Goal: Task Accomplishment & Management: Manage account settings

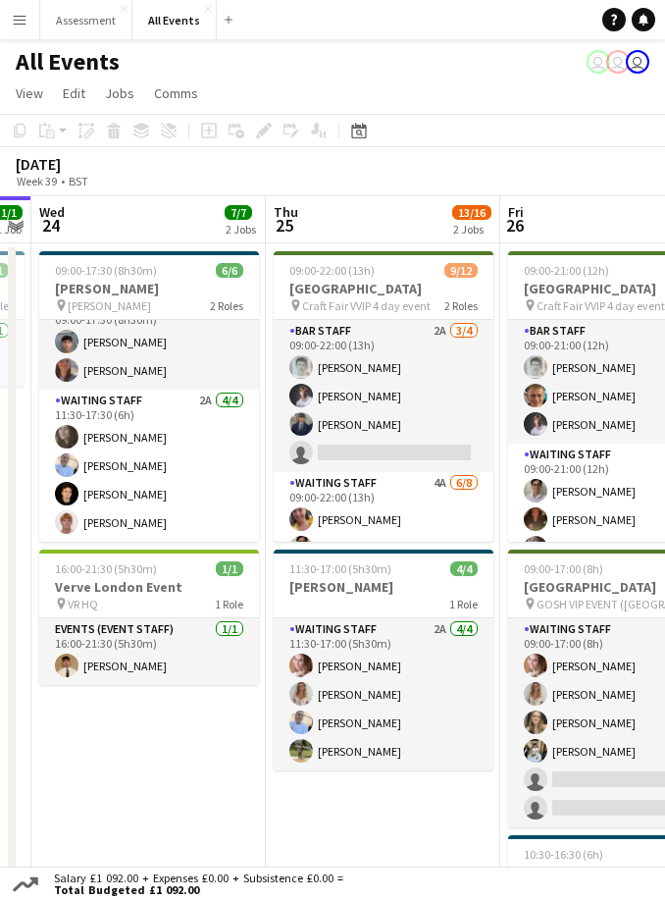
scroll to position [26, 0]
click at [186, 762] on app-date-cell "09:00-17:30 (8h30m) 6/6 [PERSON_NAME] pin [PERSON_NAME] 2 Roles Waiting Staff 2…" at bounding box center [148, 704] width 234 height 922
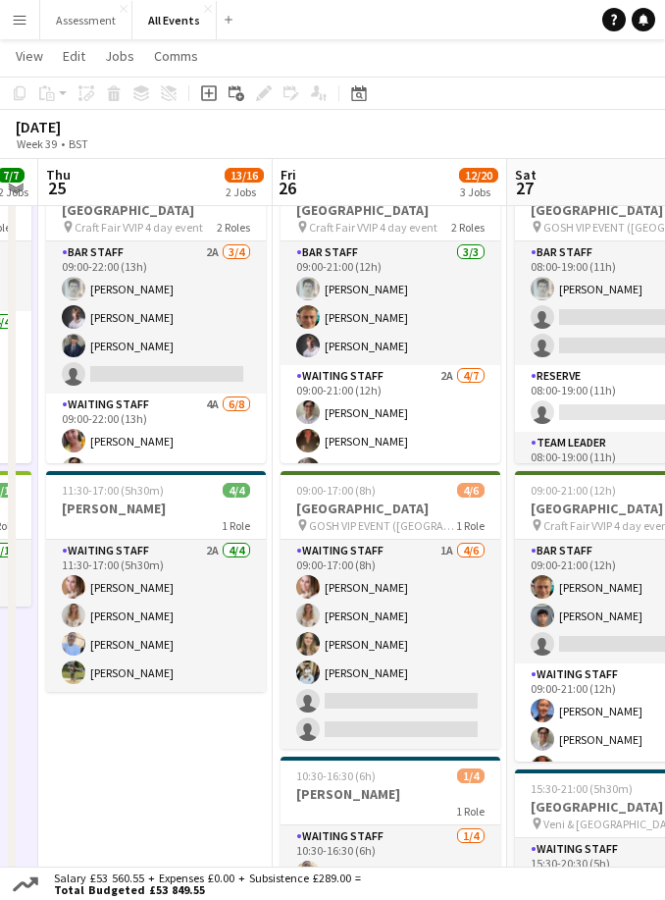
scroll to position [0, 0]
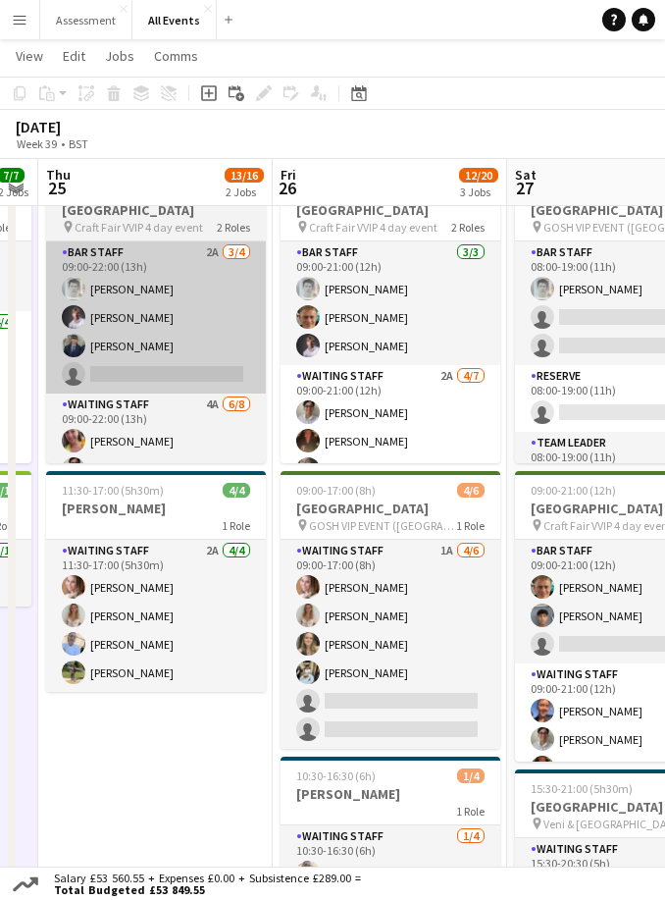
click at [212, 346] on app-card-role "Bar Staff 2A [DATE] 09:00-22:00 (13h) [PERSON_NAME] [PERSON_NAME] [PERSON_NAME]…" at bounding box center [156, 317] width 220 height 152
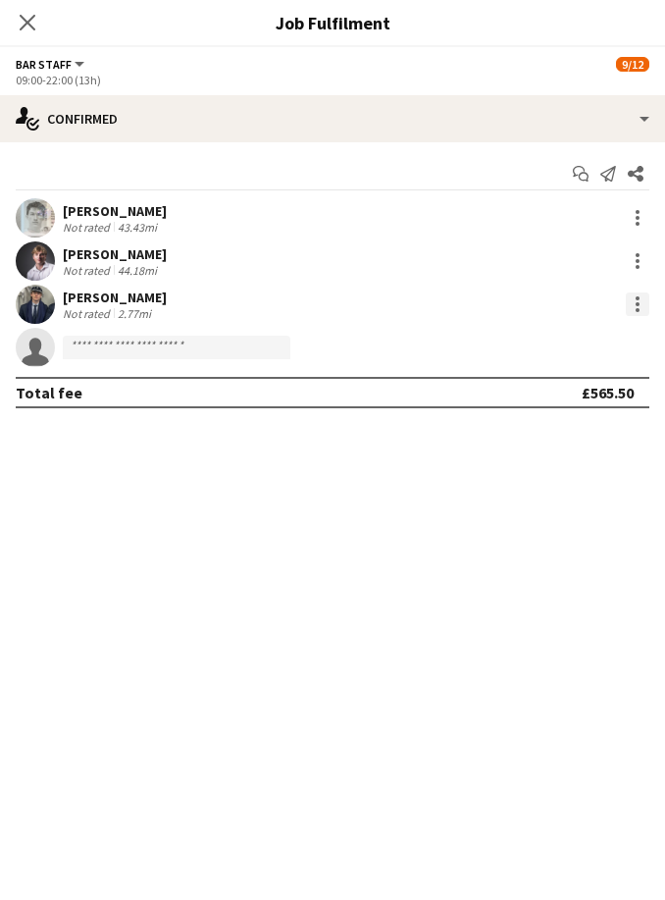
click at [646, 297] on div at bounding box center [638, 304] width 24 height 24
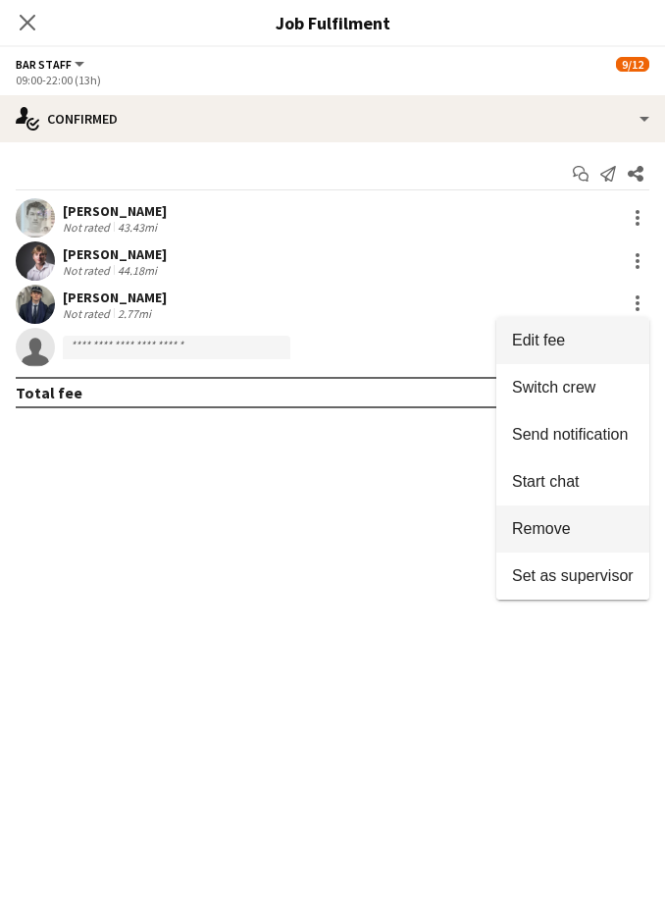
click at [592, 529] on span "Remove" at bounding box center [573, 529] width 122 height 18
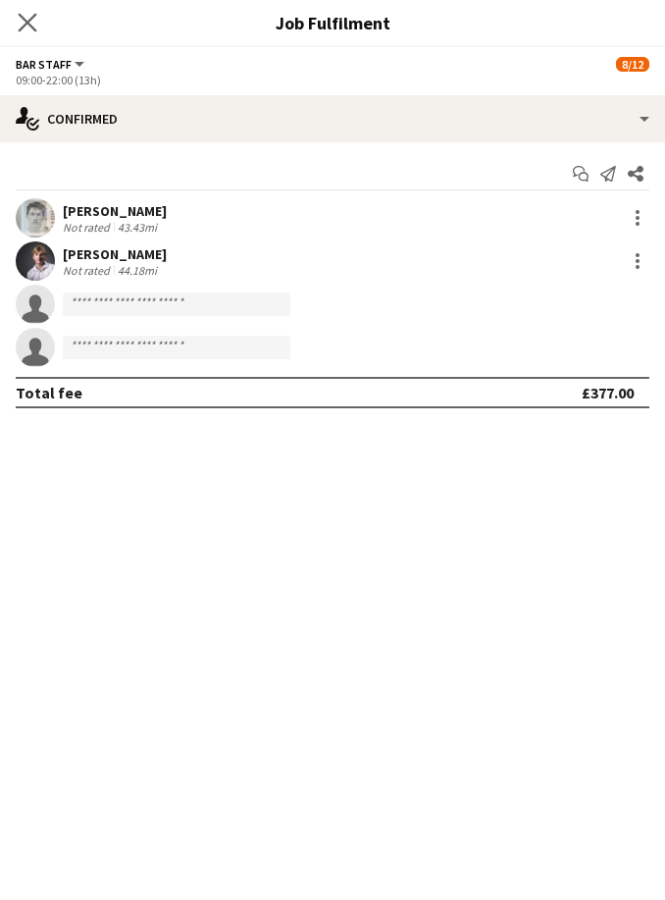
click at [28, 32] on app-icon "Close pop-in" at bounding box center [28, 23] width 28 height 28
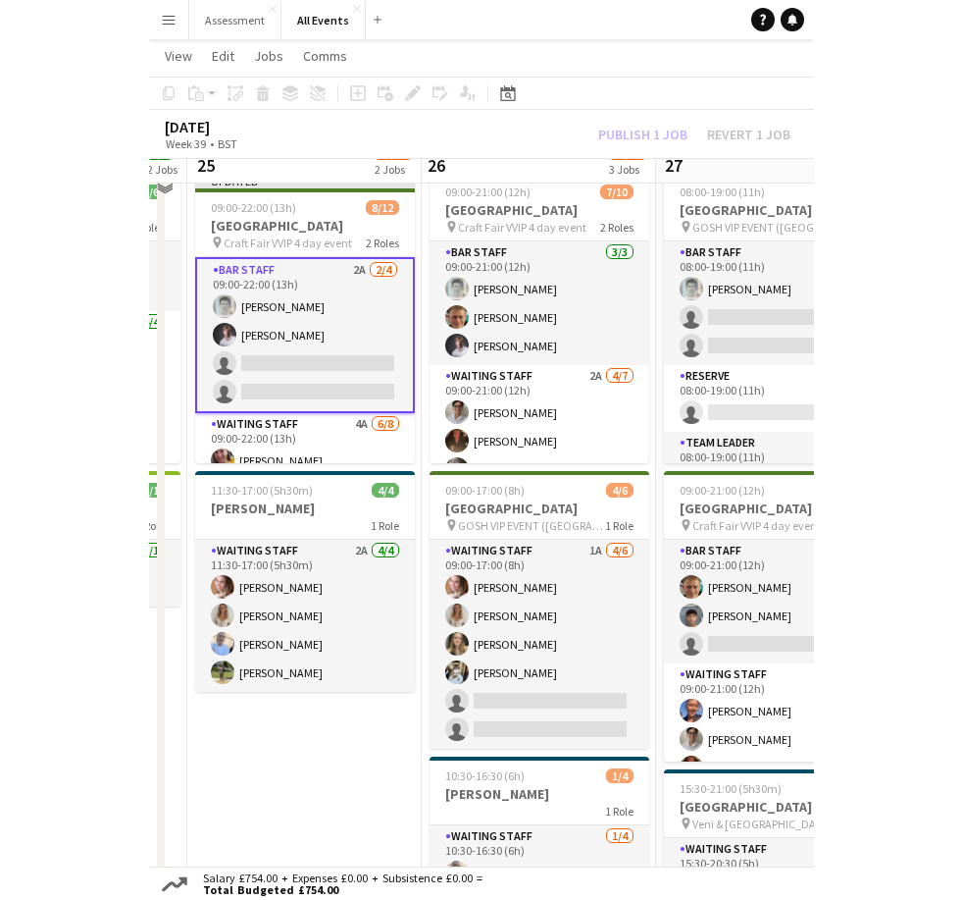
scroll to position [76, 0]
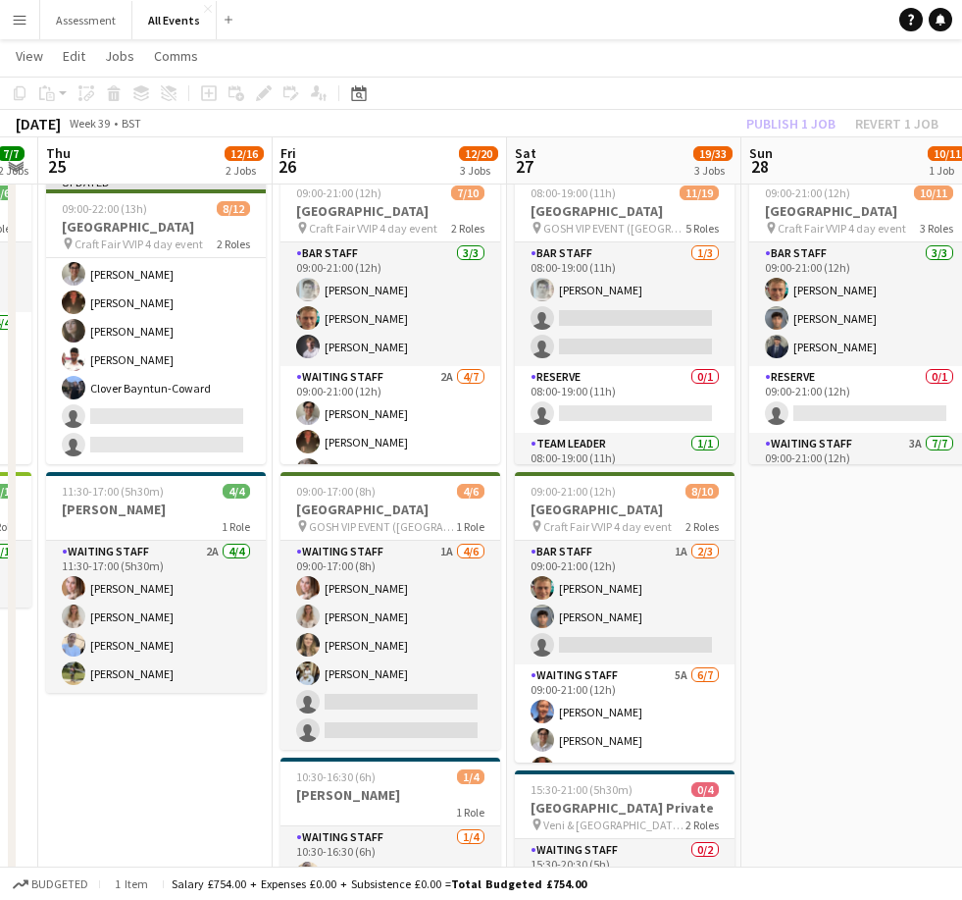
click at [664, 77] on app-toolbar "Copy Paste Paste Command V Paste with crew Command Shift V Paste linked Job [GE…" at bounding box center [481, 93] width 962 height 33
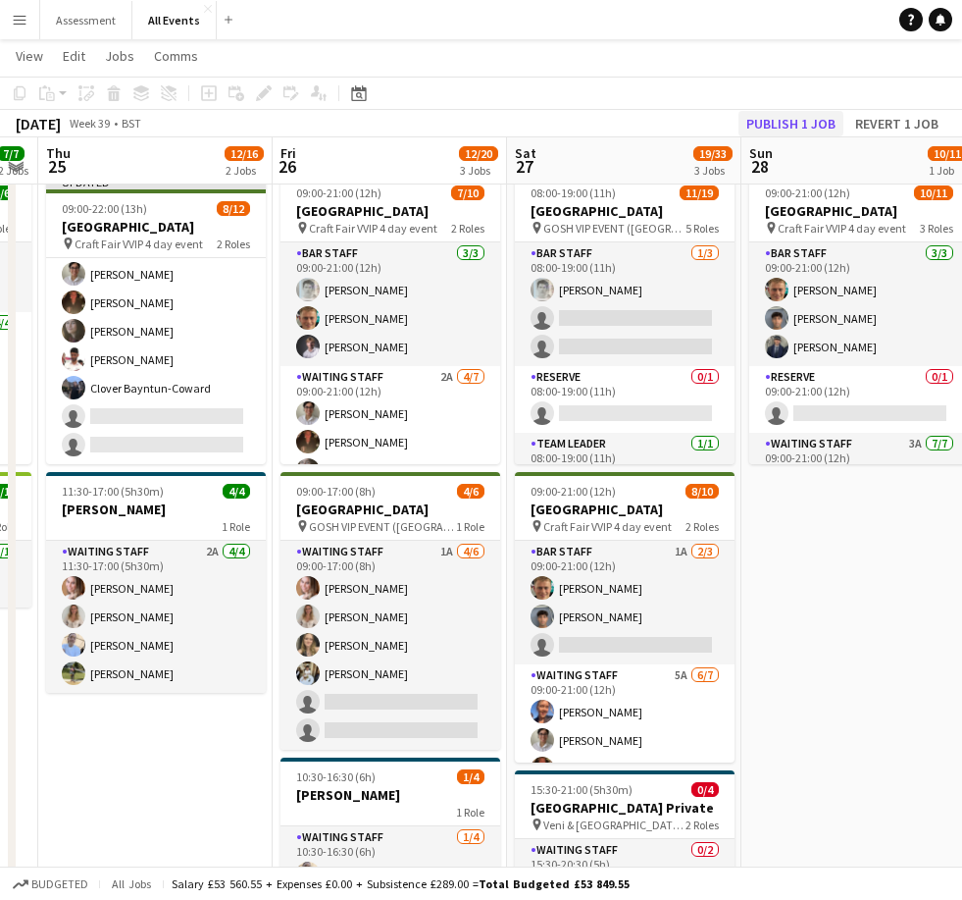
click at [664, 125] on button "Publish 1 job" at bounding box center [791, 124] width 105 height 26
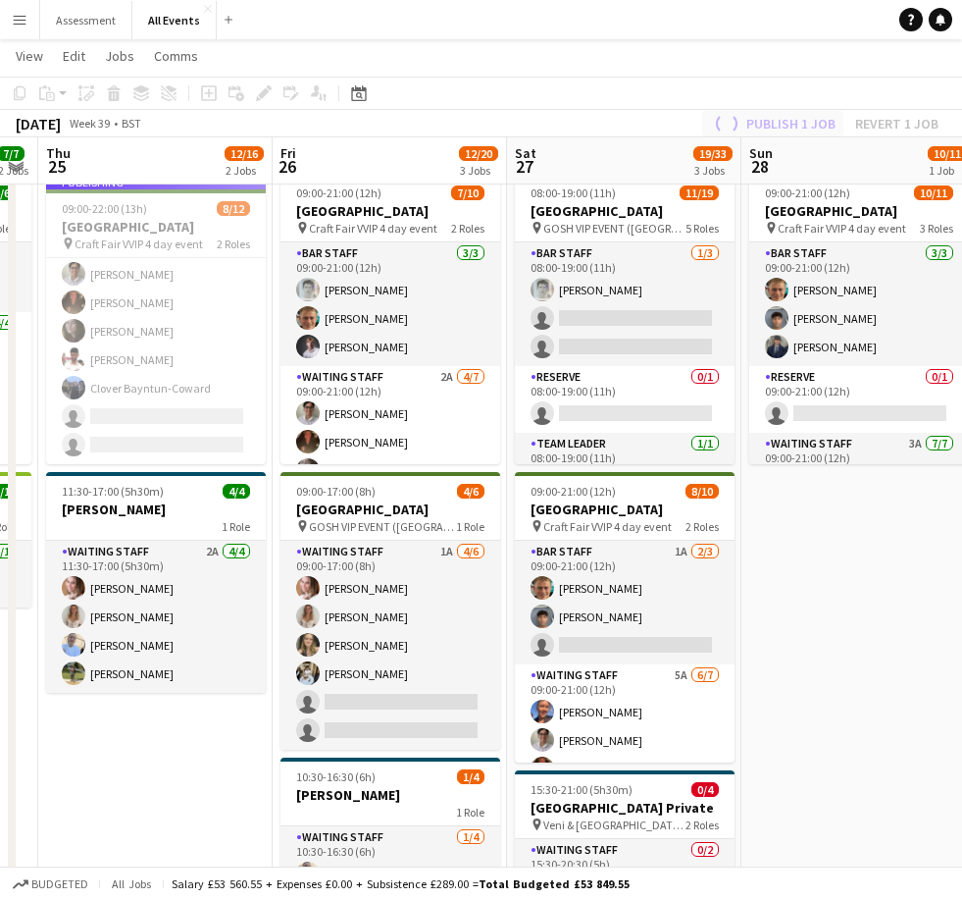
scroll to position [196, 0]
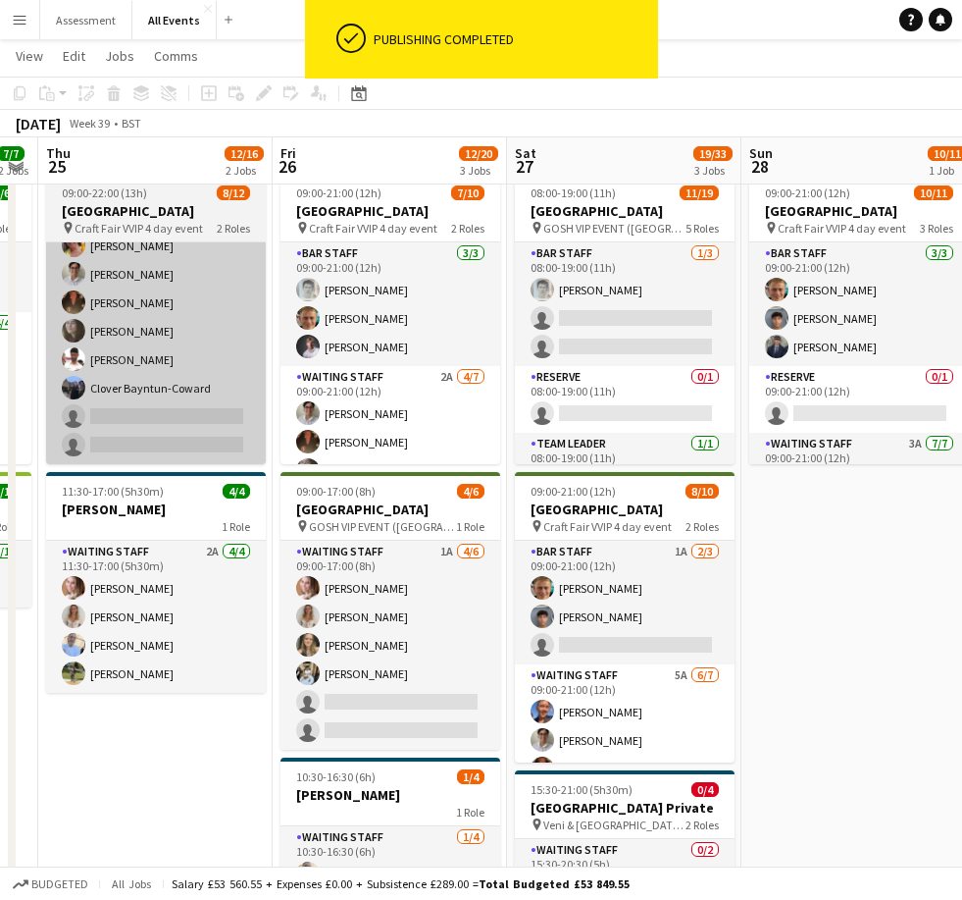
click at [194, 359] on app-card-role "Waiting Staff 4A [DATE] 09:00-22:00 (13h) [PERSON_NAME] [PERSON_NAME] [PERSON_N…" at bounding box center [156, 331] width 220 height 266
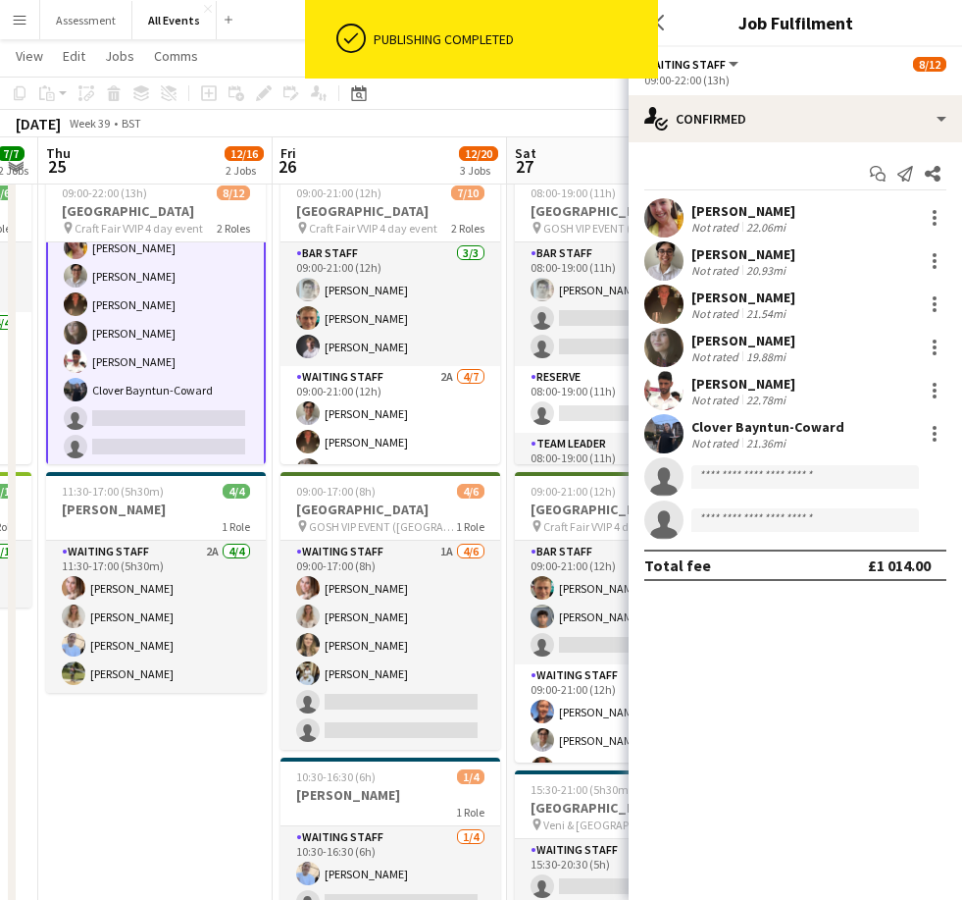
click at [223, 243] on app-card-role "Waiting Staff 4A [DATE] 09:00-22:00 (13h) [PERSON_NAME] [PERSON_NAME] [PERSON_N…" at bounding box center [156, 333] width 220 height 270
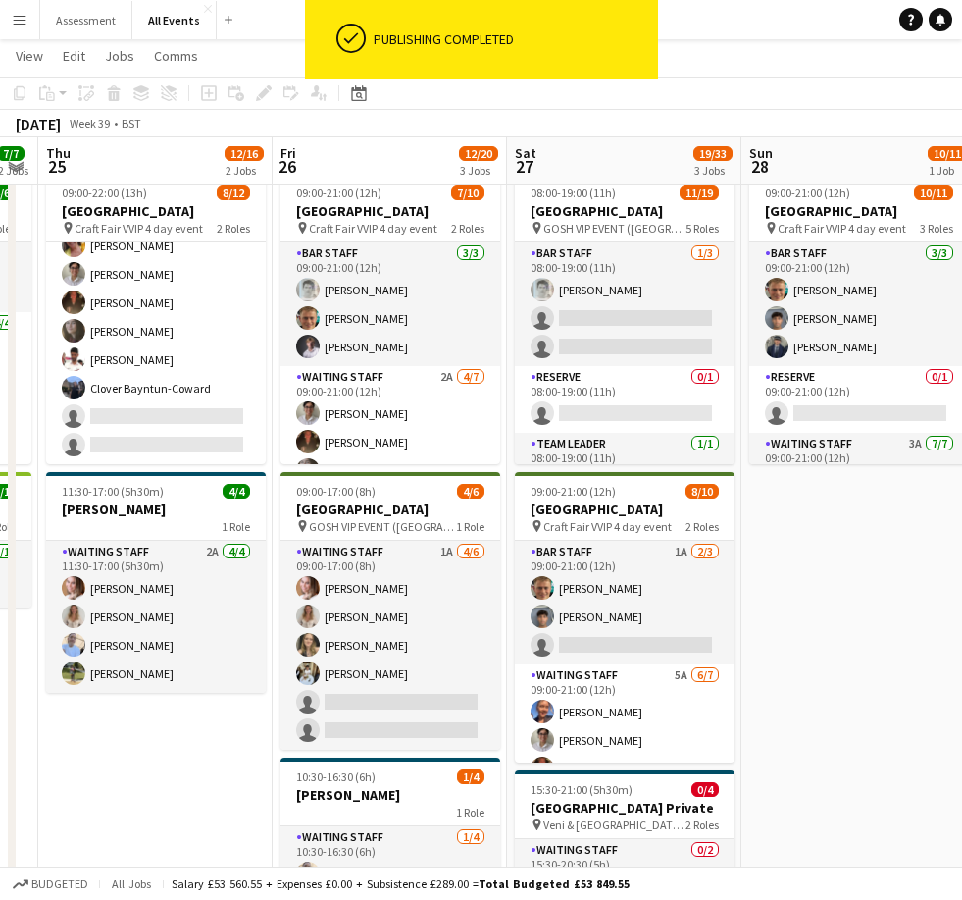
click at [229, 229] on span "2 Roles" at bounding box center [233, 228] width 33 height 15
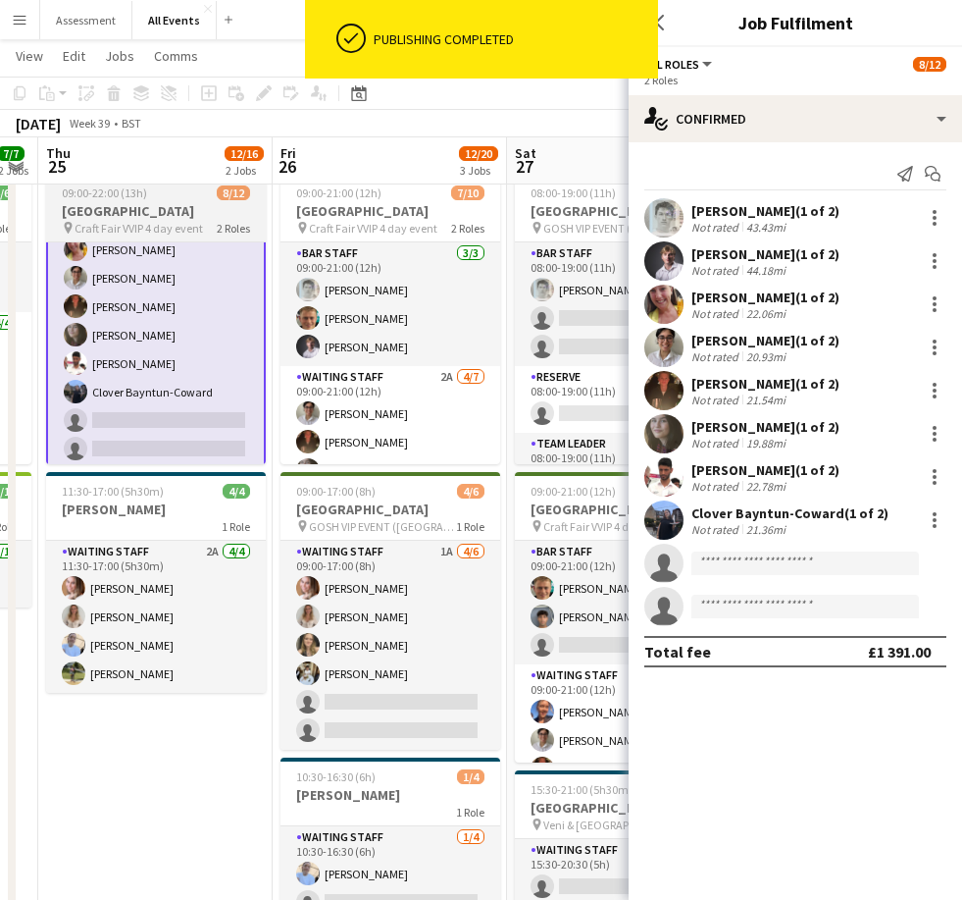
click at [193, 426] on app-card-role "Waiting Staff 4A [DATE] 09:00-22:00 (13h) [PERSON_NAME] [PERSON_NAME] [PERSON_N…" at bounding box center [156, 336] width 220 height 268
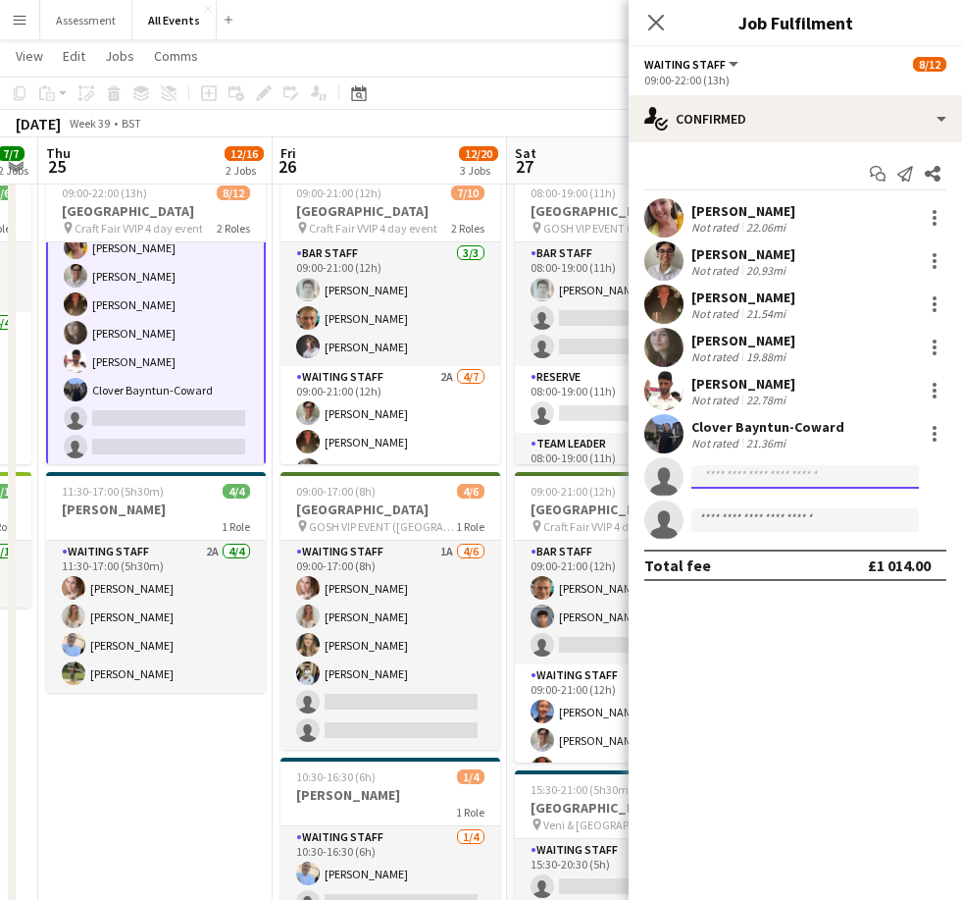
click at [664, 479] on input at bounding box center [806, 477] width 228 height 24
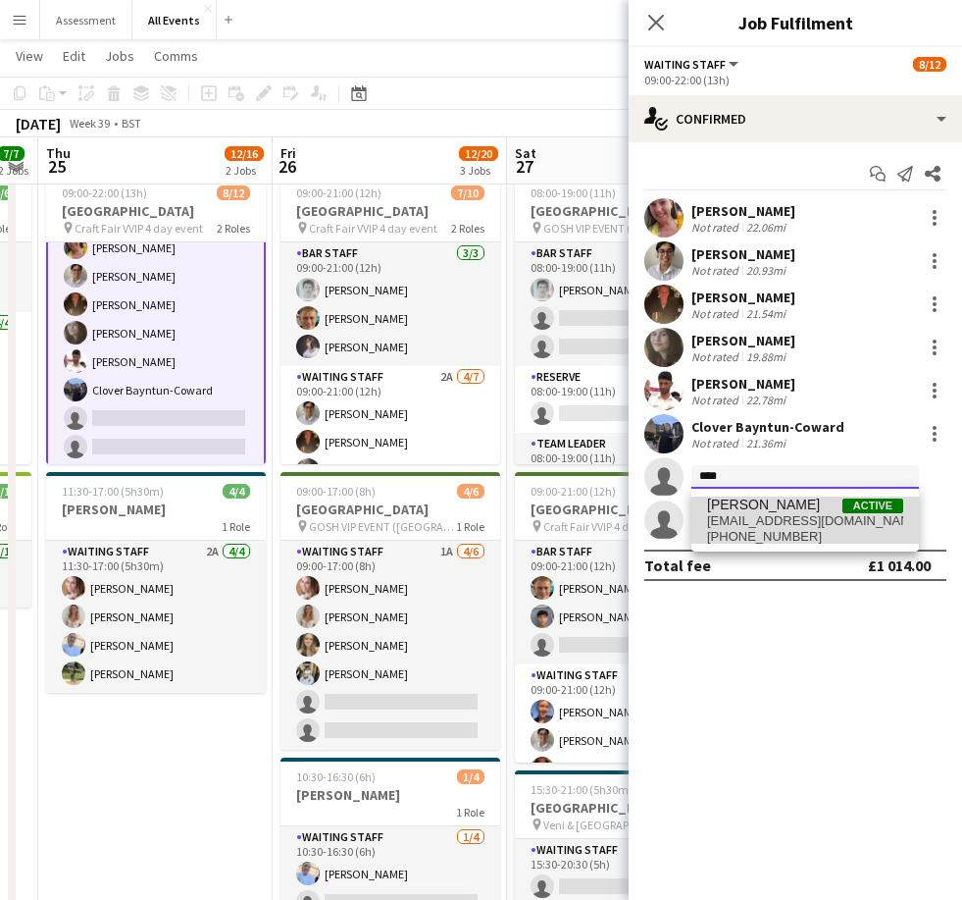
type input "****"
click at [664, 526] on span "[EMAIL_ADDRESS][DOMAIN_NAME]" at bounding box center [805, 521] width 196 height 16
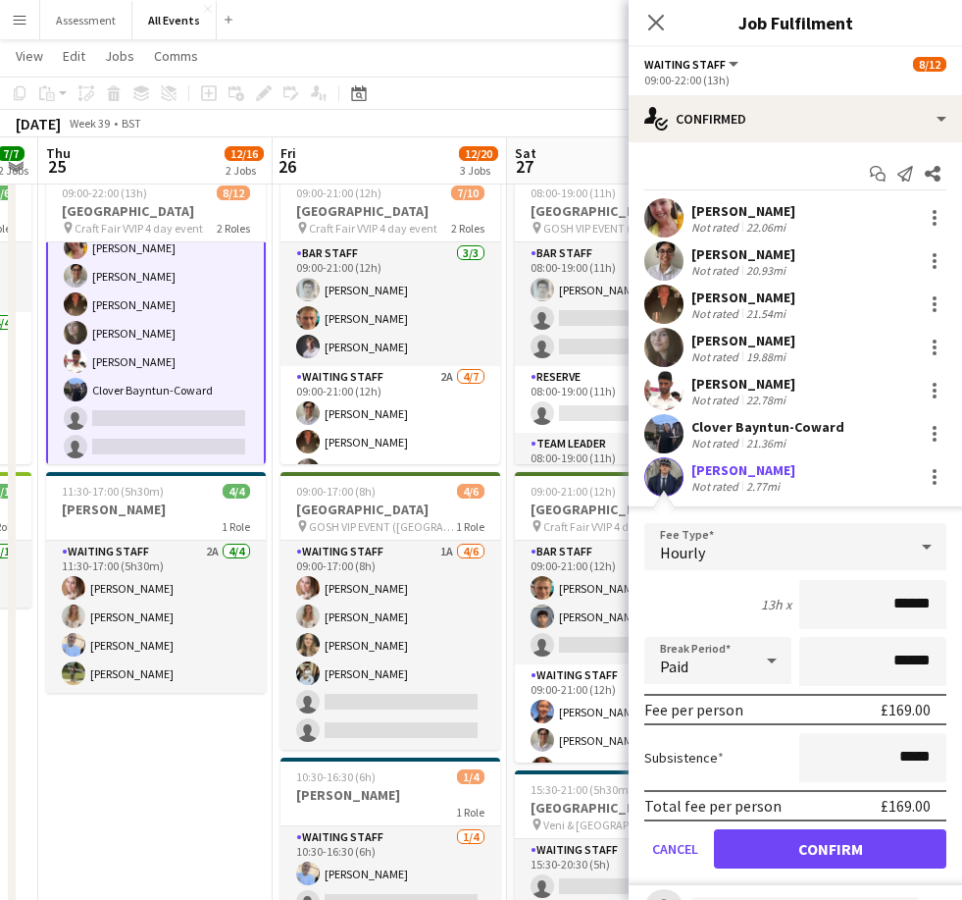
click at [664, 862] on button "Confirm" at bounding box center [830, 848] width 233 height 39
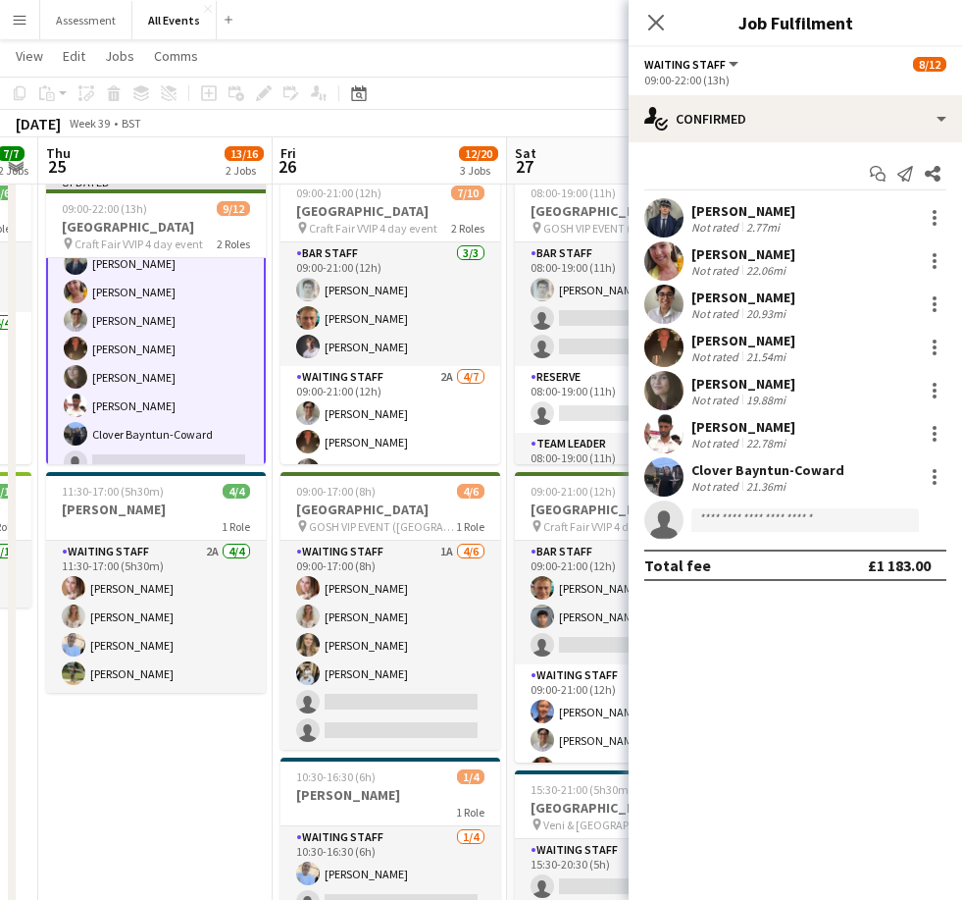
click at [192, 817] on app-date-cell "Updated 09:00-22:00 (13h) 9/12 Heritage House pin Craft Fair VVIP 4 day event 2…" at bounding box center [155, 627] width 234 height 922
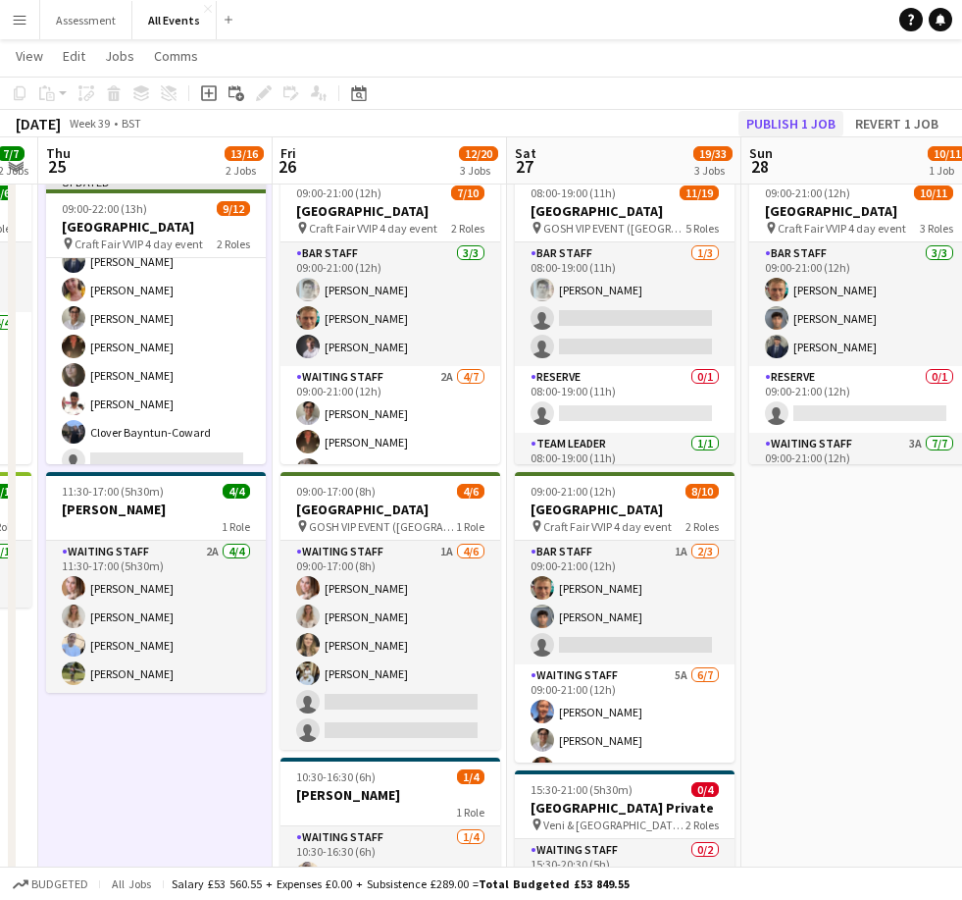
click at [664, 124] on button "Publish 1 job" at bounding box center [791, 124] width 105 height 26
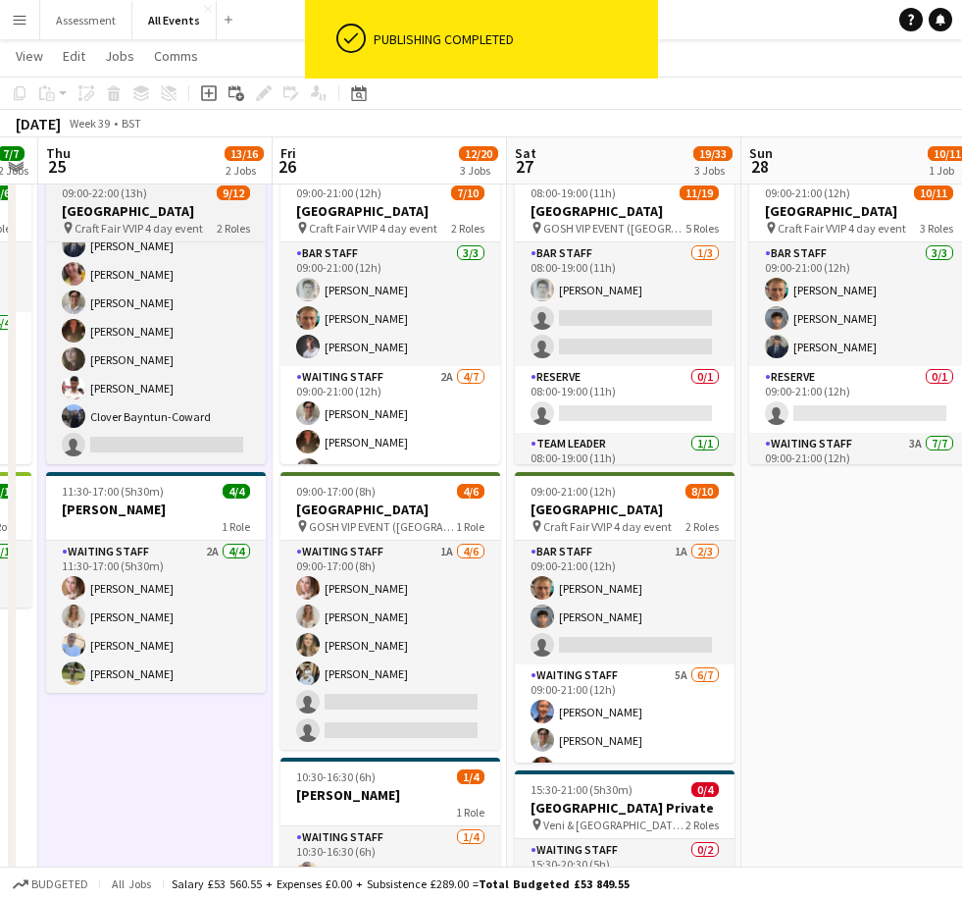
click at [175, 200] on app-job-card "09:00-22:00 (13h) 9/12 Heritage House pin Craft Fair VVIP 4 day event 2 Roles B…" at bounding box center [156, 319] width 220 height 290
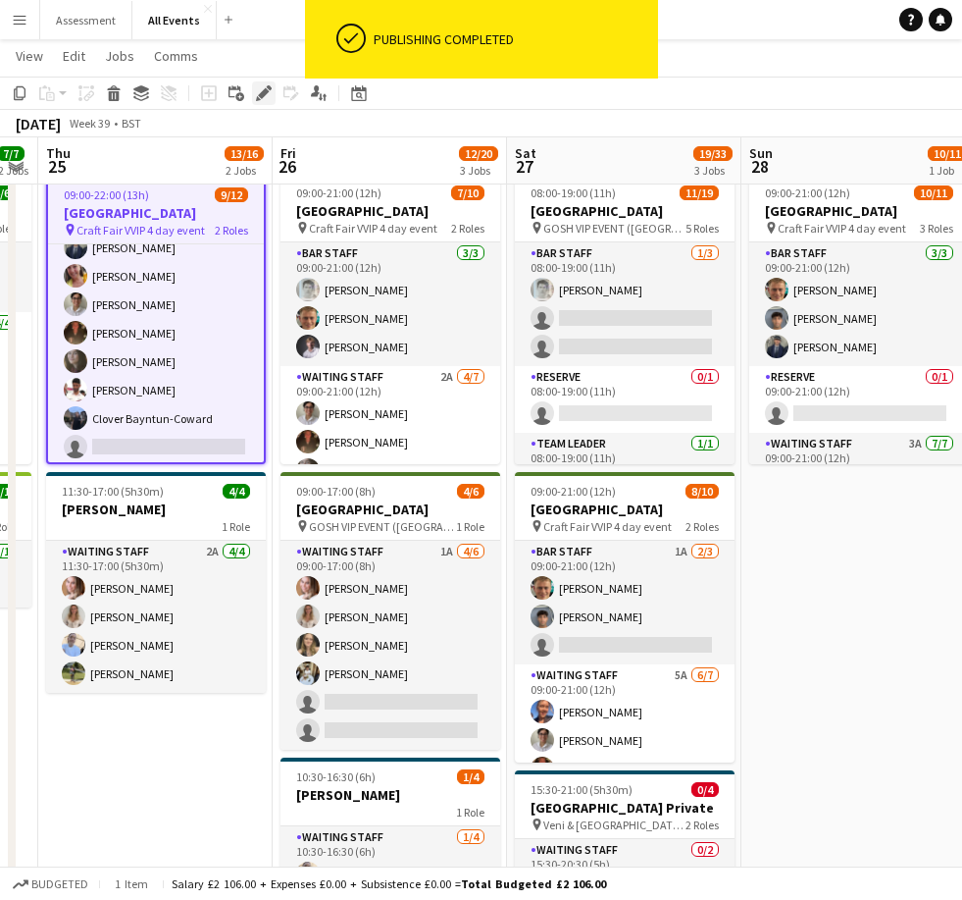
click at [267, 94] on icon "Edit" at bounding box center [264, 93] width 16 height 16
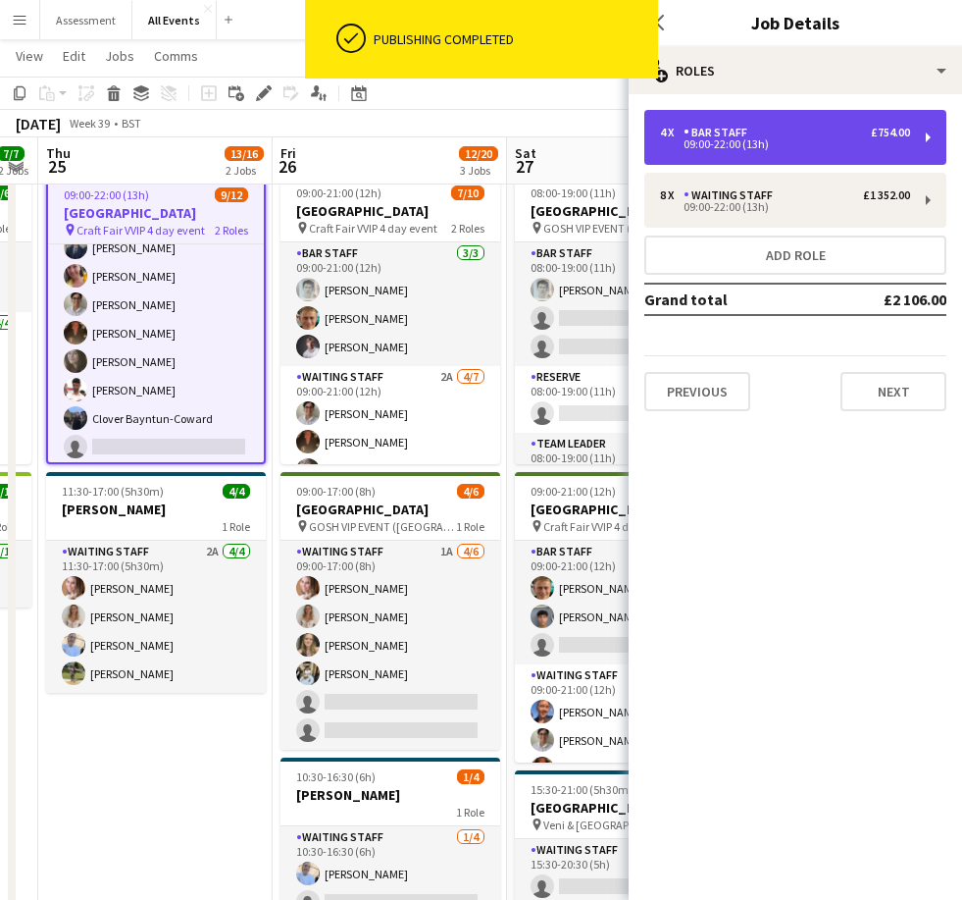
click at [664, 141] on div "09:00-22:00 (13h)" at bounding box center [785, 144] width 250 height 10
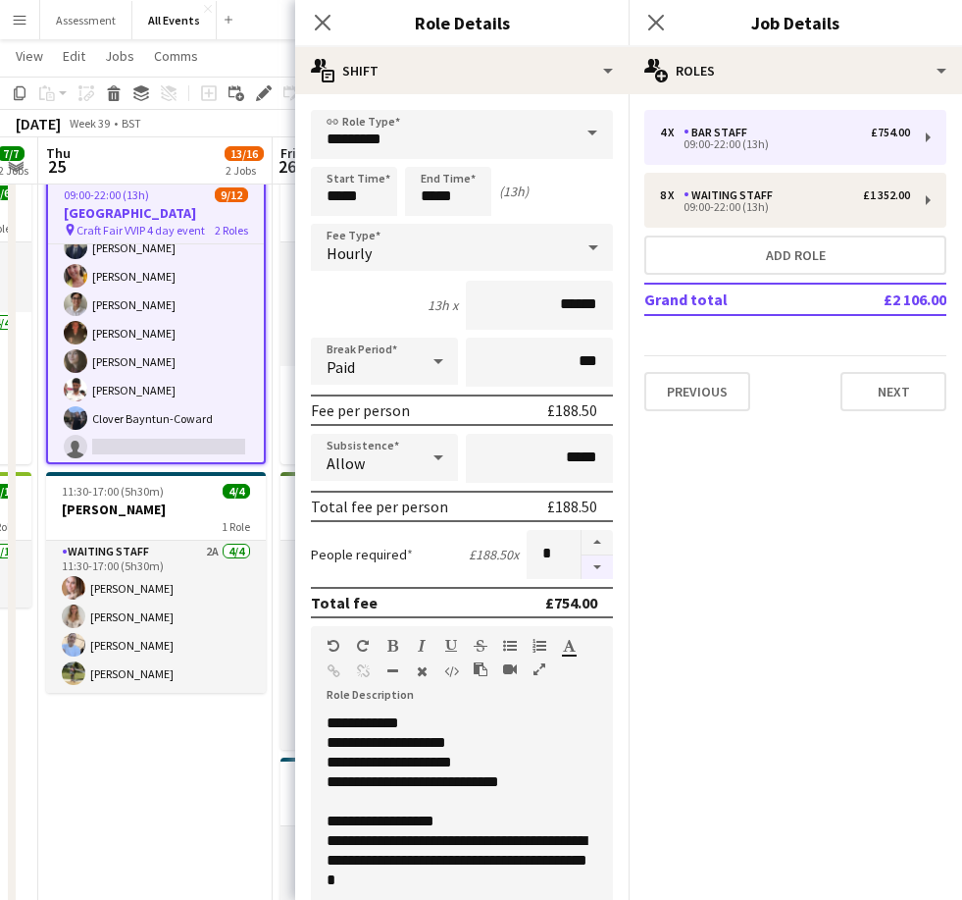
click at [597, 575] on button "button" at bounding box center [597, 567] width 31 height 25
click at [603, 575] on button "button" at bounding box center [597, 567] width 31 height 25
type input "*"
click at [223, 810] on app-date-cell "09:00-22:00 (13h) 9/12 Heritage House pin Craft Fair VVIP 4 day event 2 Roles B…" at bounding box center [155, 627] width 234 height 922
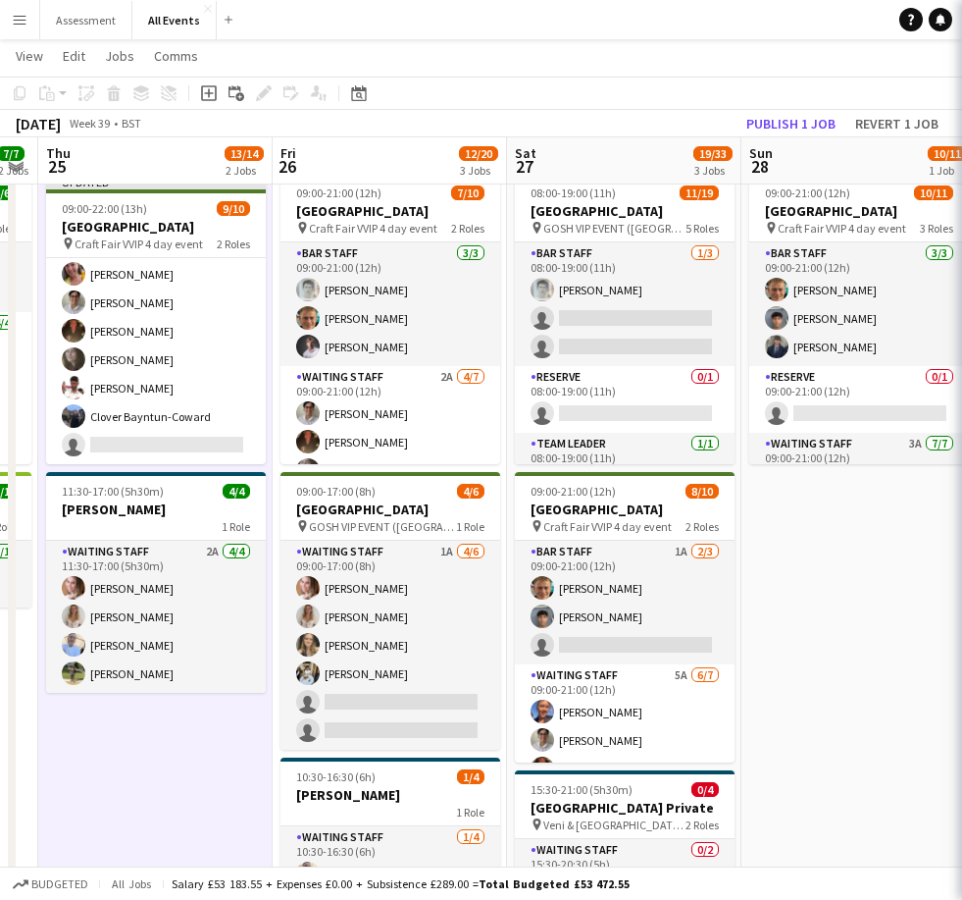
scroll to position [155, 0]
click at [664, 118] on button "Publish 1 job" at bounding box center [791, 124] width 105 height 26
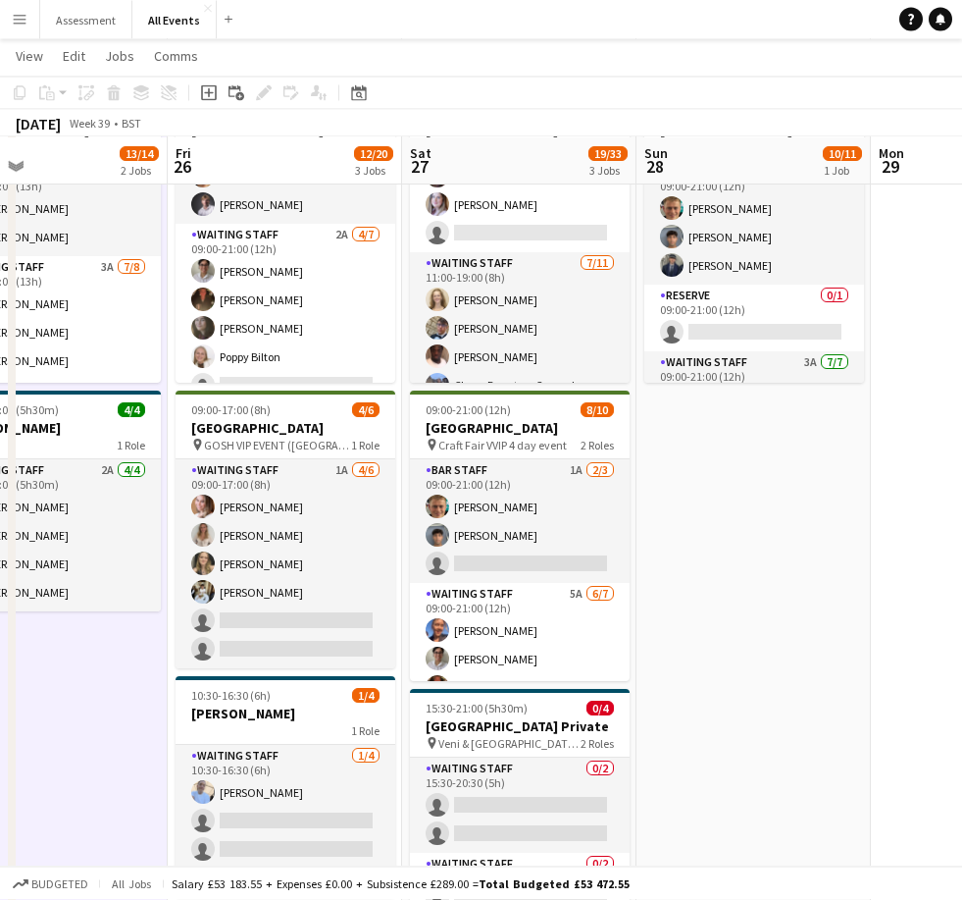
scroll to position [157, 0]
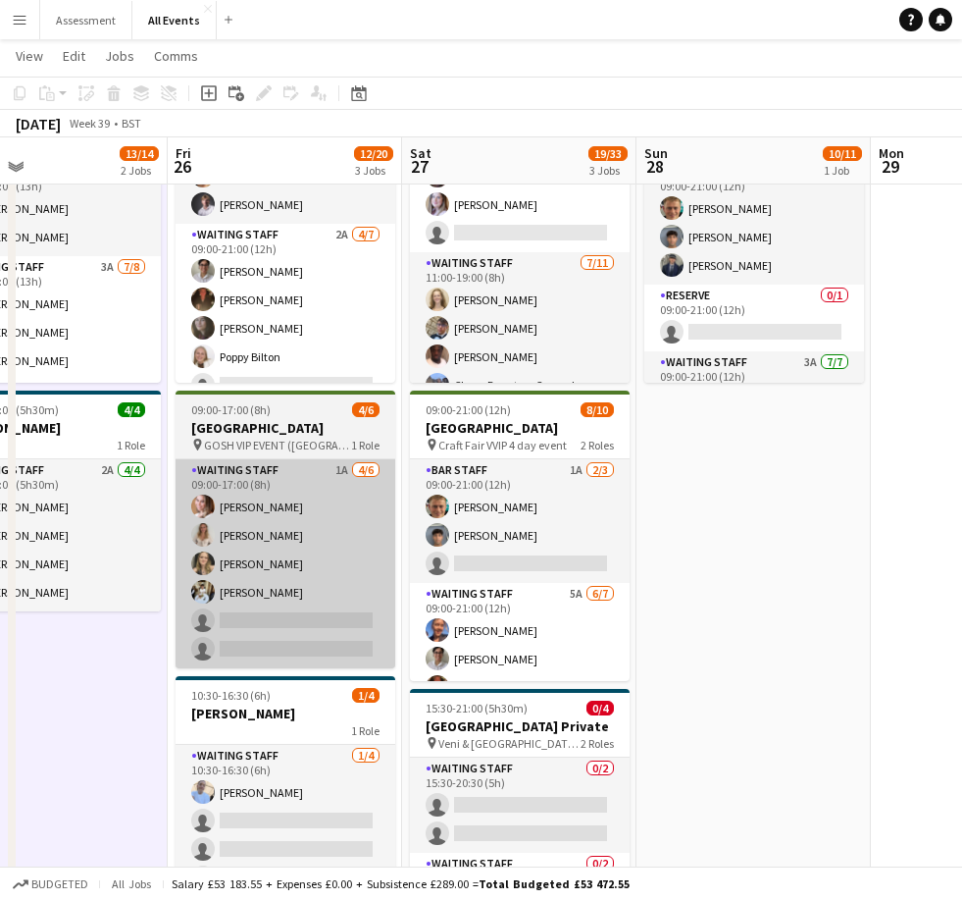
click at [340, 580] on app-card-role "Waiting Staff 1A [DATE] 09:00-17:00 (8h) [PERSON_NAME] [PERSON_NAME] [PERSON_NA…" at bounding box center [286, 563] width 220 height 209
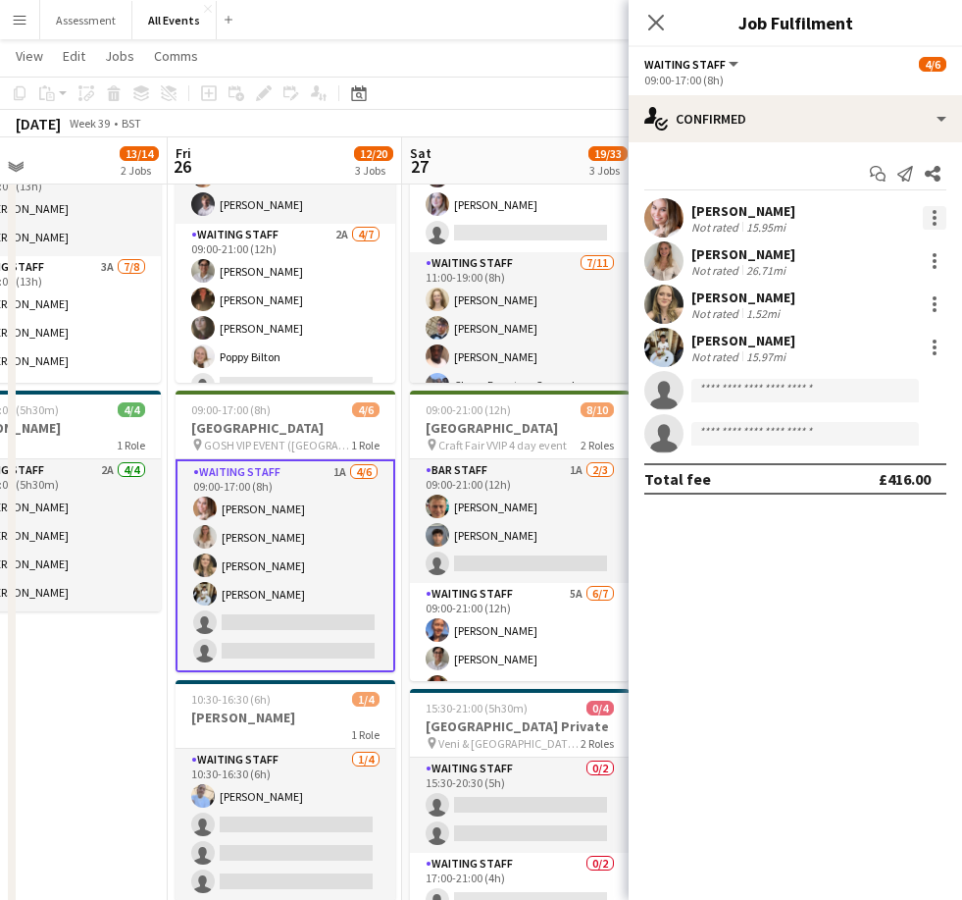
click at [664, 214] on div at bounding box center [935, 218] width 24 height 24
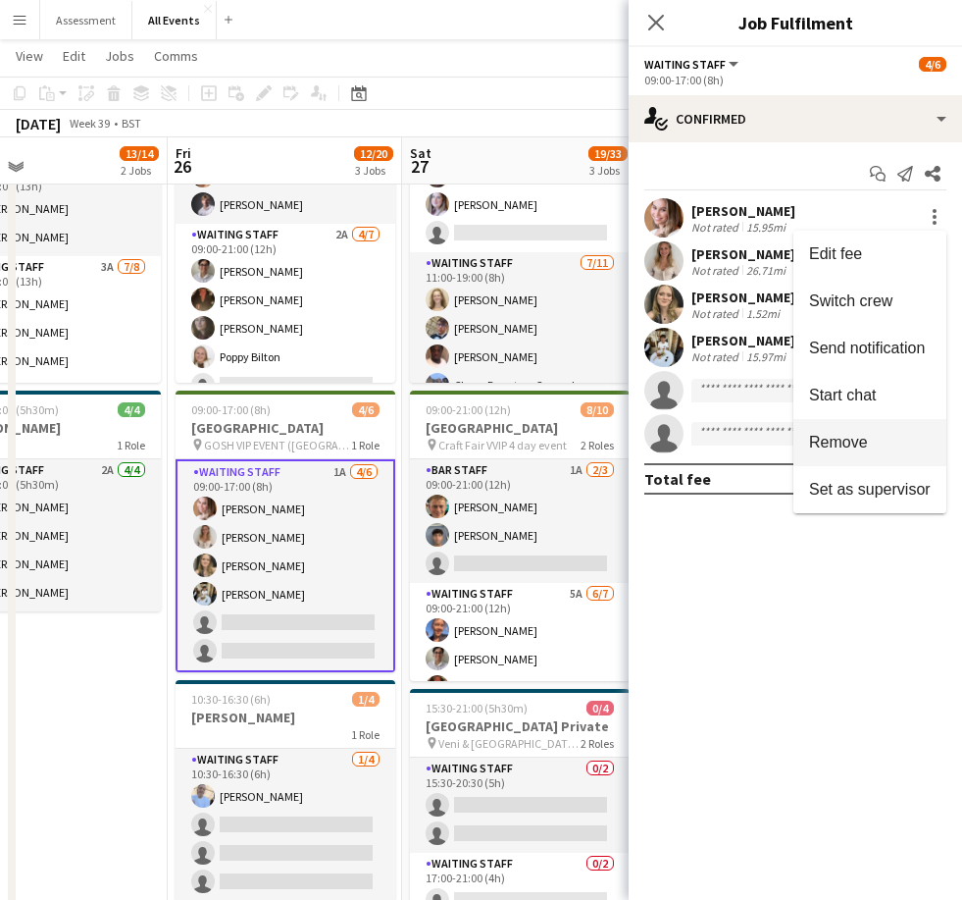
click at [664, 445] on span "Remove" at bounding box center [870, 443] width 122 height 18
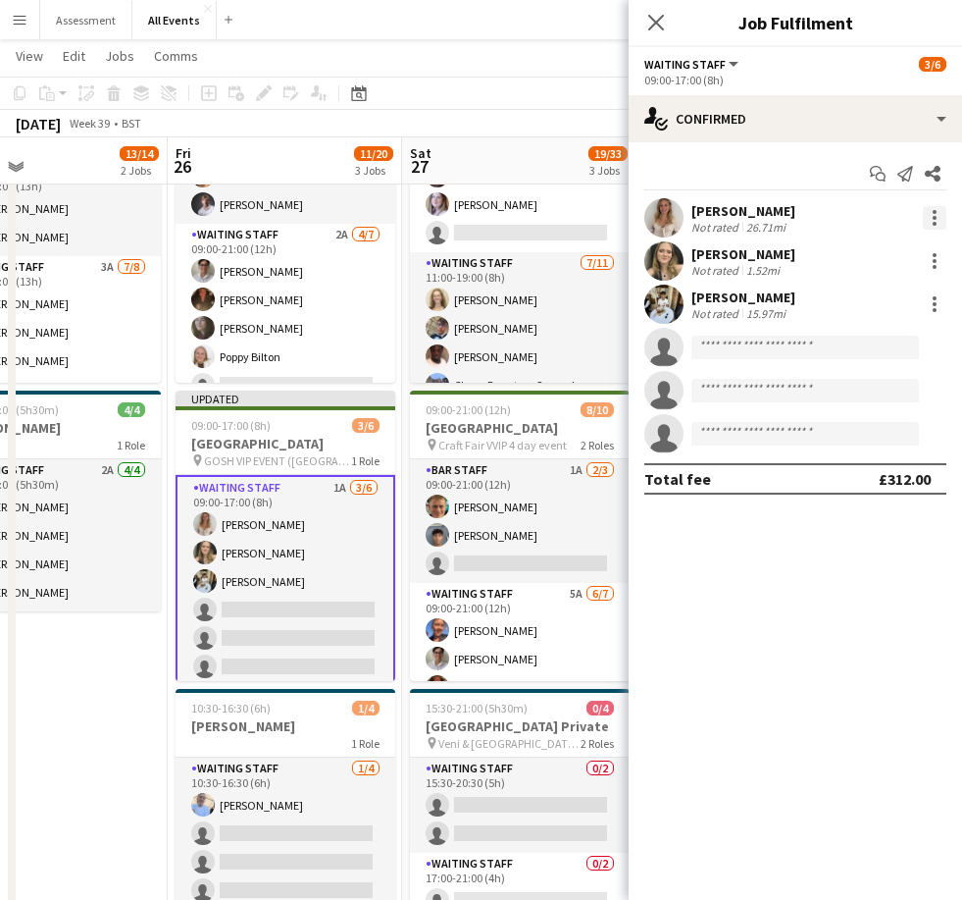
click at [664, 216] on div at bounding box center [935, 218] width 4 height 4
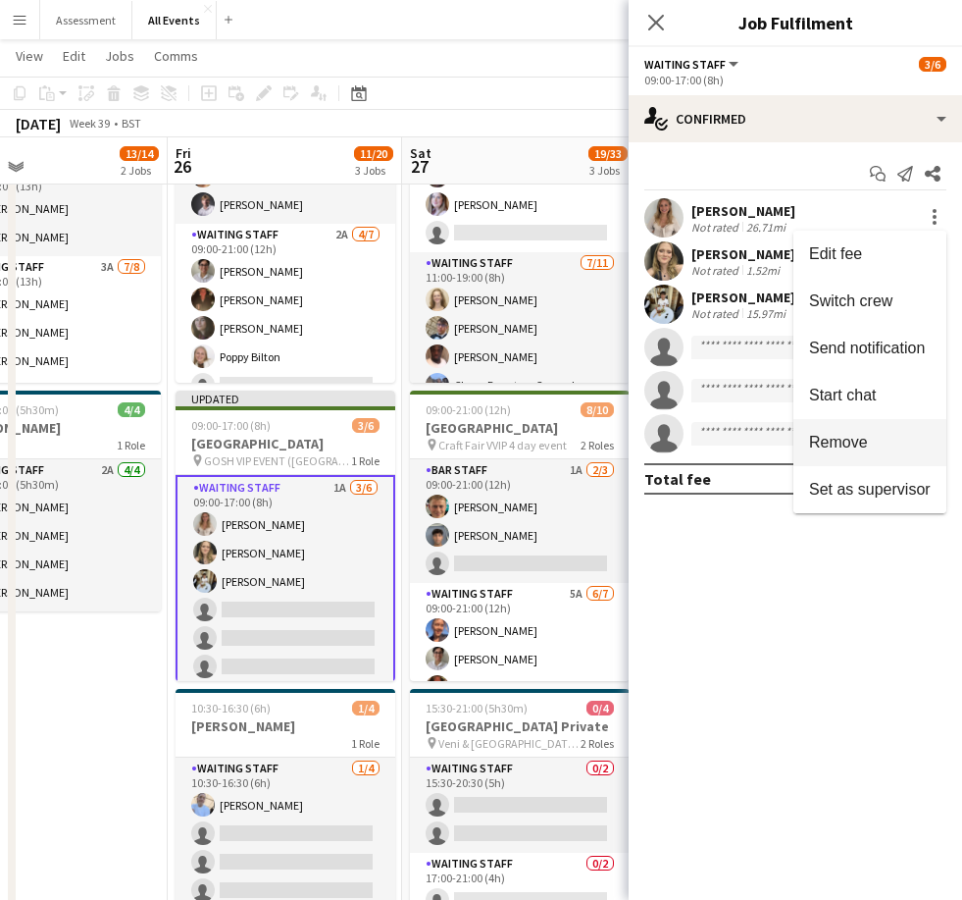
click at [664, 442] on span "Remove" at bounding box center [870, 443] width 122 height 18
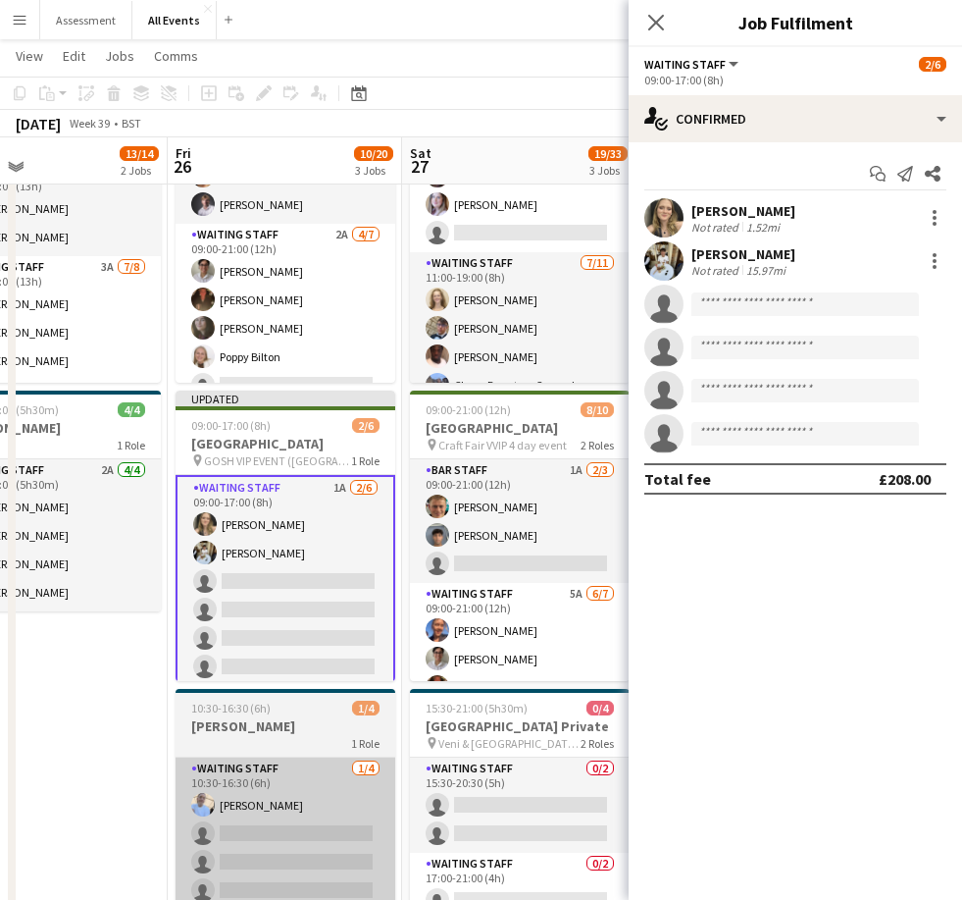
click at [325, 848] on app-card-role "Waiting Staff [DATE] 10:30-16:30 (6h) [PERSON_NAME] single-neutral-actions sing…" at bounding box center [286, 833] width 220 height 152
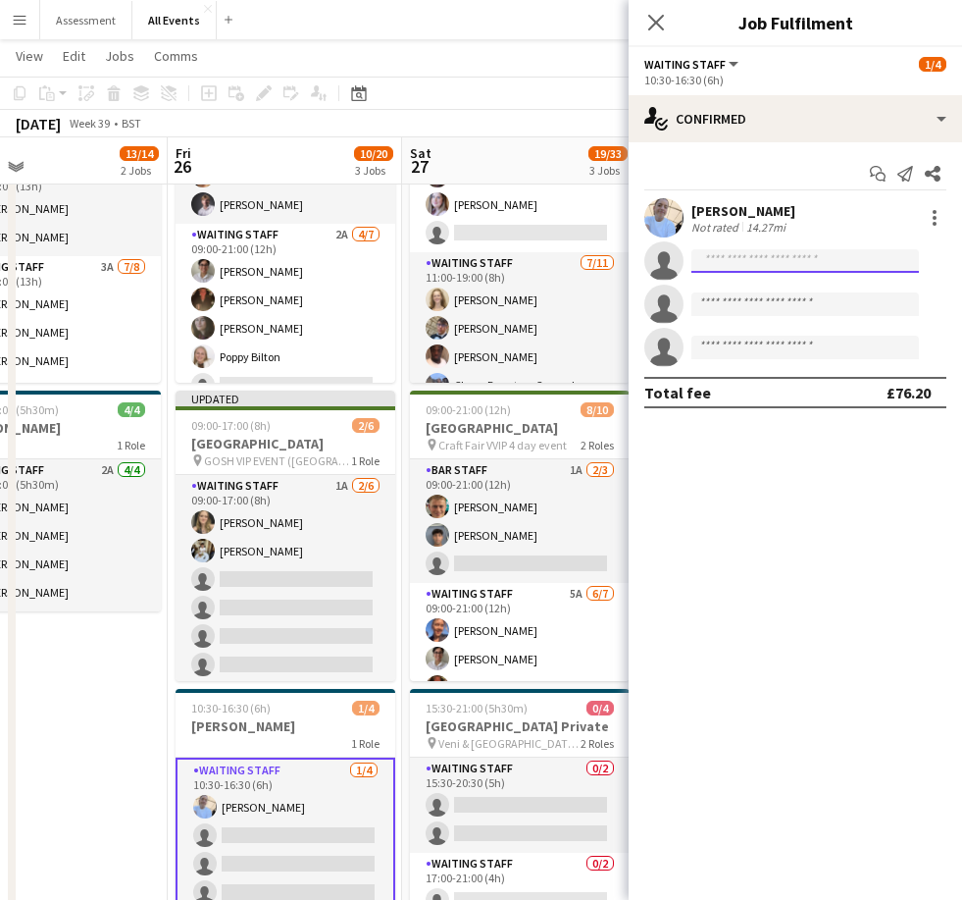
click at [664, 260] on input at bounding box center [806, 261] width 228 height 24
type input "****"
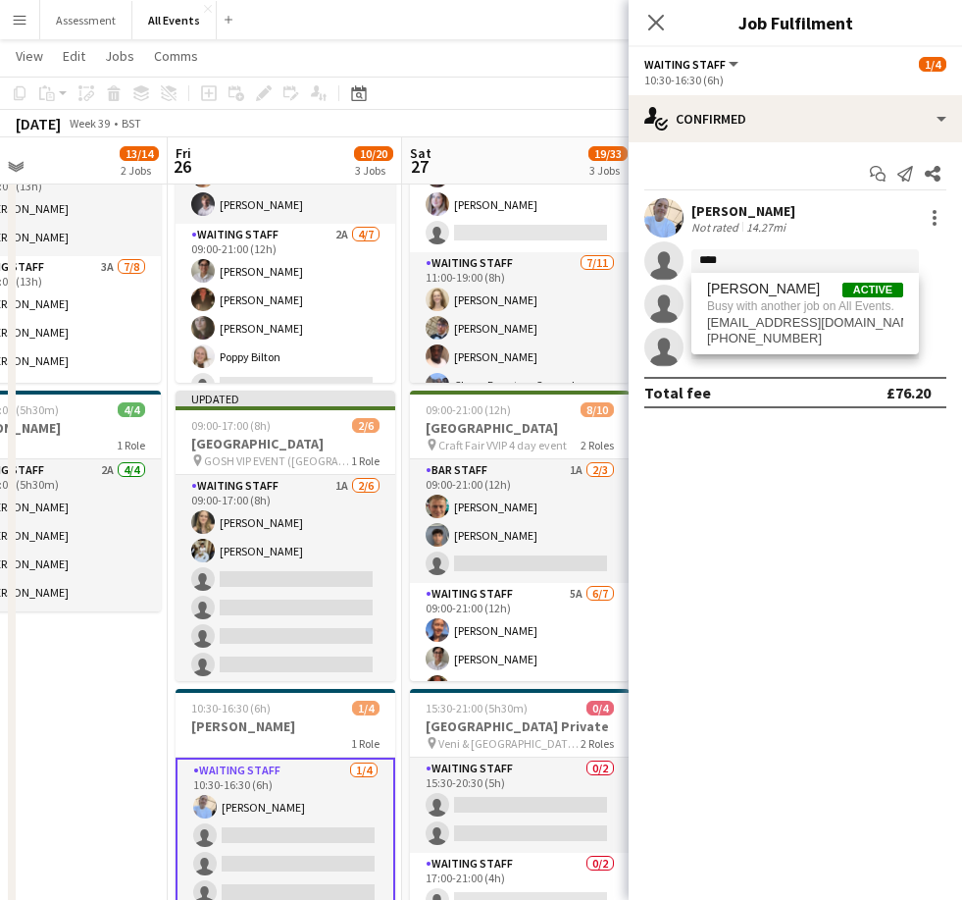
click at [110, 774] on app-date-cell "09:00-22:00 (13h) 9/10 Heritage House pin Craft Fair VVIP 4 day event 2 Roles B…" at bounding box center [50, 545] width 234 height 922
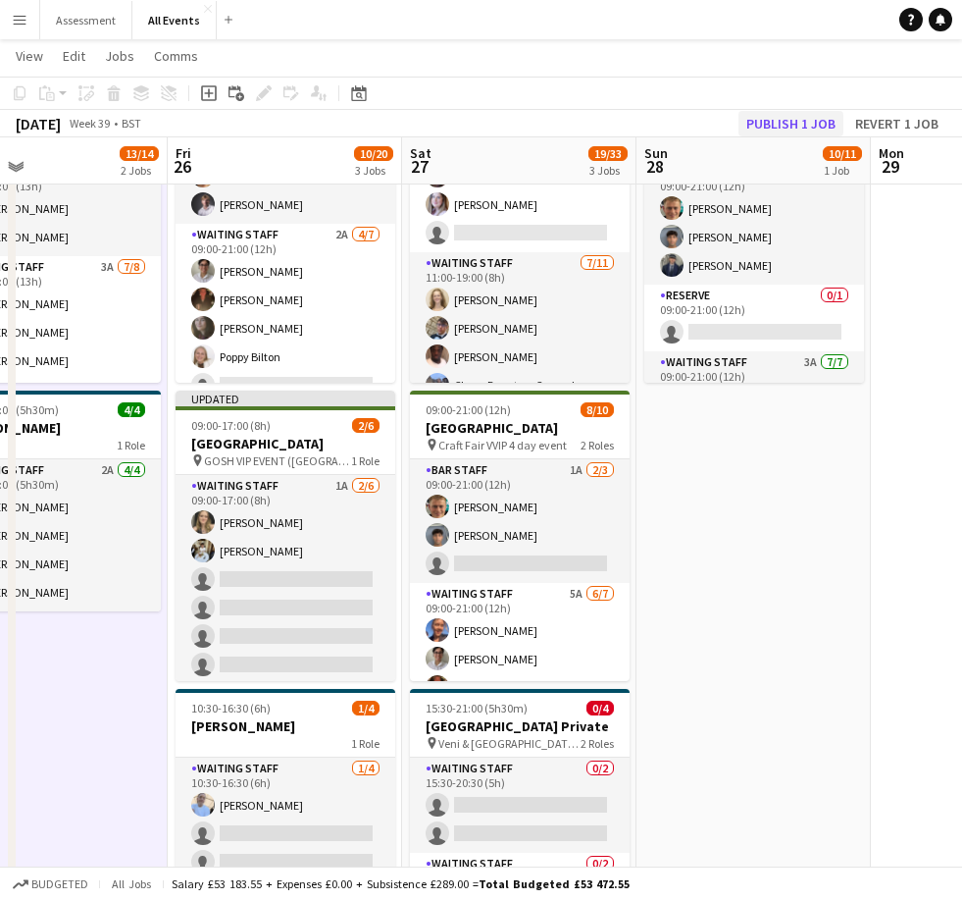
click at [664, 122] on button "Publish 1 job" at bounding box center [791, 124] width 105 height 26
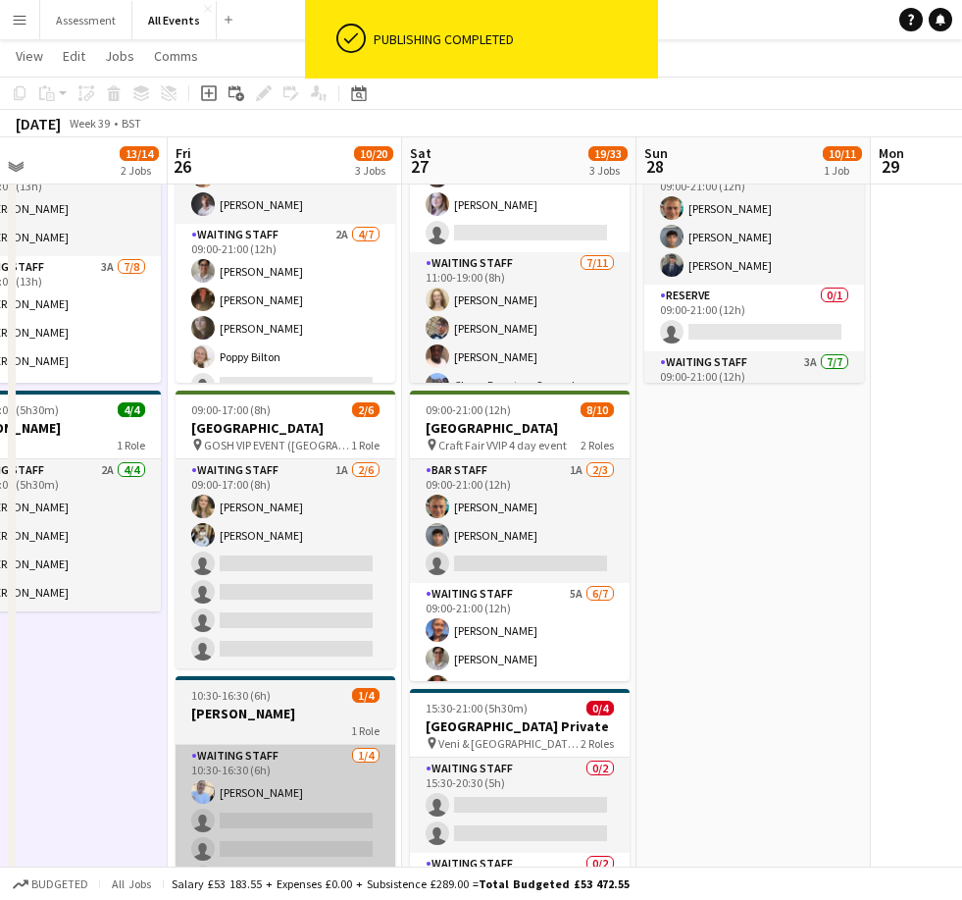
click at [329, 825] on app-card-role "Waiting Staff [DATE] 10:30-16:30 (6h) [PERSON_NAME] single-neutral-actions sing…" at bounding box center [286, 821] width 220 height 152
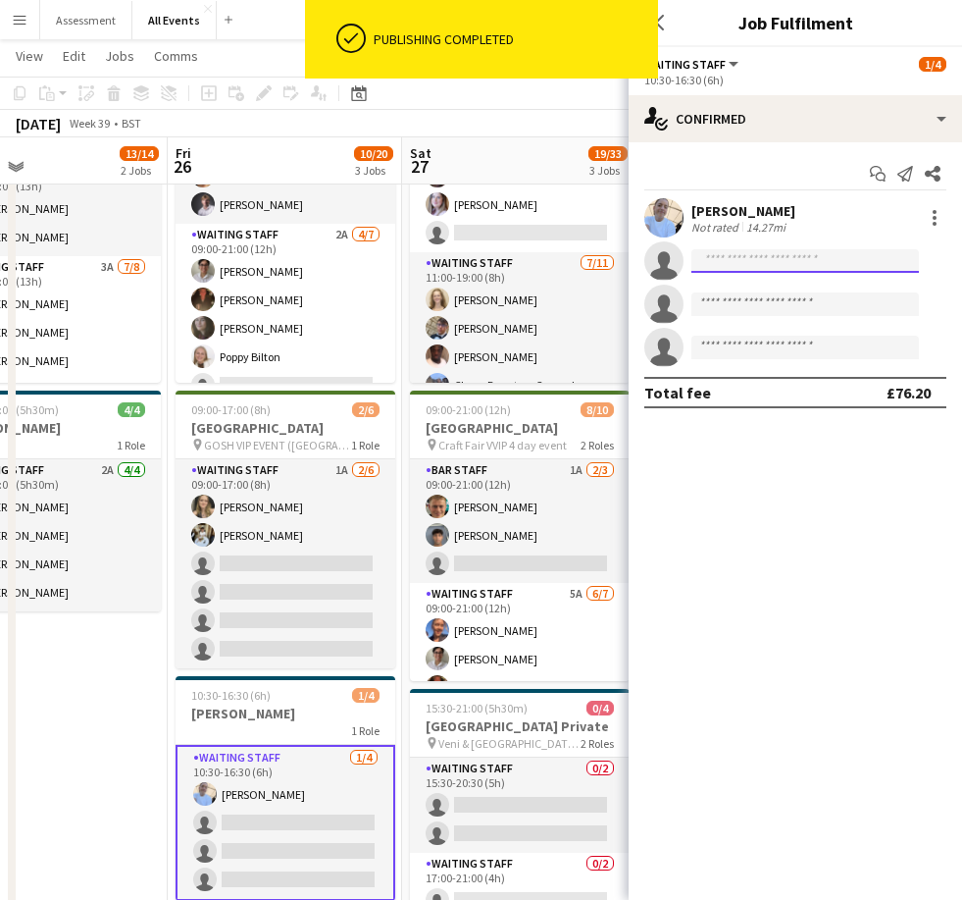
click at [664, 258] on input at bounding box center [806, 261] width 228 height 24
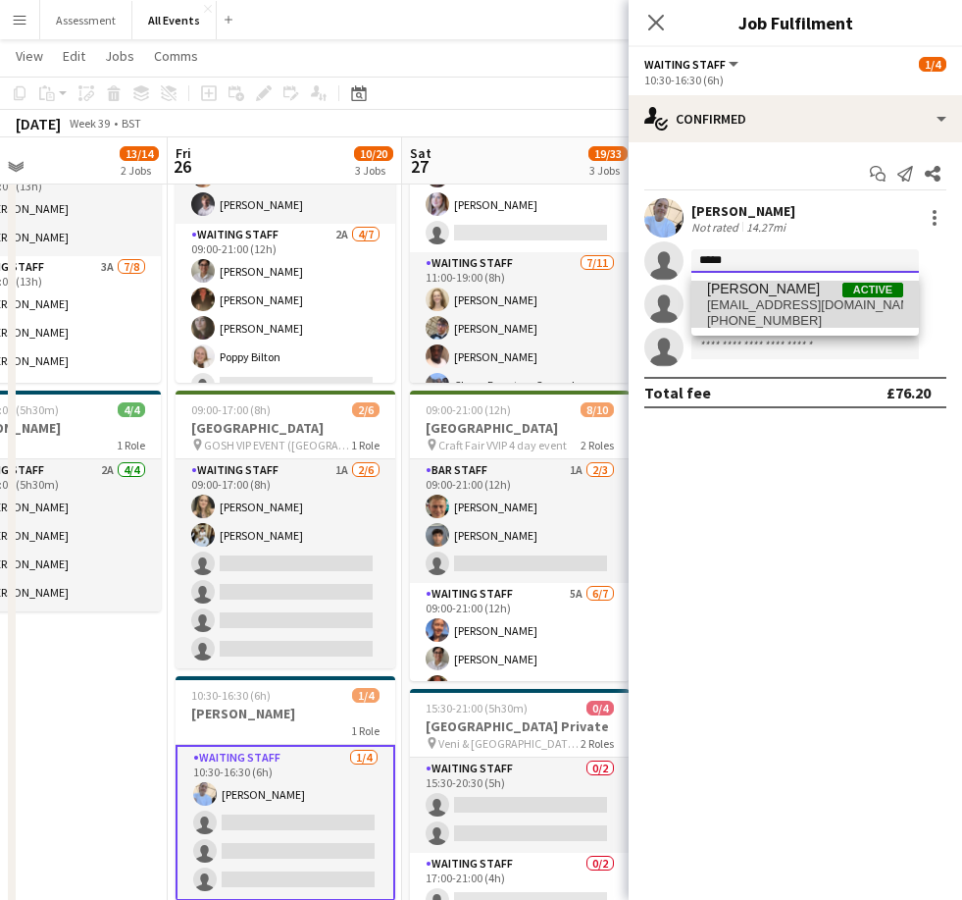
type input "*****"
click at [664, 300] on span "[EMAIL_ADDRESS][DOMAIN_NAME]" at bounding box center [805, 305] width 196 height 16
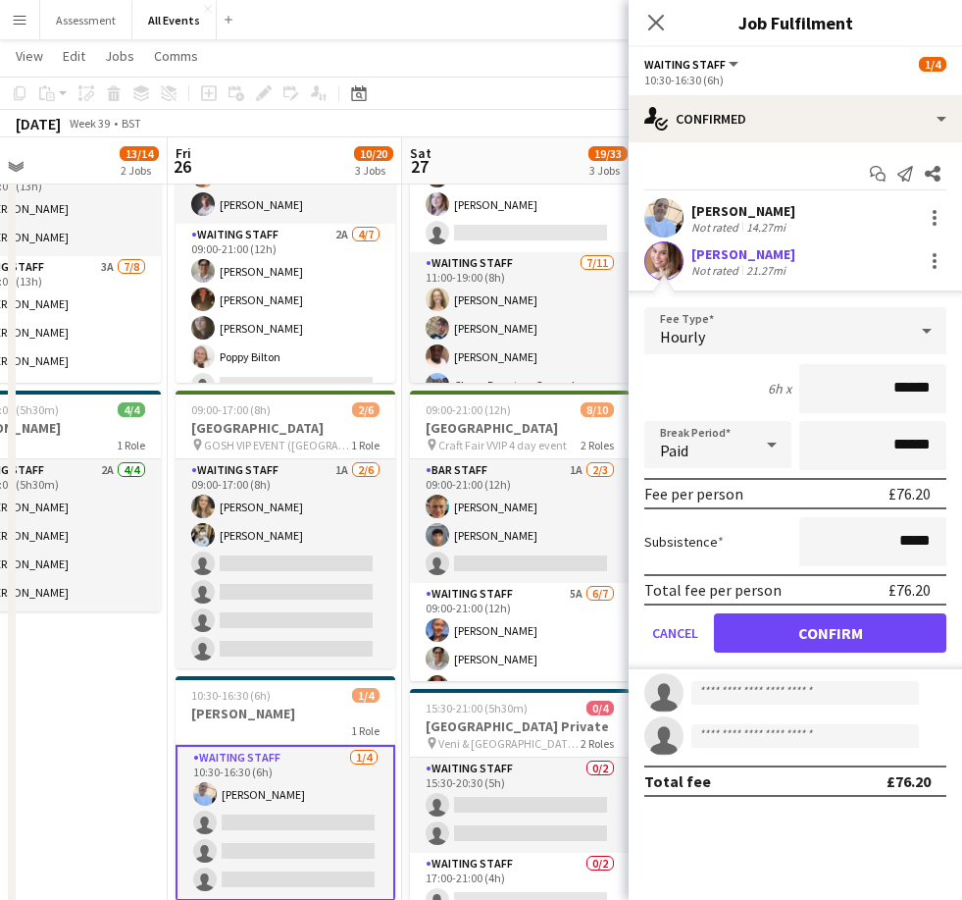
click at [664, 637] on button "Confirm" at bounding box center [830, 632] width 233 height 39
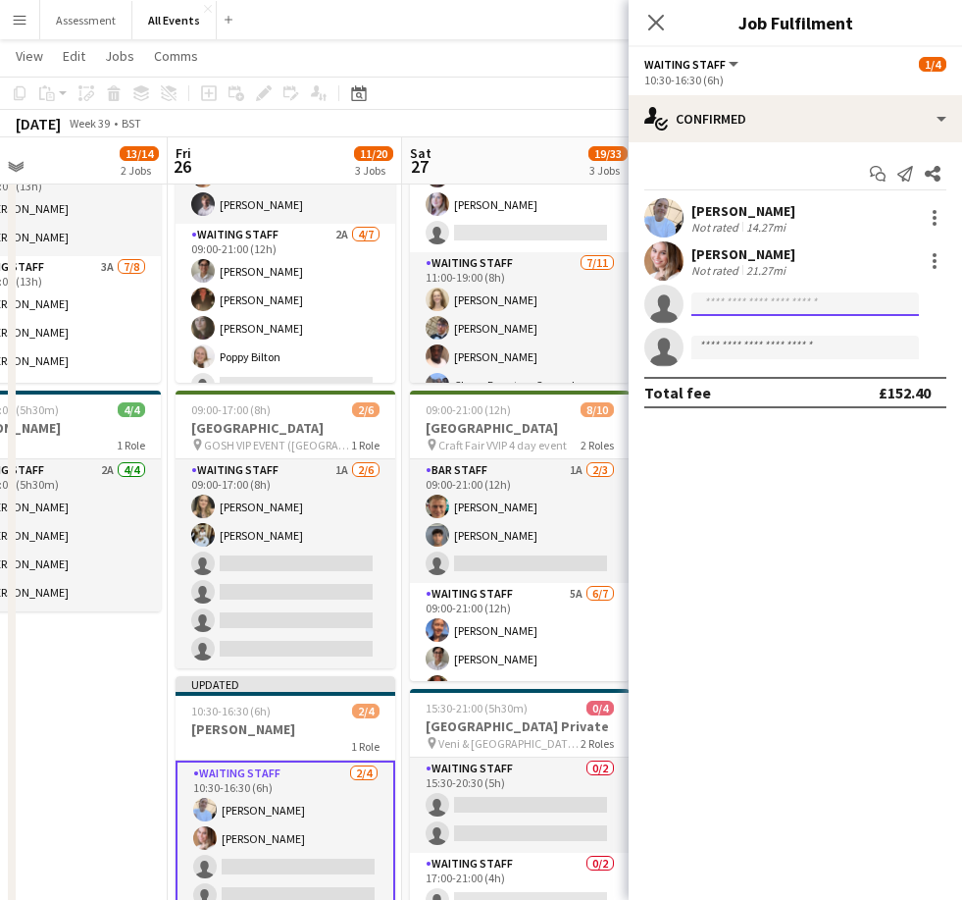
click at [664, 311] on input at bounding box center [806, 304] width 228 height 24
type input "*"
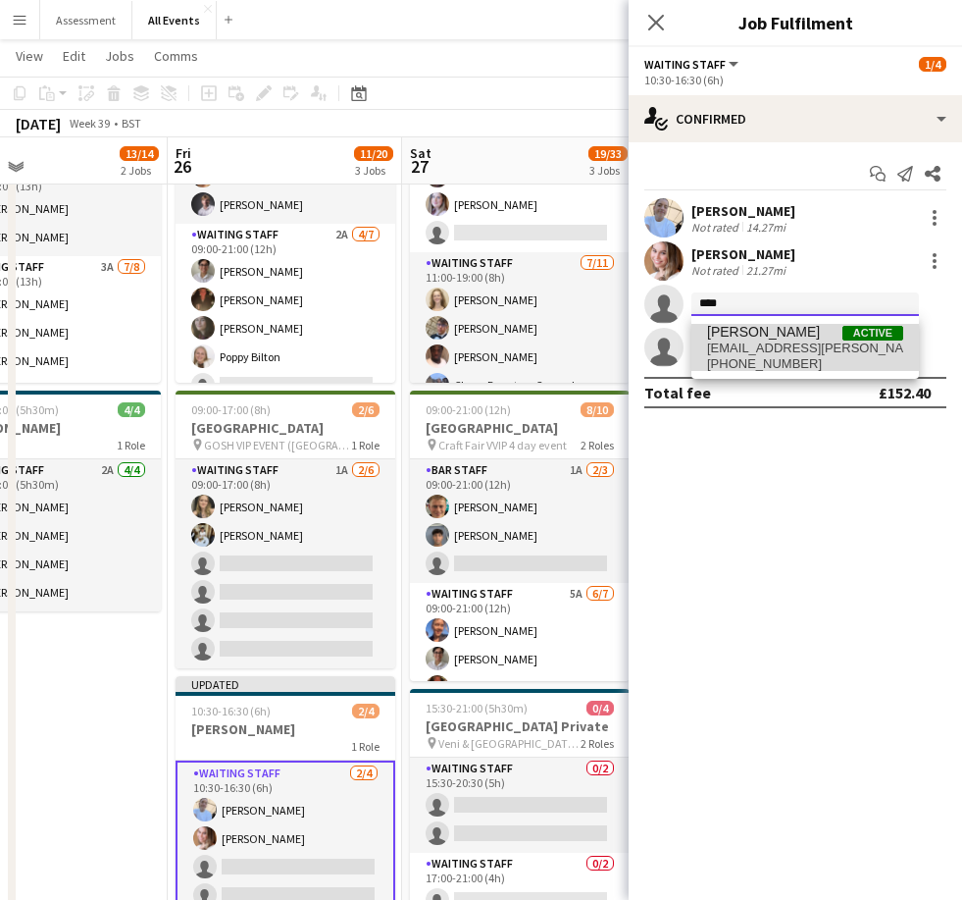
type input "****"
click at [664, 349] on span "[EMAIL_ADDRESS][PERSON_NAME][DOMAIN_NAME]" at bounding box center [805, 348] width 196 height 16
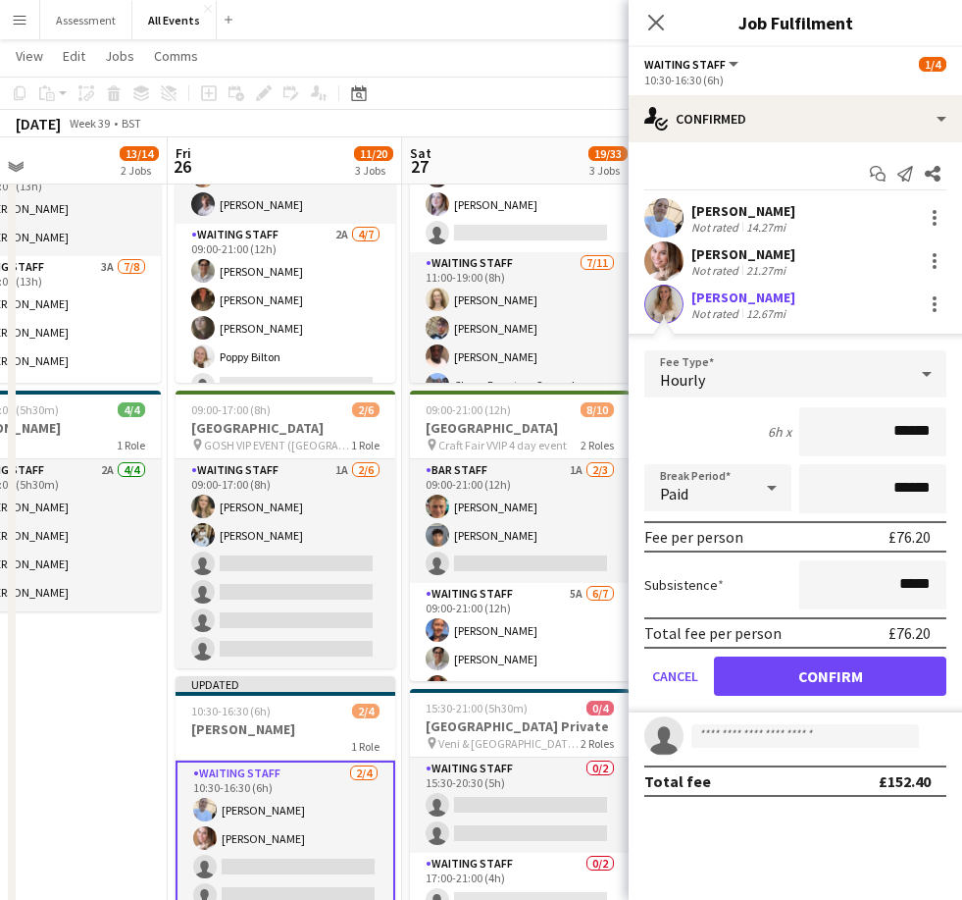
click at [664, 680] on button "Confirm" at bounding box center [830, 675] width 233 height 39
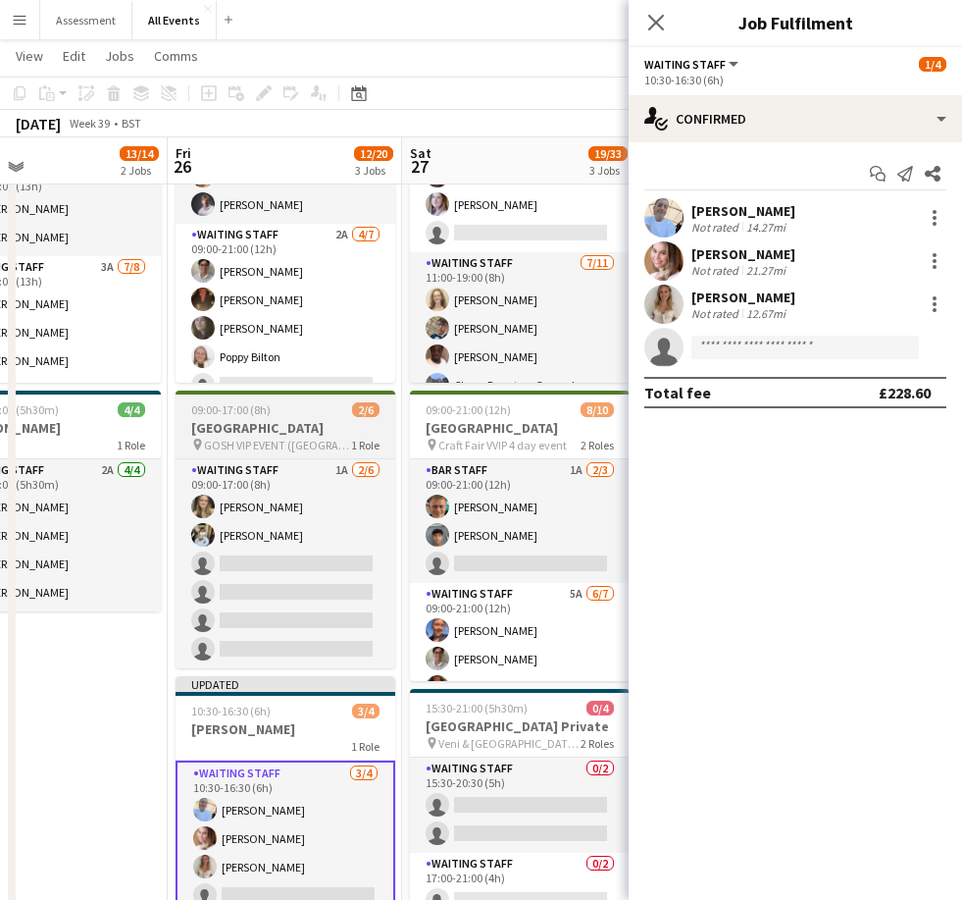
click at [323, 419] on h3 "[GEOGRAPHIC_DATA]" at bounding box center [286, 428] width 220 height 18
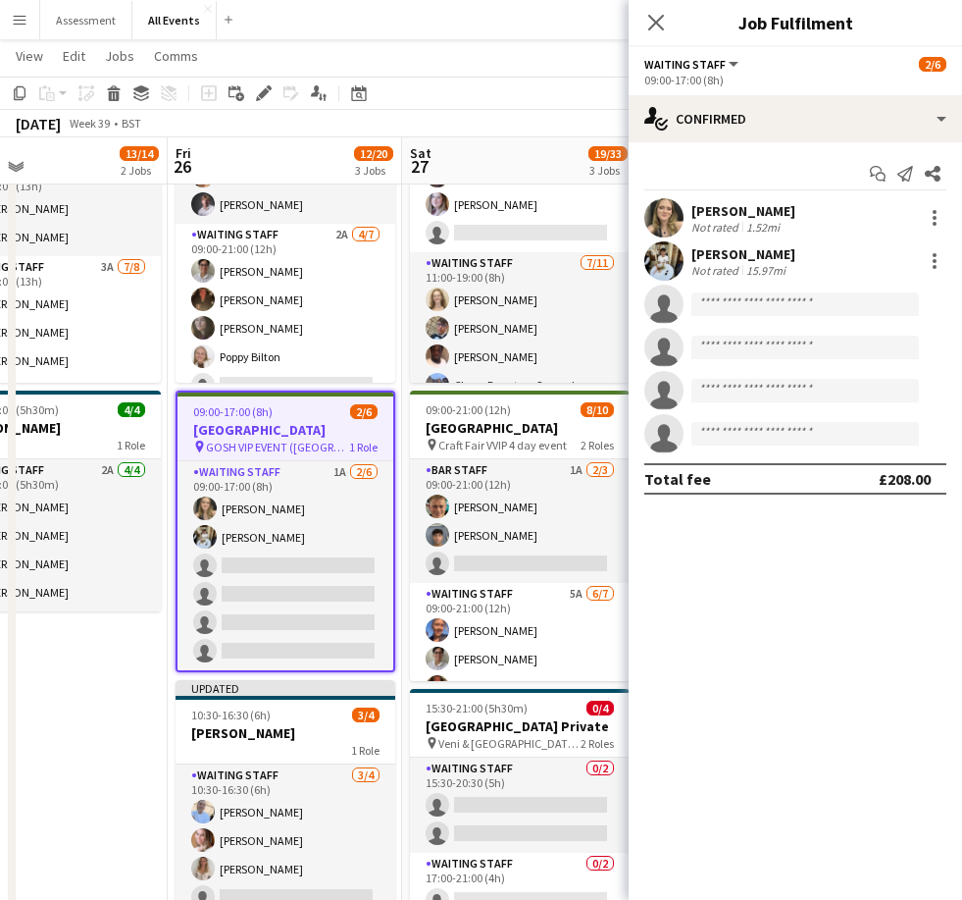
click at [295, 424] on h3 "[GEOGRAPHIC_DATA]" at bounding box center [286, 430] width 216 height 18
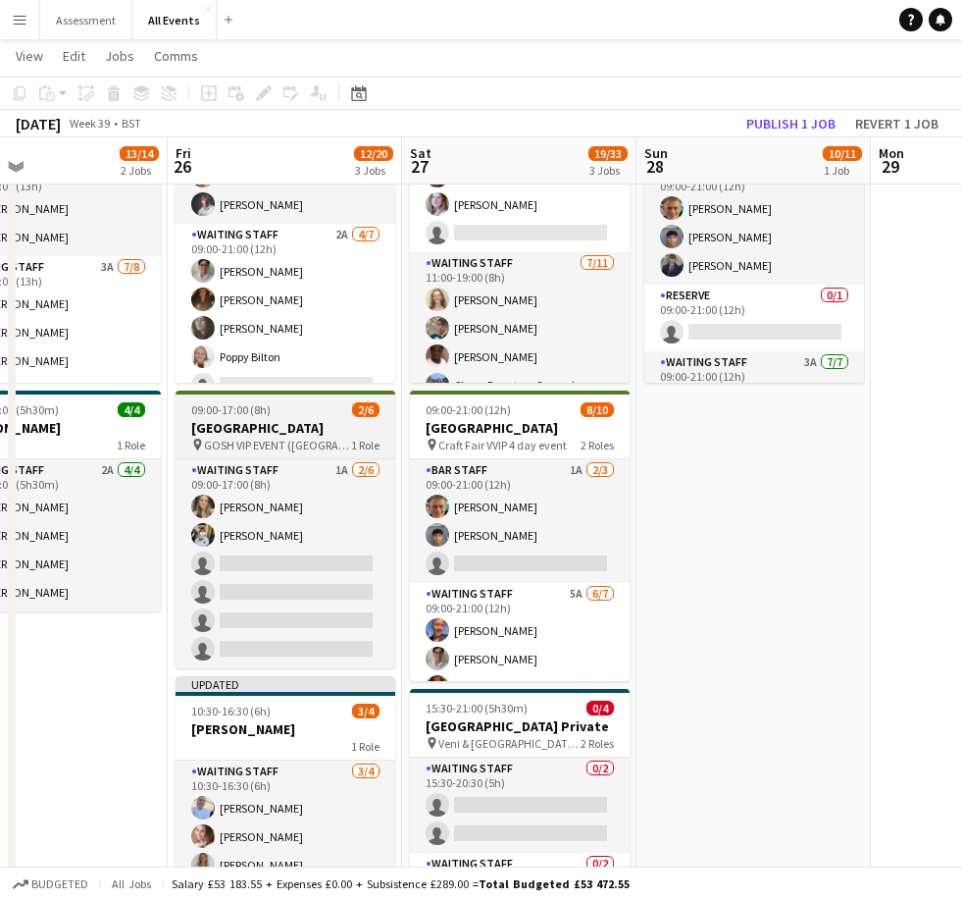
click at [302, 434] on h3 "[GEOGRAPHIC_DATA]" at bounding box center [286, 428] width 220 height 18
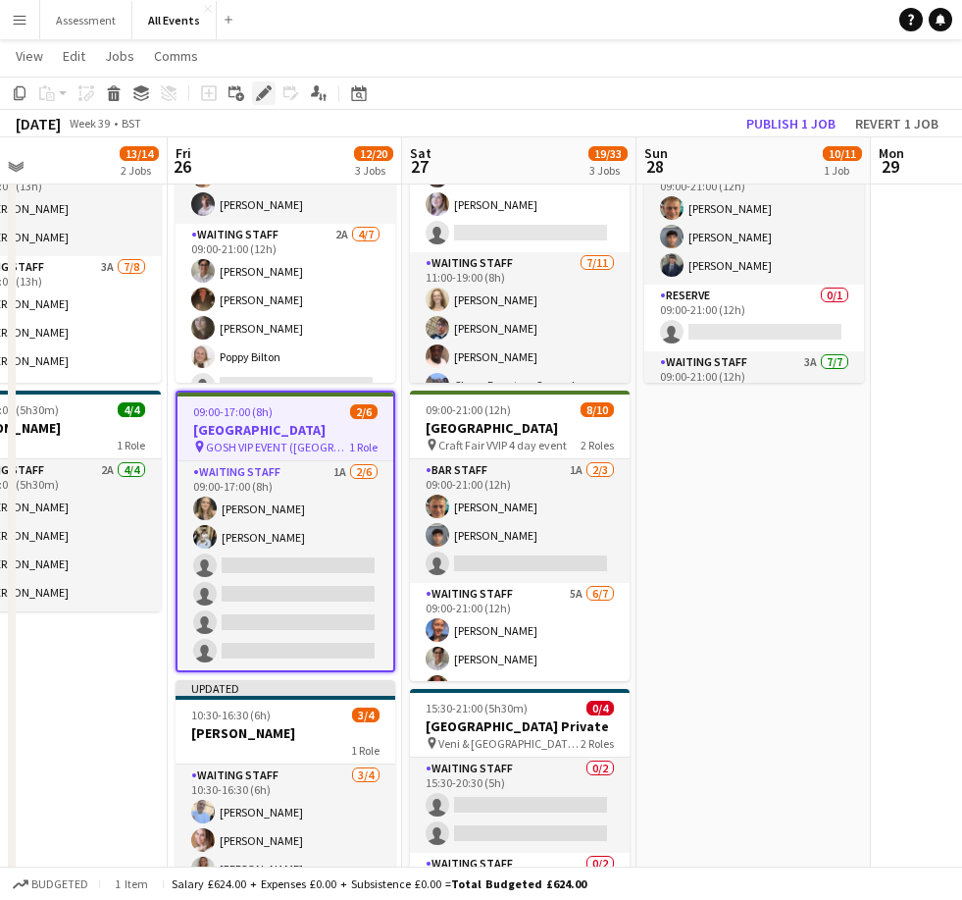
click at [271, 100] on icon "Edit" at bounding box center [264, 93] width 16 height 16
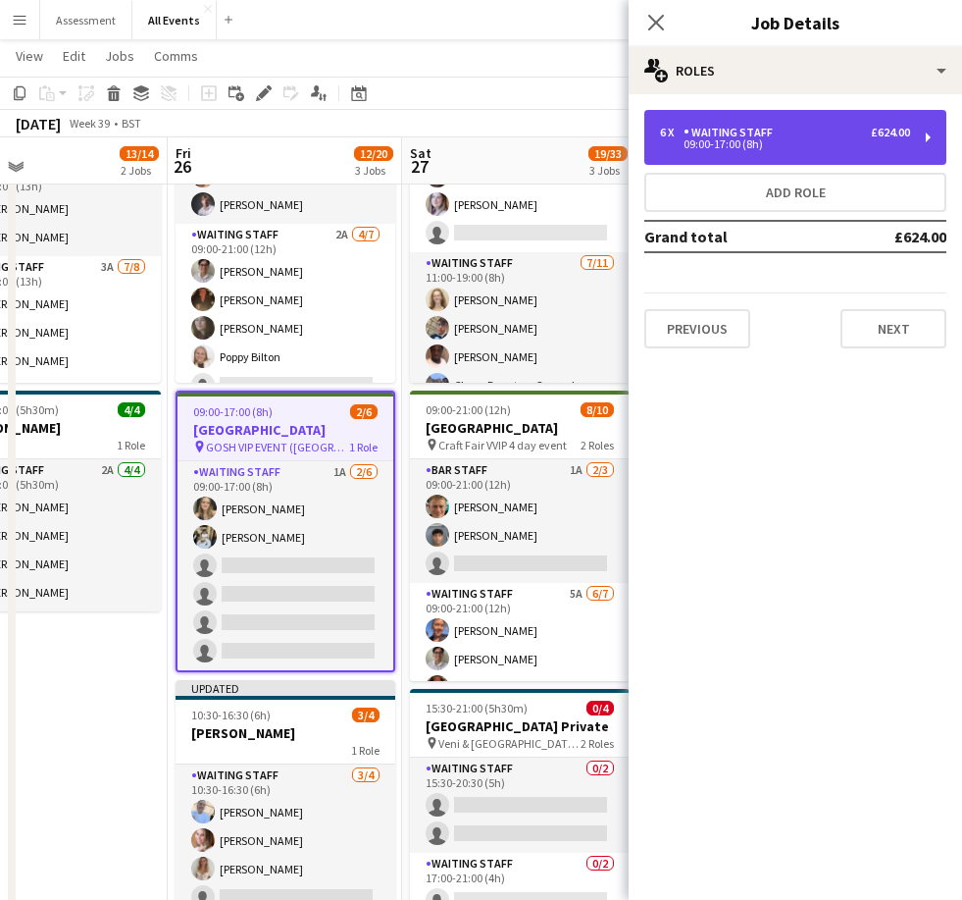
click at [664, 132] on div "6 x Waiting Staff £624.00" at bounding box center [785, 133] width 250 height 14
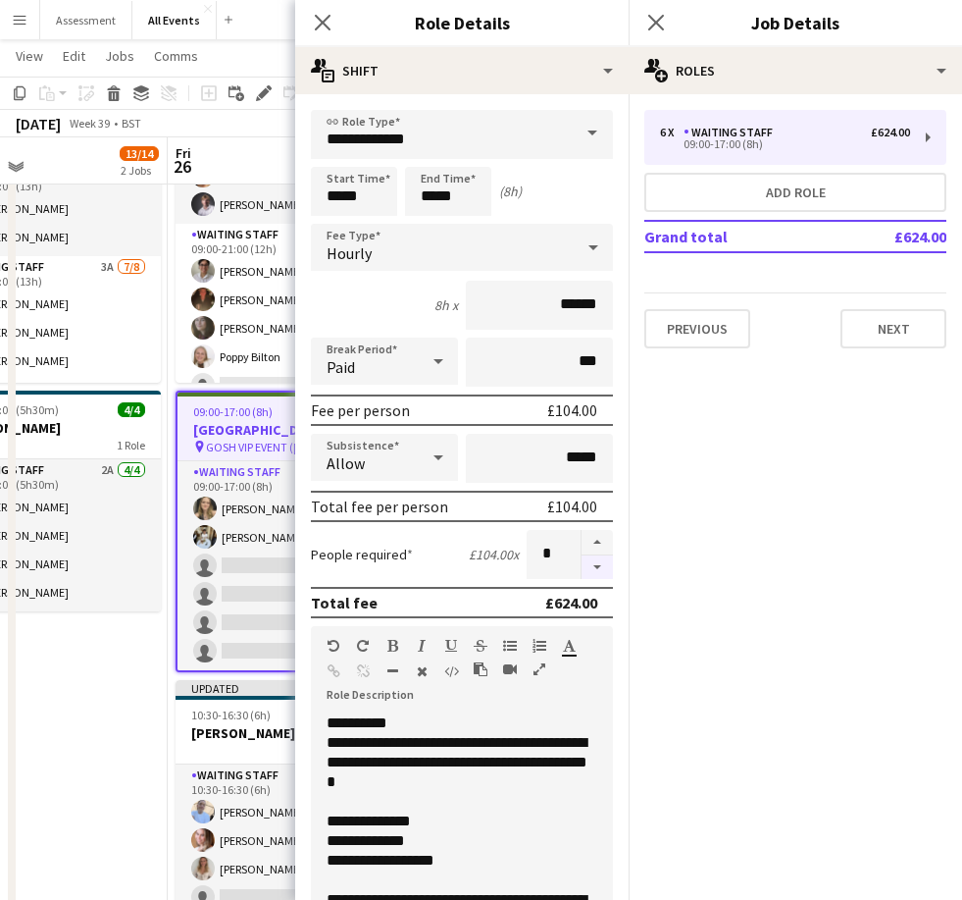
click at [600, 580] on button "button" at bounding box center [597, 567] width 31 height 25
click at [605, 573] on button "button" at bounding box center [597, 567] width 31 height 25
click at [601, 580] on button "button" at bounding box center [597, 567] width 31 height 25
type input "*"
click at [368, 208] on input "*****" at bounding box center [354, 191] width 86 height 49
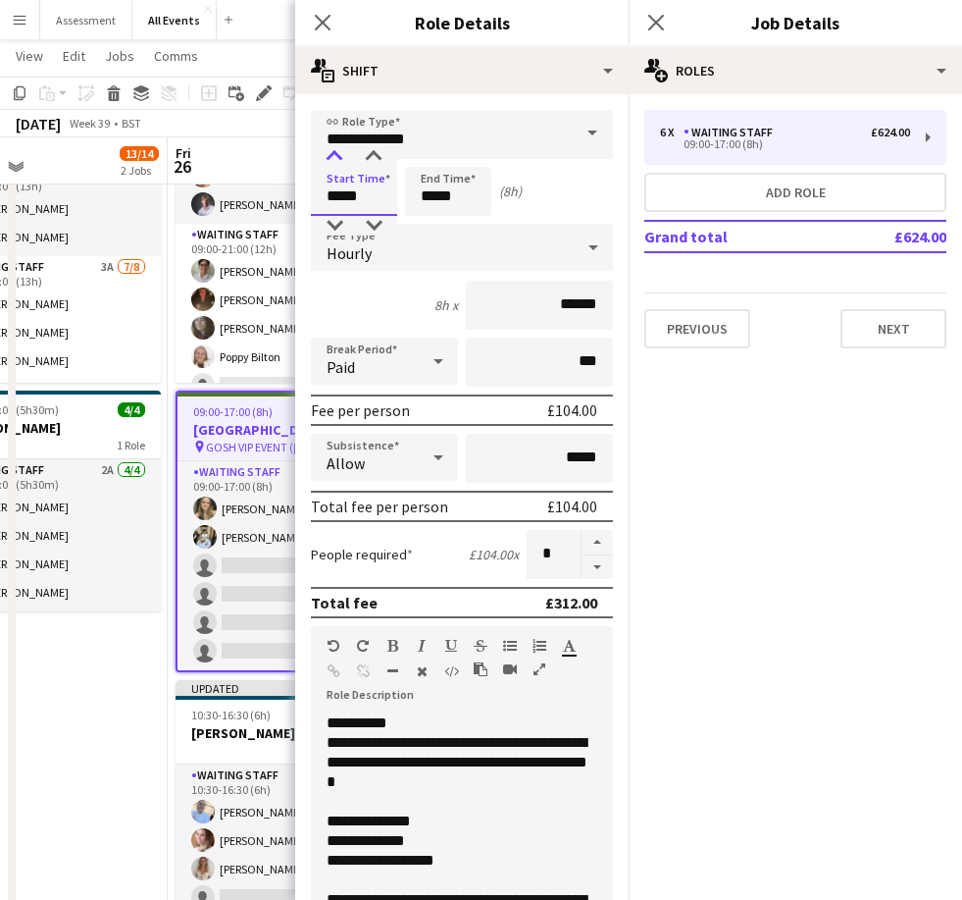
click at [336, 161] on div at bounding box center [334, 157] width 39 height 20
click at [335, 166] on div at bounding box center [334, 157] width 39 height 20
type input "*****"
click at [65, 791] on app-date-cell "09:00-22:00 (13h) 9/10 Heritage House pin Craft Fair VVIP 4 day event 2 Roles B…" at bounding box center [50, 545] width 234 height 922
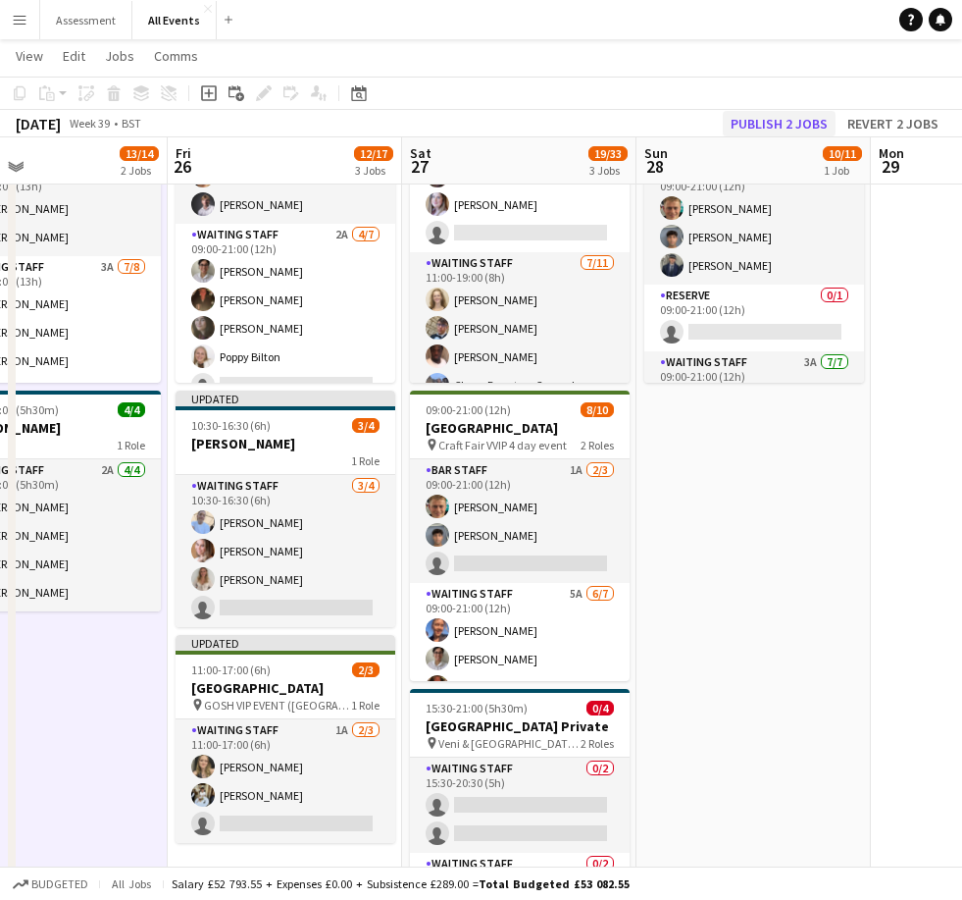
click at [664, 124] on button "Publish 2 jobs" at bounding box center [779, 124] width 113 height 26
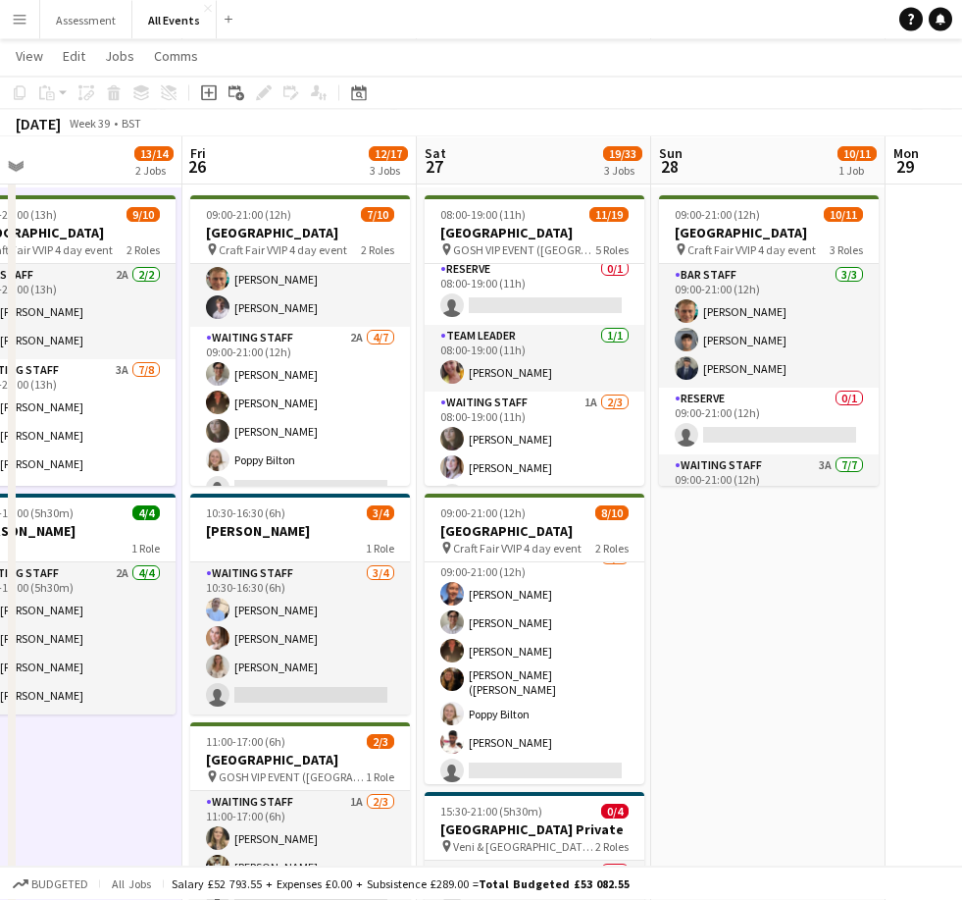
scroll to position [129, 0]
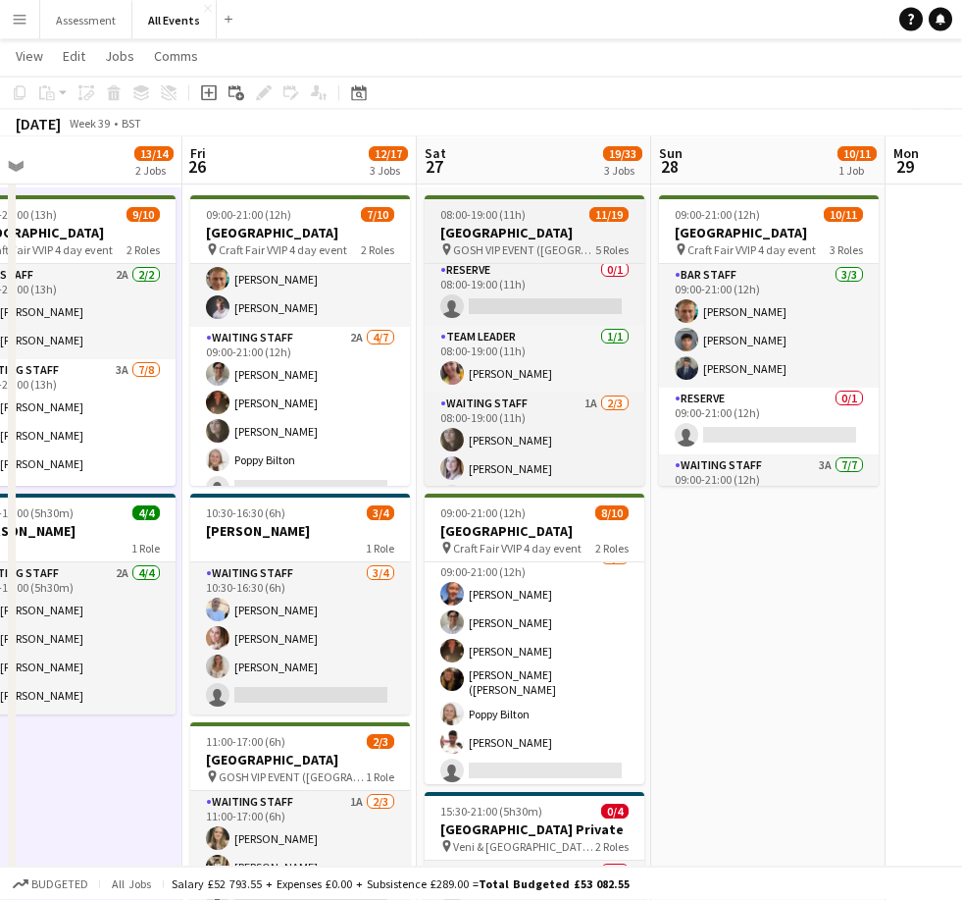
click at [558, 229] on h3 "[GEOGRAPHIC_DATA]" at bounding box center [535, 234] width 220 height 18
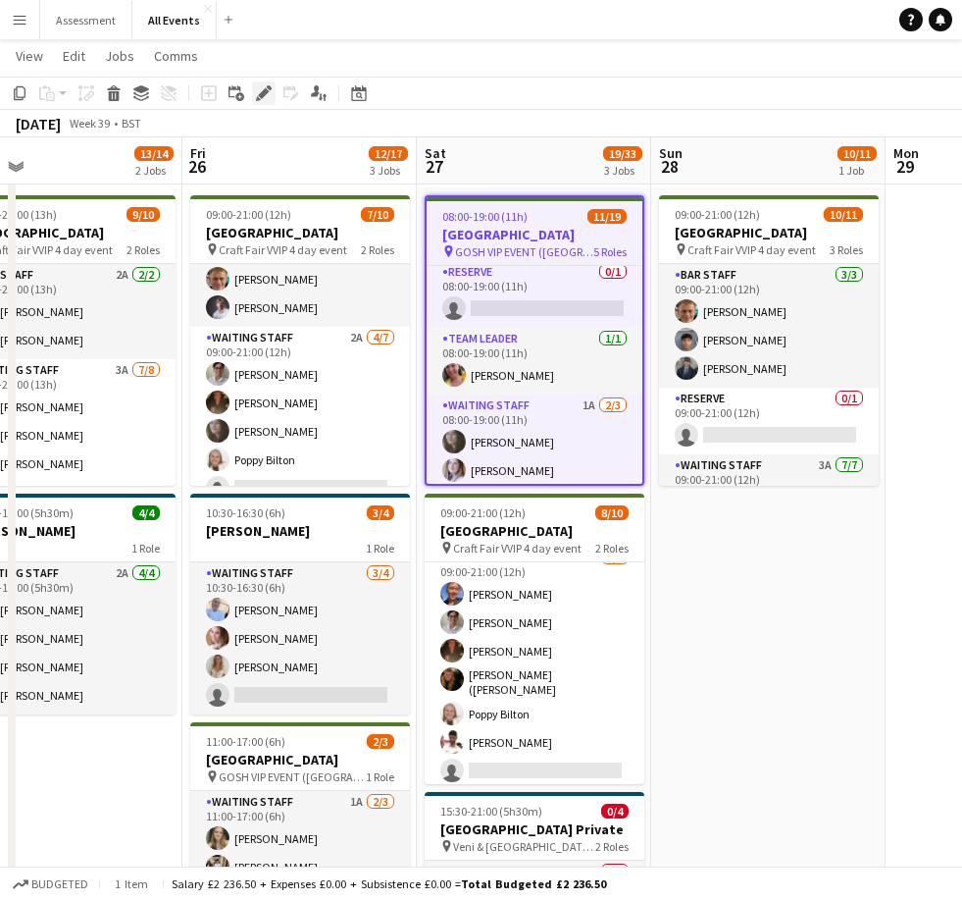
click at [265, 92] on icon at bounding box center [263, 93] width 11 height 11
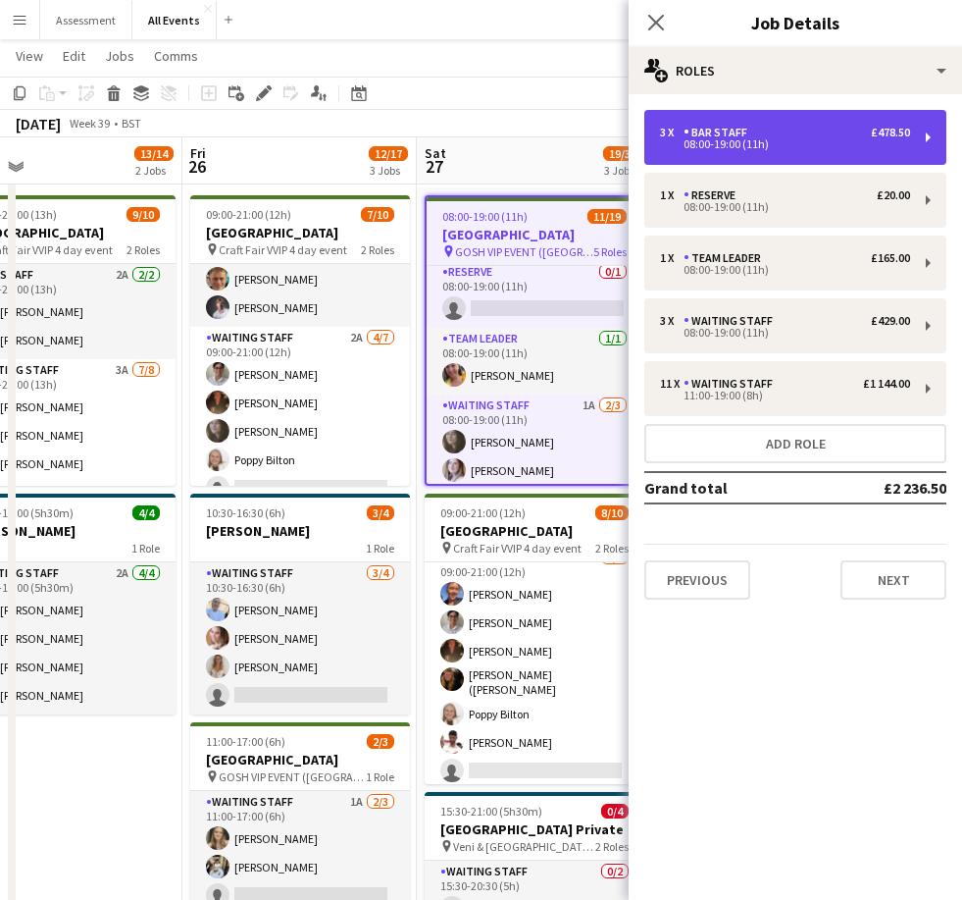
click at [664, 133] on div "3 x Bar Staff £478.50" at bounding box center [785, 133] width 250 height 14
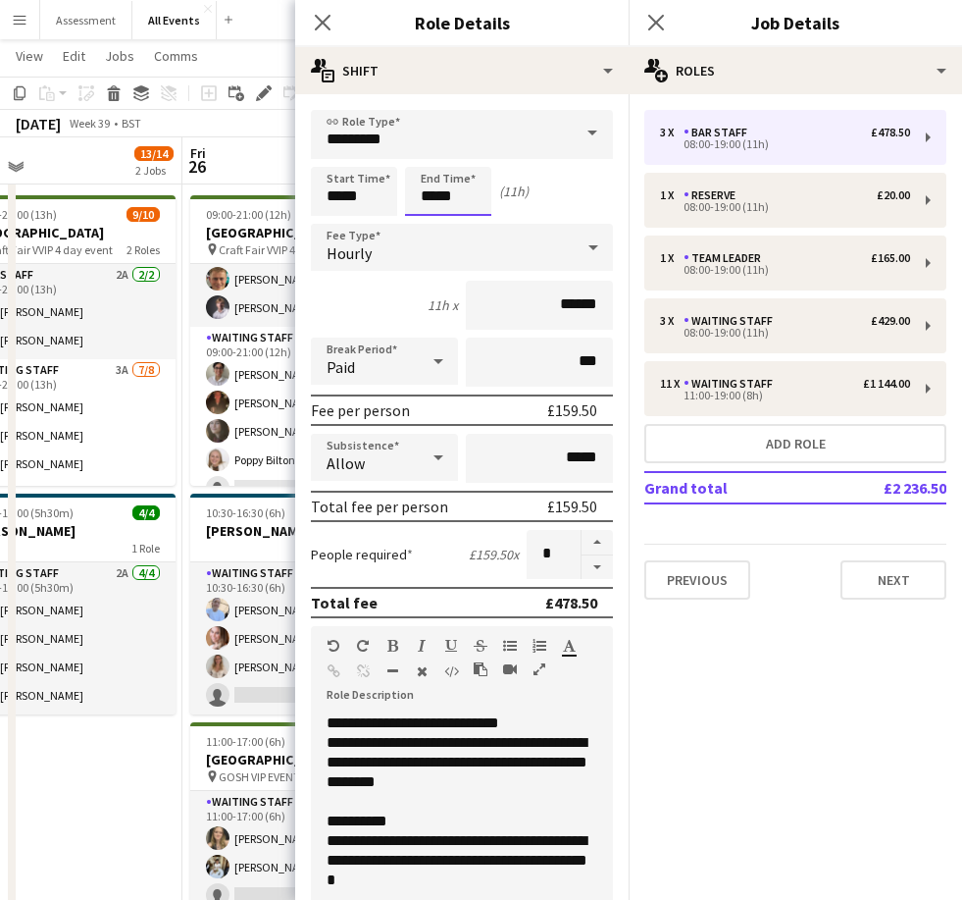
click at [427, 180] on input "*****" at bounding box center [448, 191] width 86 height 49
click at [435, 171] on input "*****" at bounding box center [448, 191] width 86 height 49
click at [432, 232] on div at bounding box center [428, 226] width 39 height 20
click at [435, 154] on div at bounding box center [428, 157] width 39 height 20
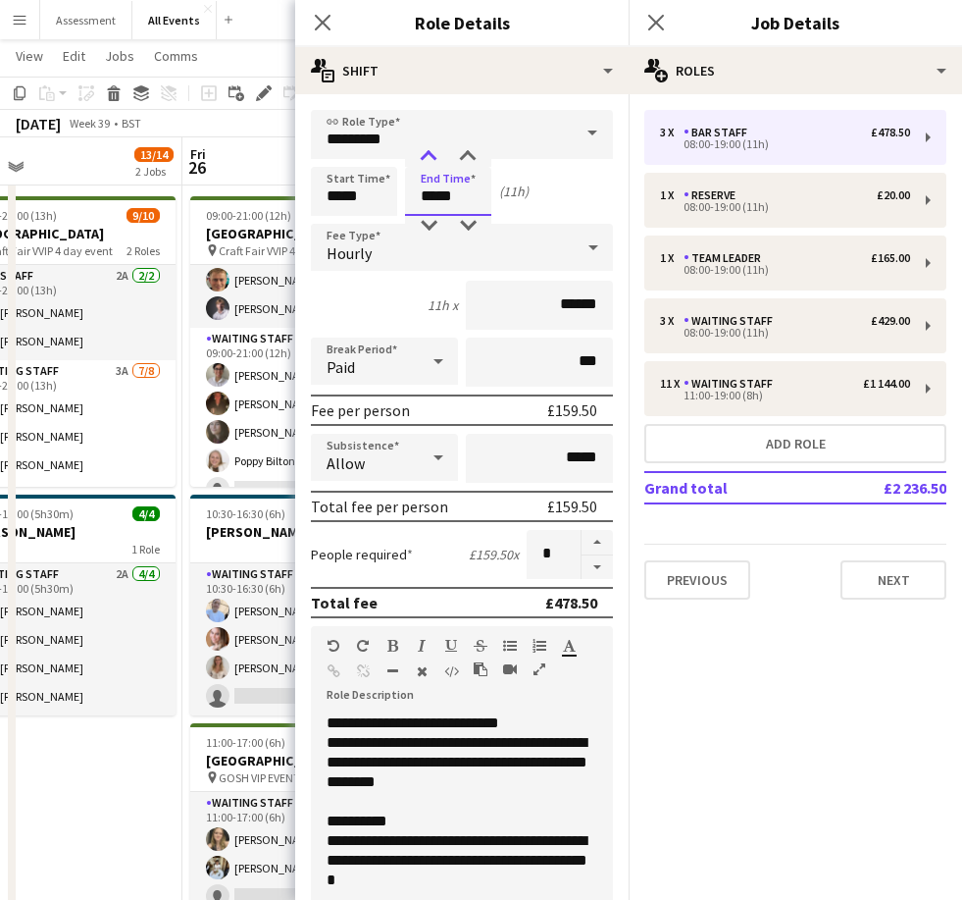
click at [423, 152] on div at bounding box center [428, 157] width 39 height 20
type input "*****"
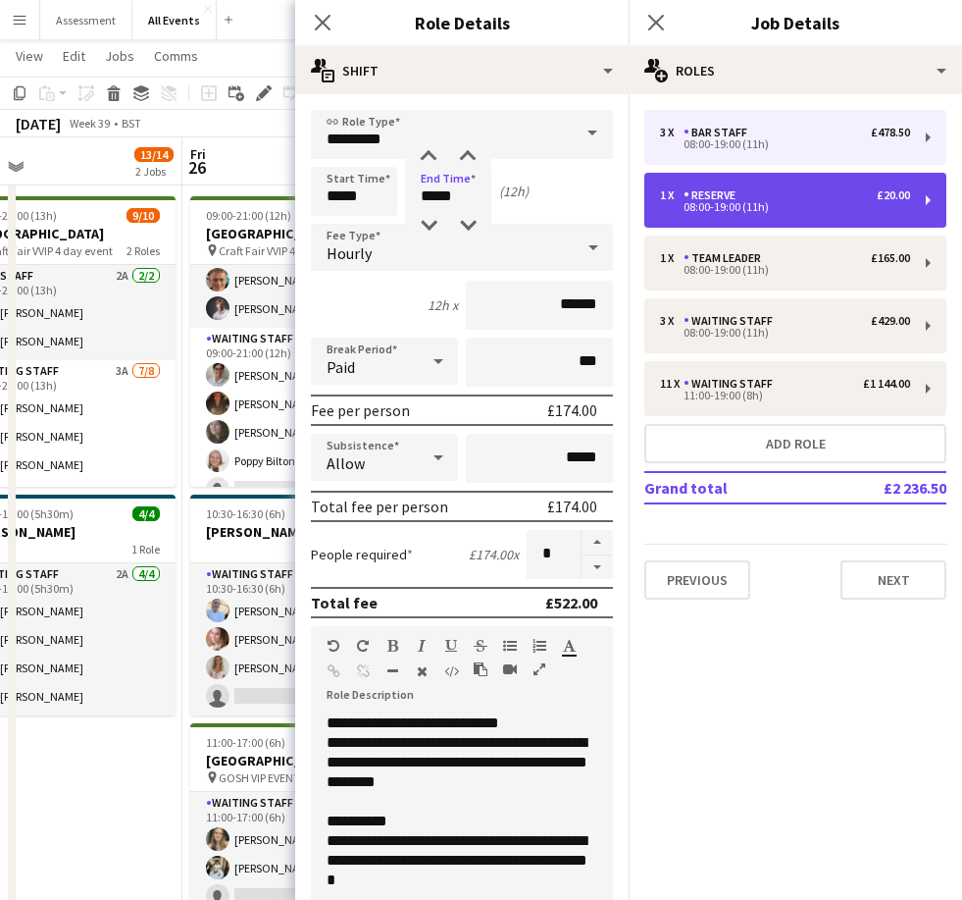
click at [664, 192] on div "1 x Reserve £20.00" at bounding box center [785, 195] width 250 height 14
type input "*******"
type input "*****"
type input "******"
type input "*"
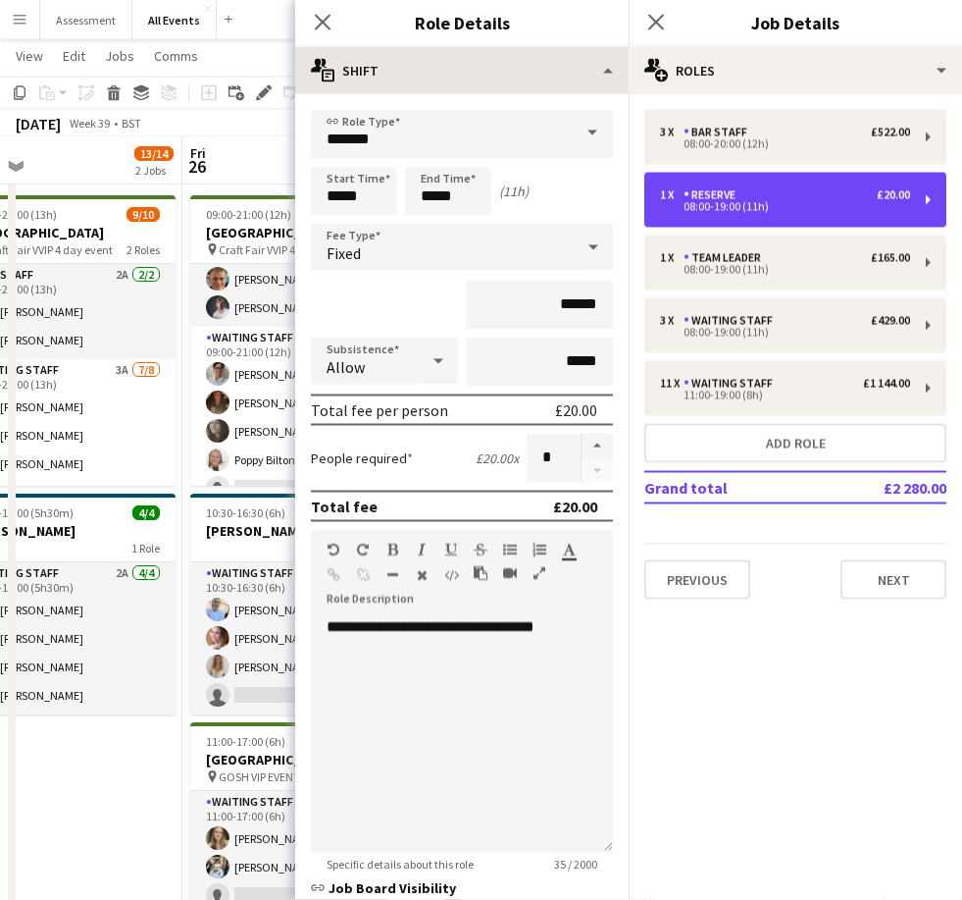
scroll to position [54, 0]
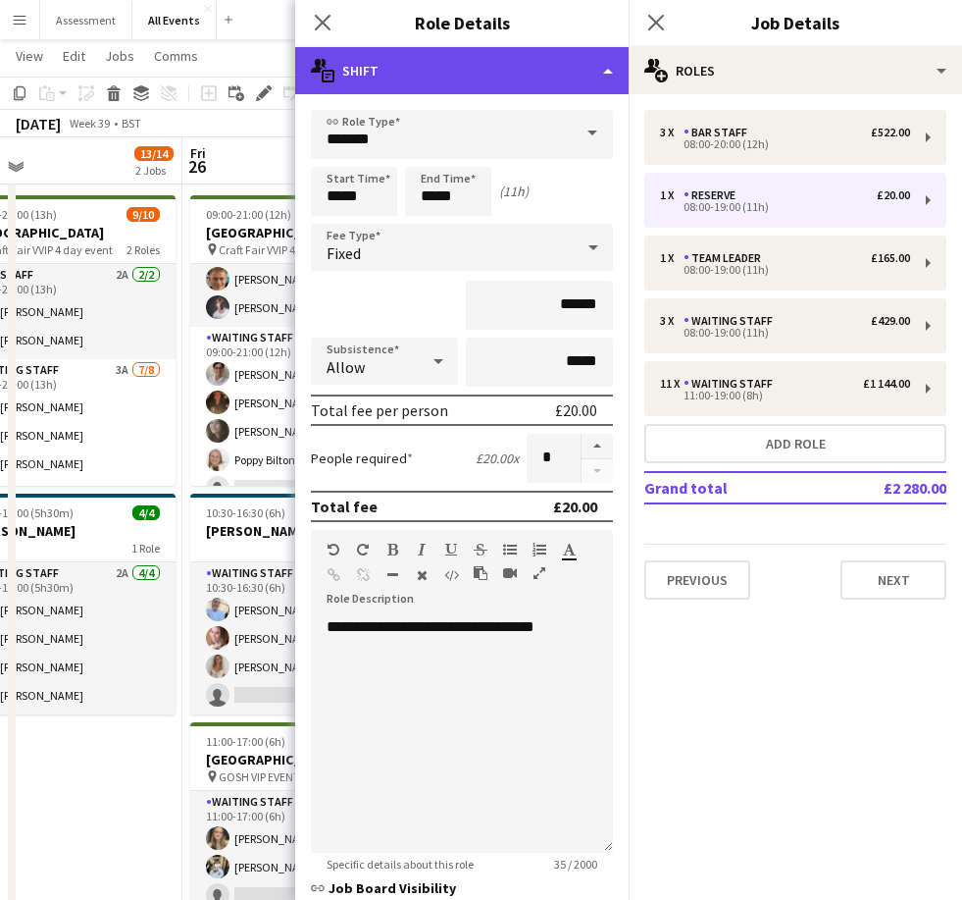
click at [582, 66] on div "multiple-actions-text Shift" at bounding box center [462, 70] width 334 height 47
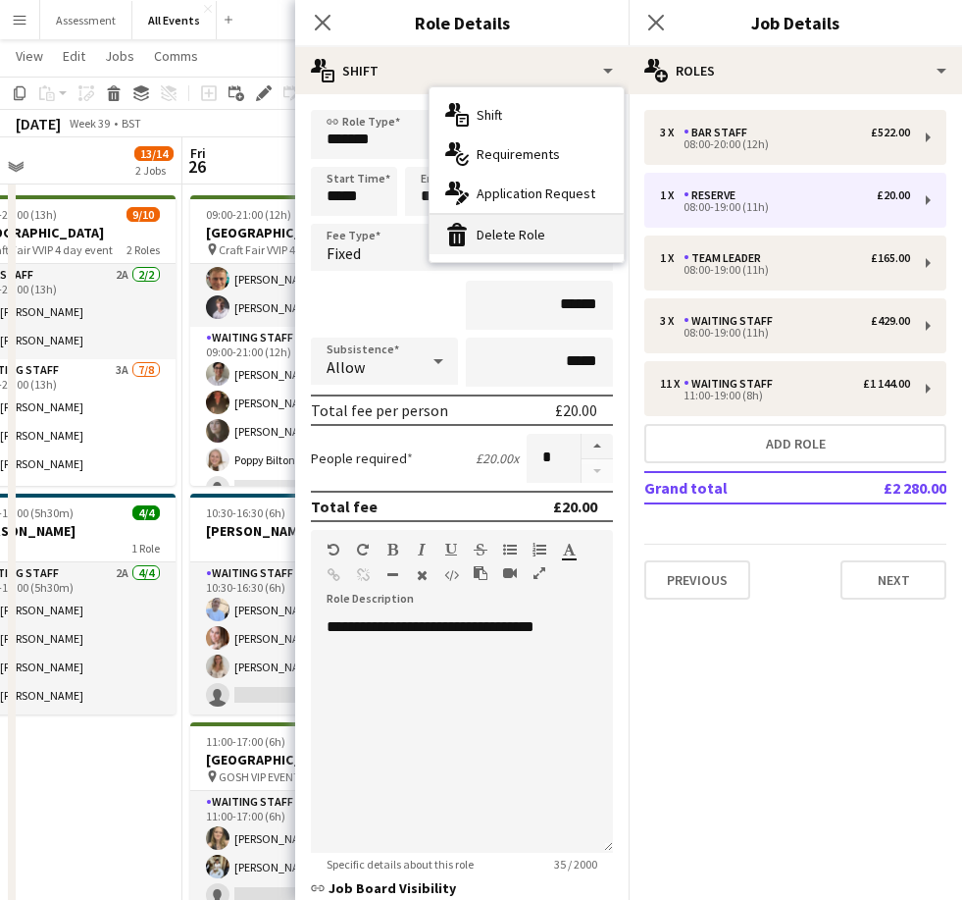
click at [552, 226] on div "bin-2 Delete Role" at bounding box center [527, 234] width 194 height 39
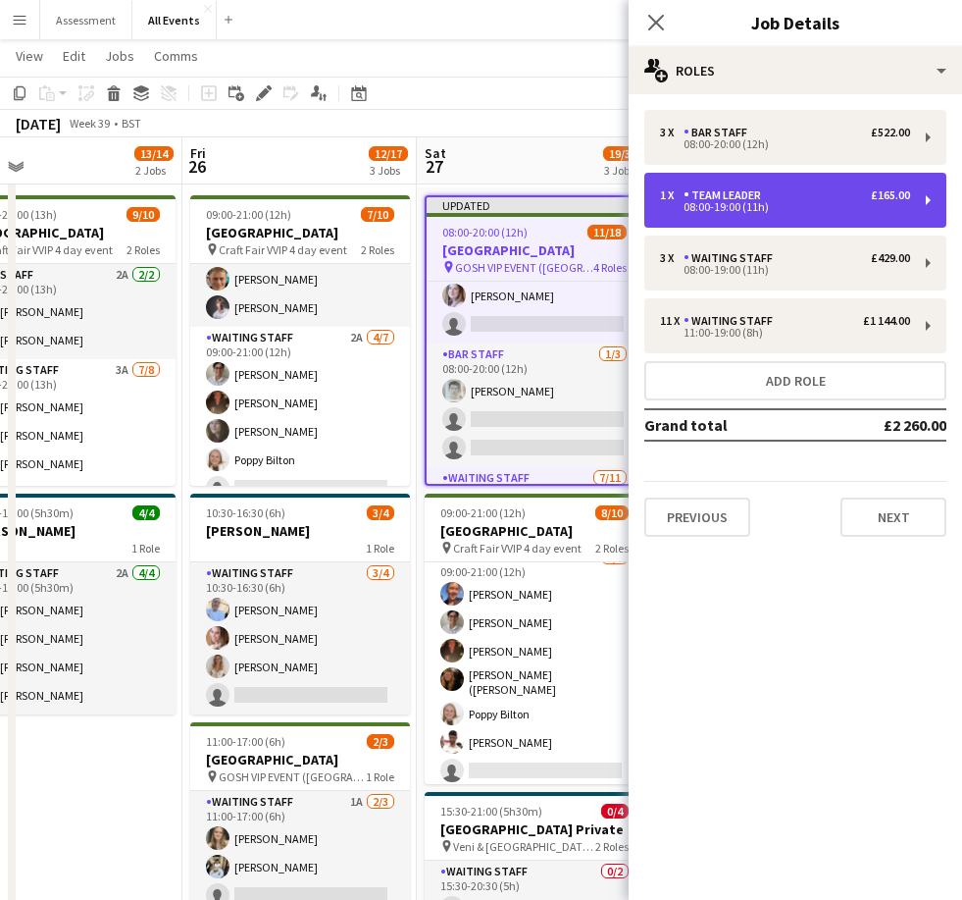
click at [664, 204] on div "08:00-19:00 (11h)" at bounding box center [785, 207] width 250 height 10
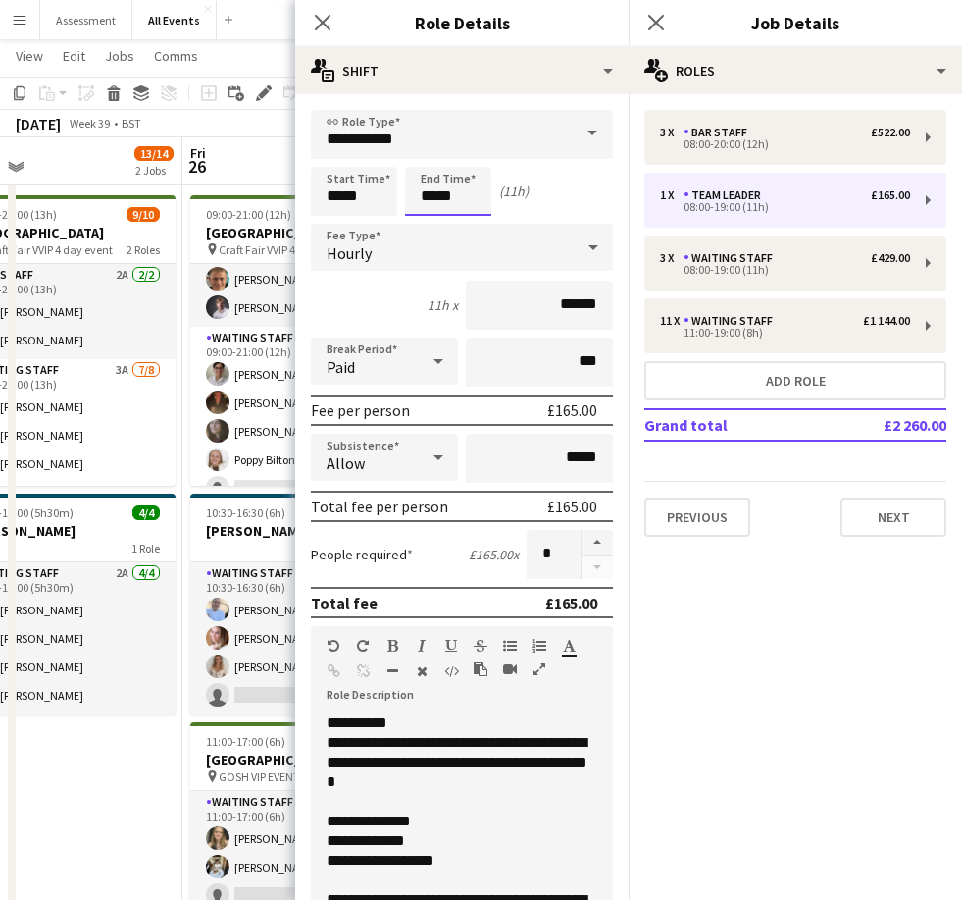
click at [433, 187] on input "*****" at bounding box center [448, 191] width 86 height 49
click at [438, 160] on div at bounding box center [428, 157] width 39 height 20
type input "*****"
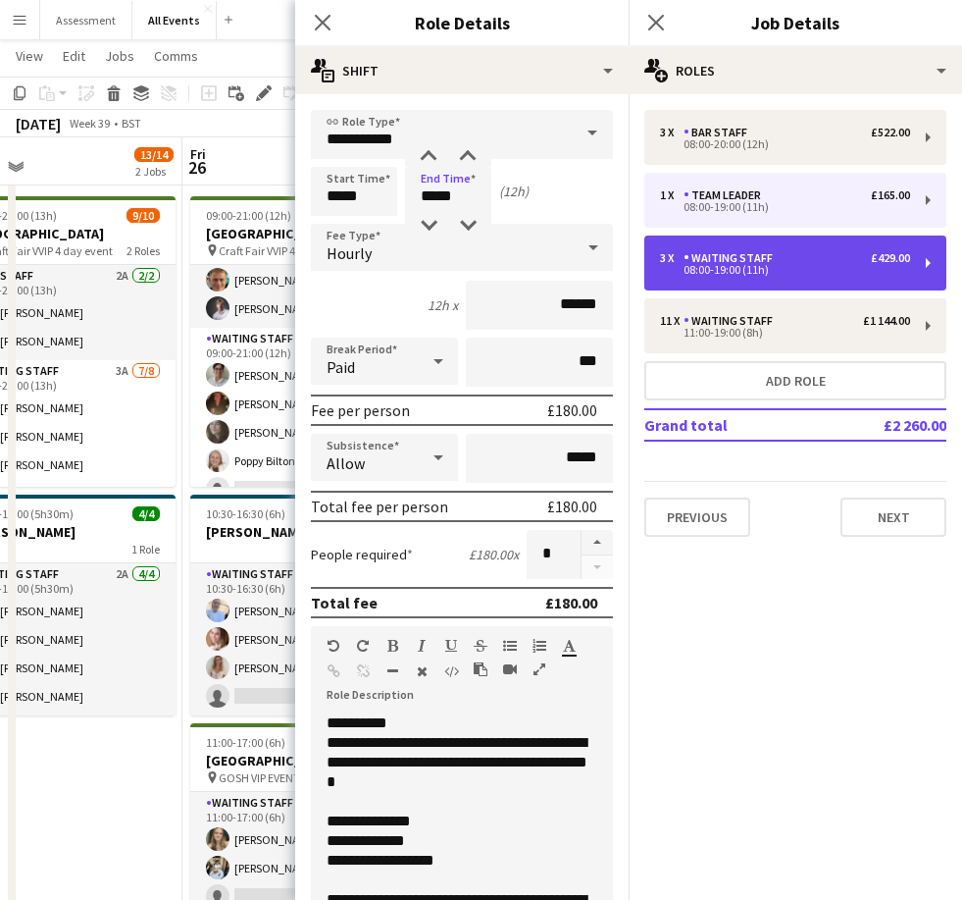
click at [664, 263] on div "Waiting Staff" at bounding box center [732, 258] width 97 height 14
type input "**********"
type input "*****"
type input "******"
type input "*"
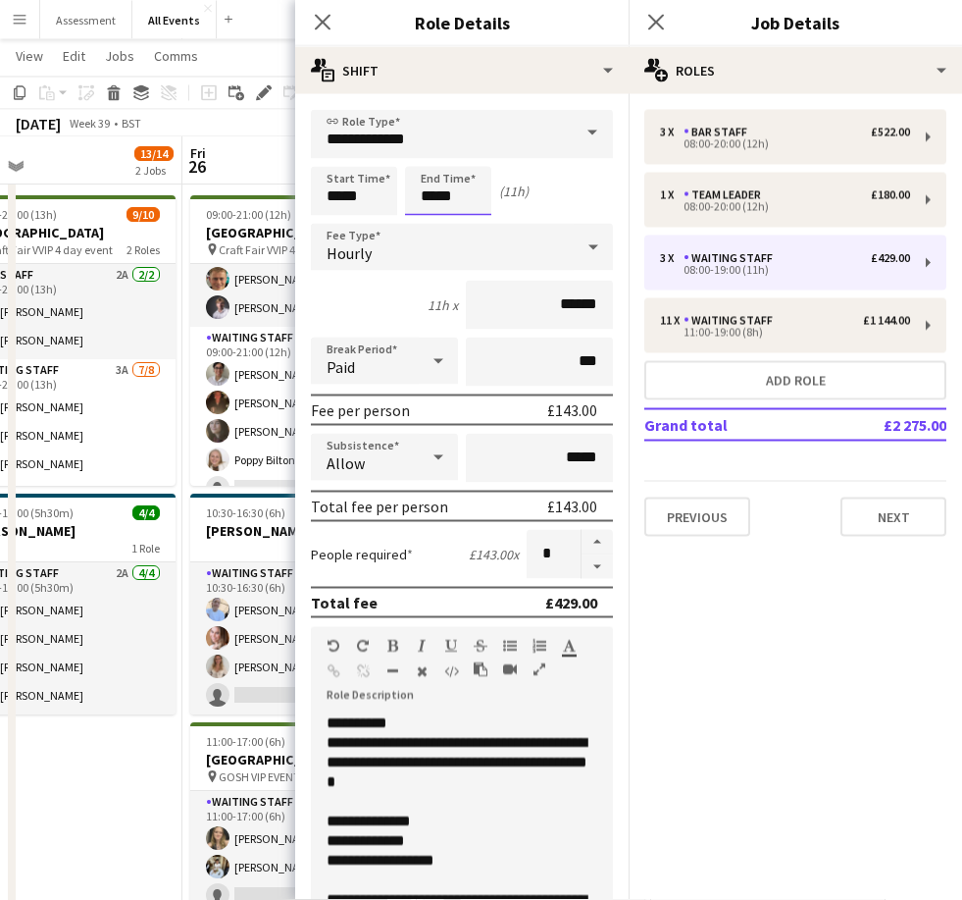
click at [434, 207] on input "*****" at bounding box center [448, 191] width 86 height 49
click at [425, 151] on div at bounding box center [428, 157] width 39 height 20
type input "*****"
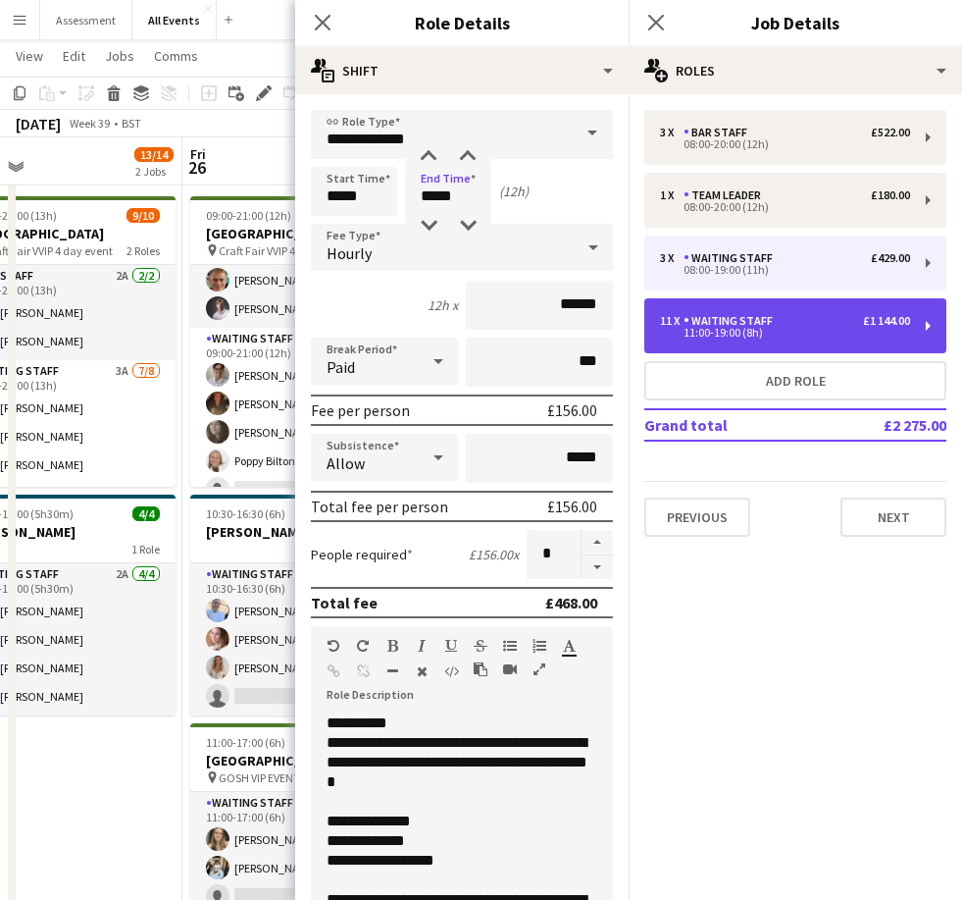
click at [664, 327] on div "11 x Waiting Staff £1 144.00" at bounding box center [785, 321] width 250 height 14
type input "*****"
type input "**"
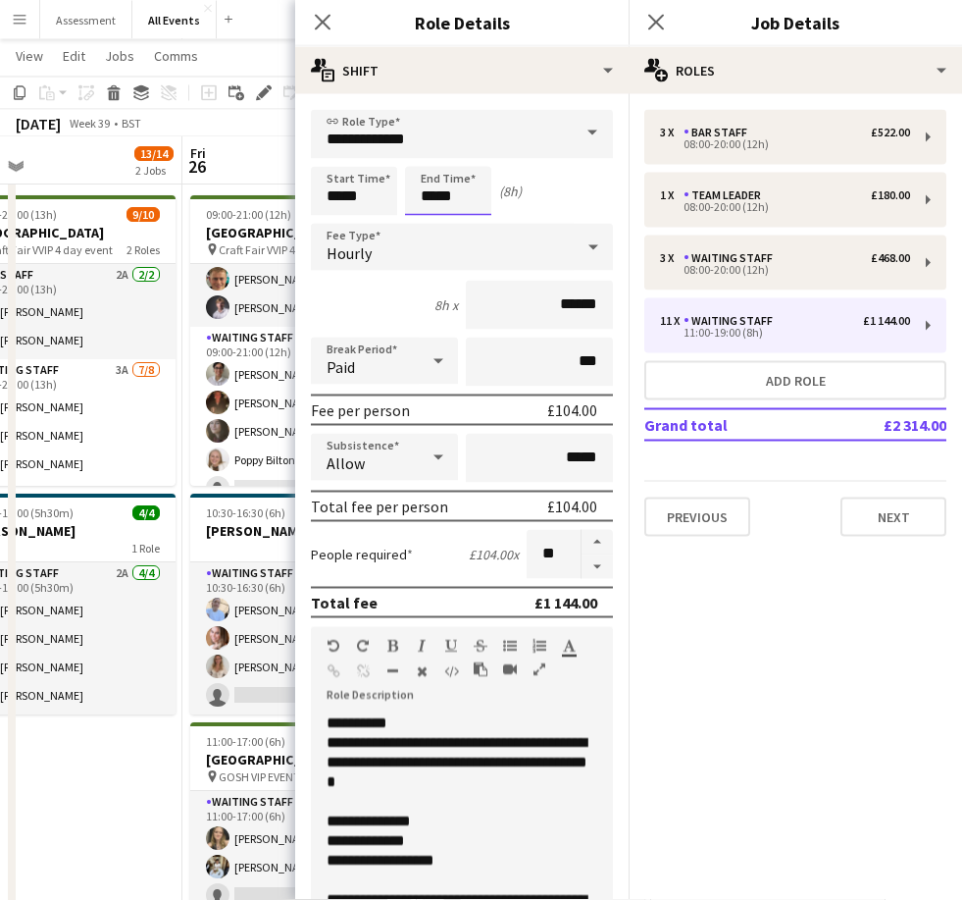
click at [425, 190] on input "*****" at bounding box center [448, 191] width 86 height 49
click at [432, 158] on div at bounding box center [428, 157] width 39 height 20
type input "*****"
click at [601, 548] on button "button" at bounding box center [597, 543] width 31 height 26
click at [599, 546] on button "button" at bounding box center [597, 543] width 31 height 26
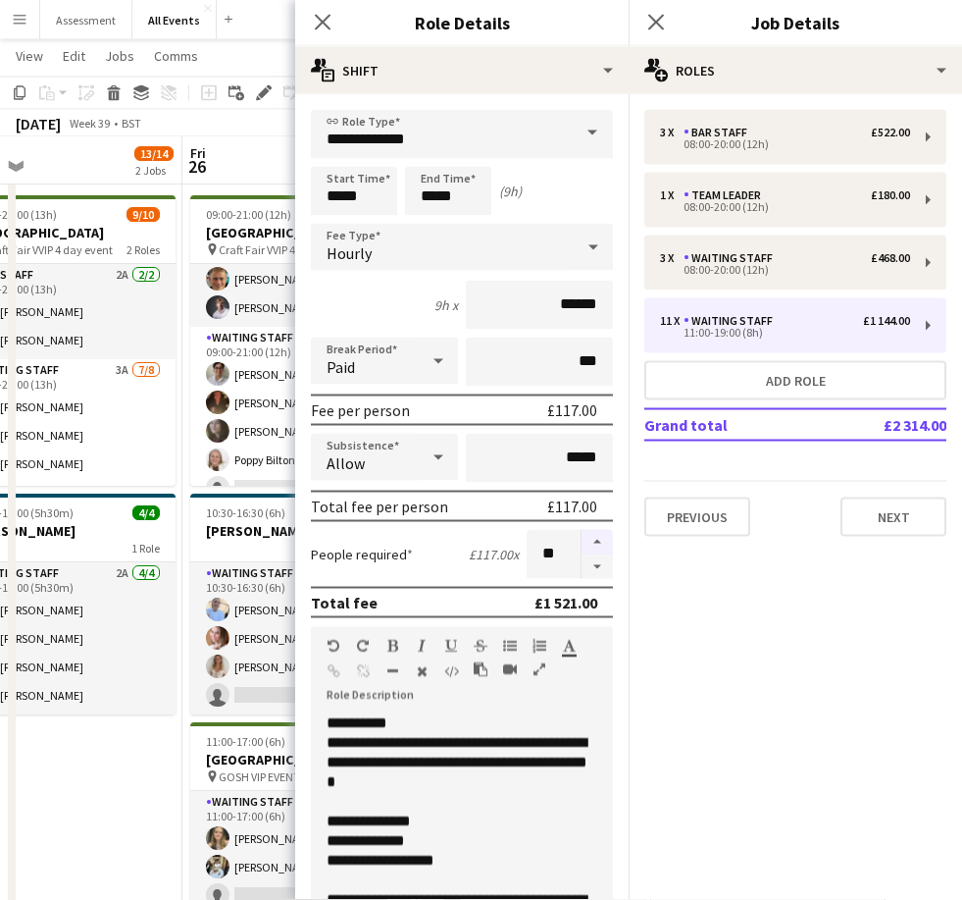
click at [600, 550] on button "button" at bounding box center [597, 543] width 31 height 26
type input "**"
click at [124, 810] on app-date-cell "09:00-22:00 (13h) 9/10 Heritage House pin Craft Fair VVIP 4 day event 2 Roles B…" at bounding box center [65, 648] width 234 height 922
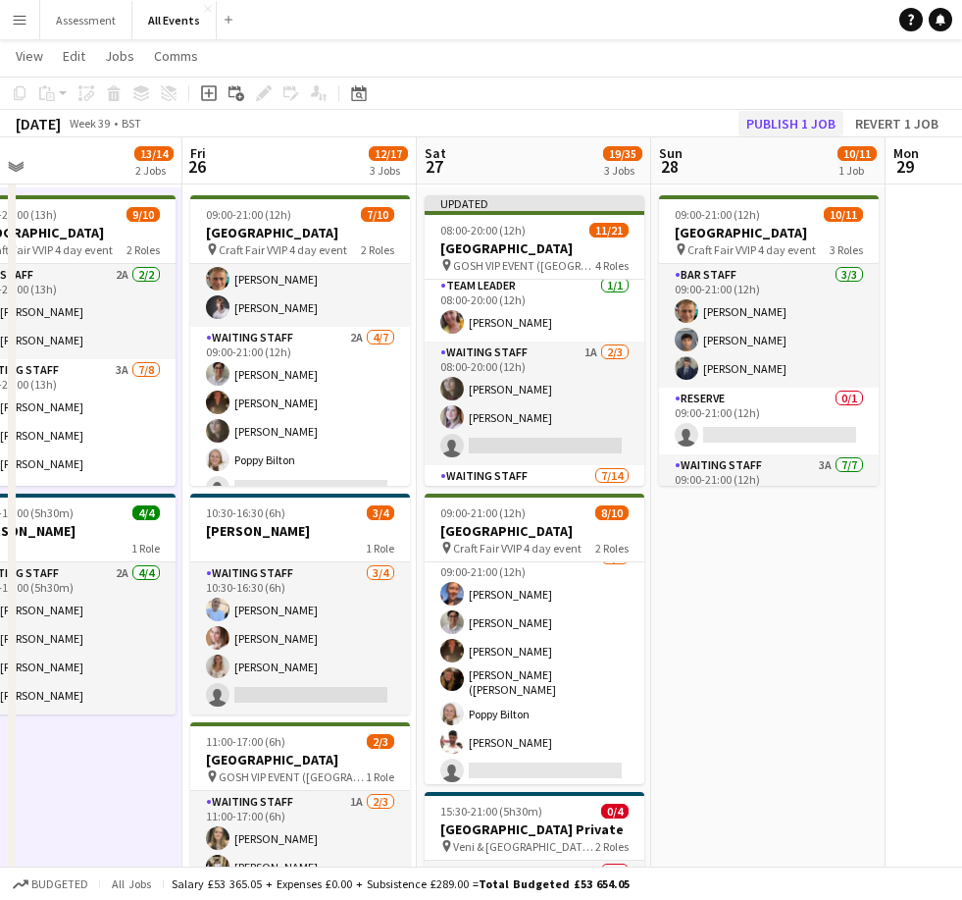
click at [664, 126] on button "Publish 1 job" at bounding box center [791, 124] width 105 height 26
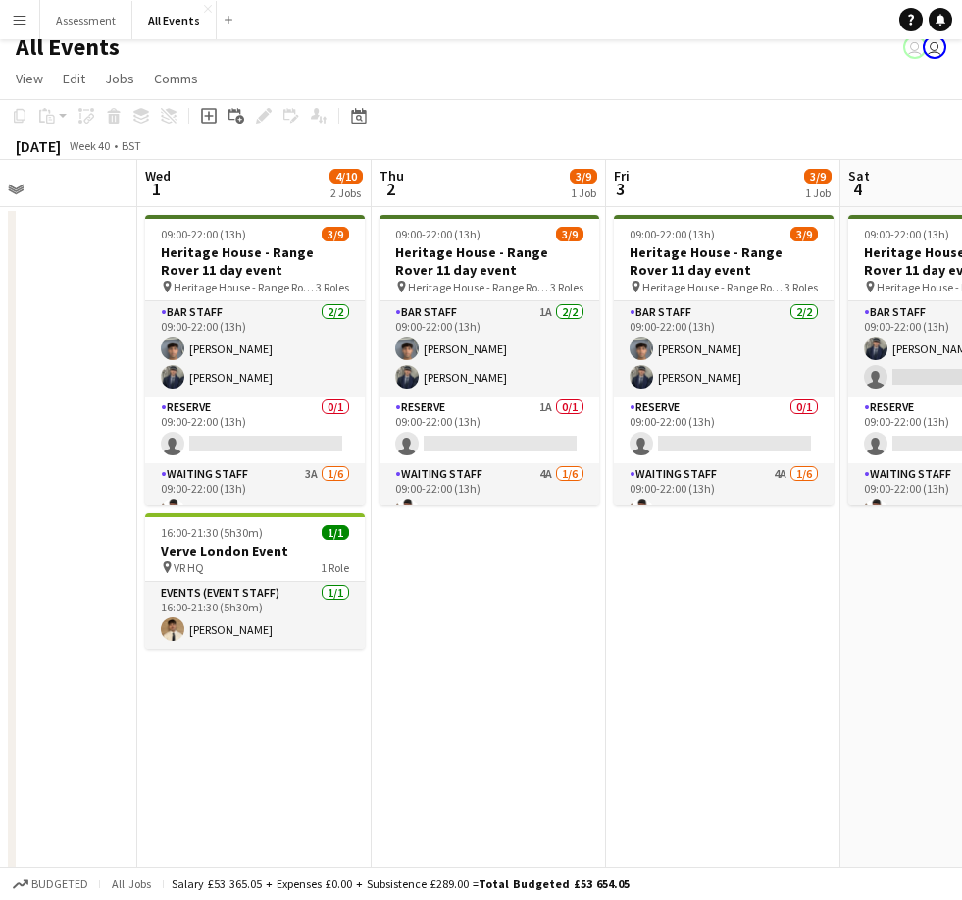
scroll to position [0, 565]
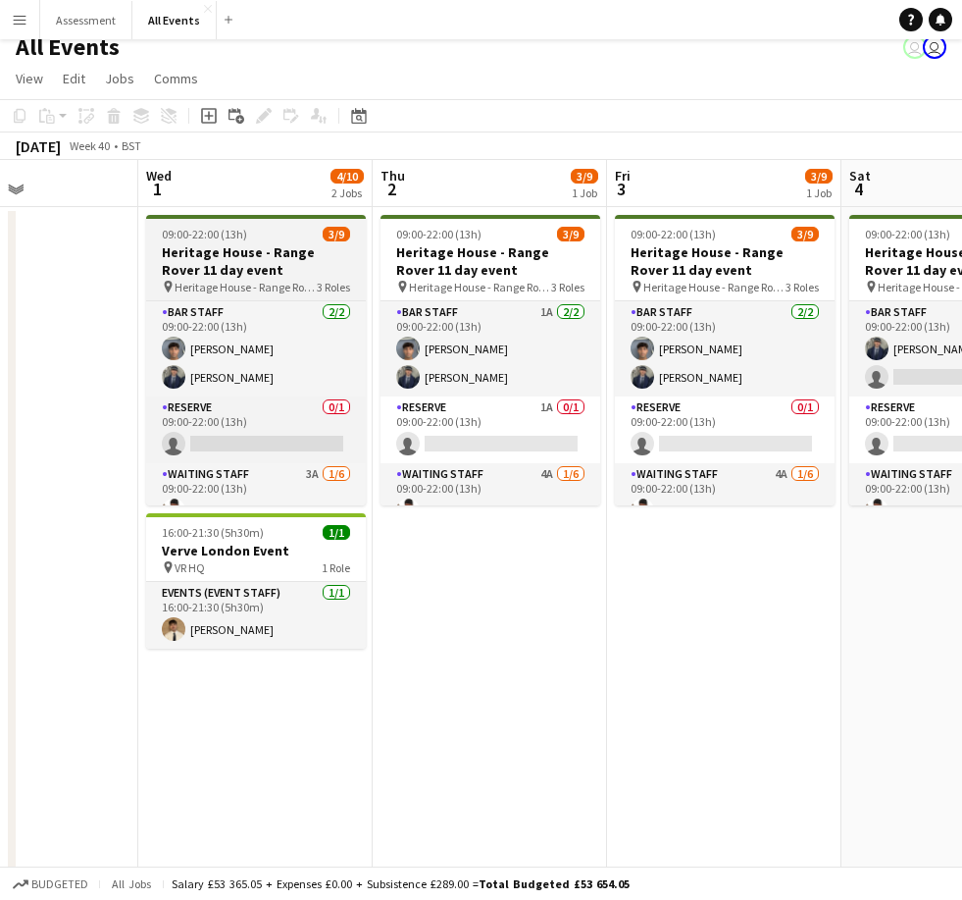
click at [281, 258] on h3 "Heritage House - Range Rover 11 day event" at bounding box center [256, 260] width 220 height 35
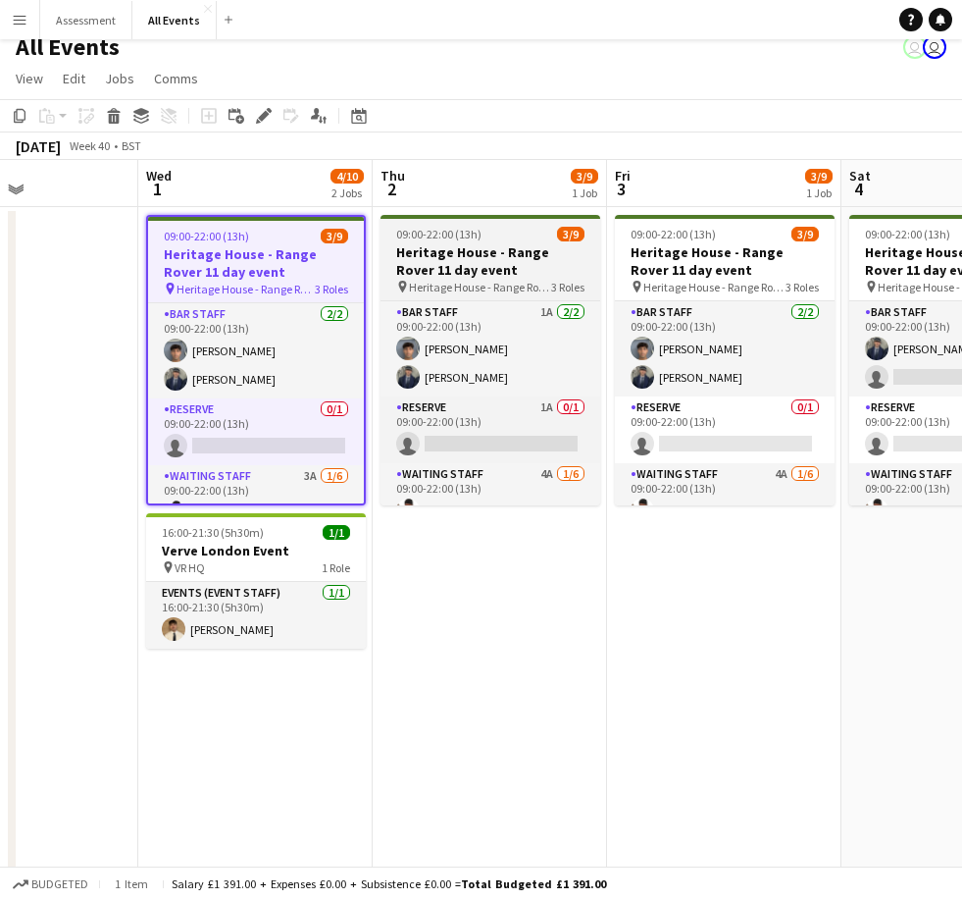
click at [552, 247] on h3 "Heritage House - Range Rover 11 day event" at bounding box center [491, 260] width 220 height 35
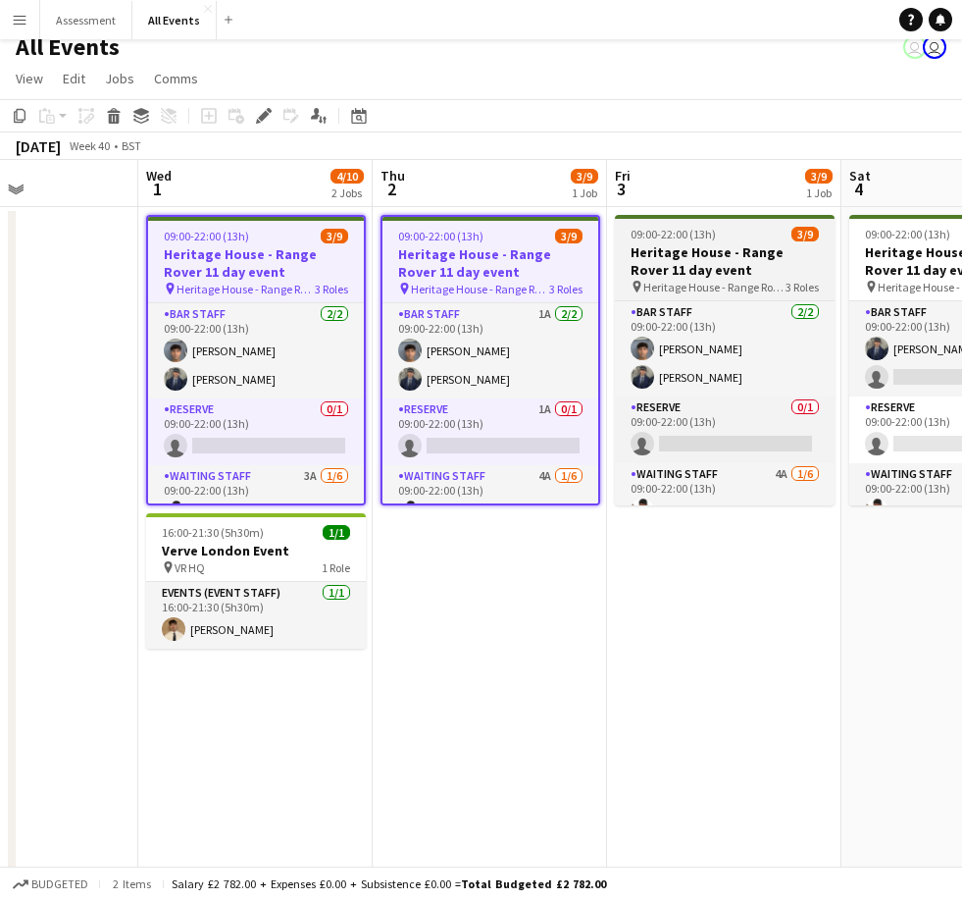
click at [664, 267] on h3 "Heritage House - Range Rover 11 day event" at bounding box center [725, 260] width 220 height 35
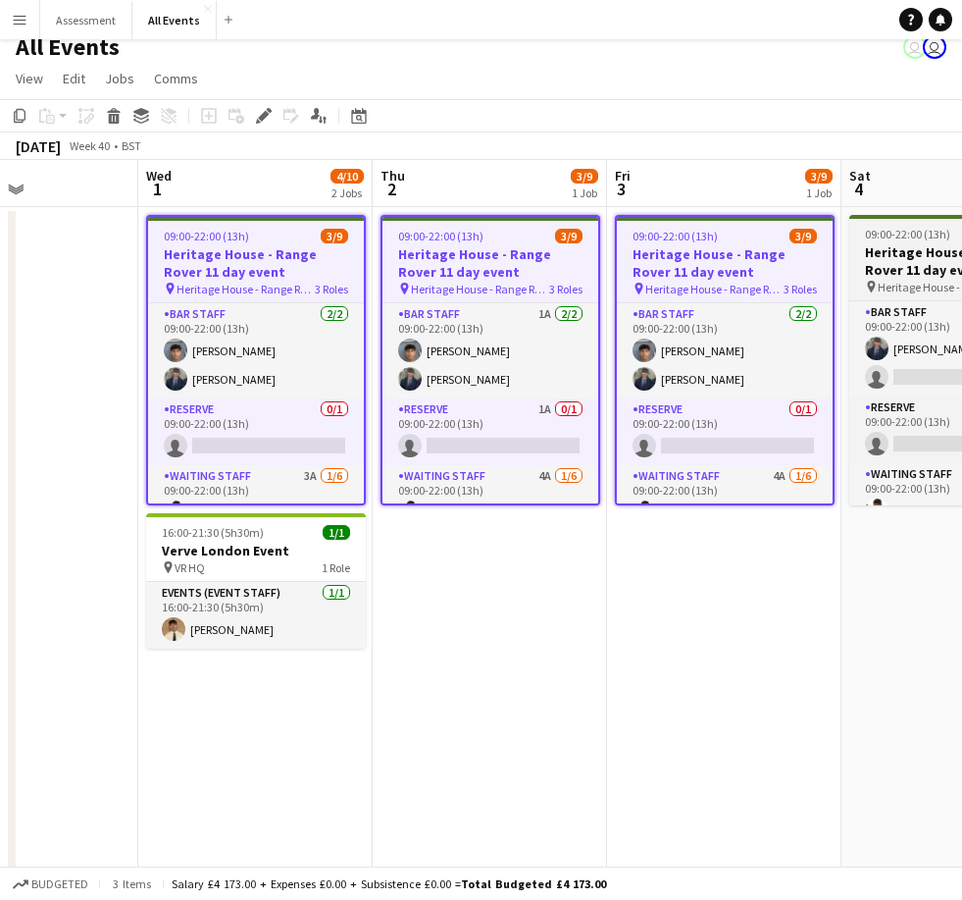
click at [664, 270] on h3 "Heritage House - Range Rover 11 day event" at bounding box center [960, 260] width 220 height 35
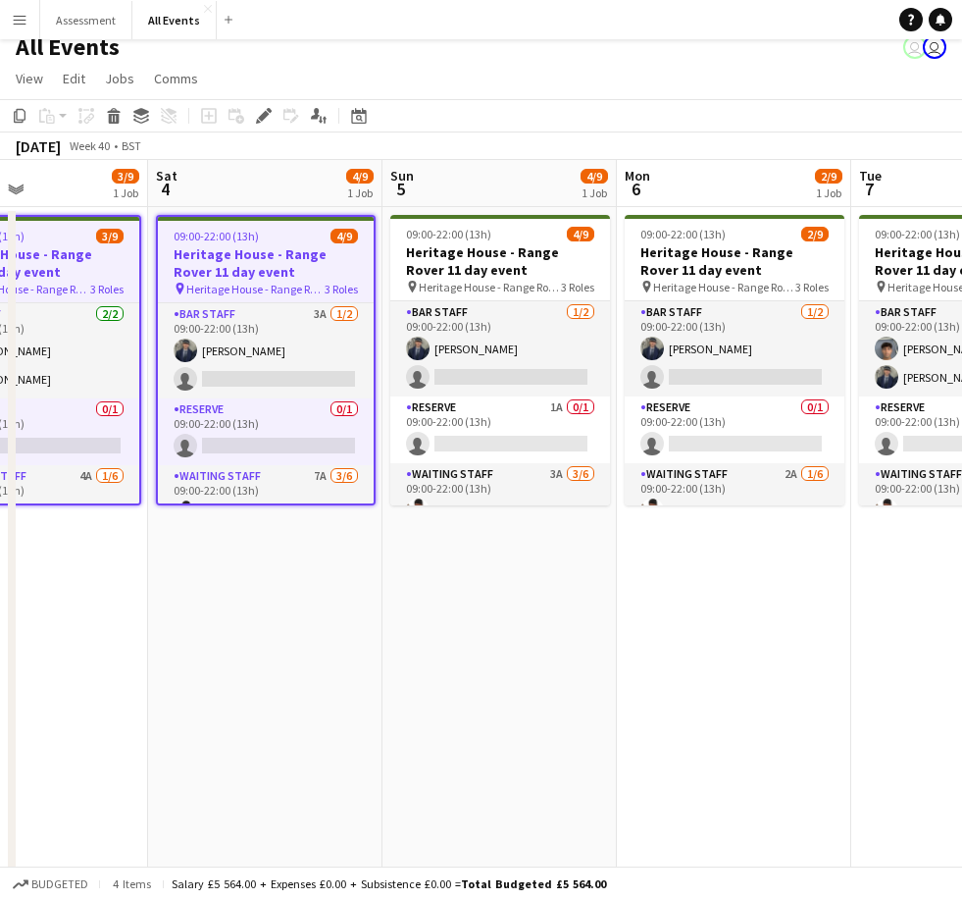
scroll to position [0, 596]
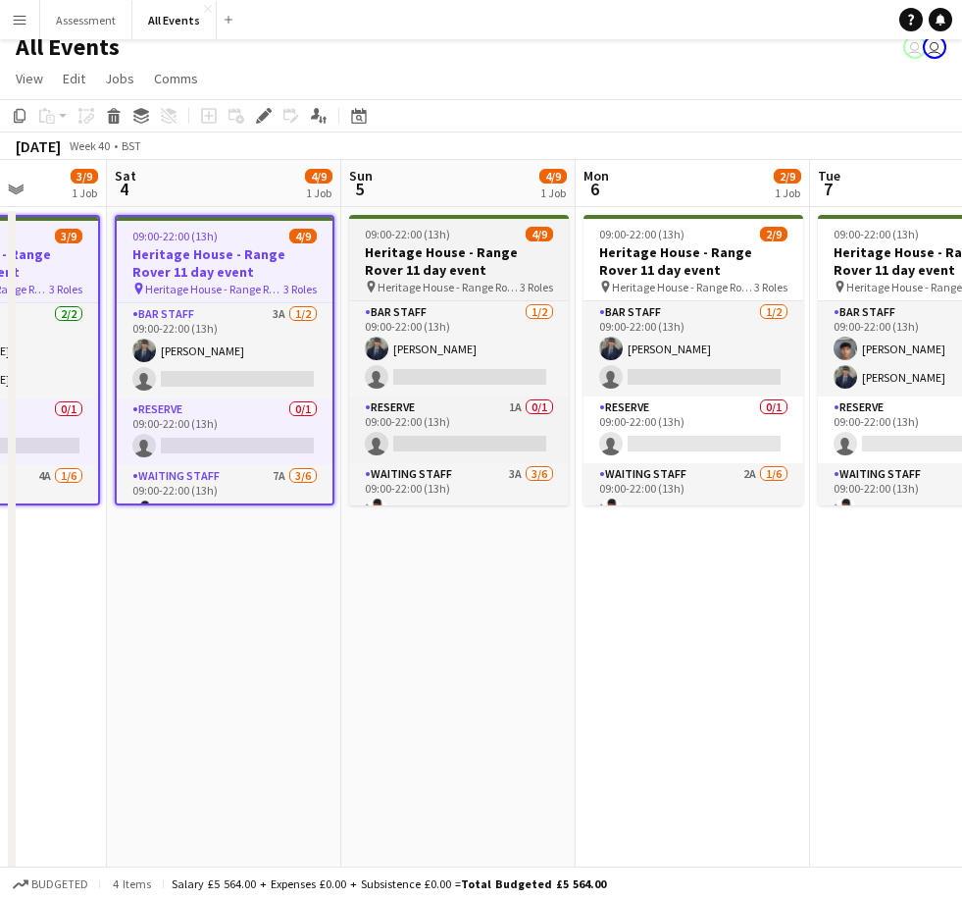
click at [476, 262] on h3 "Heritage House - Range Rover 11 day event" at bounding box center [459, 260] width 220 height 35
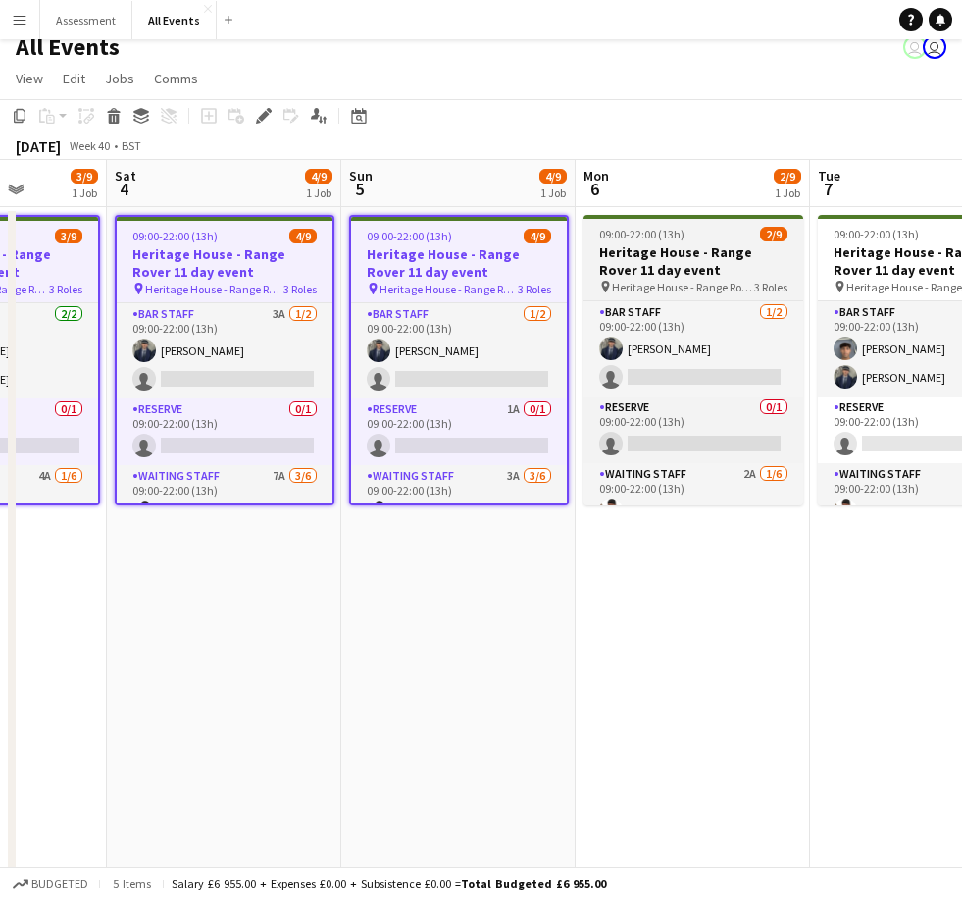
click at [664, 262] on h3 "Heritage House - Range Rover 11 day event" at bounding box center [694, 260] width 220 height 35
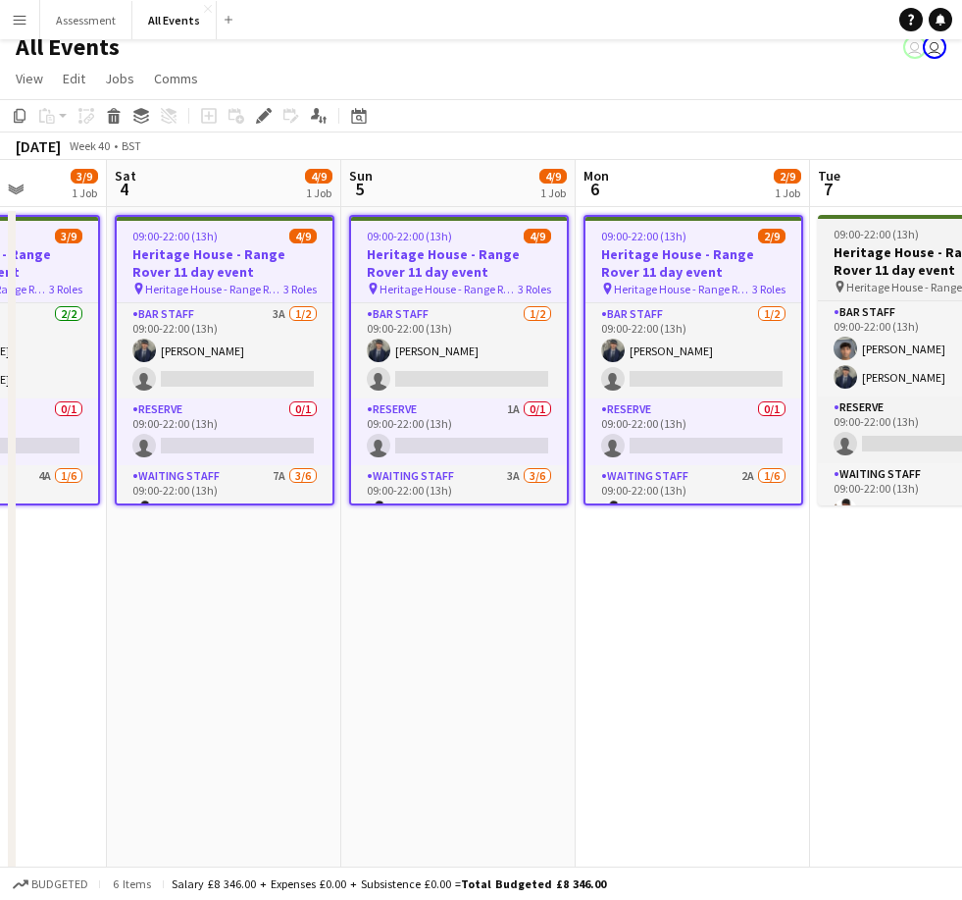
click at [664, 267] on h3 "Heritage House - Range Rover 11 day event" at bounding box center [928, 260] width 220 height 35
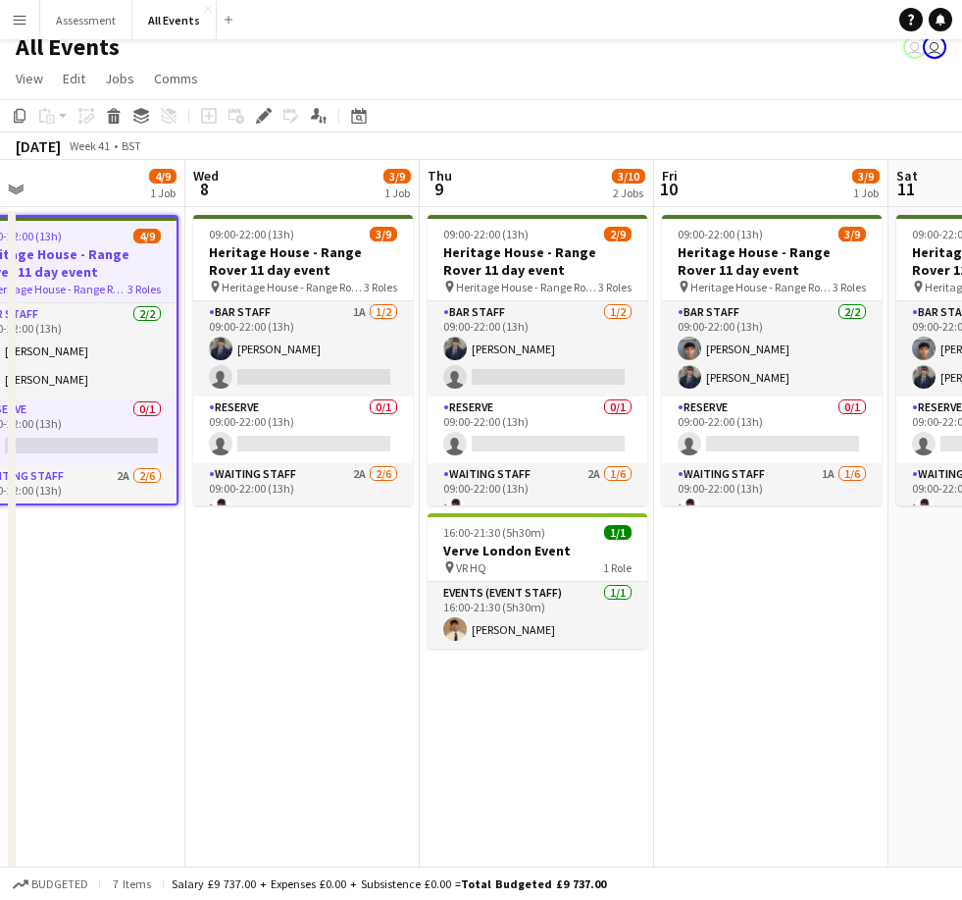
scroll to position [0, 577]
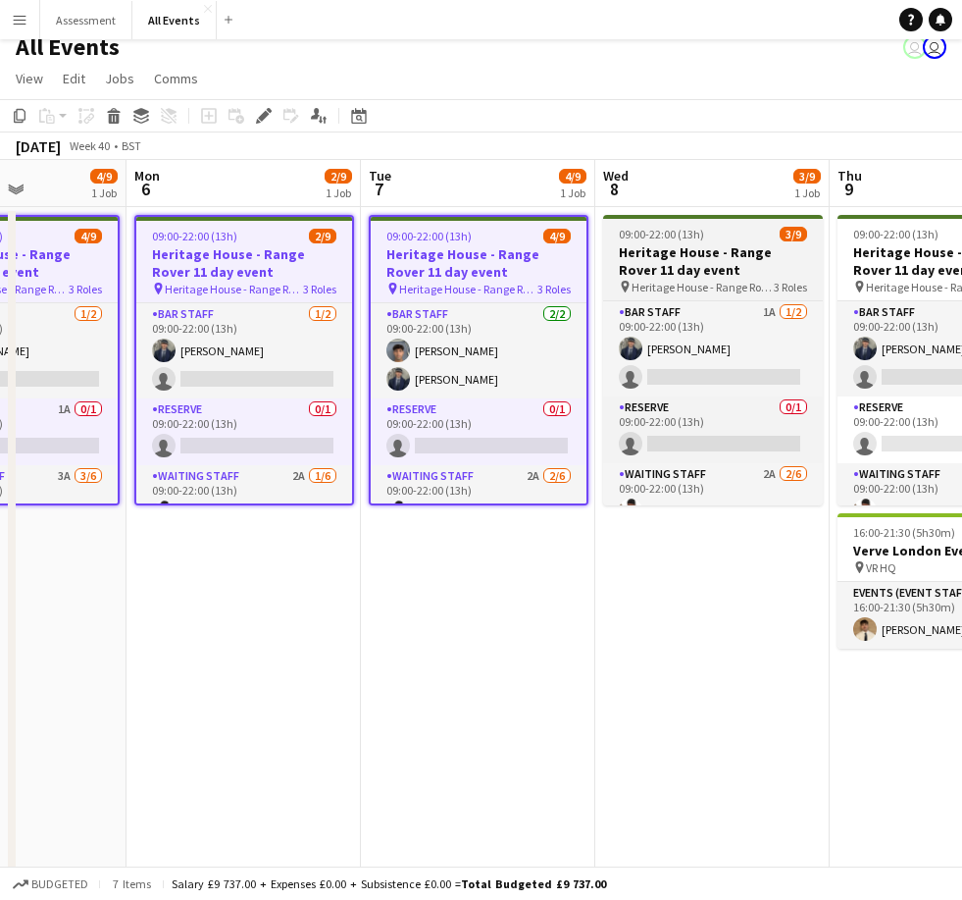
click at [660, 267] on h3 "Heritage House - Range Rover 11 day event" at bounding box center [713, 260] width 220 height 35
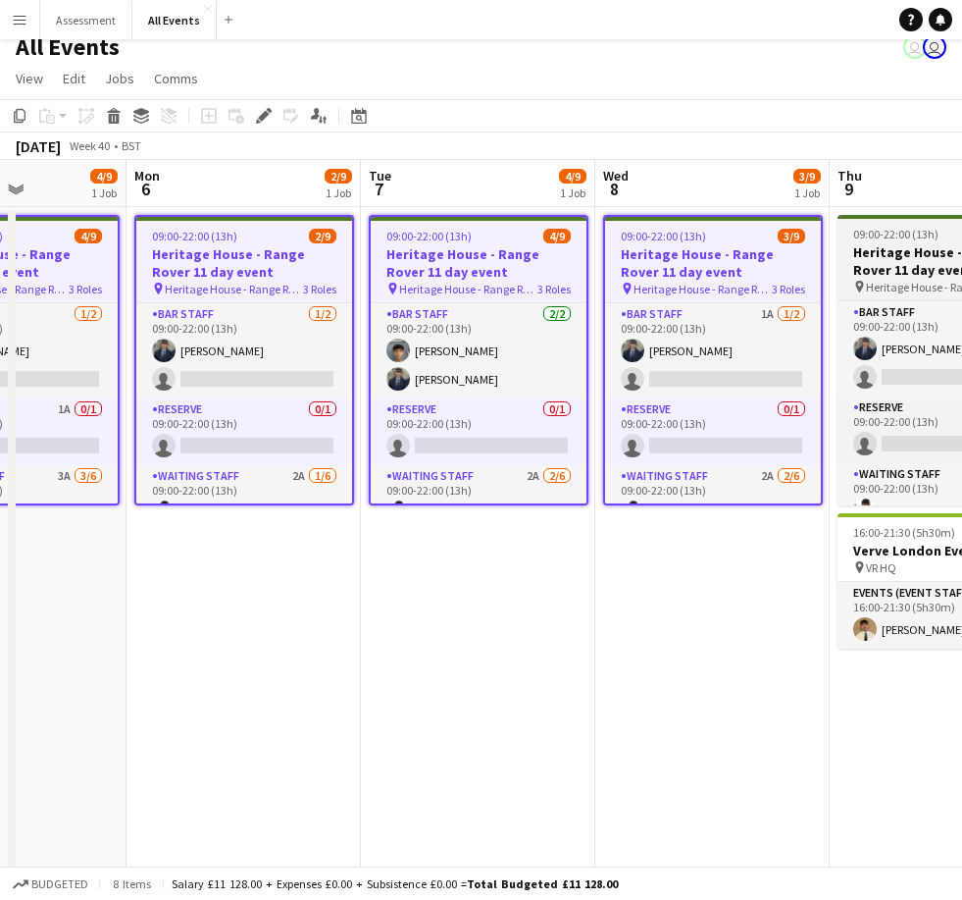
click at [664, 261] on h3 "Heritage House - Range Rover 11 day event" at bounding box center [948, 260] width 220 height 35
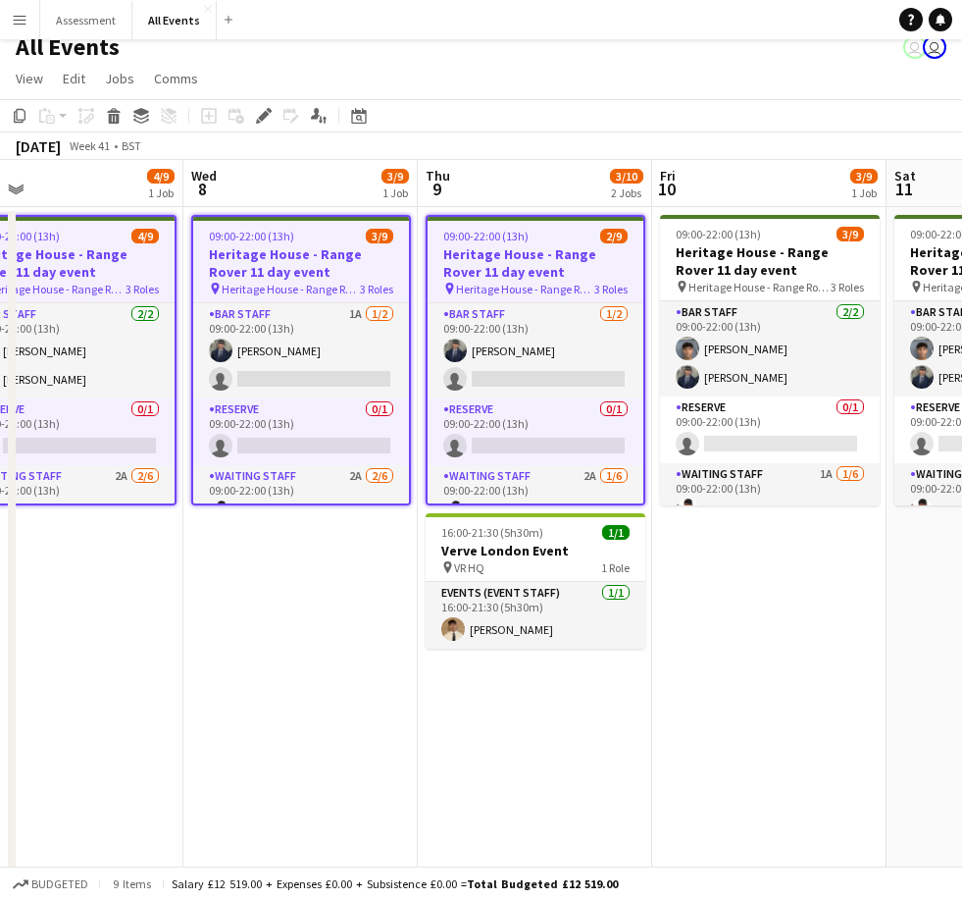
scroll to position [0, 521]
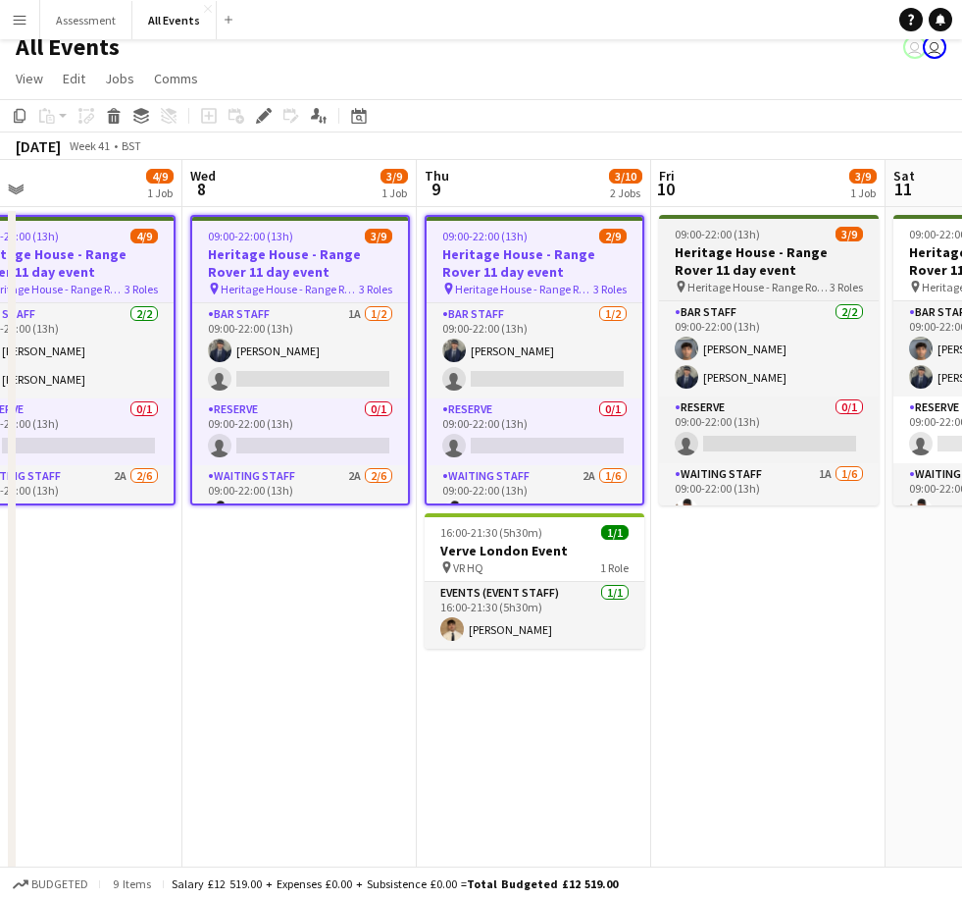
click at [664, 262] on h3 "Heritage House - Range Rover 11 day event" at bounding box center [769, 260] width 220 height 35
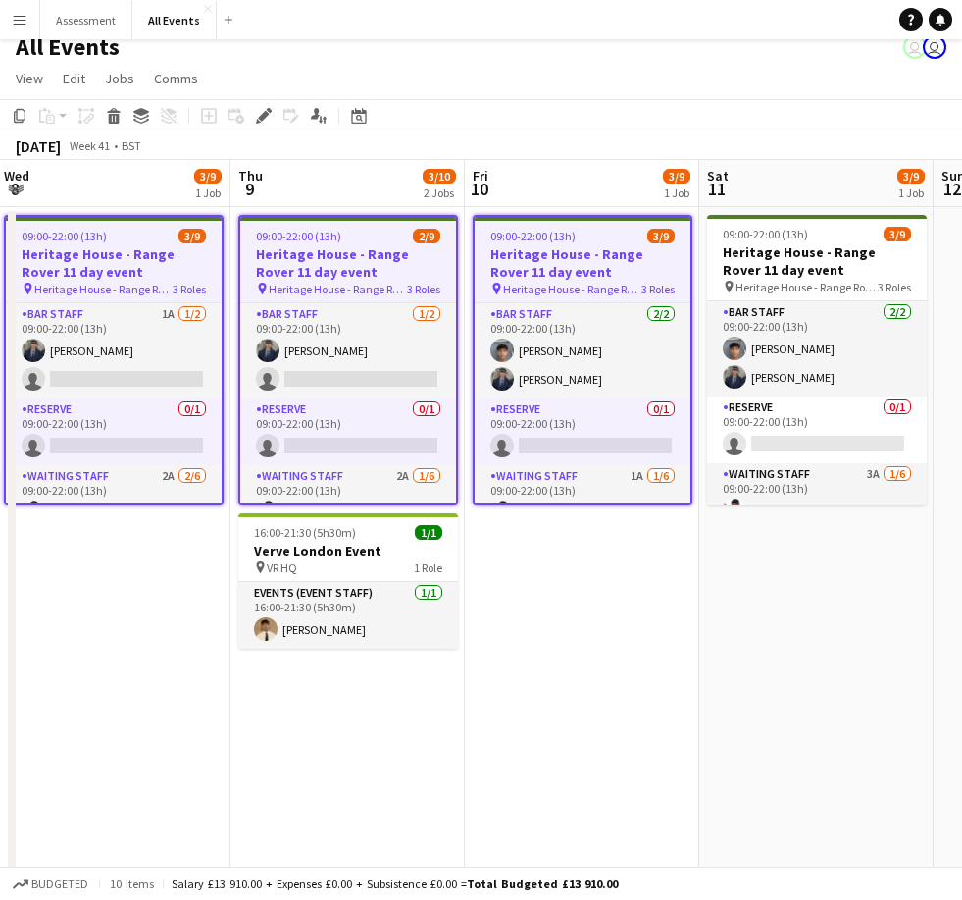
scroll to position [0, 717]
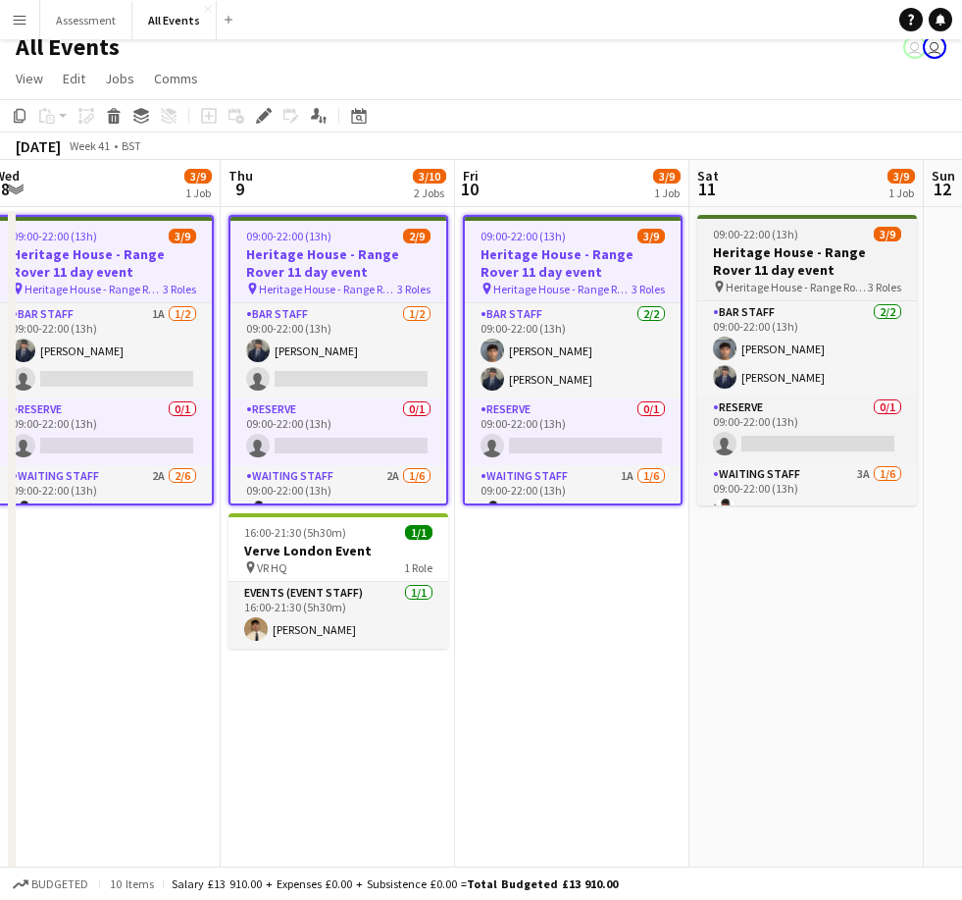
click at [664, 255] on h3 "Heritage House - Range Rover 11 day event" at bounding box center [808, 260] width 220 height 35
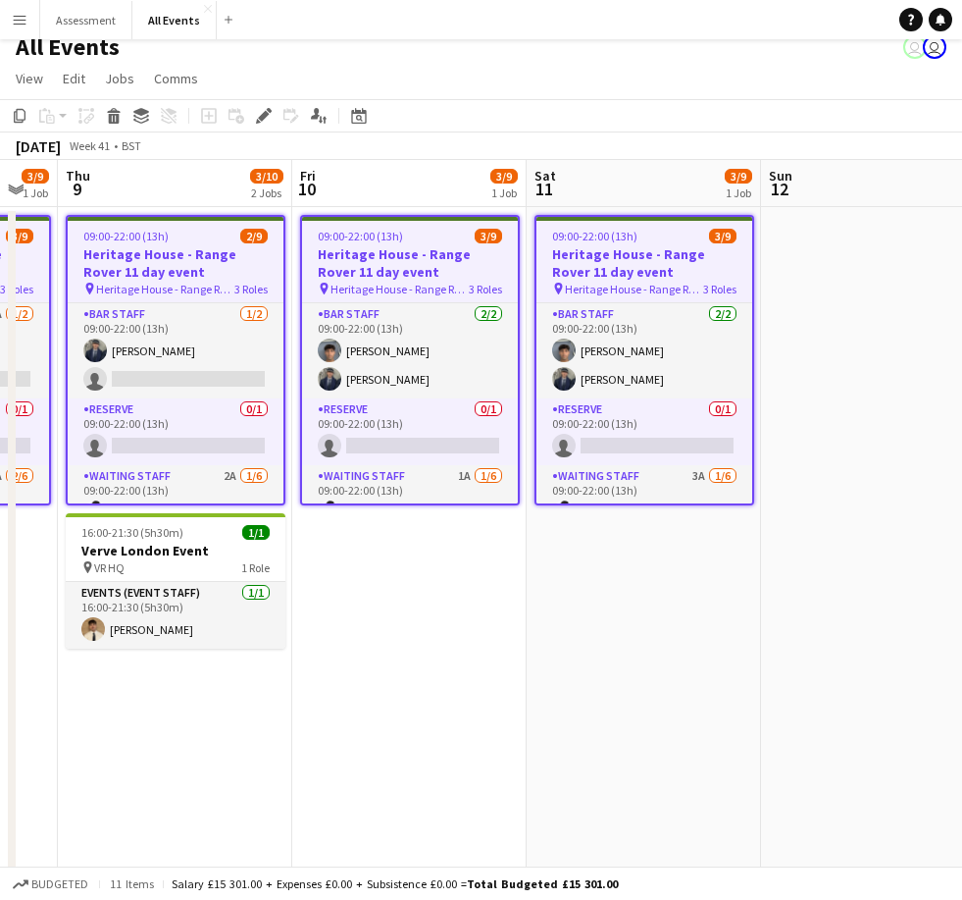
scroll to position [0, 911]
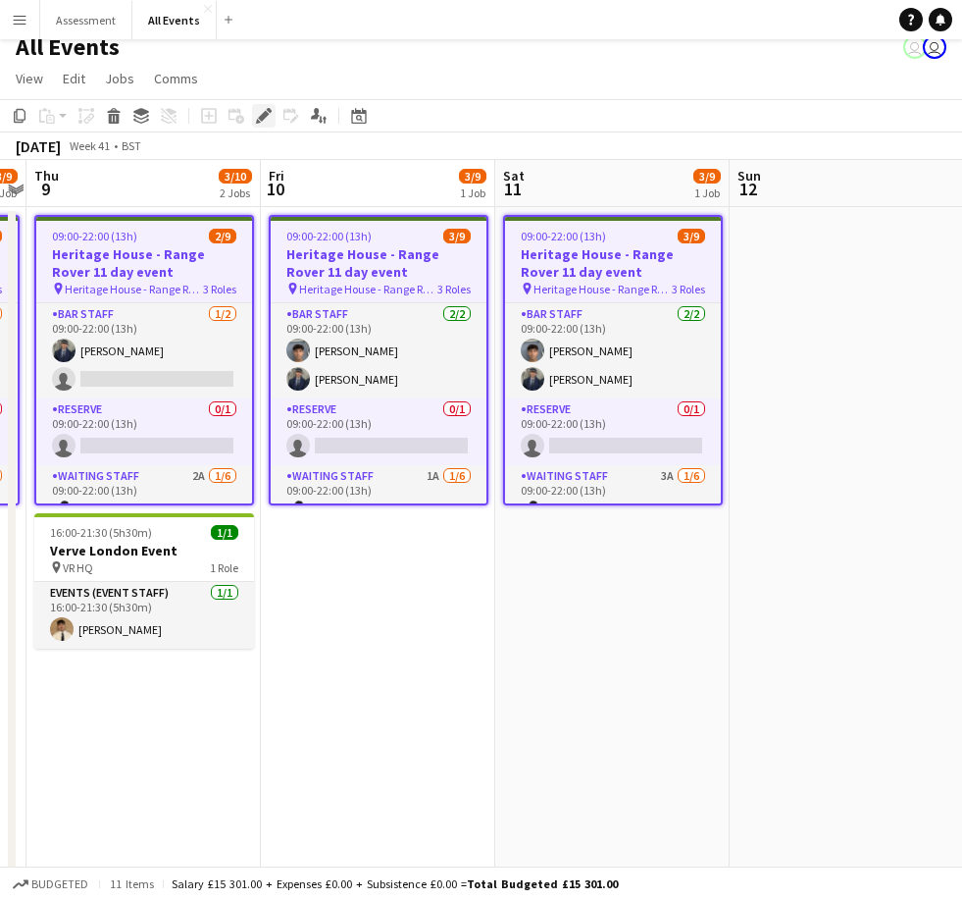
click at [255, 115] on div "Edit" at bounding box center [264, 116] width 24 height 24
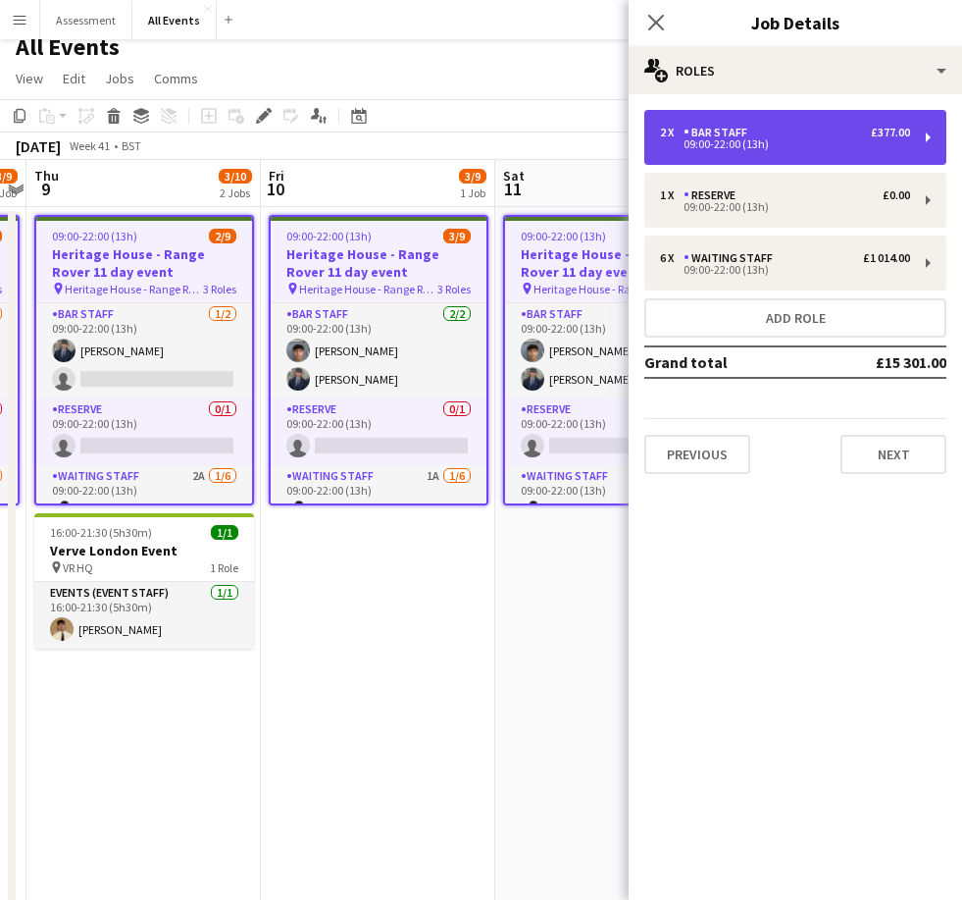
click at [664, 131] on div "£377.00" at bounding box center [890, 133] width 39 height 14
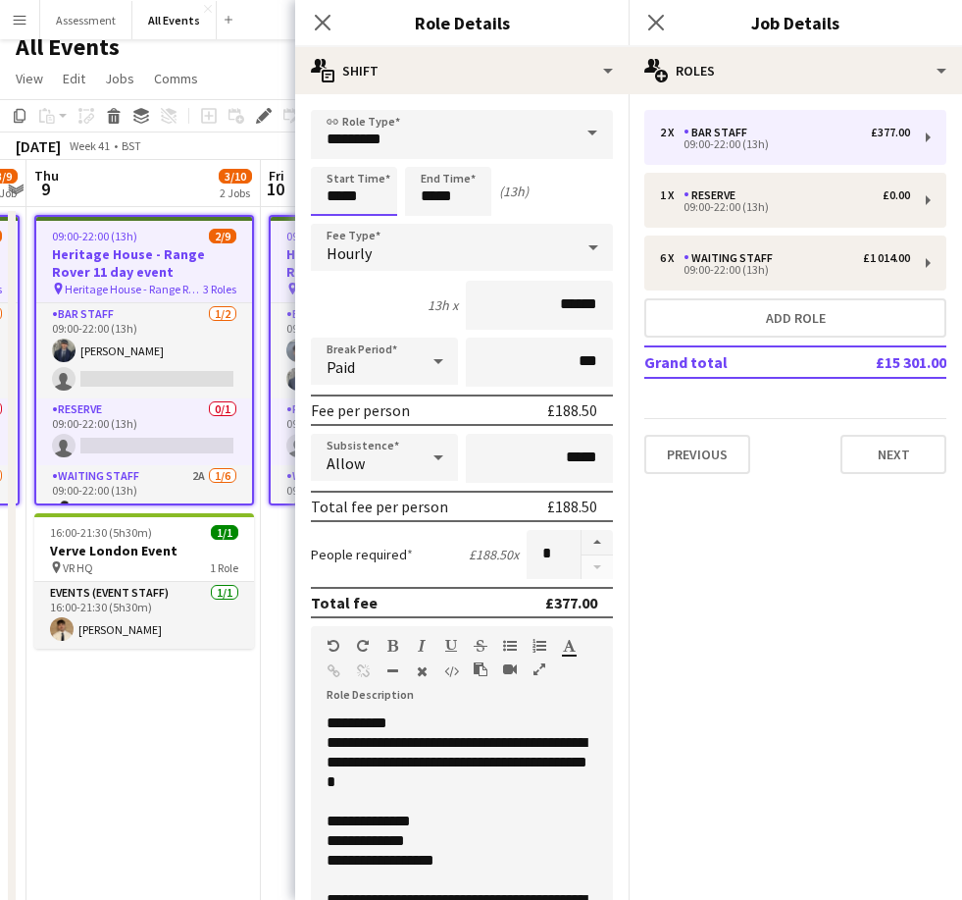
click at [340, 205] on input "*****" at bounding box center [354, 191] width 86 height 49
click at [337, 218] on div at bounding box center [334, 226] width 39 height 20
click at [340, 234] on div at bounding box center [334, 226] width 39 height 20
click at [341, 156] on div at bounding box center [334, 157] width 39 height 20
type input "*****"
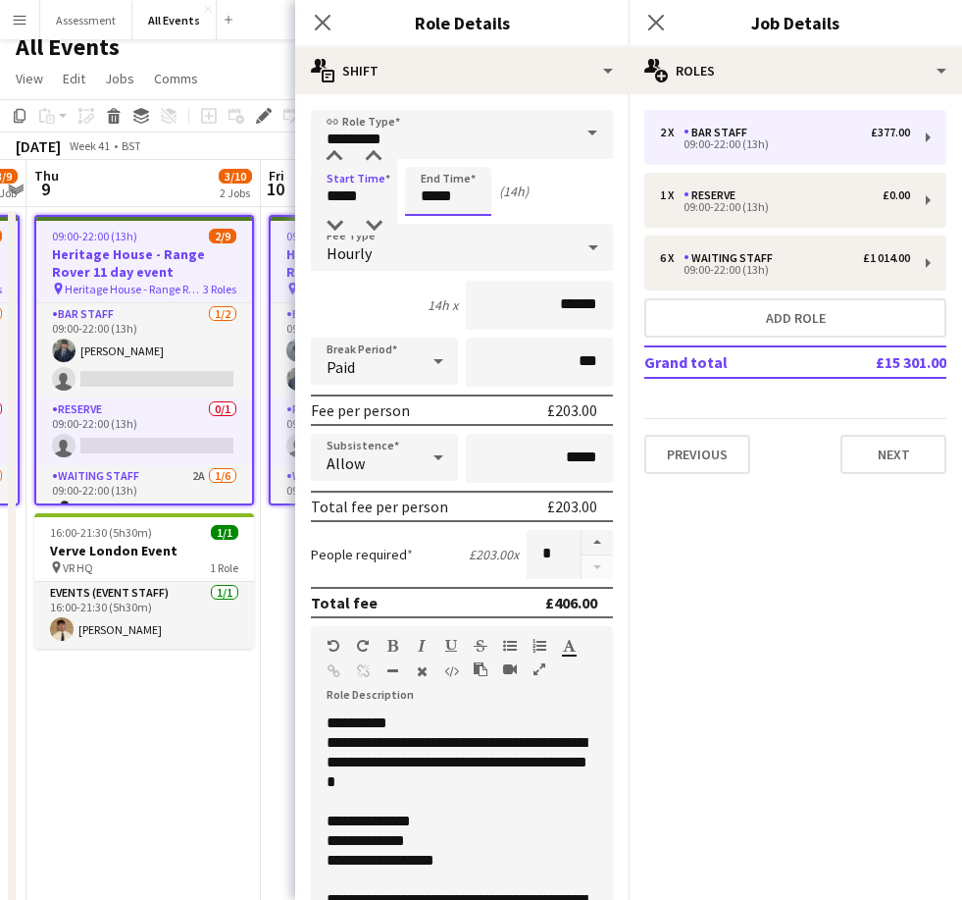
click at [423, 206] on input "*****" at bounding box center [448, 191] width 86 height 49
click at [427, 226] on div at bounding box center [428, 226] width 39 height 20
click at [430, 227] on div at bounding box center [428, 226] width 39 height 20
click at [433, 229] on div at bounding box center [428, 226] width 39 height 20
click at [434, 228] on div at bounding box center [428, 226] width 39 height 20
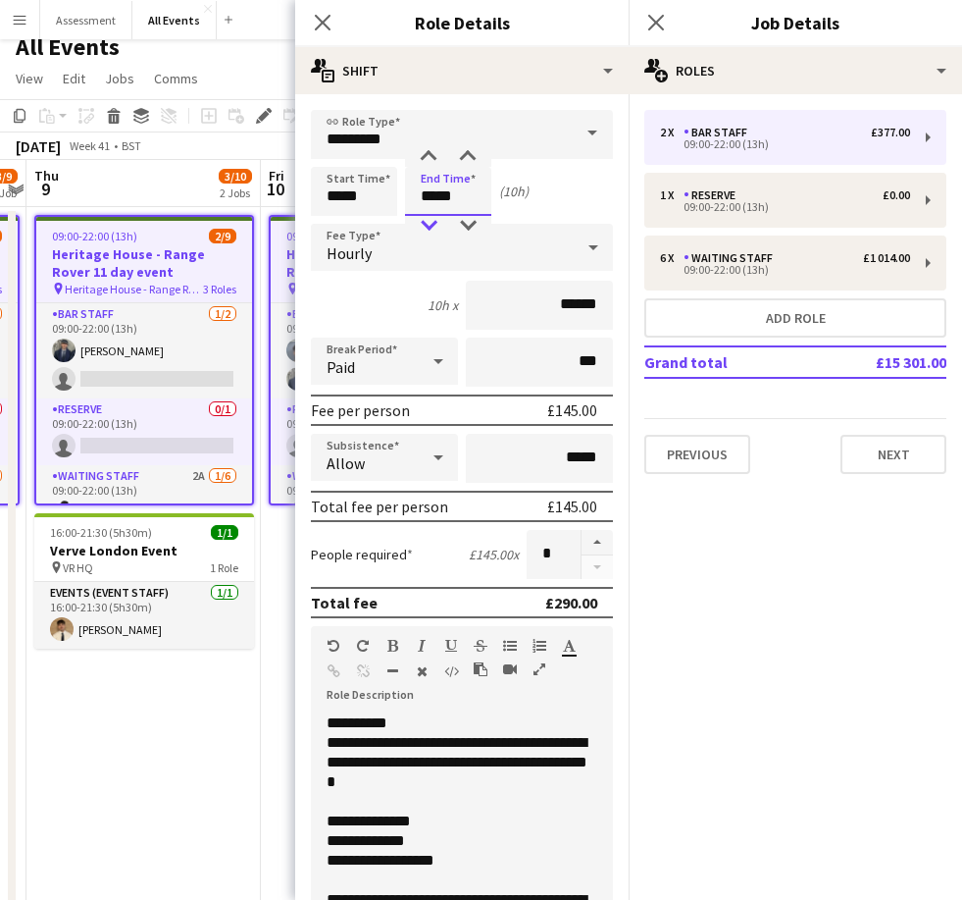
click at [433, 228] on div at bounding box center [428, 226] width 39 height 20
click at [432, 156] on div at bounding box center [428, 157] width 39 height 20
type input "*****"
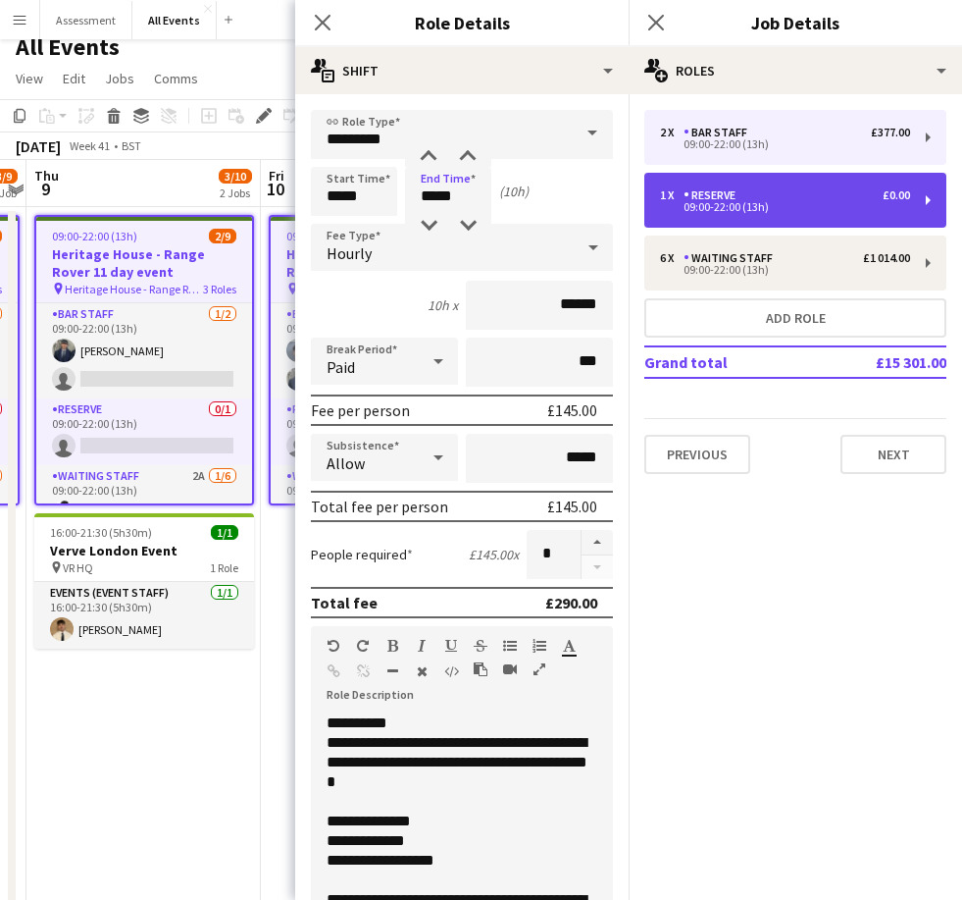
click at [664, 190] on div "1 x Reserve £0.00" at bounding box center [785, 195] width 250 height 14
type input "*******"
type input "*****"
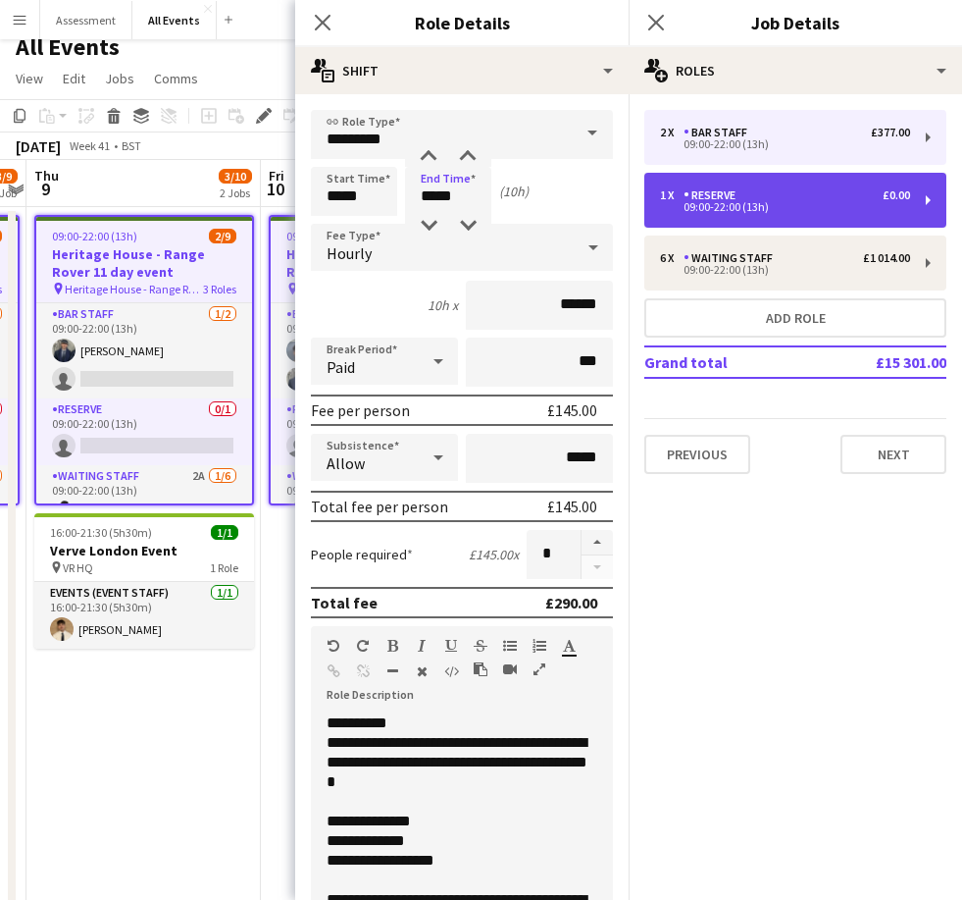
type input "*"
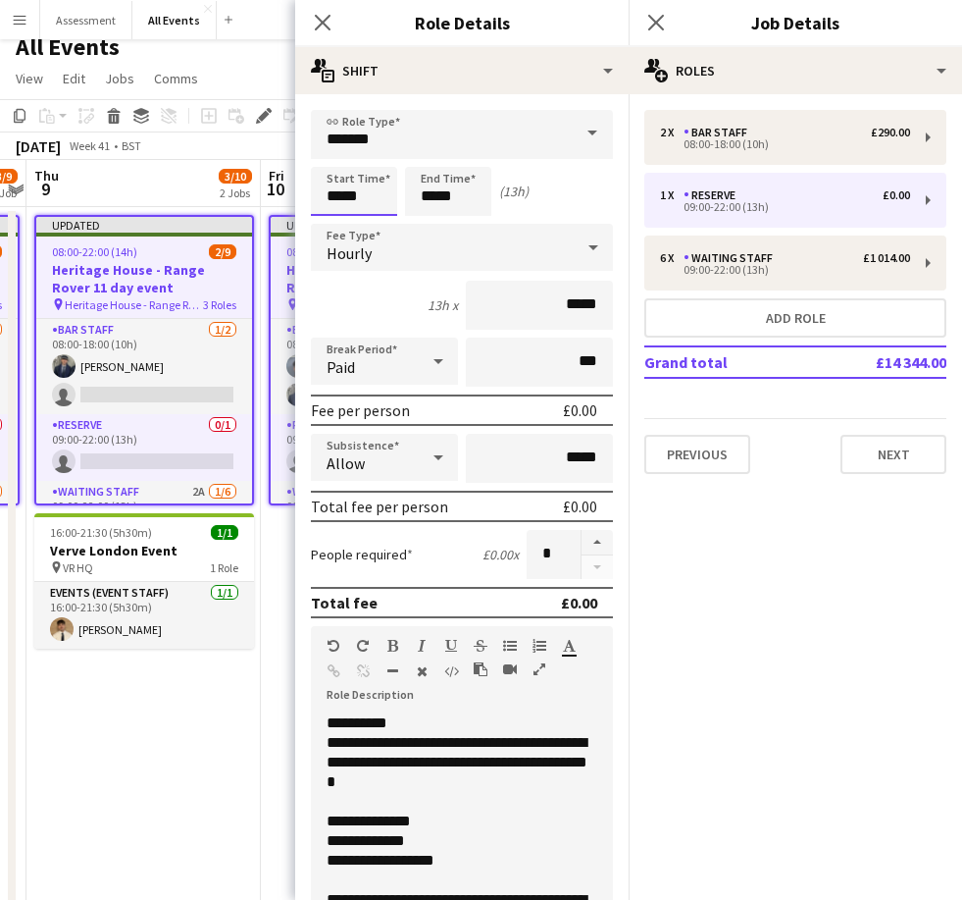
click at [339, 208] on input "*****" at bounding box center [354, 191] width 86 height 49
click at [337, 227] on div at bounding box center [334, 226] width 39 height 20
type input "*****"
click at [413, 227] on div "Hourly" at bounding box center [442, 247] width 263 height 47
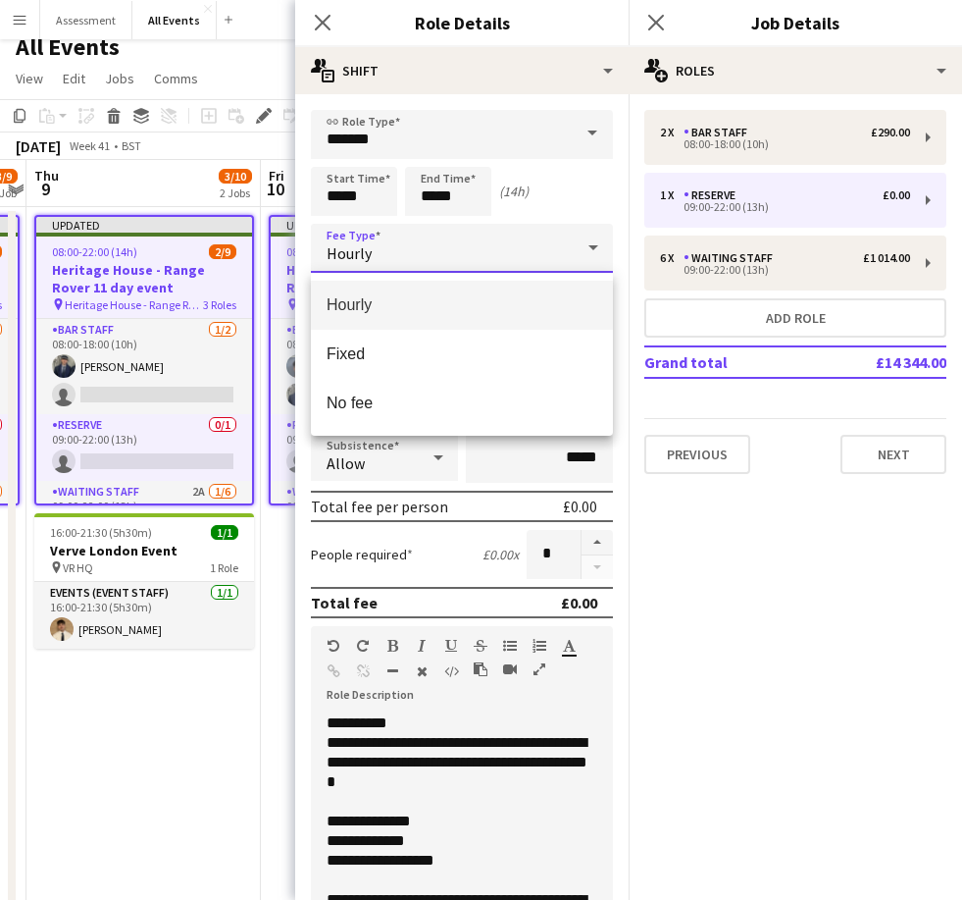
click at [435, 205] on div at bounding box center [481, 450] width 962 height 900
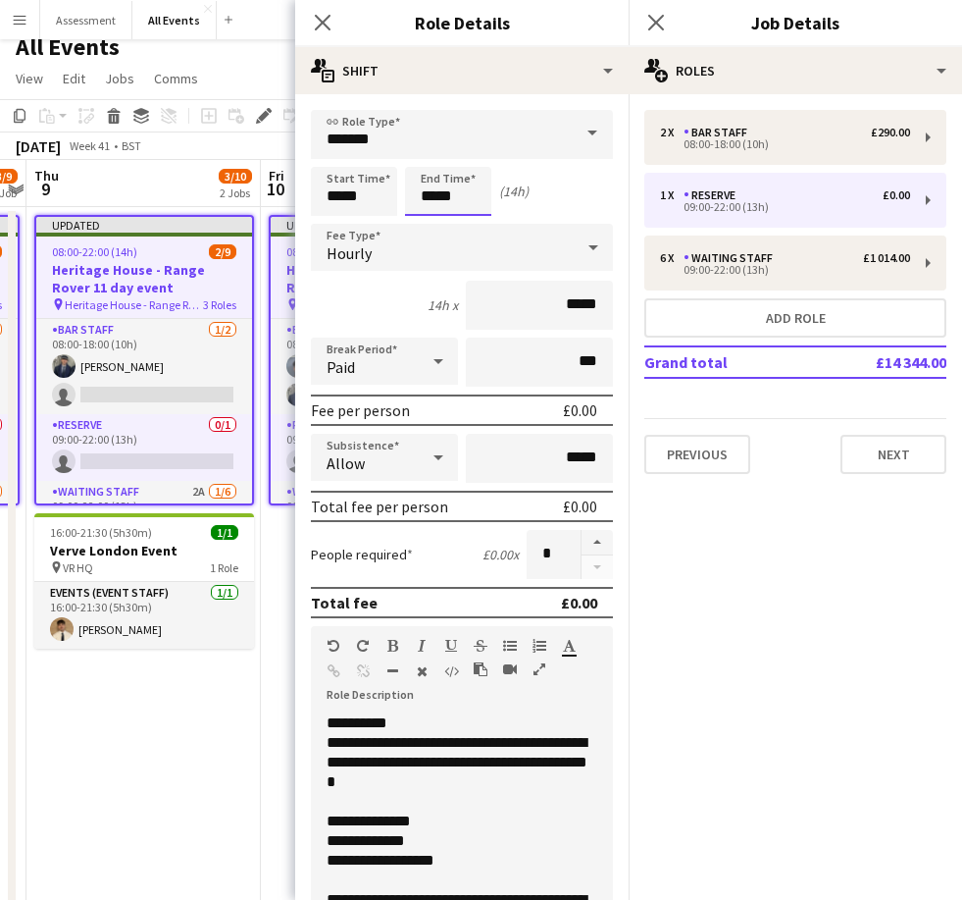
click at [446, 194] on input "*****" at bounding box center [448, 191] width 86 height 49
click at [434, 225] on div at bounding box center [428, 226] width 39 height 20
click at [435, 229] on div at bounding box center [428, 226] width 39 height 20
click at [435, 232] on div at bounding box center [428, 226] width 39 height 20
click at [436, 229] on div at bounding box center [428, 226] width 39 height 20
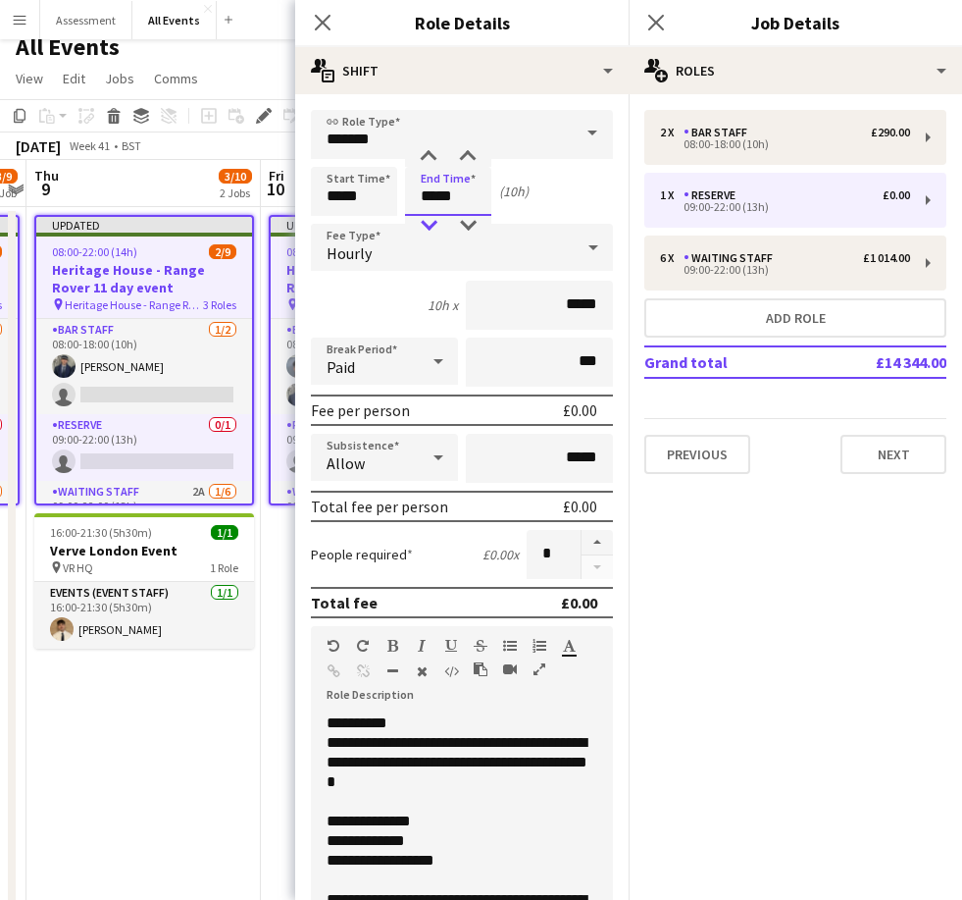
click at [435, 228] on div at bounding box center [428, 226] width 39 height 20
click at [435, 158] on div at bounding box center [428, 157] width 39 height 20
type input "*****"
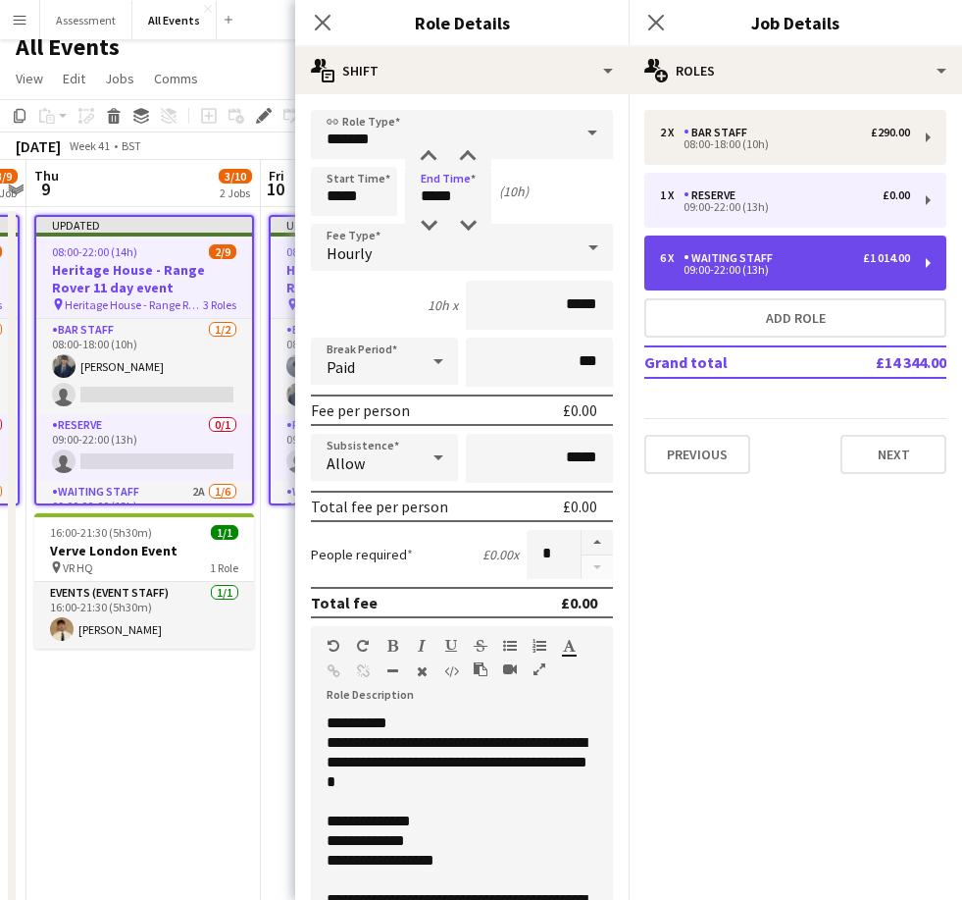
click at [664, 270] on div "09:00-22:00 (13h)" at bounding box center [785, 270] width 250 height 10
type input "**********"
type input "*****"
type input "******"
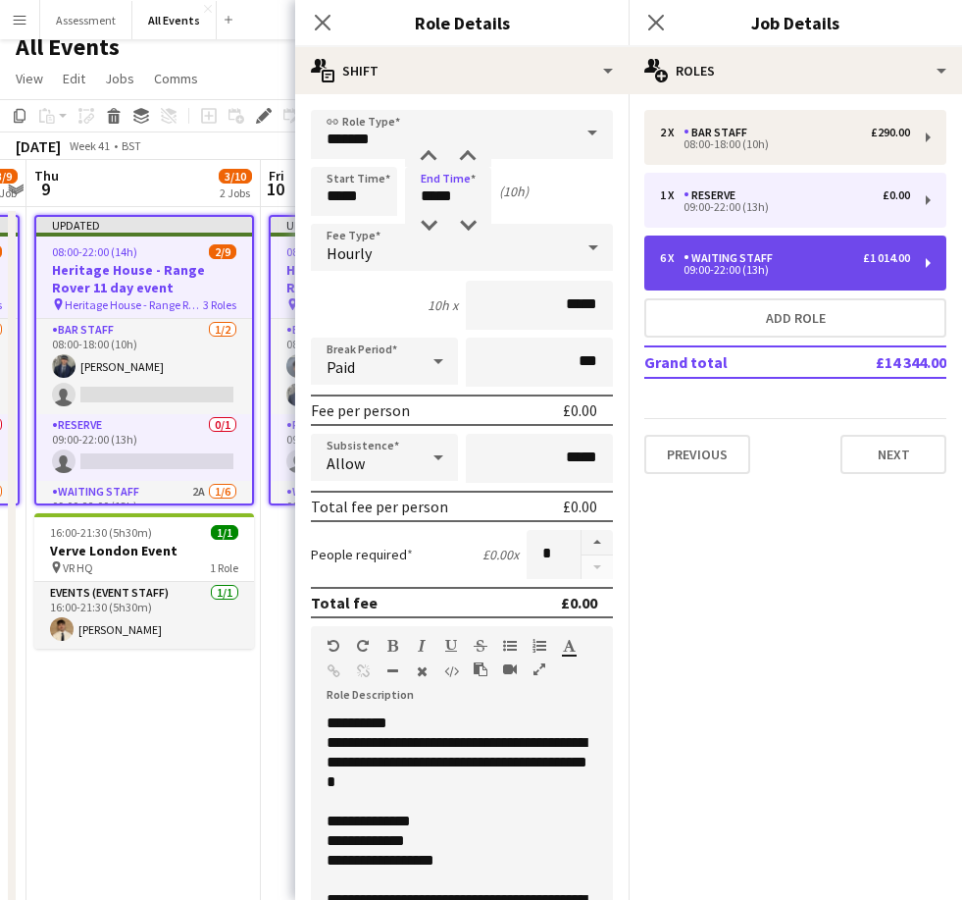
type input "*"
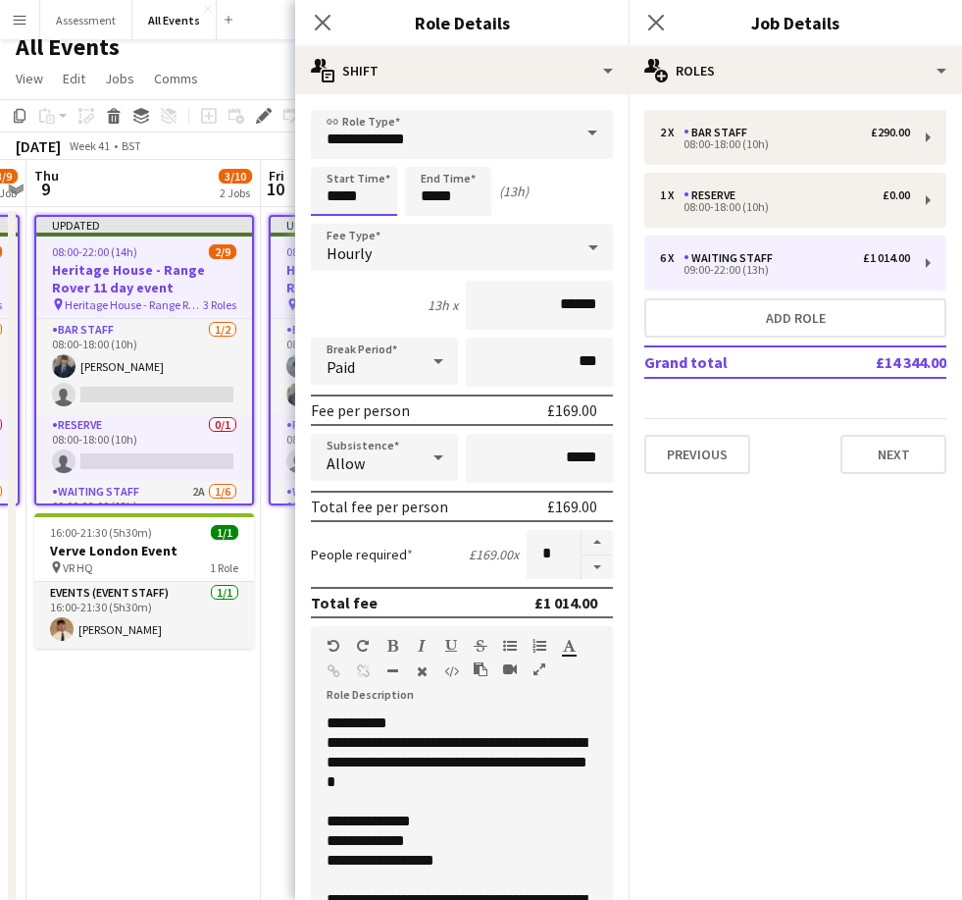
click at [336, 193] on input "*****" at bounding box center [354, 191] width 86 height 49
click at [341, 229] on div at bounding box center [334, 226] width 39 height 20
type input "*****"
click at [430, 203] on app-time-picker "*****" at bounding box center [448, 195] width 86 height 15
click at [437, 230] on div at bounding box center [428, 226] width 39 height 20
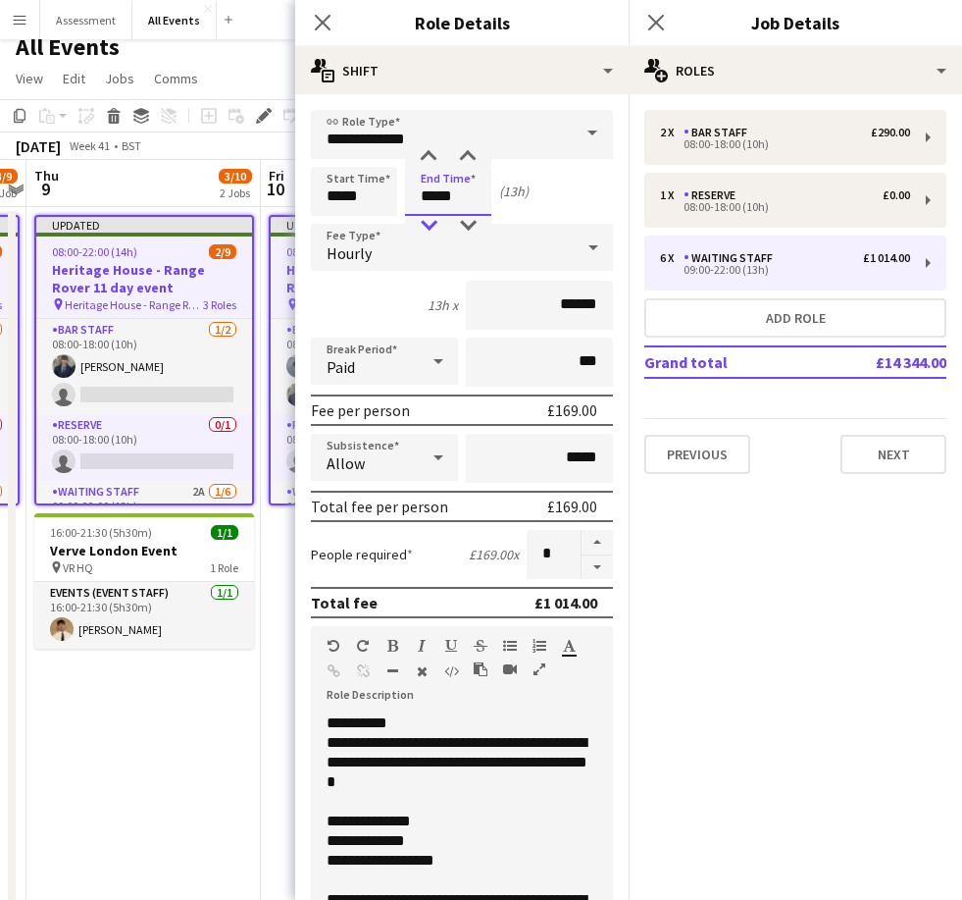
click at [431, 228] on div at bounding box center [428, 226] width 39 height 20
click at [431, 231] on div at bounding box center [428, 226] width 39 height 20
click at [428, 228] on div at bounding box center [428, 226] width 39 height 20
click at [432, 229] on div at bounding box center [428, 226] width 39 height 20
click at [432, 230] on div at bounding box center [428, 226] width 39 height 20
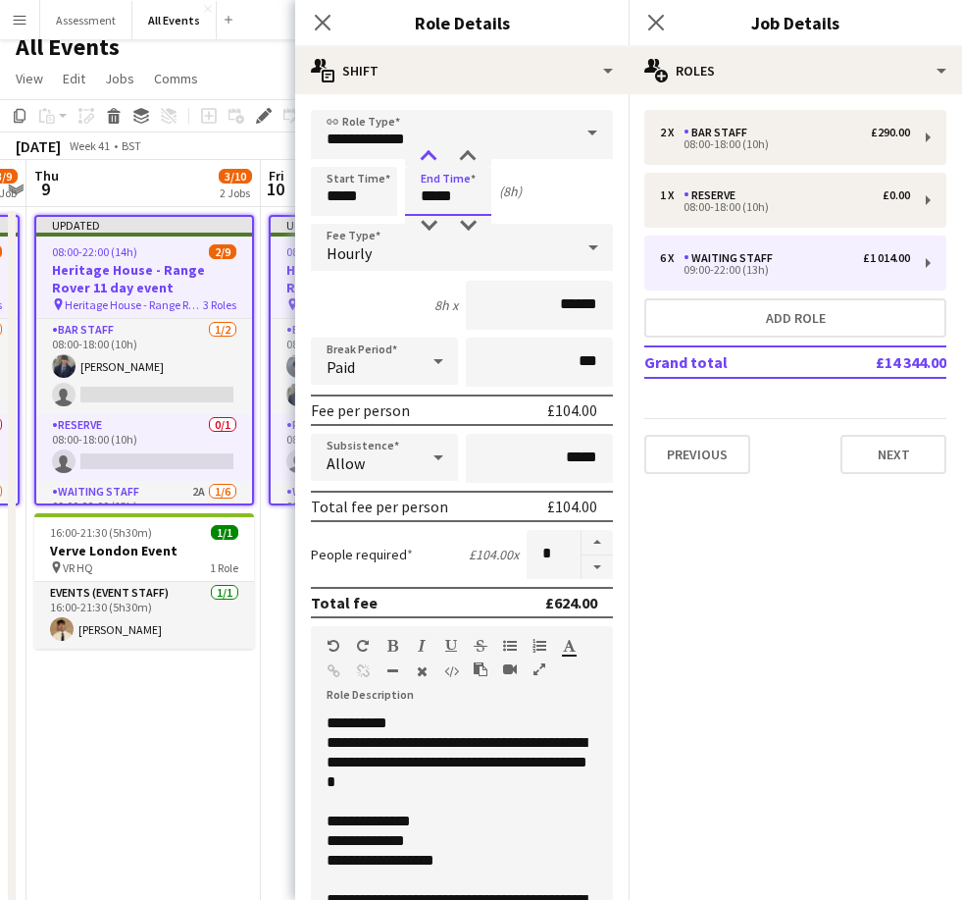
click at [427, 155] on div at bounding box center [428, 157] width 39 height 20
click at [434, 157] on div at bounding box center [428, 157] width 39 height 20
type input "*****"
click at [664, 536] on mat-expansion-panel "pencil3 General details 2 x Bar Staff £290.00 08:00-18:00 (10h) 1 x Reserve £0.…" at bounding box center [796, 496] width 334 height 805
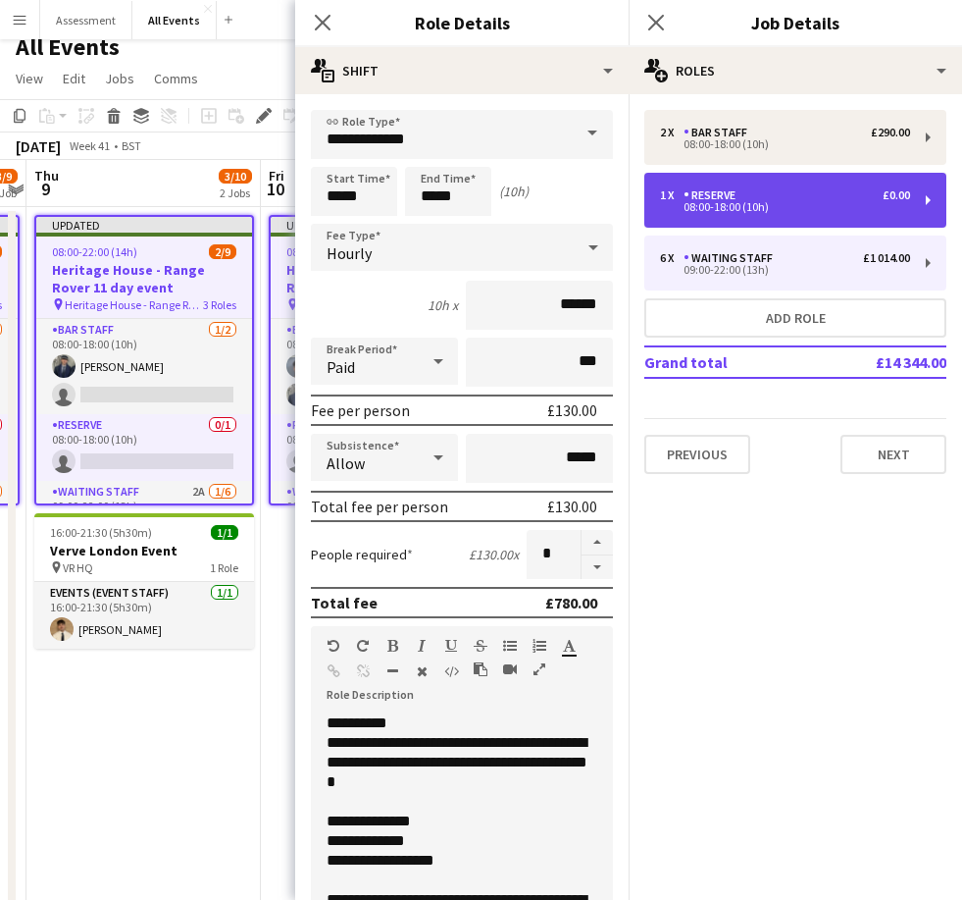
click at [664, 201] on div "1 x Reserve £0.00" at bounding box center [785, 195] width 250 height 14
type input "*******"
type input "*****"
type input "*"
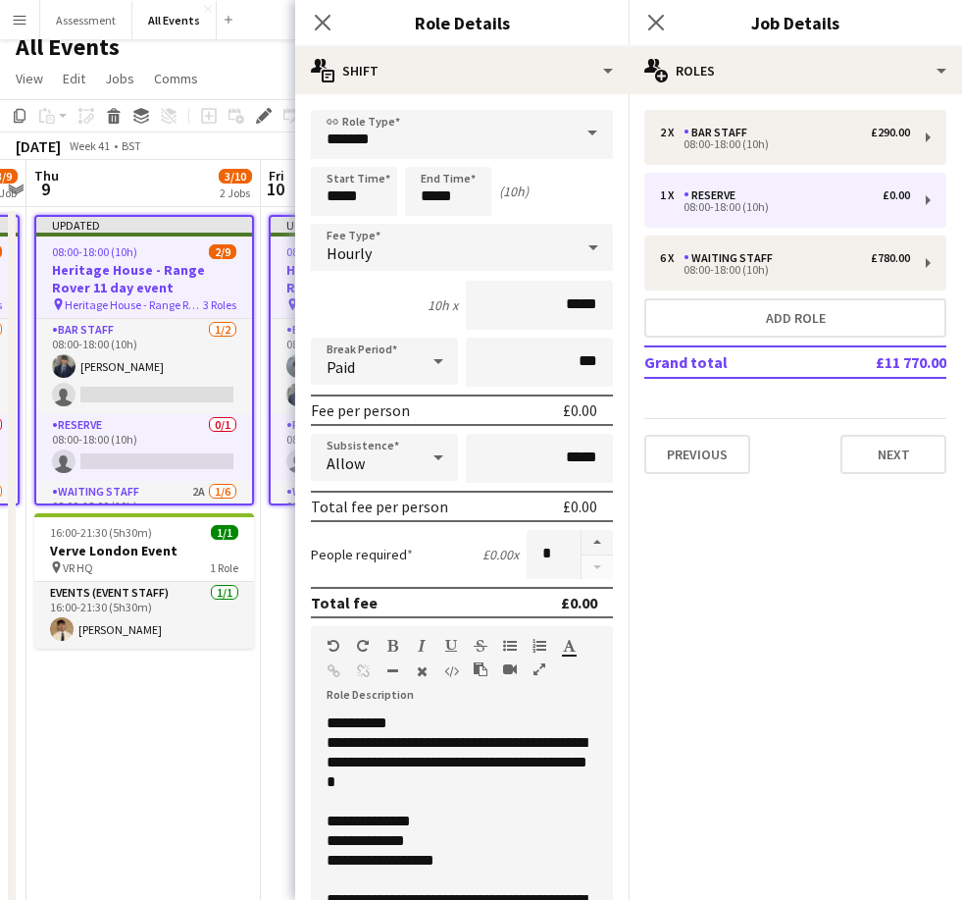
click at [229, 716] on app-date-cell "Updated 08:00-18:00 (10h) 2/9 Heritage House - Range Rover 11 day event pin Her…" at bounding box center [143, 668] width 234 height 922
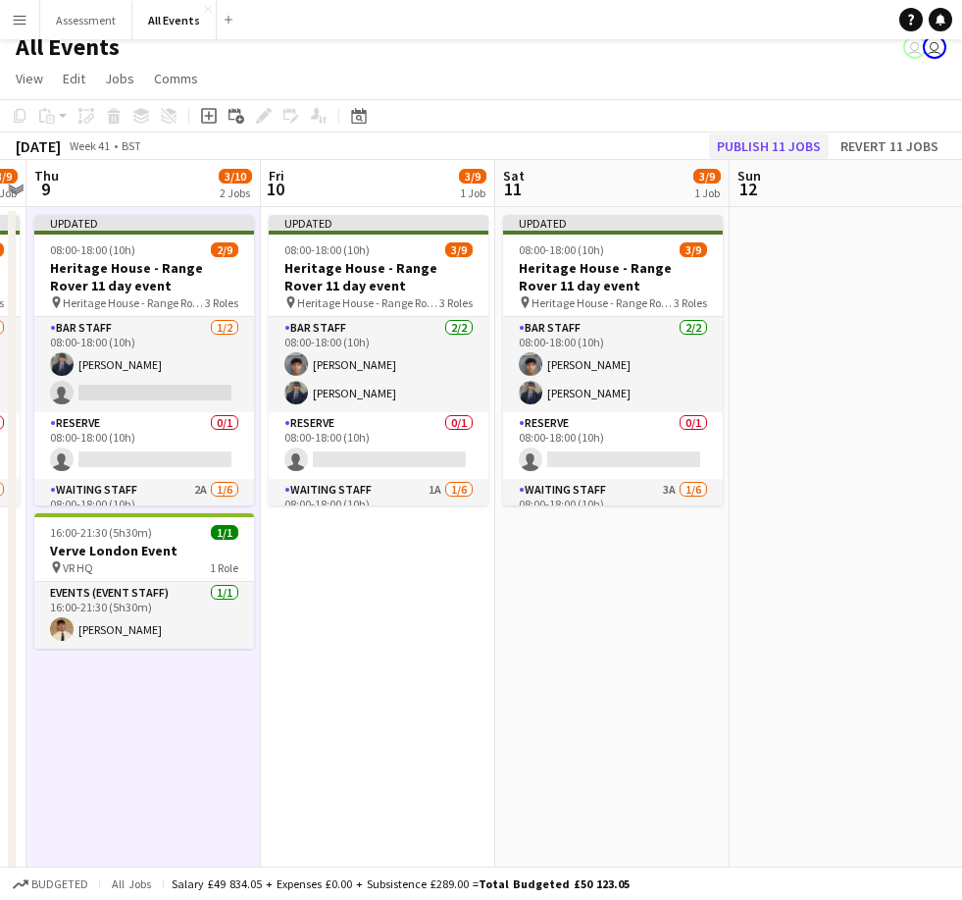
click at [664, 145] on button "Publish 11 jobs" at bounding box center [769, 146] width 120 height 26
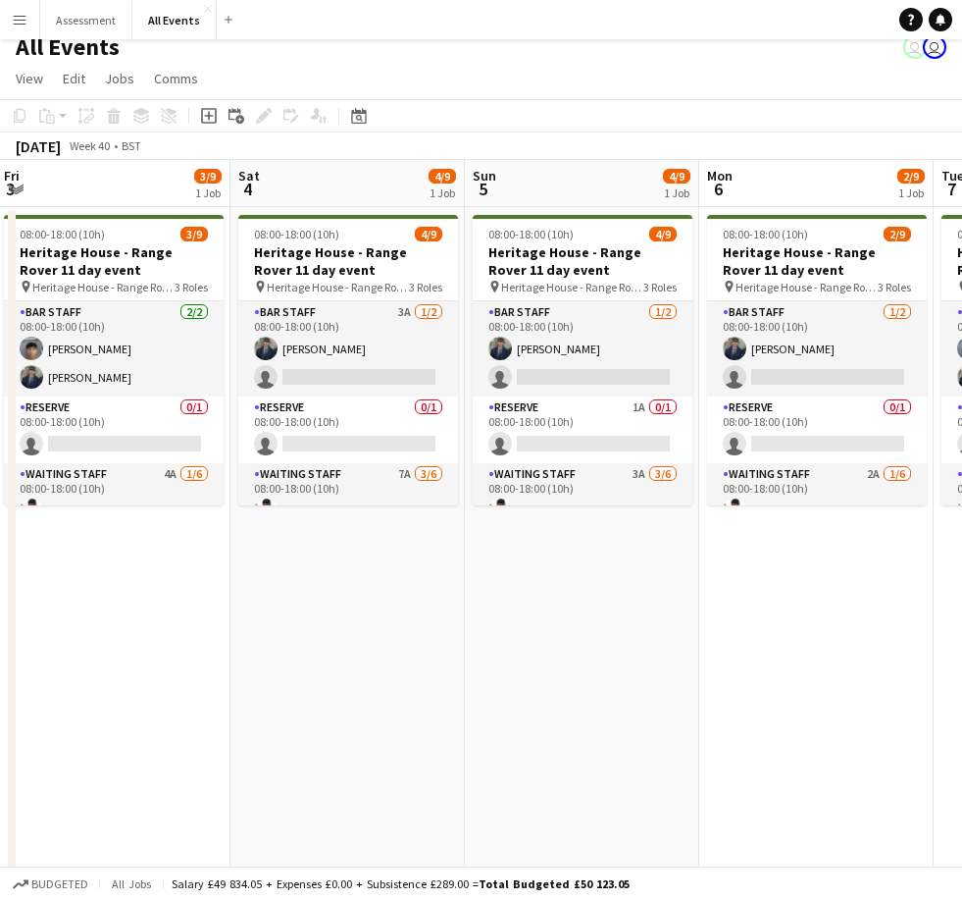
scroll to position [0, 943]
click at [420, 516] on app-date-cell "08:00-18:00 (10h) 4/9 Heritage House - Range Rover 11 day event pin Heritage Ho…" at bounding box center [347, 668] width 234 height 922
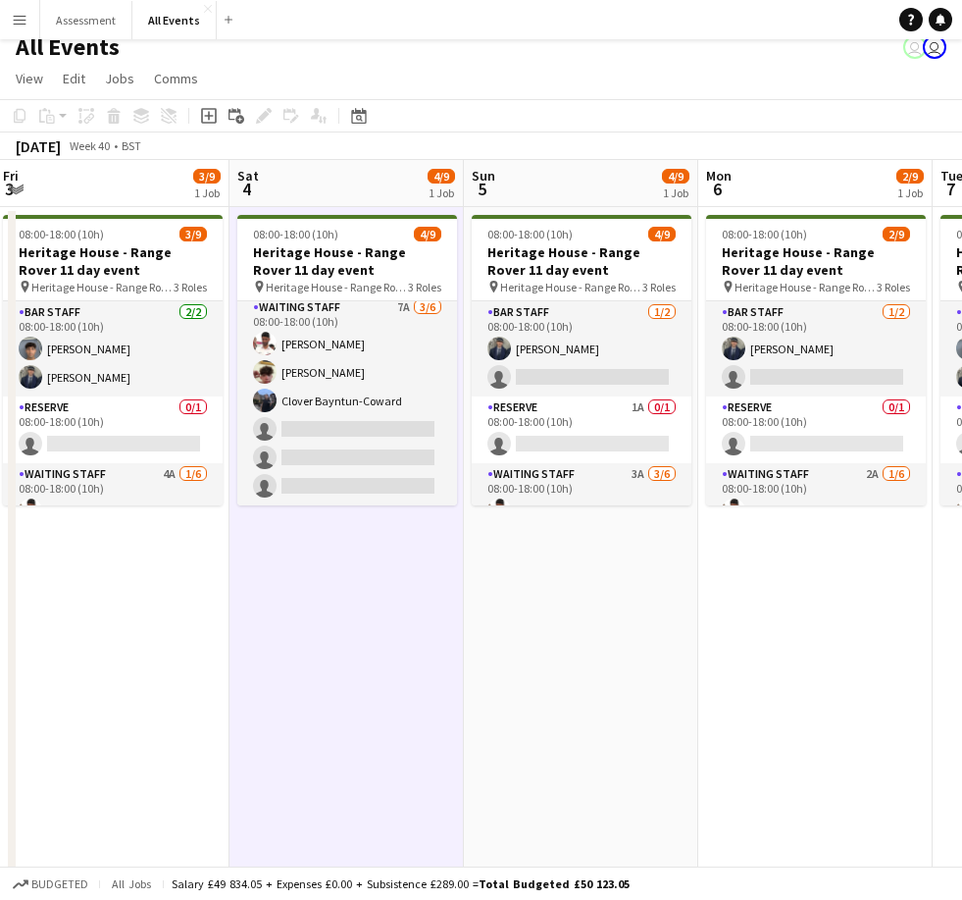
scroll to position [167, 0]
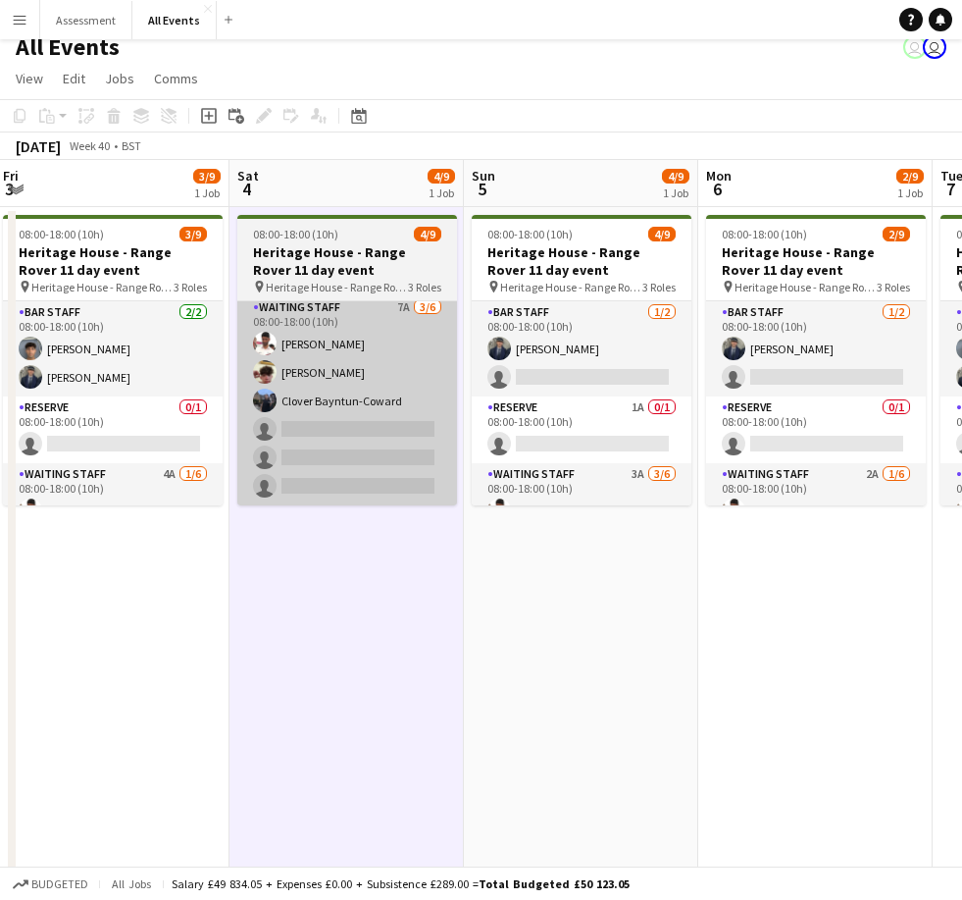
click at [397, 442] on app-card-role "Waiting Staff 7A [DATE] 08:00-18:00 (10h) [PERSON_NAME] [PERSON_NAME] Clover Ba…" at bounding box center [347, 400] width 220 height 209
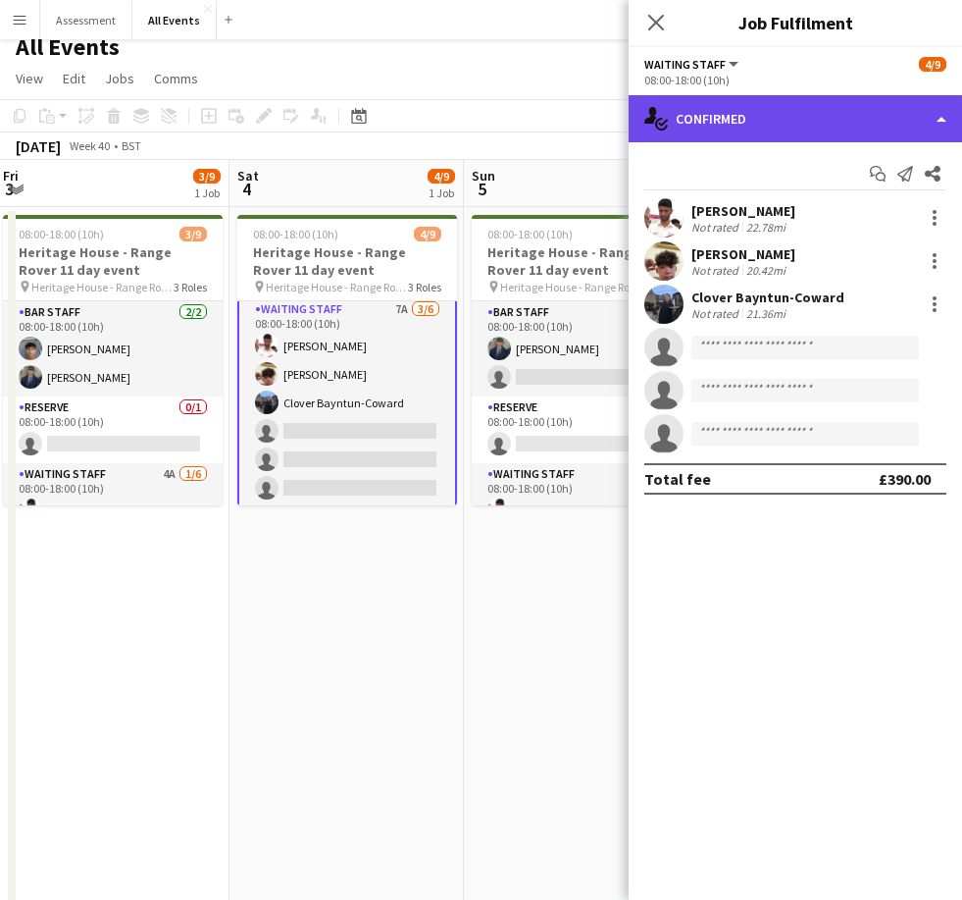
click at [664, 115] on div "single-neutral-actions-check-2 Confirmed" at bounding box center [796, 118] width 334 height 47
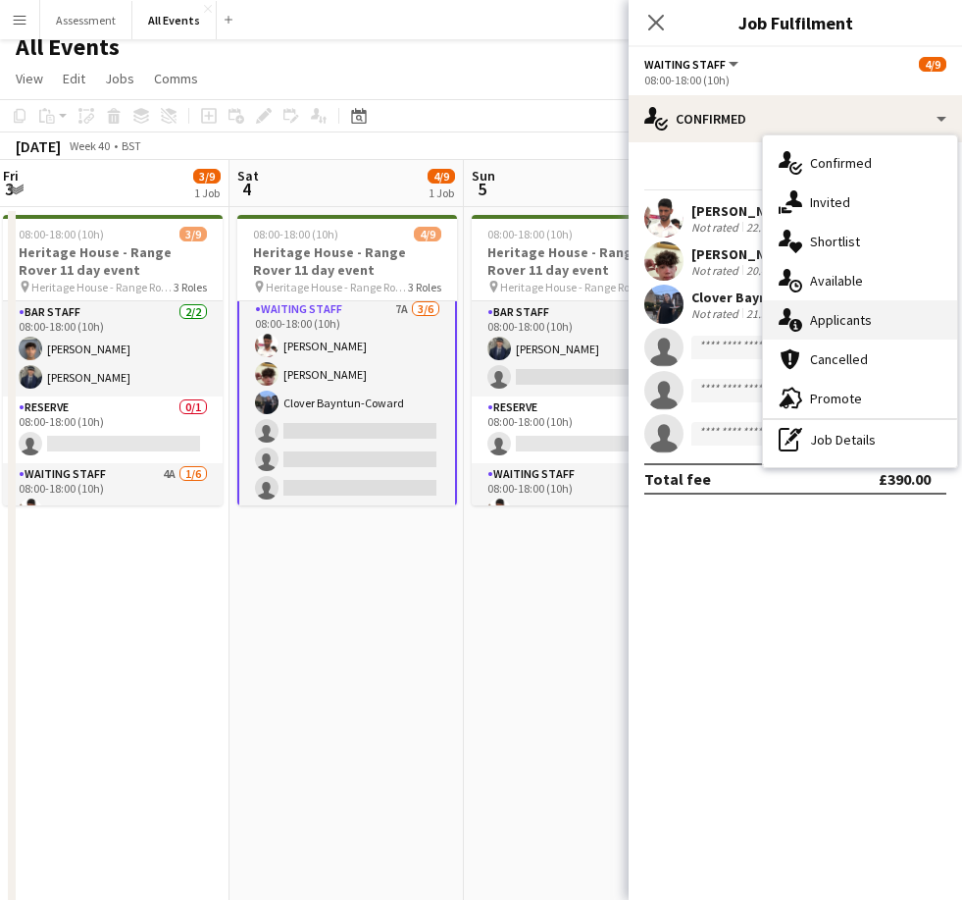
click at [664, 316] on div "single-neutral-actions-information Applicants" at bounding box center [860, 319] width 194 height 39
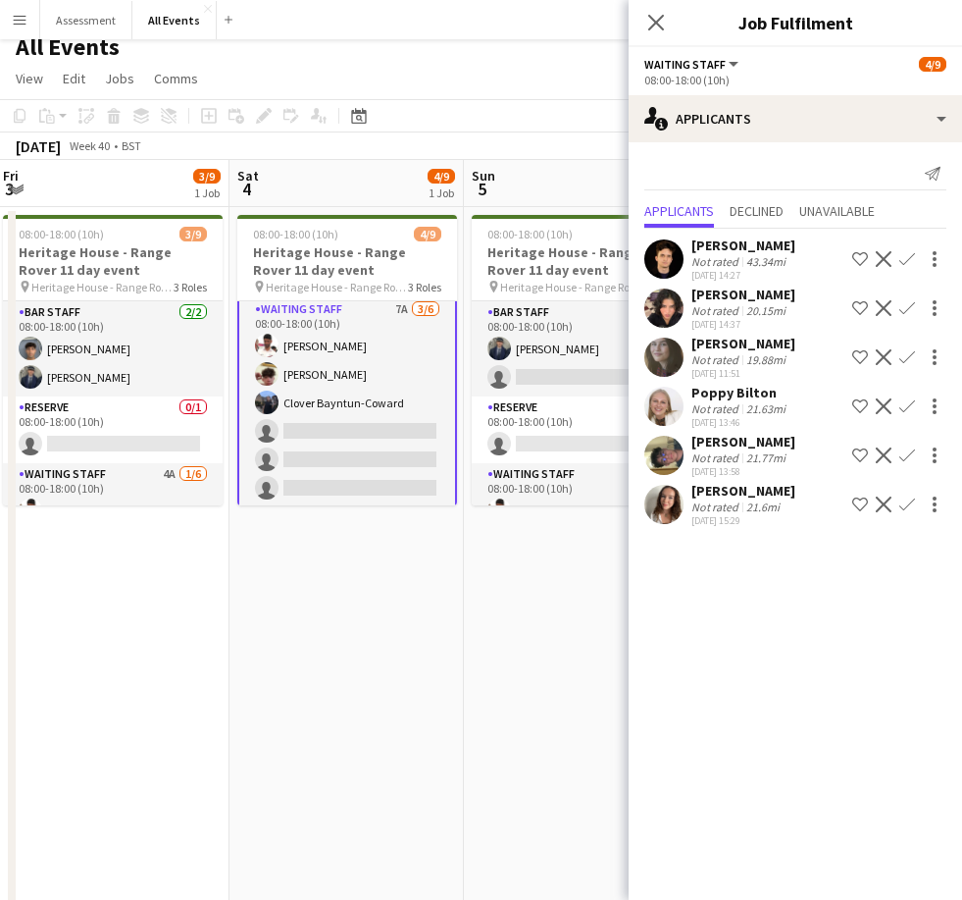
click at [423, 601] on app-date-cell "08:00-18:00 (10h) 4/9 Heritage House - Range Rover 11 day event pin Heritage Ho…" at bounding box center [347, 668] width 234 height 922
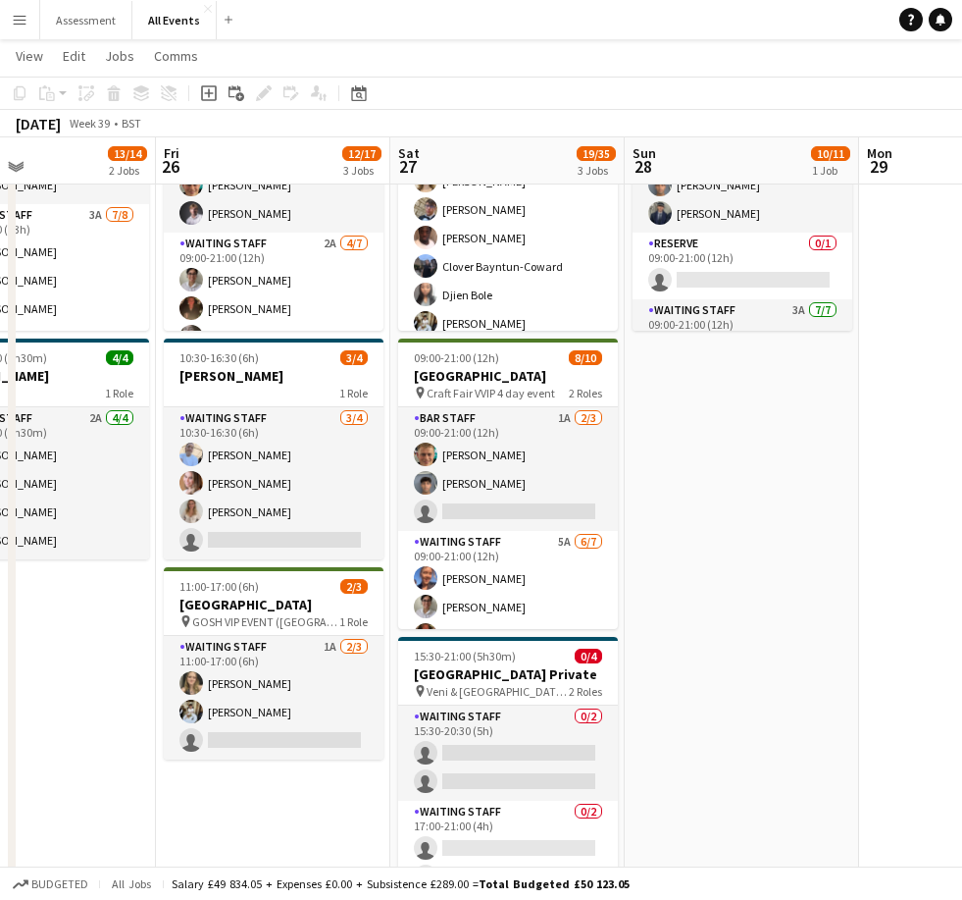
scroll to position [0, 0]
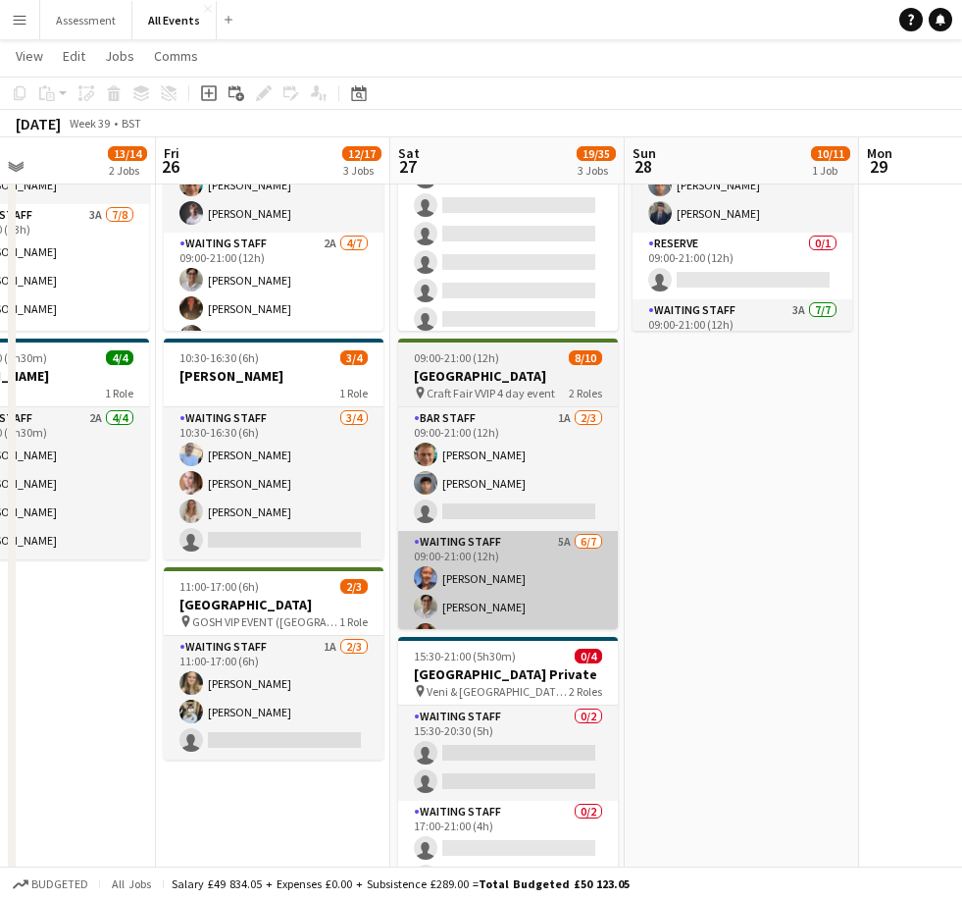
click at [548, 597] on app-card-role "Waiting Staff 5A [DATE] 09:00-21:00 (12h) [PERSON_NAME] [PERSON_NAME] [PERSON_N…" at bounding box center [508, 652] width 220 height 243
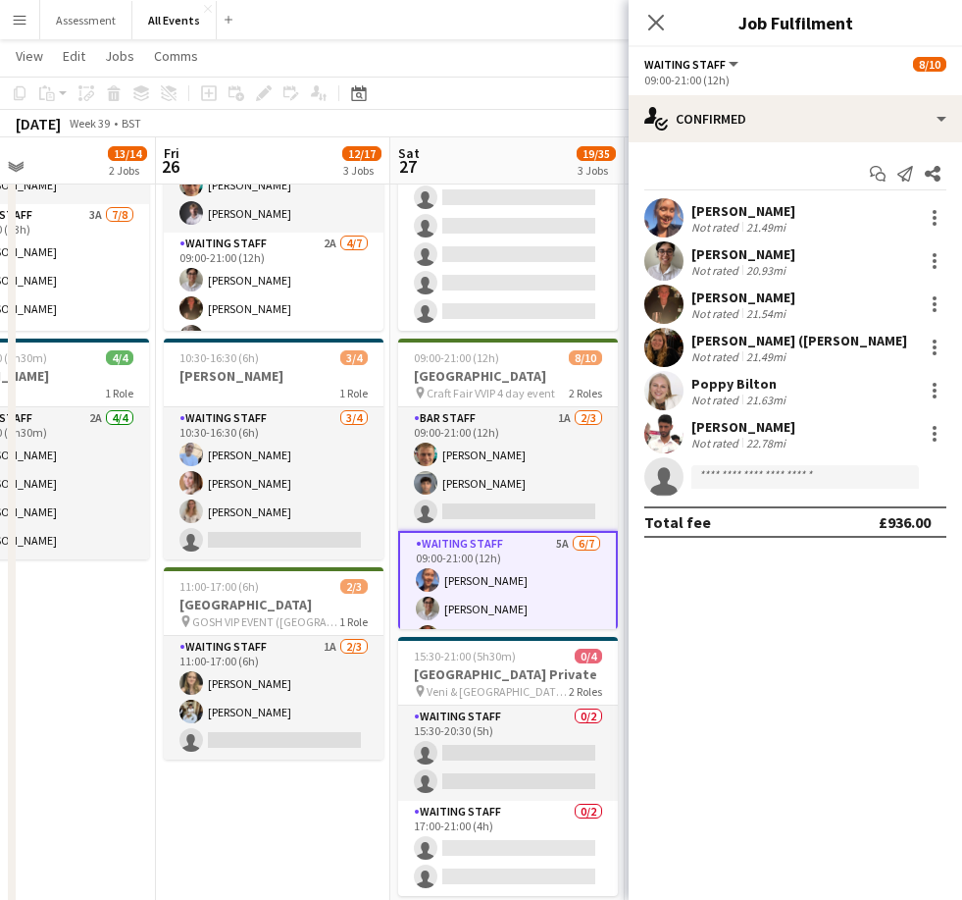
scroll to position [529, 0]
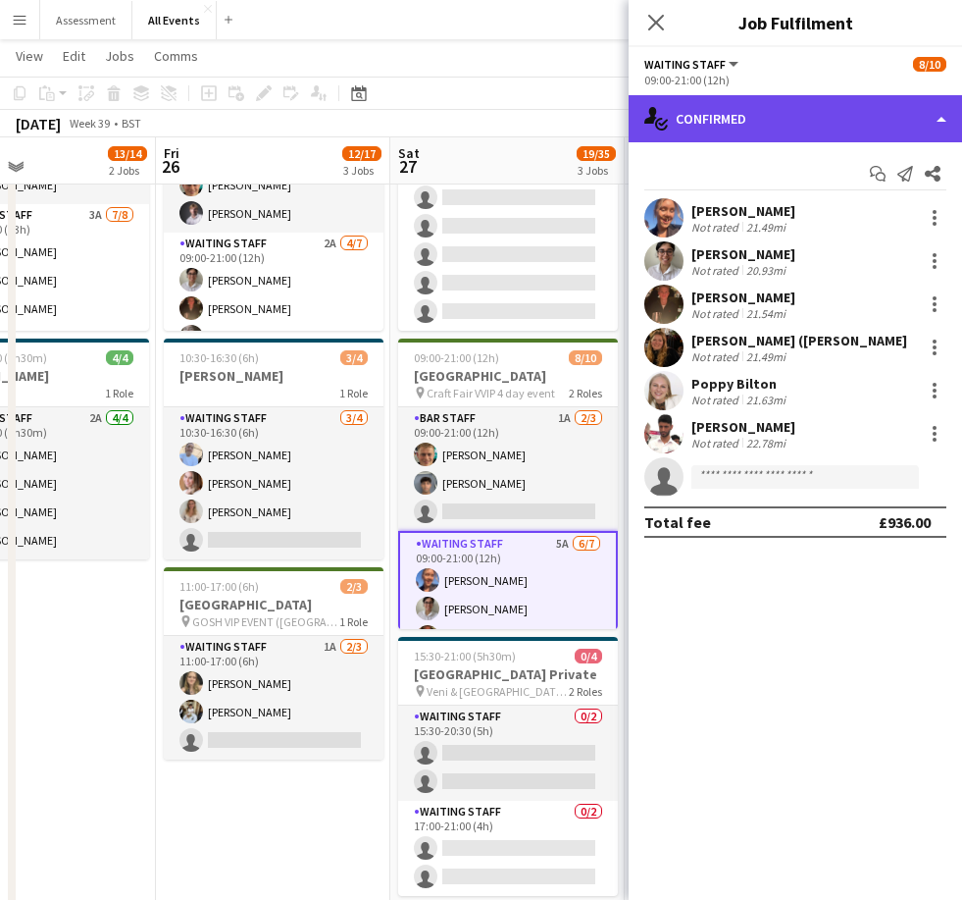
click at [664, 126] on div "single-neutral-actions-check-2 Confirmed" at bounding box center [796, 118] width 334 height 47
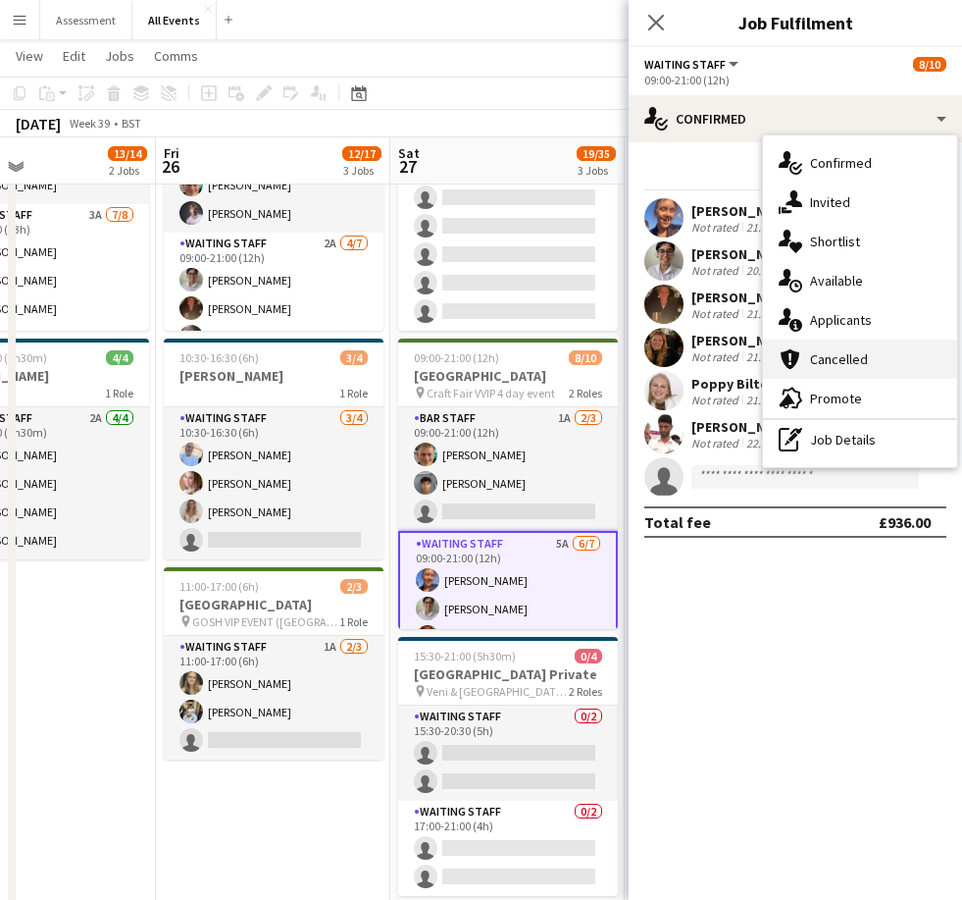
click at [664, 371] on div "cancellation Cancelled" at bounding box center [860, 358] width 194 height 39
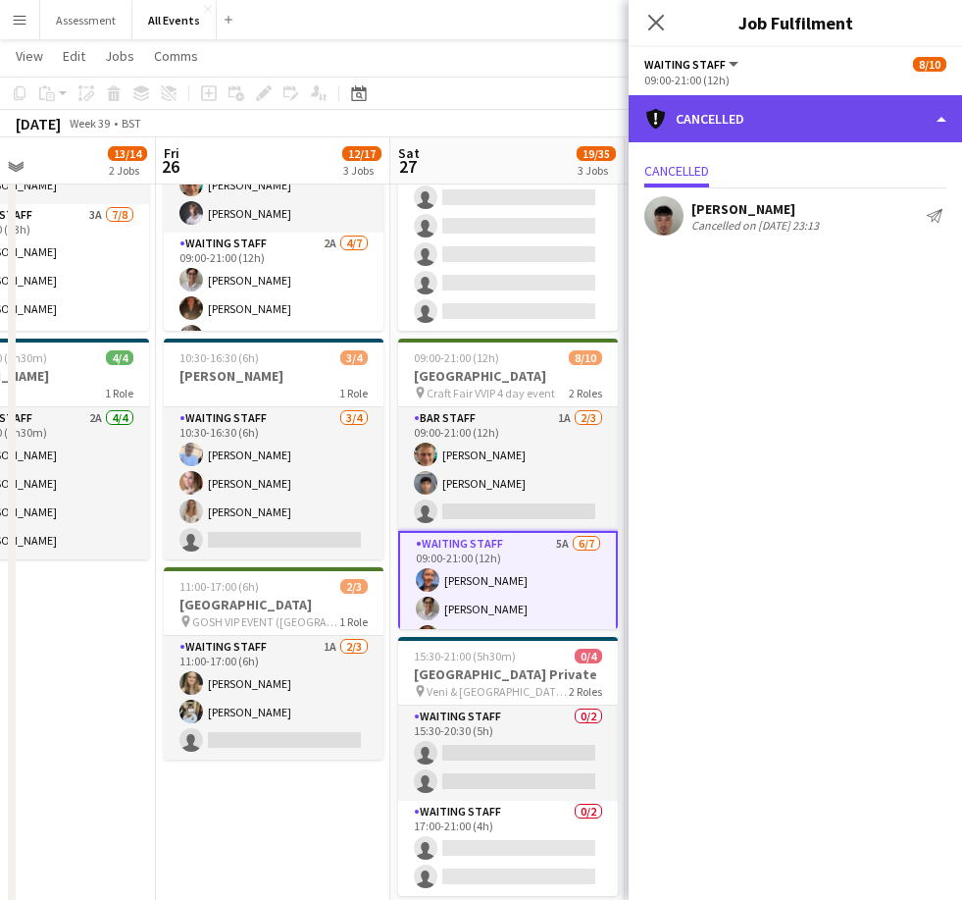
click at [664, 114] on div "cancellation Cancelled" at bounding box center [796, 118] width 334 height 47
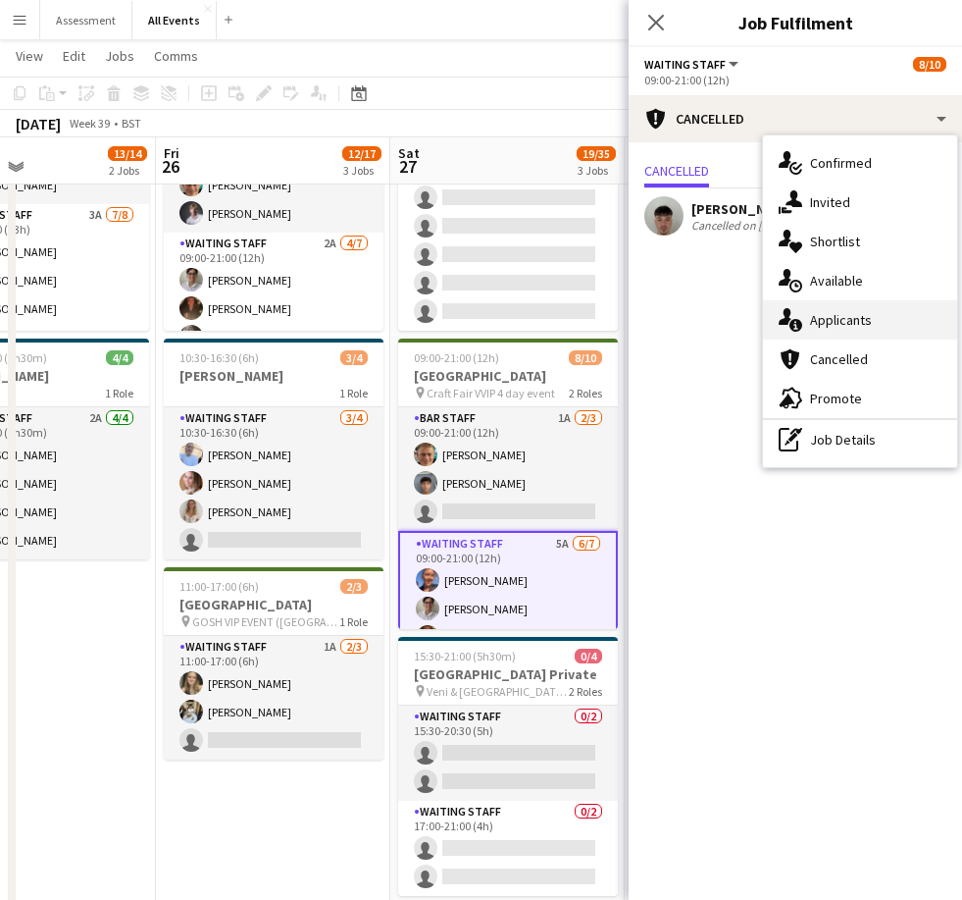
click at [664, 320] on span "Applicants" at bounding box center [841, 320] width 62 height 18
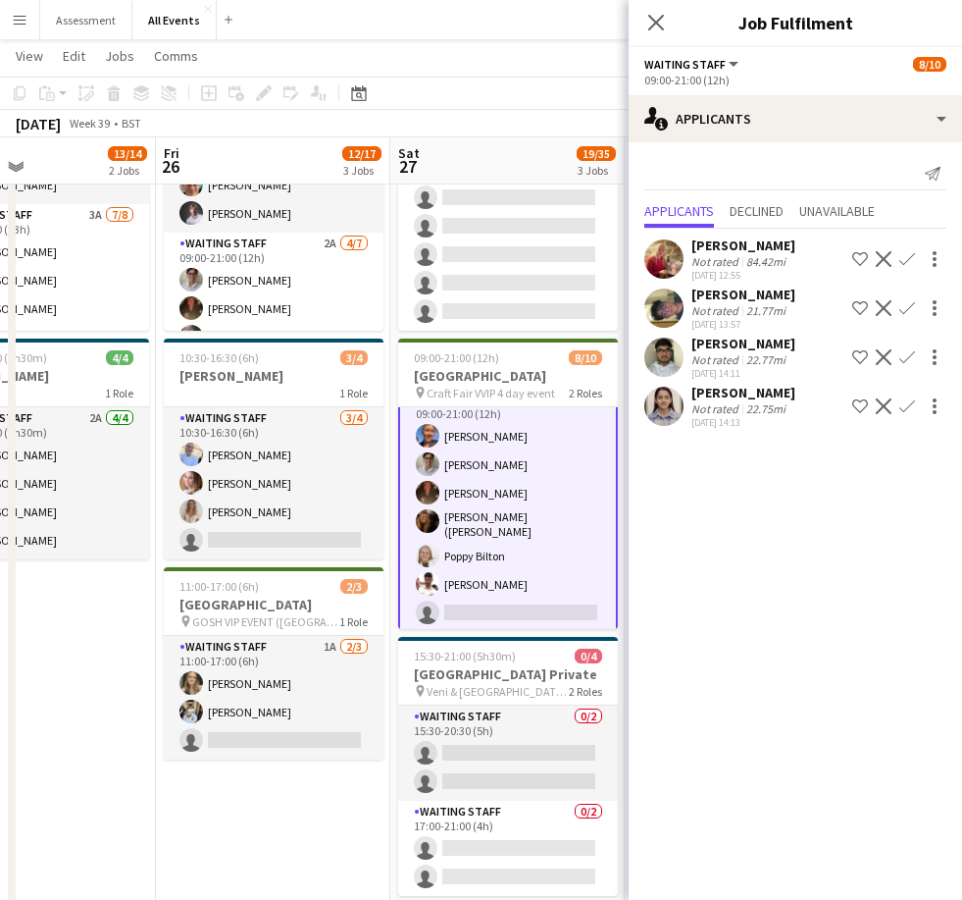
scroll to position [143, 0]
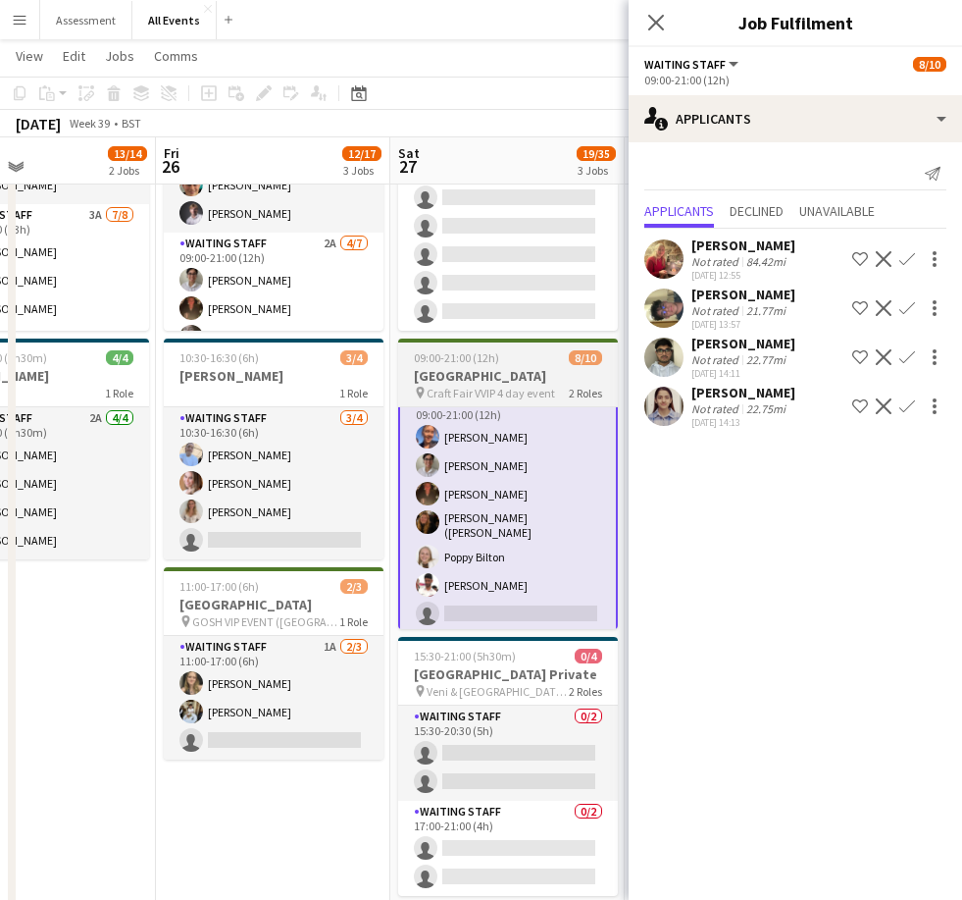
click at [490, 512] on app-card-role "Waiting Staff 5A [DATE] 09:00-21:00 (12h) [PERSON_NAME] [PERSON_NAME] [PERSON_N…" at bounding box center [508, 511] width 220 height 247
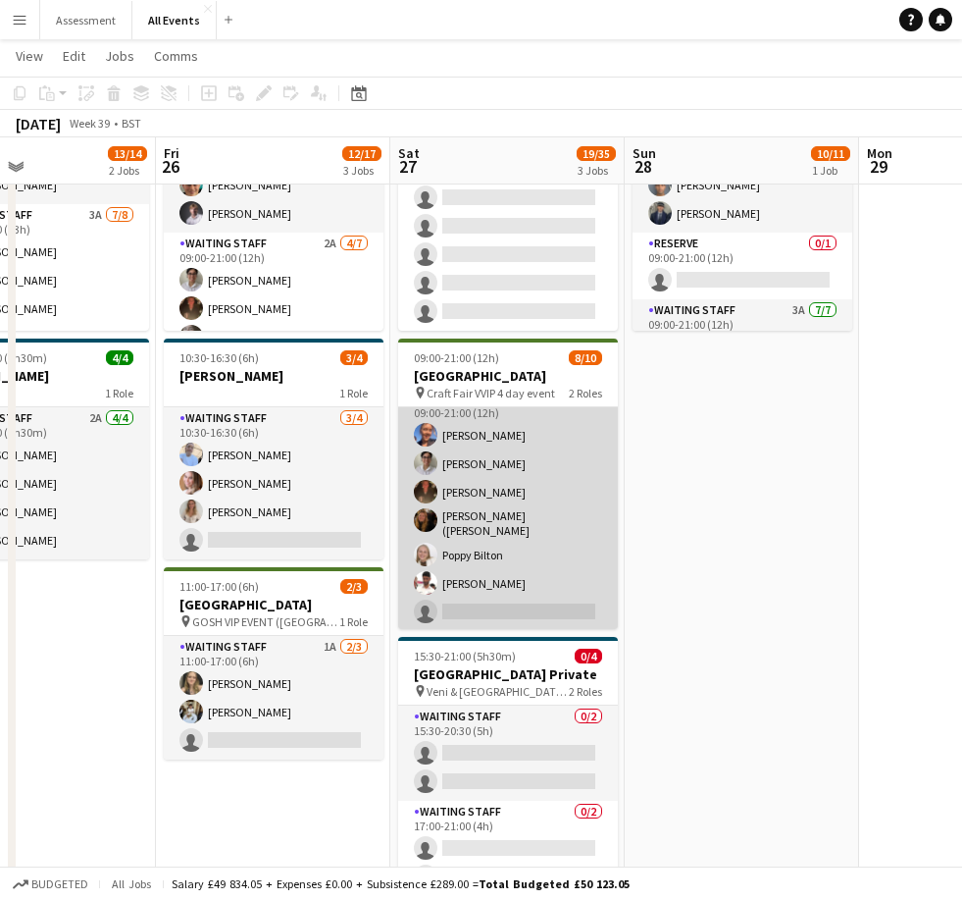
scroll to position [139, 0]
click at [533, 493] on app-card-role "Waiting Staff 5A [DATE] 09:00-21:00 (12h) [PERSON_NAME] [PERSON_NAME] [PERSON_N…" at bounding box center [508, 512] width 220 height 243
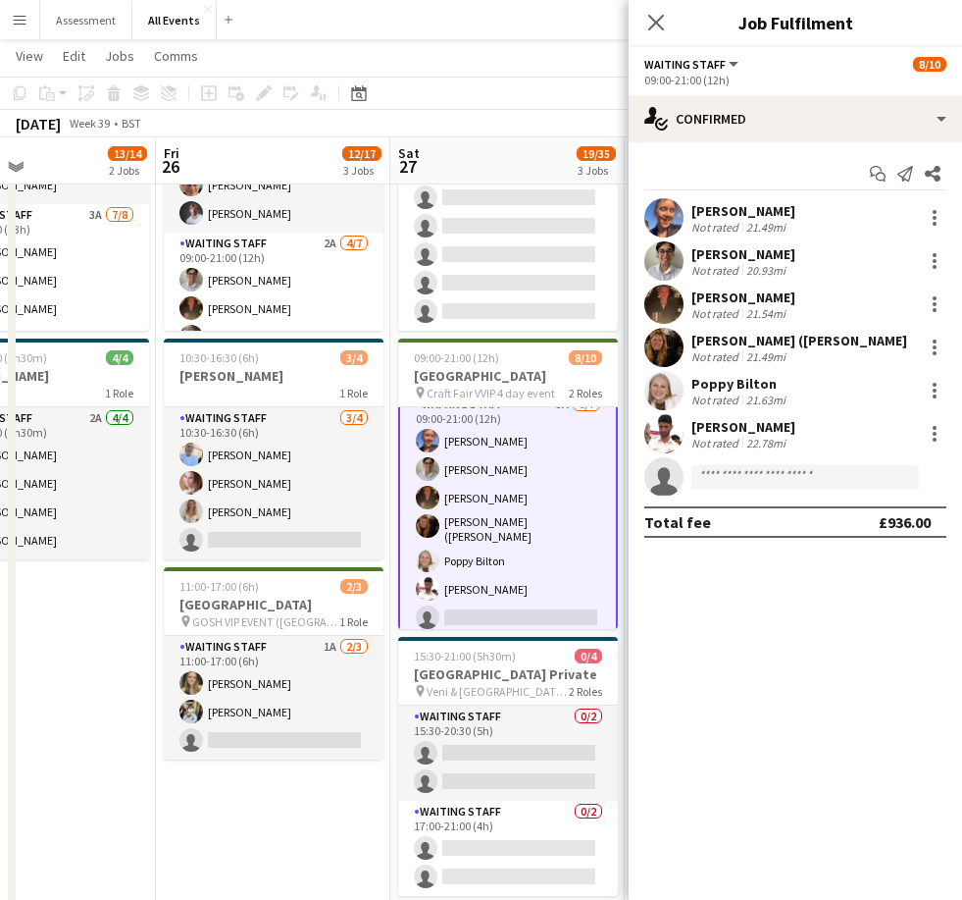
click at [664, 296] on div "[PERSON_NAME] Not rated 21.54mi" at bounding box center [796, 304] width 334 height 39
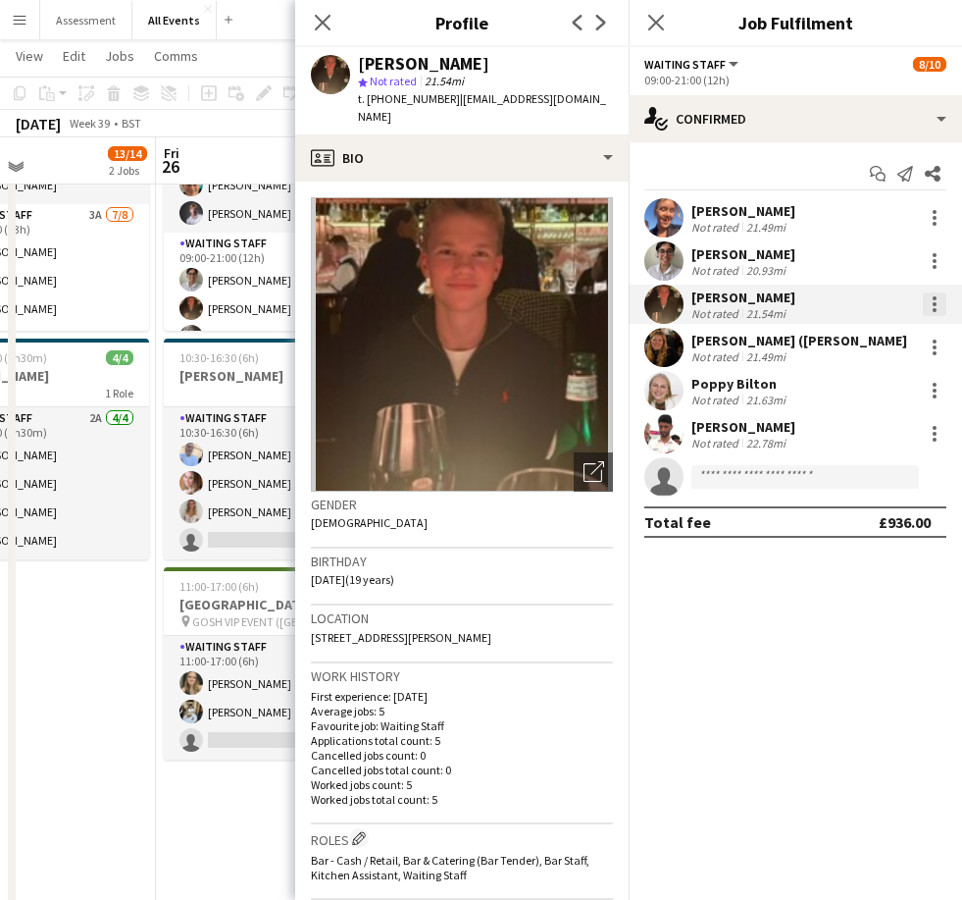
click at [664, 299] on div at bounding box center [935, 304] width 24 height 24
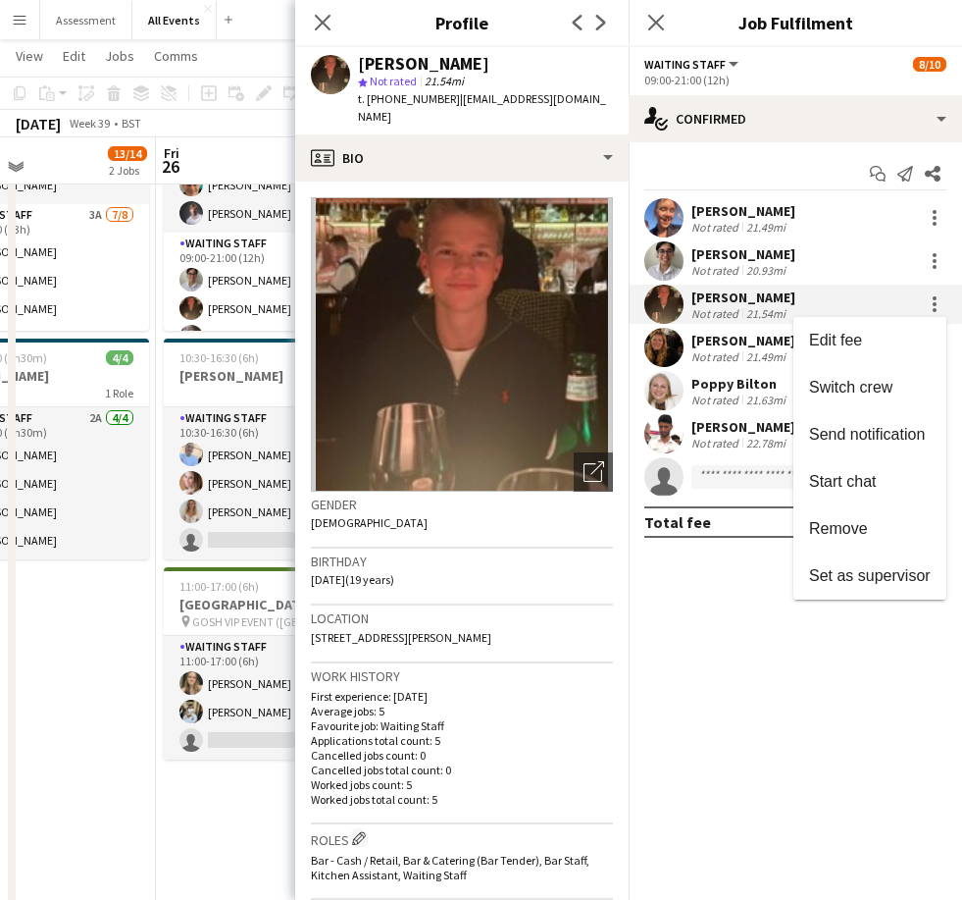
click at [596, 137] on div at bounding box center [481, 450] width 962 height 900
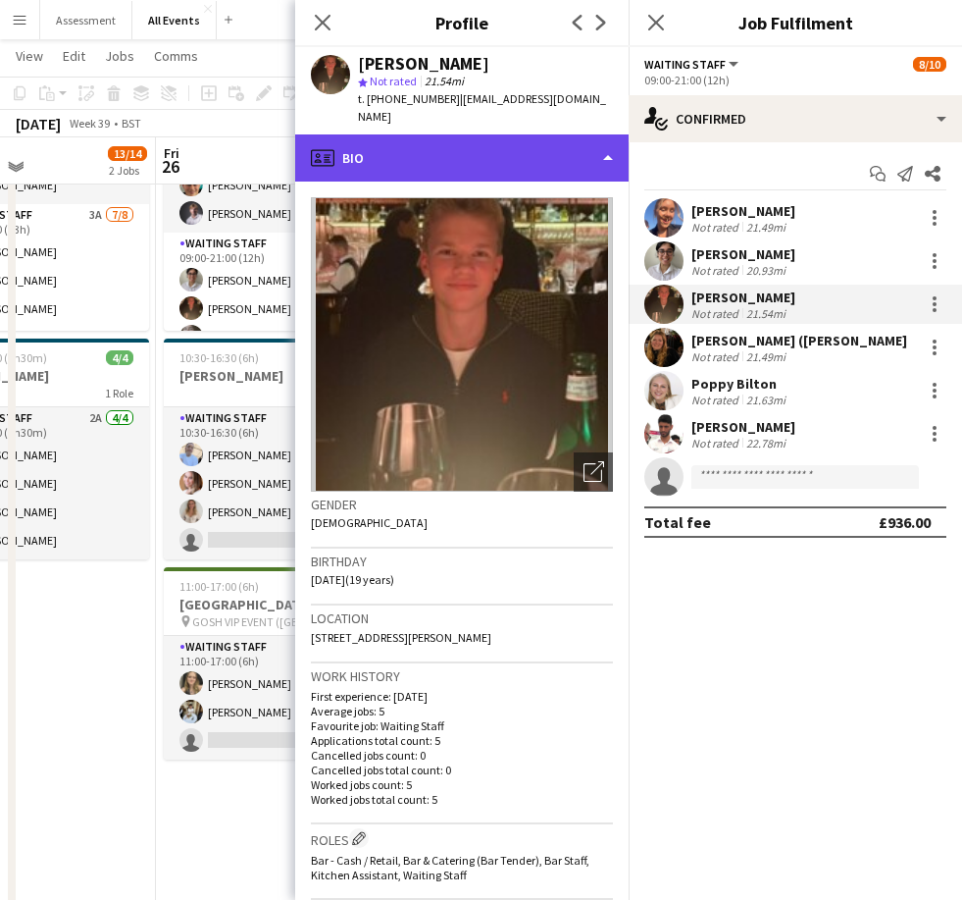
click at [601, 135] on div "profile Bio" at bounding box center [462, 157] width 334 height 47
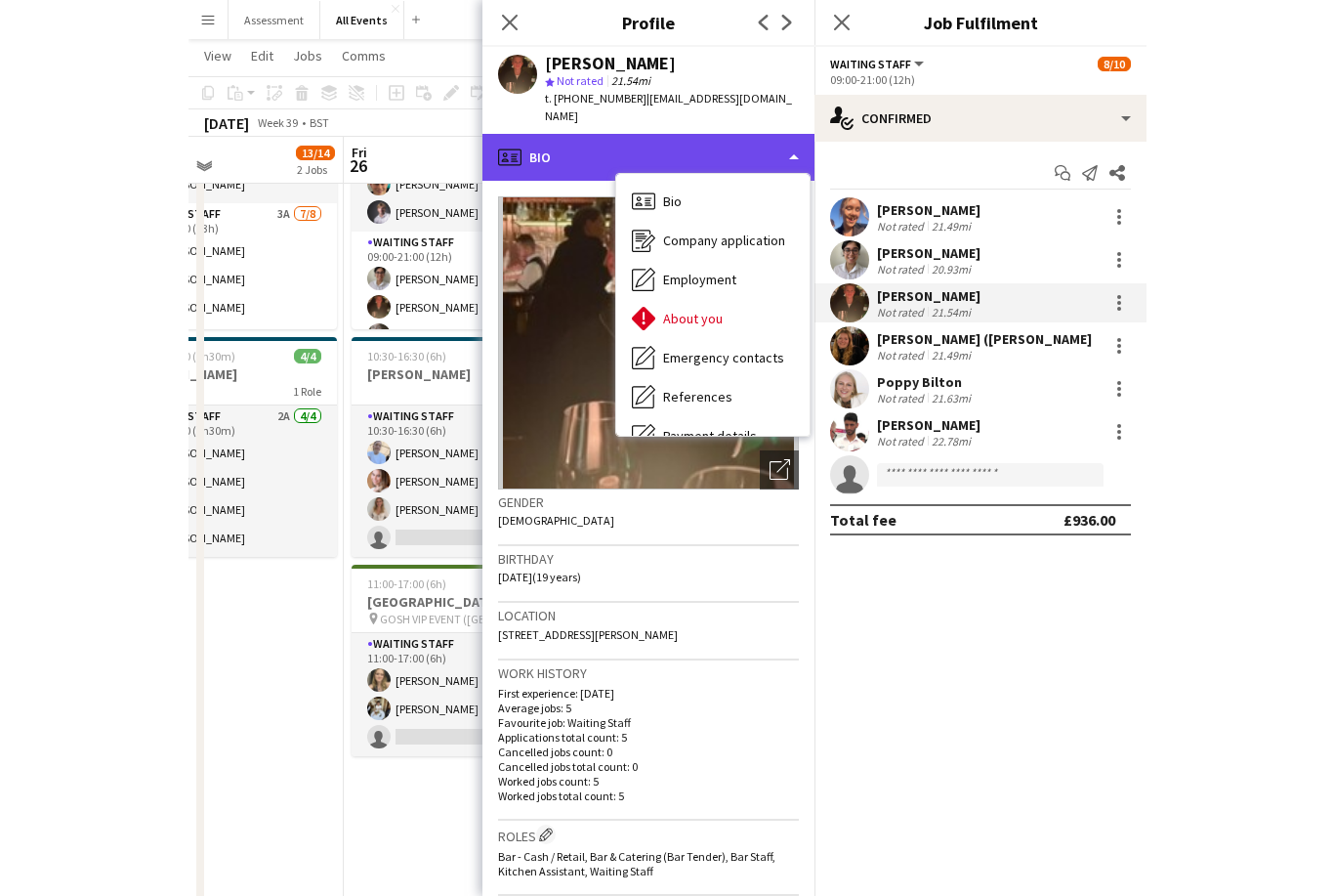
scroll to position [0, 0]
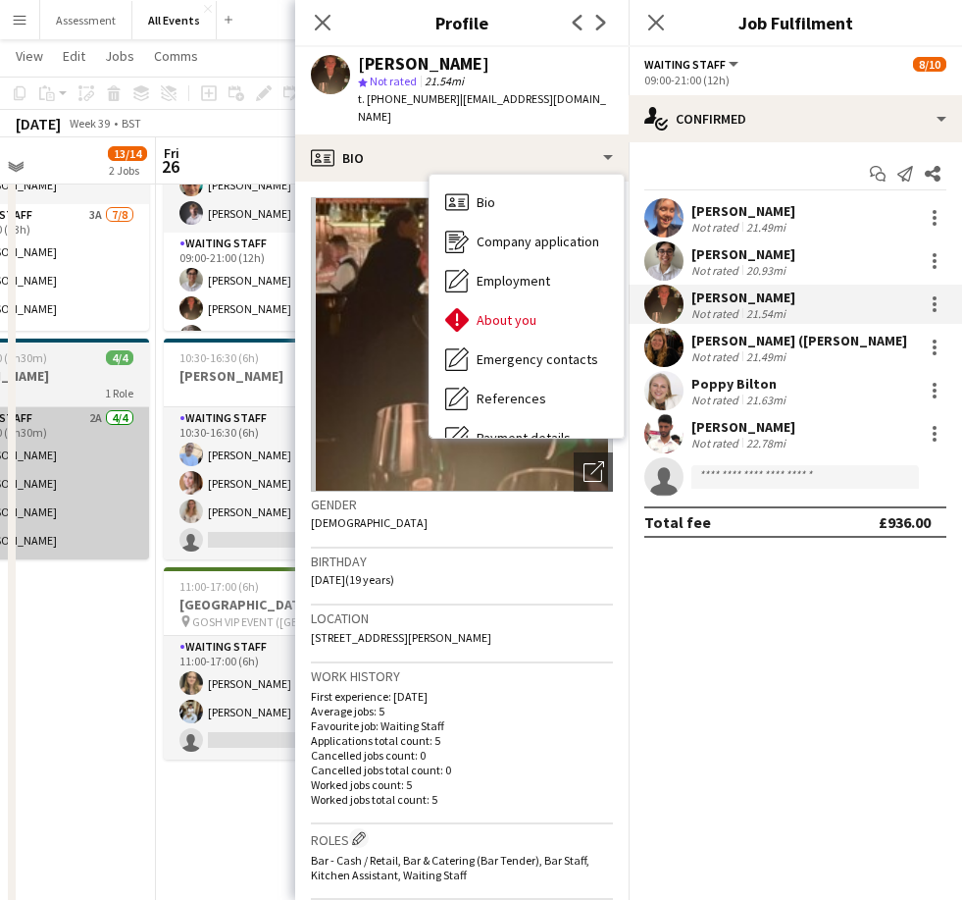
click at [3, 486] on app-card-role "Waiting Staff 2A [DATE] 11:30-17:00 (5h30m) [PERSON_NAME] [PERSON_NAME] [PERSON…" at bounding box center [39, 483] width 220 height 152
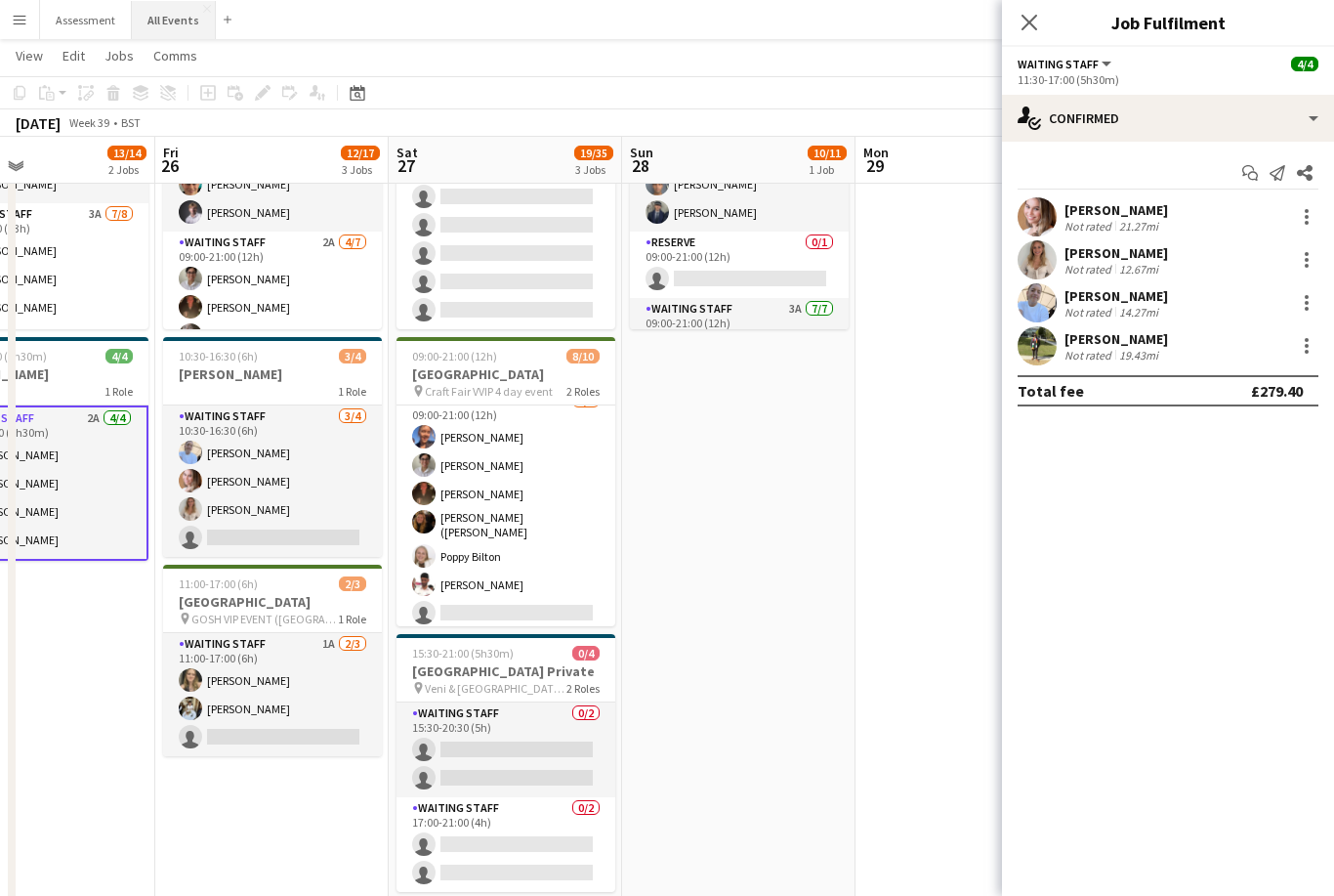
click at [147, 26] on button "All Events Close" at bounding box center [173, 20] width 84 height 38
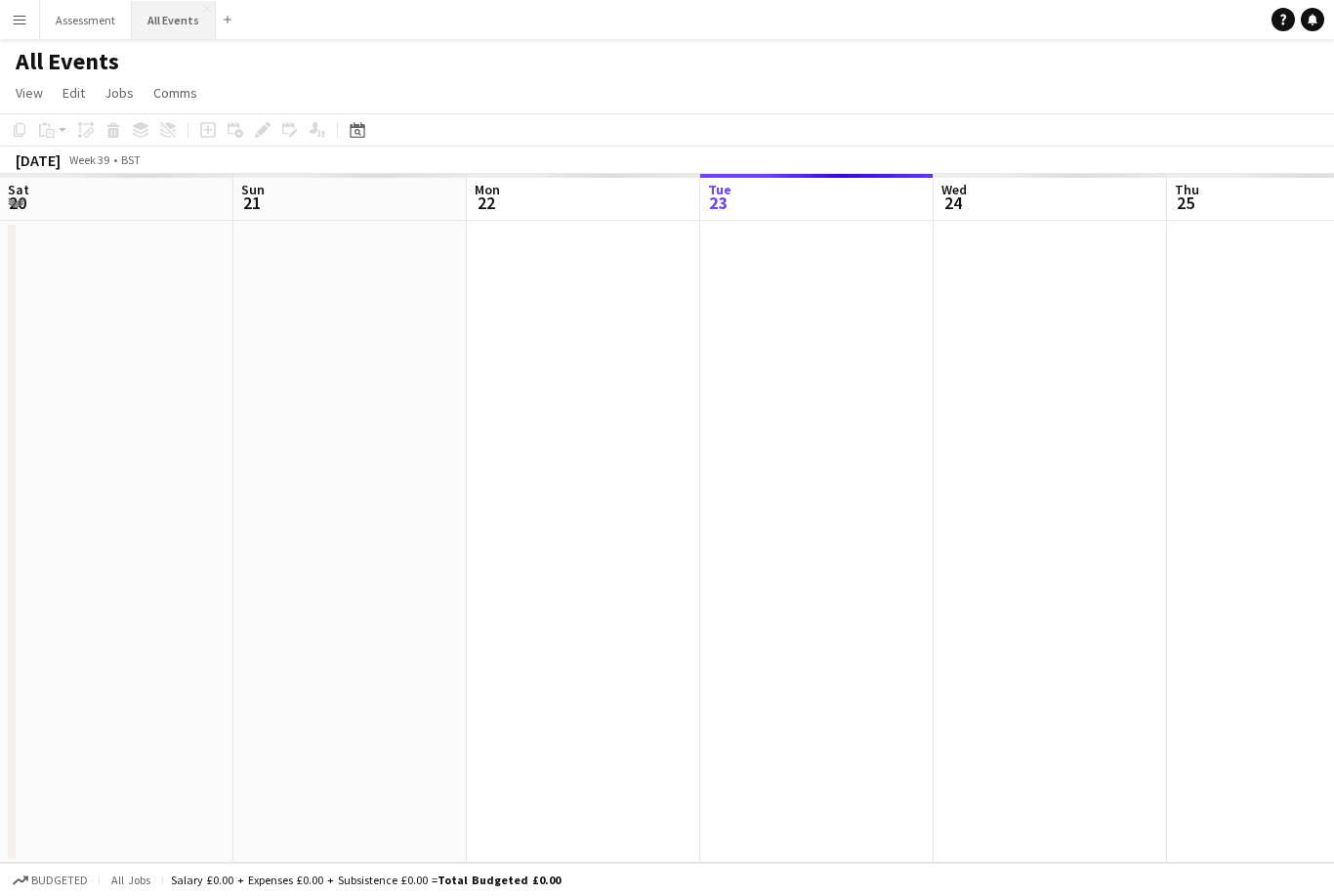
click at [164, 14] on button "All Events Close" at bounding box center [173, 20] width 84 height 38
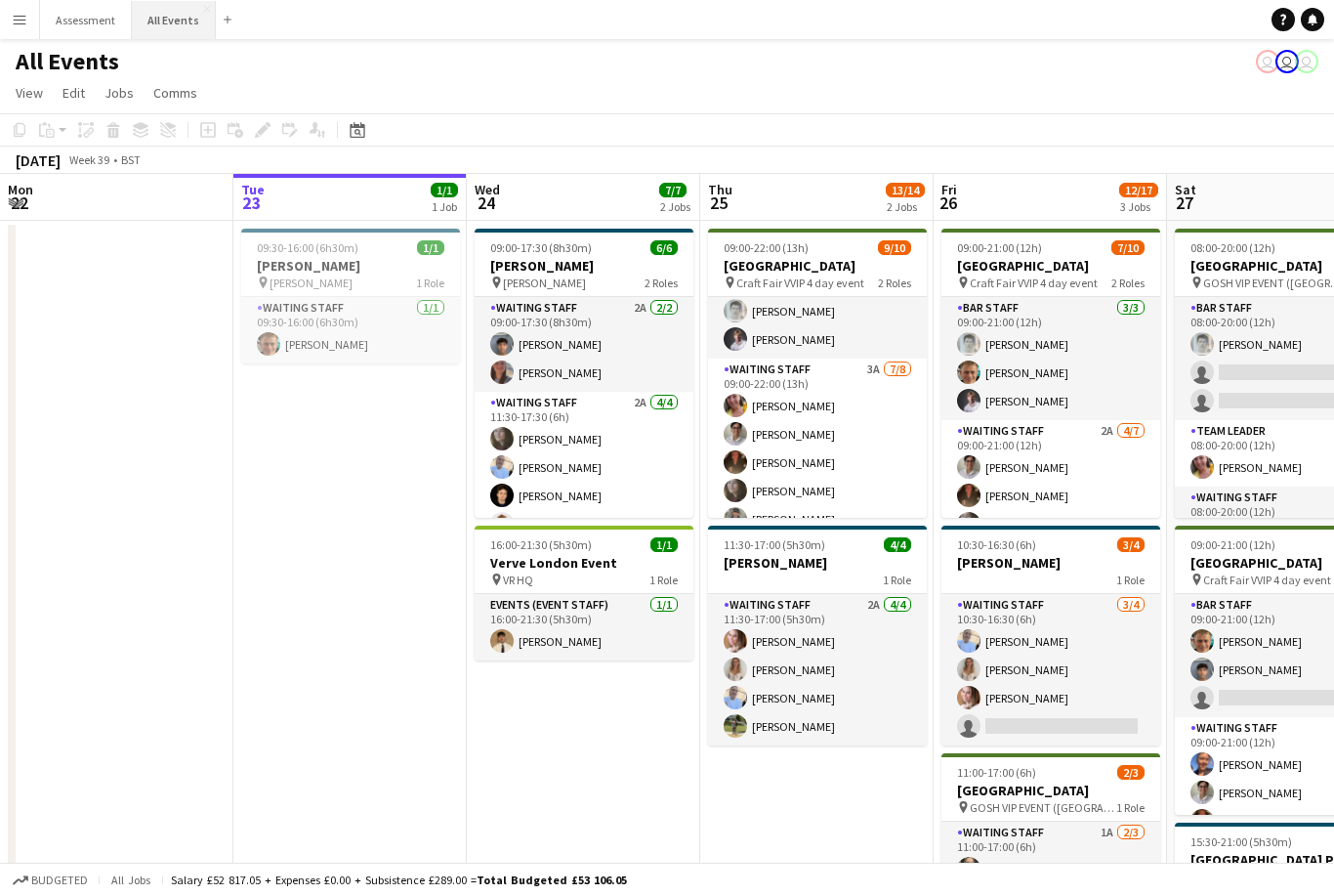
scroll to position [88, 0]
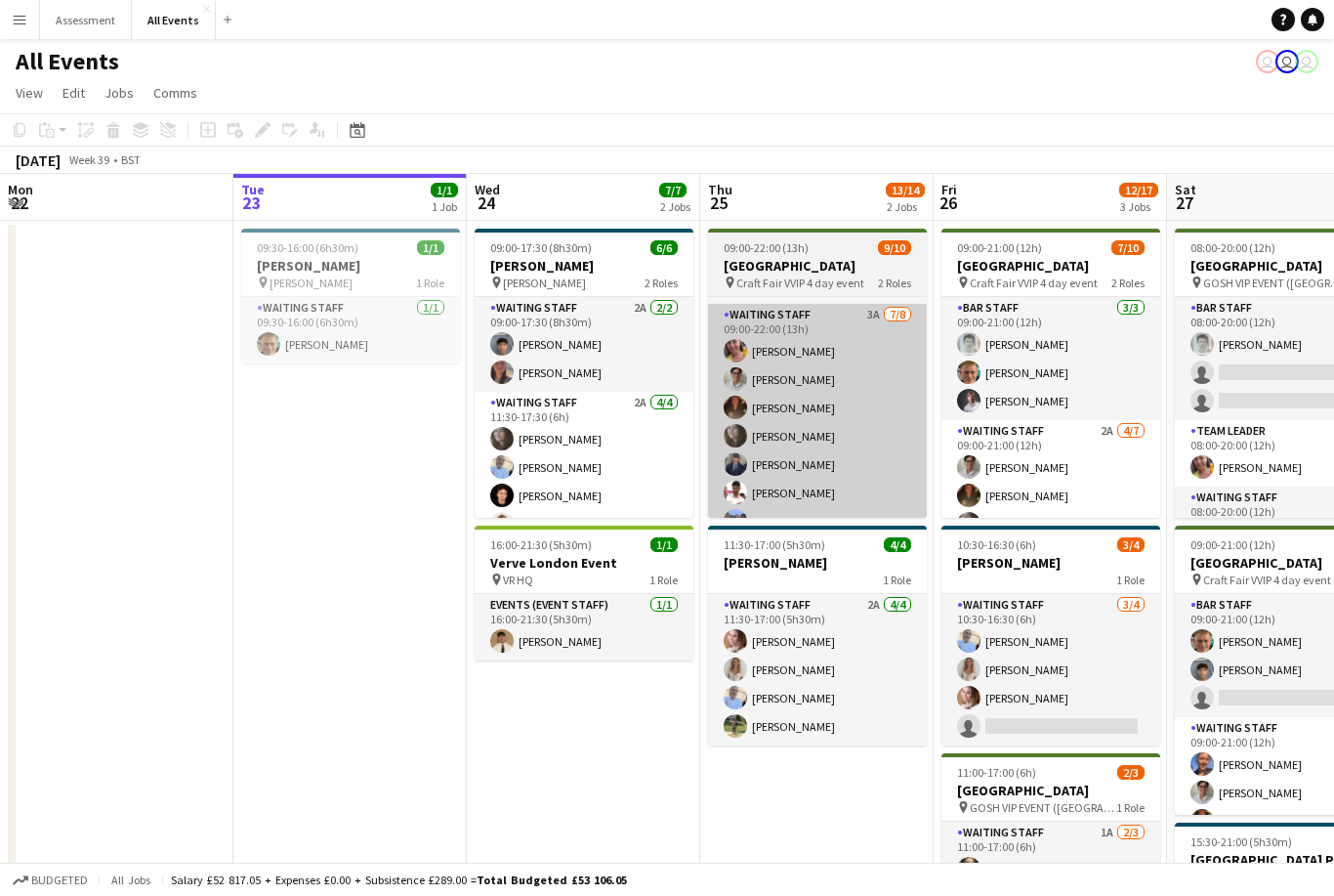
click at [661, 419] on app-card-role "Waiting Staff 3A [DATE] 09:00-22:00 (13h) [PERSON_NAME] [PERSON_NAME] [PERSON_N…" at bounding box center [817, 436] width 219 height 265
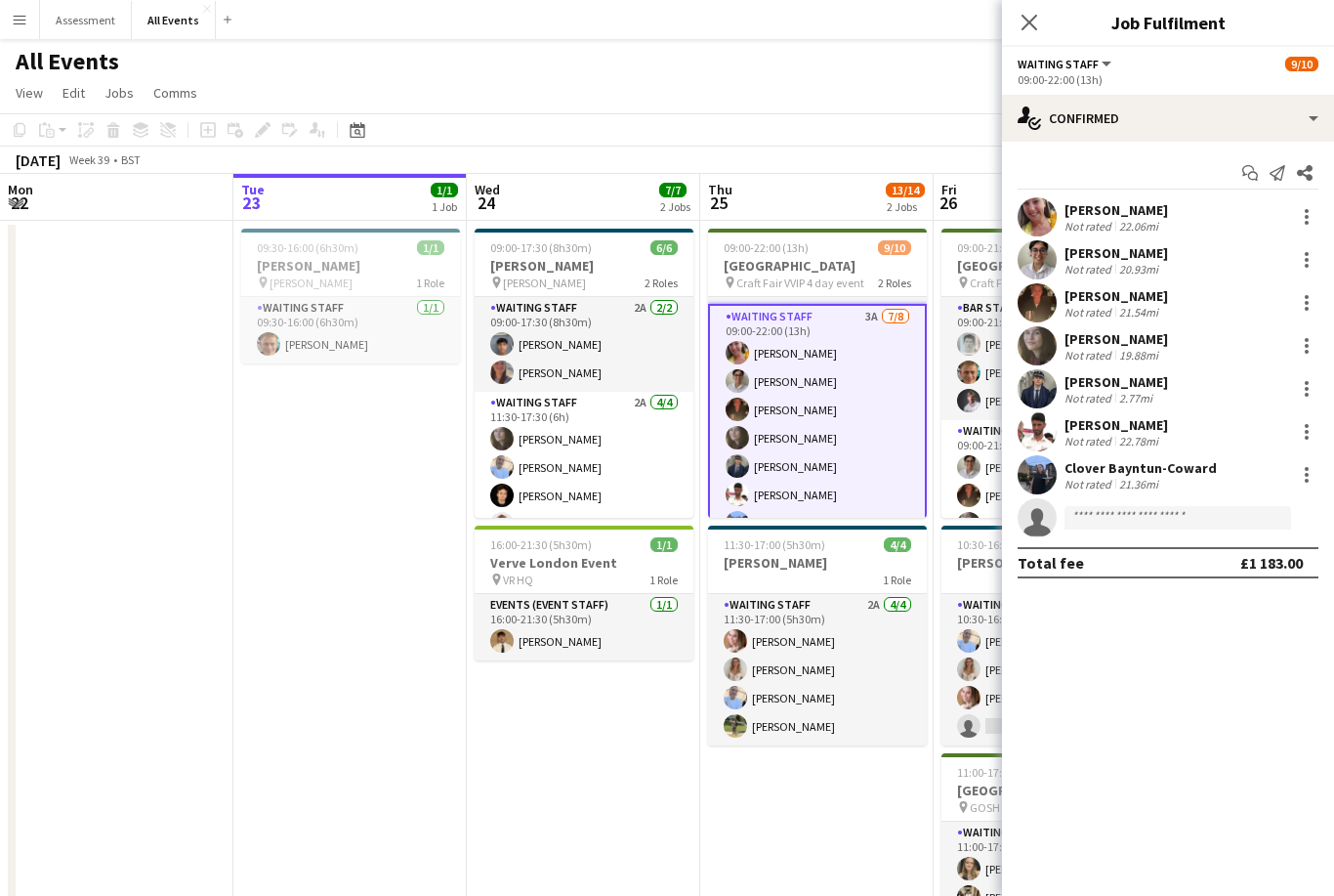
click at [22, 23] on app-icon "Menu" at bounding box center [20, 20] width 16 height 16
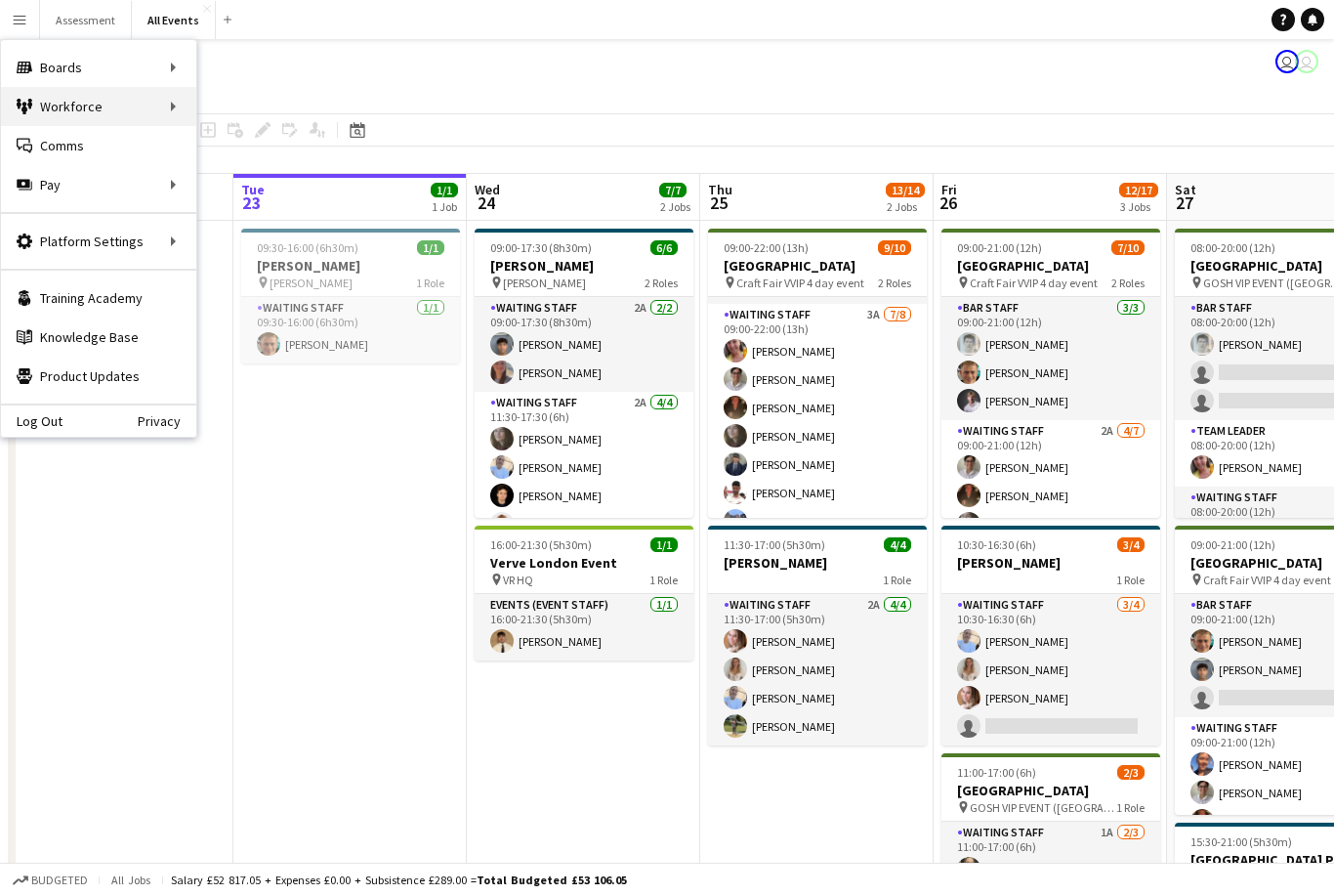
click at [121, 104] on div "Workforce Workforce" at bounding box center [99, 106] width 195 height 39
click at [251, 106] on link "My Workforce" at bounding box center [295, 106] width 195 height 39
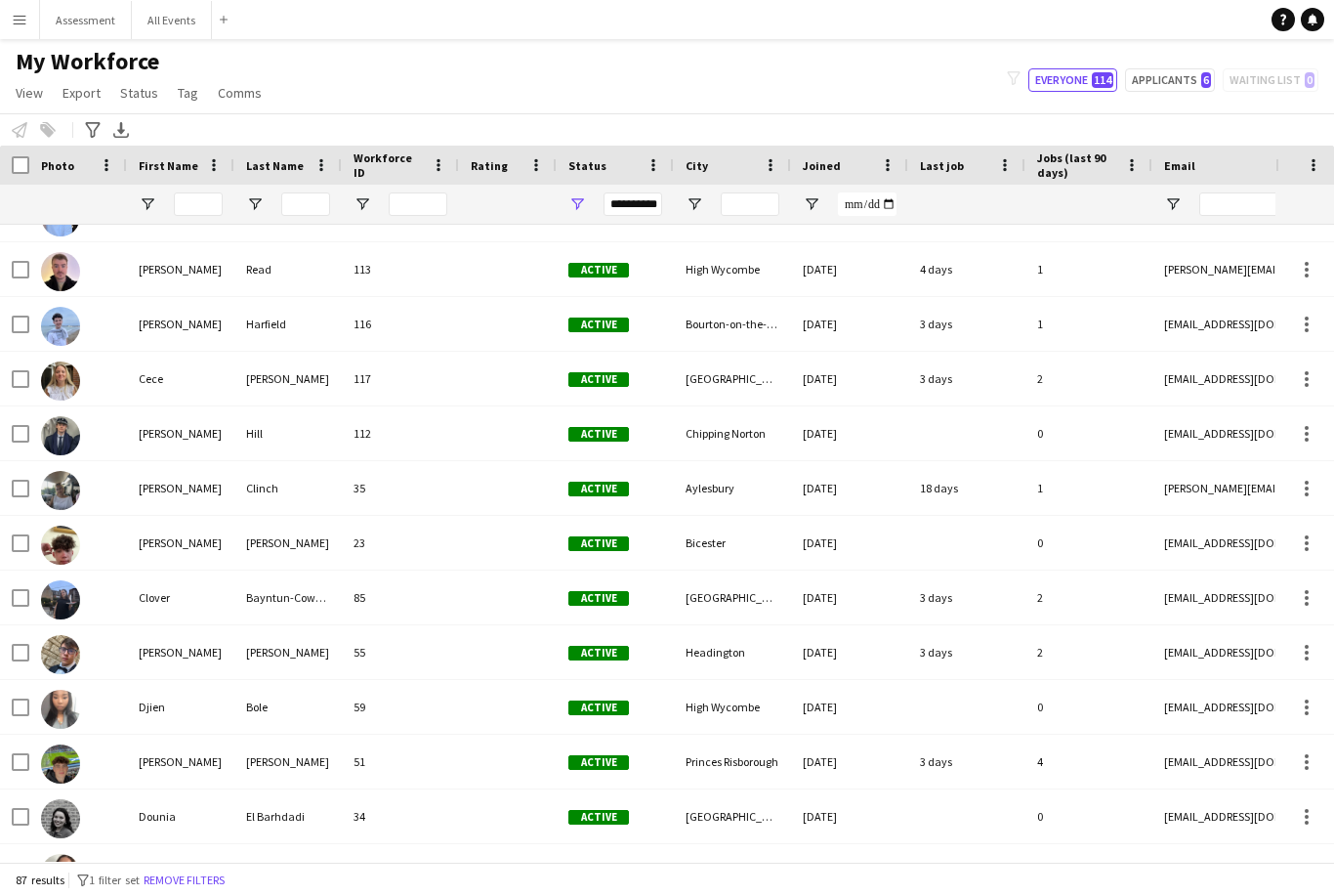
scroll to position [571, 0]
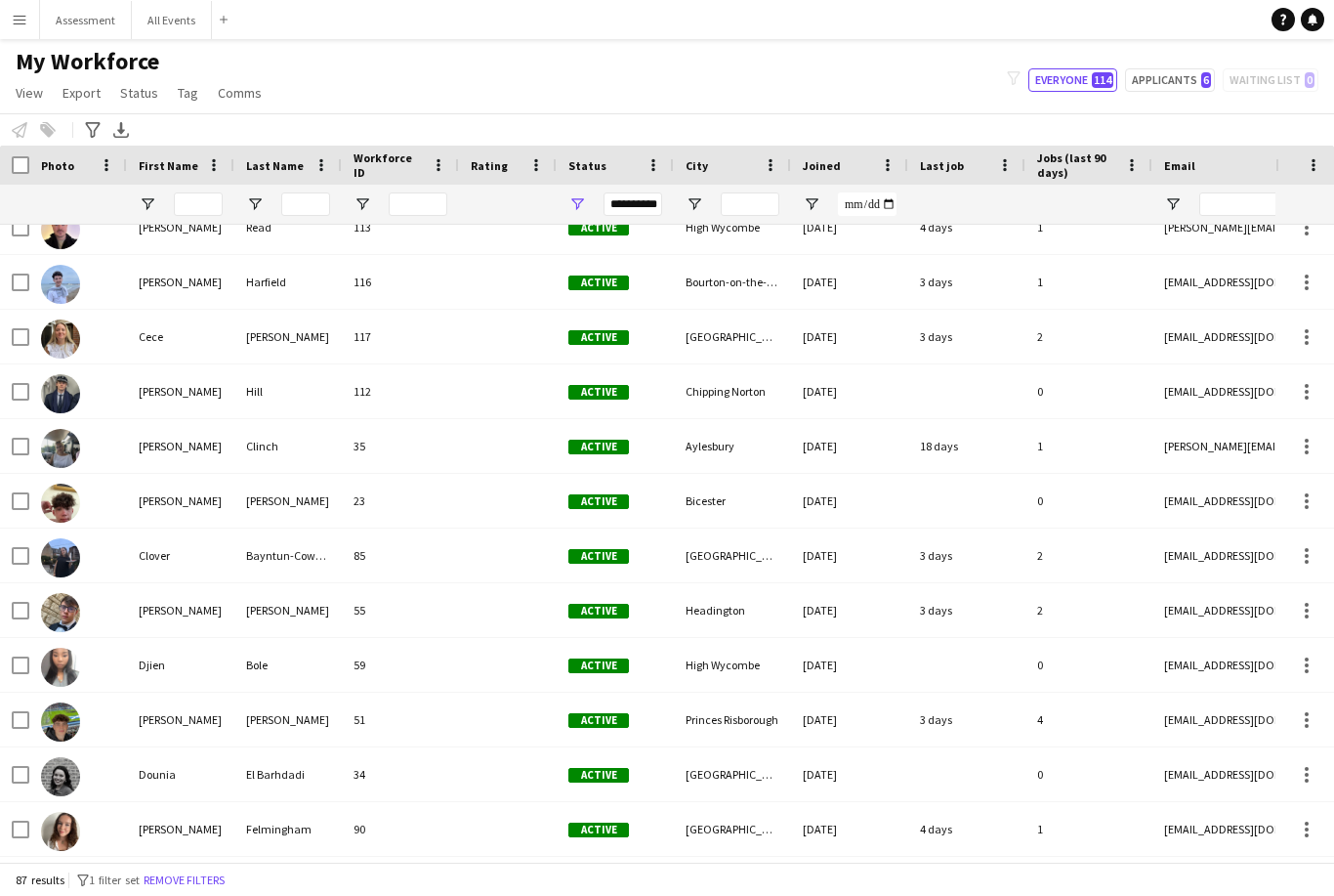
click at [571, 549] on span "Active" at bounding box center [598, 556] width 61 height 15
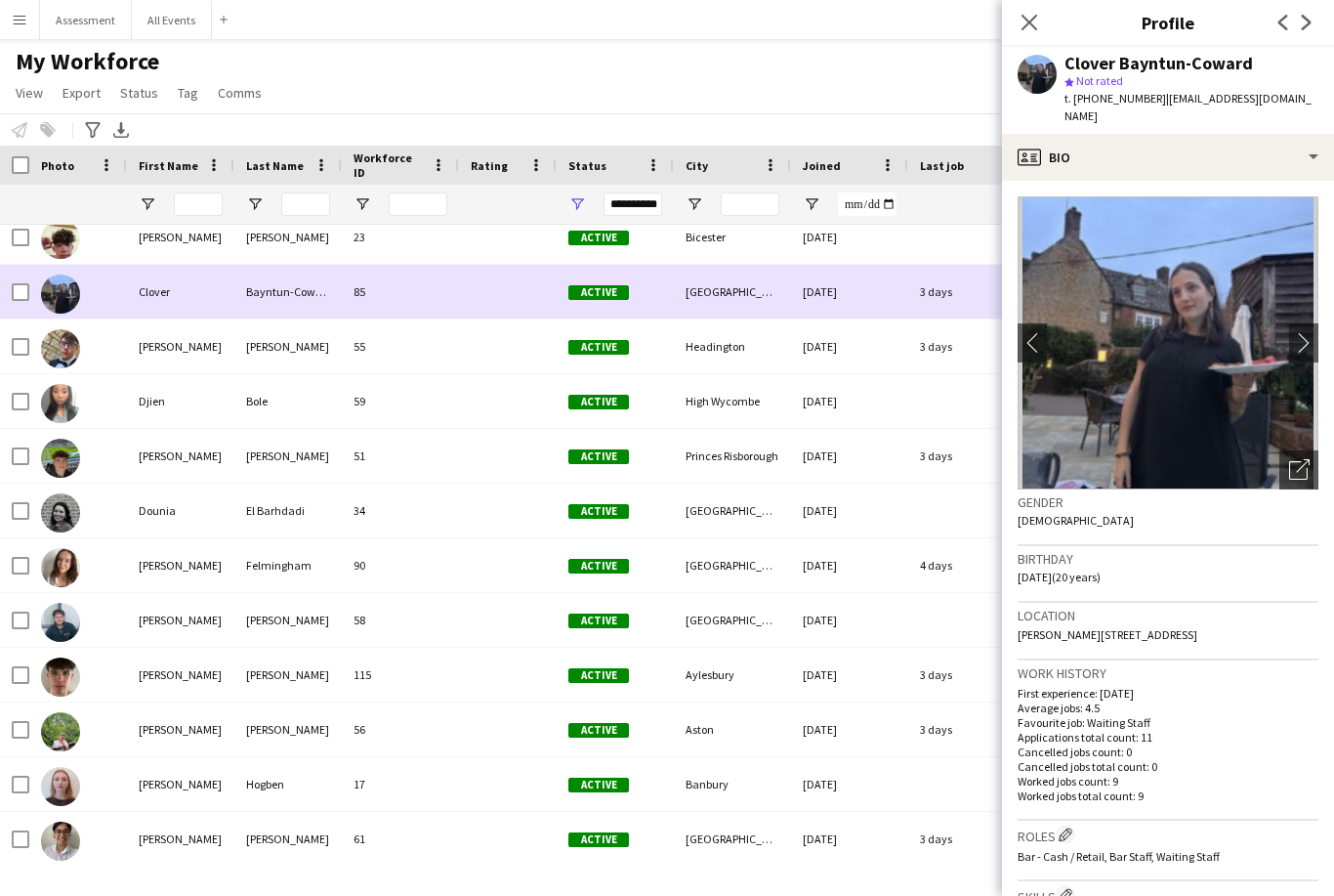
scroll to position [0, 0]
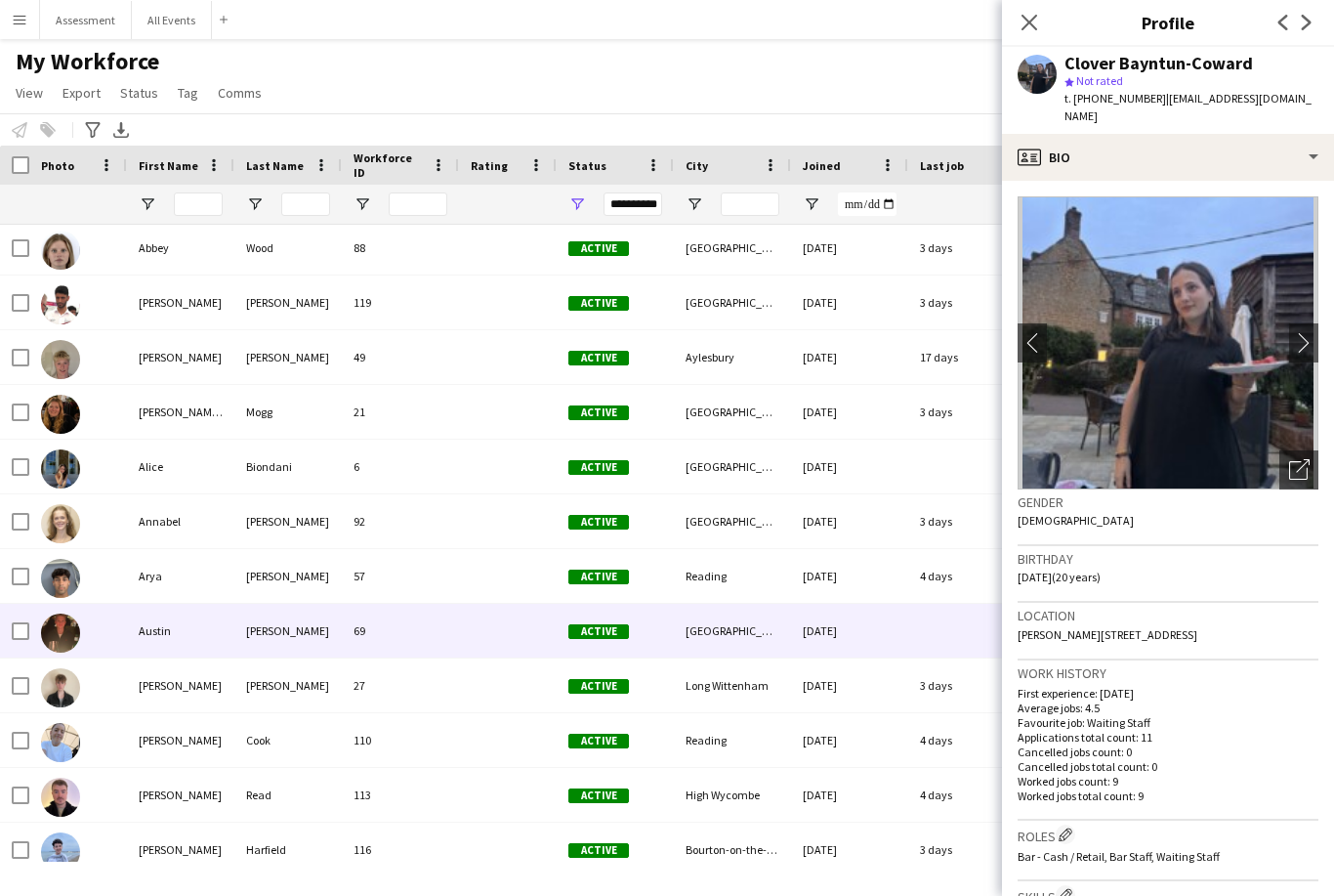
click at [342, 632] on div "69" at bounding box center [400, 630] width 117 height 54
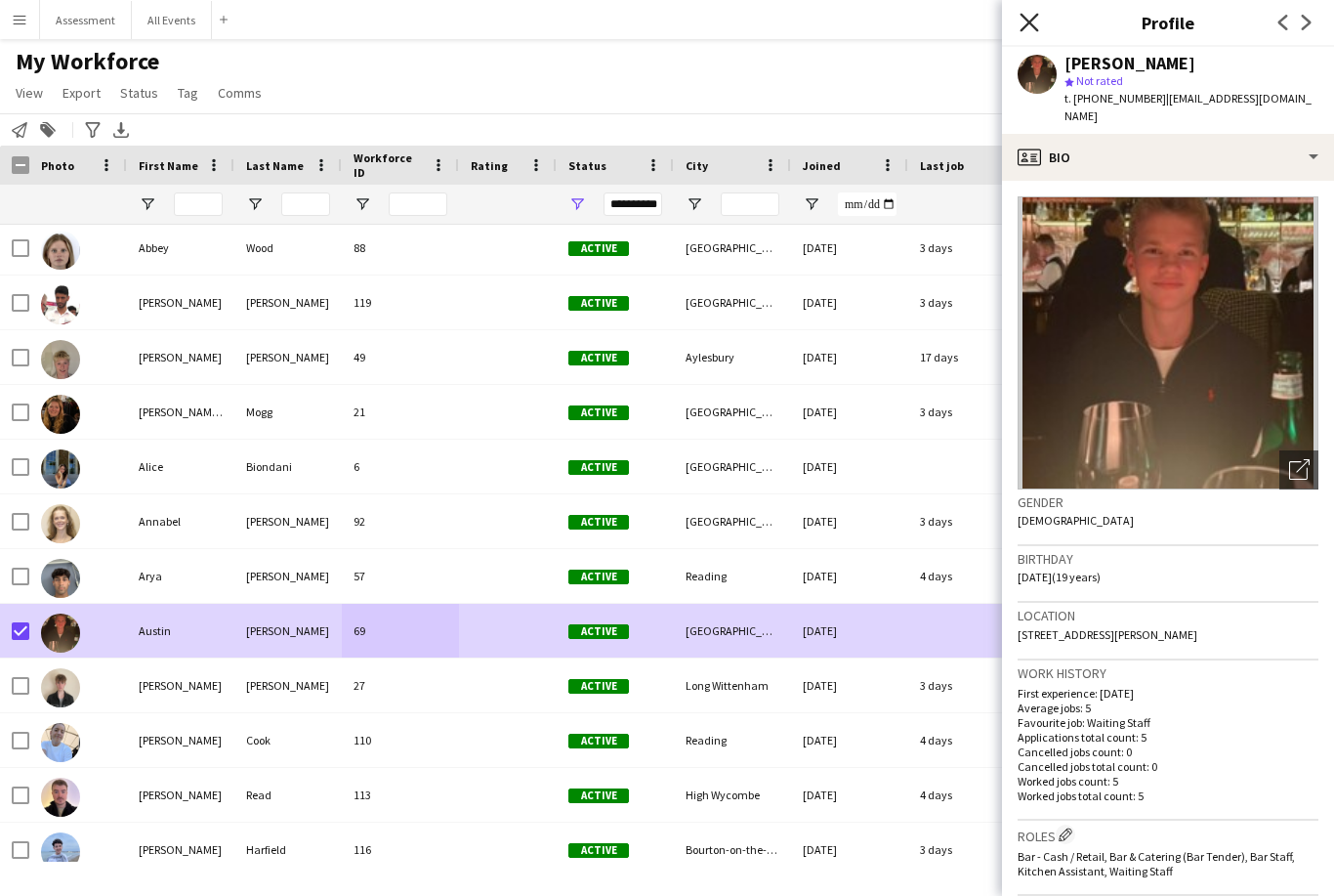
click at [661, 30] on icon "Close pop-in" at bounding box center [1028, 22] width 19 height 19
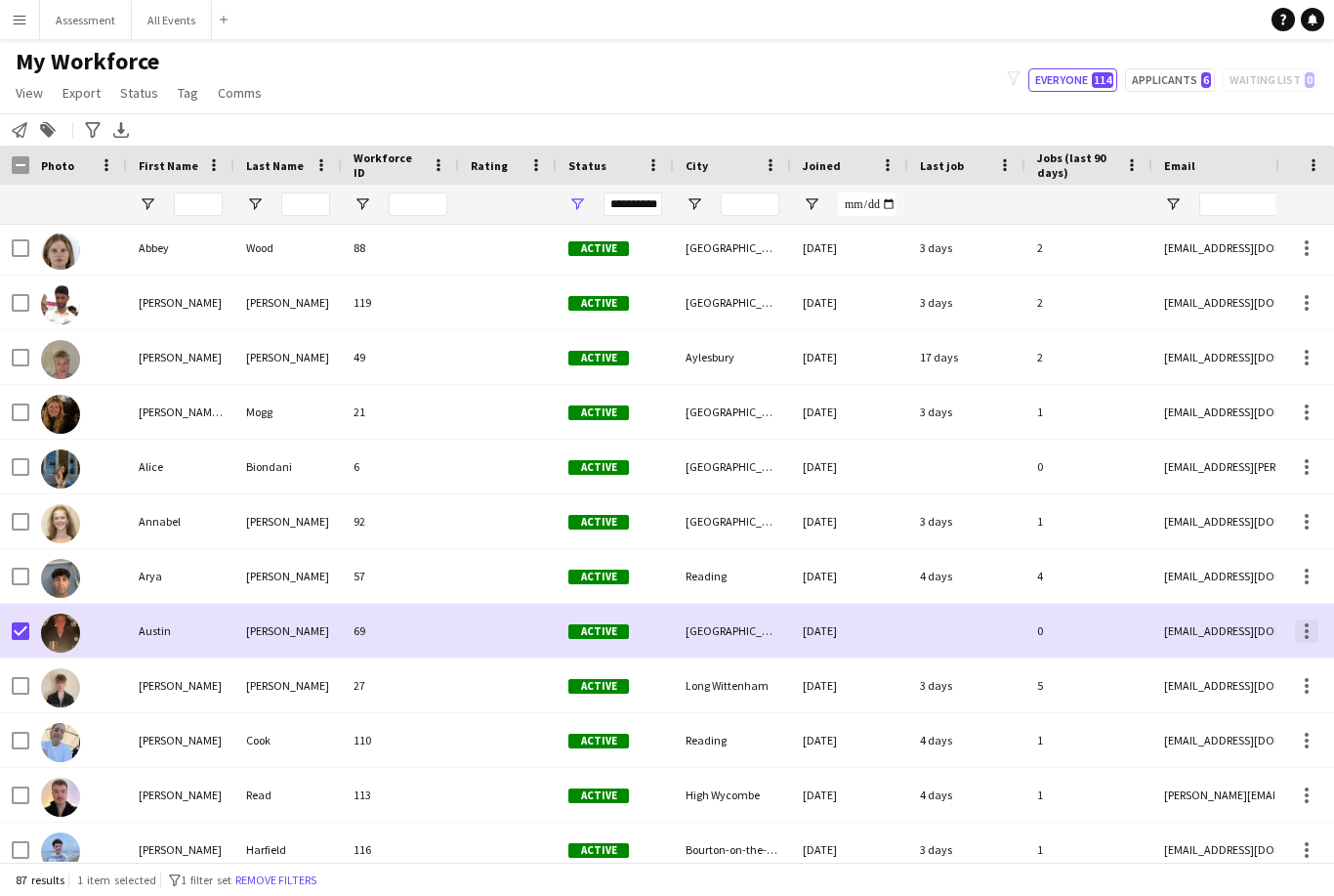
click at [661, 628] on div at bounding box center [1307, 631] width 24 height 24
click at [661, 631] on div at bounding box center [667, 448] width 1334 height 896
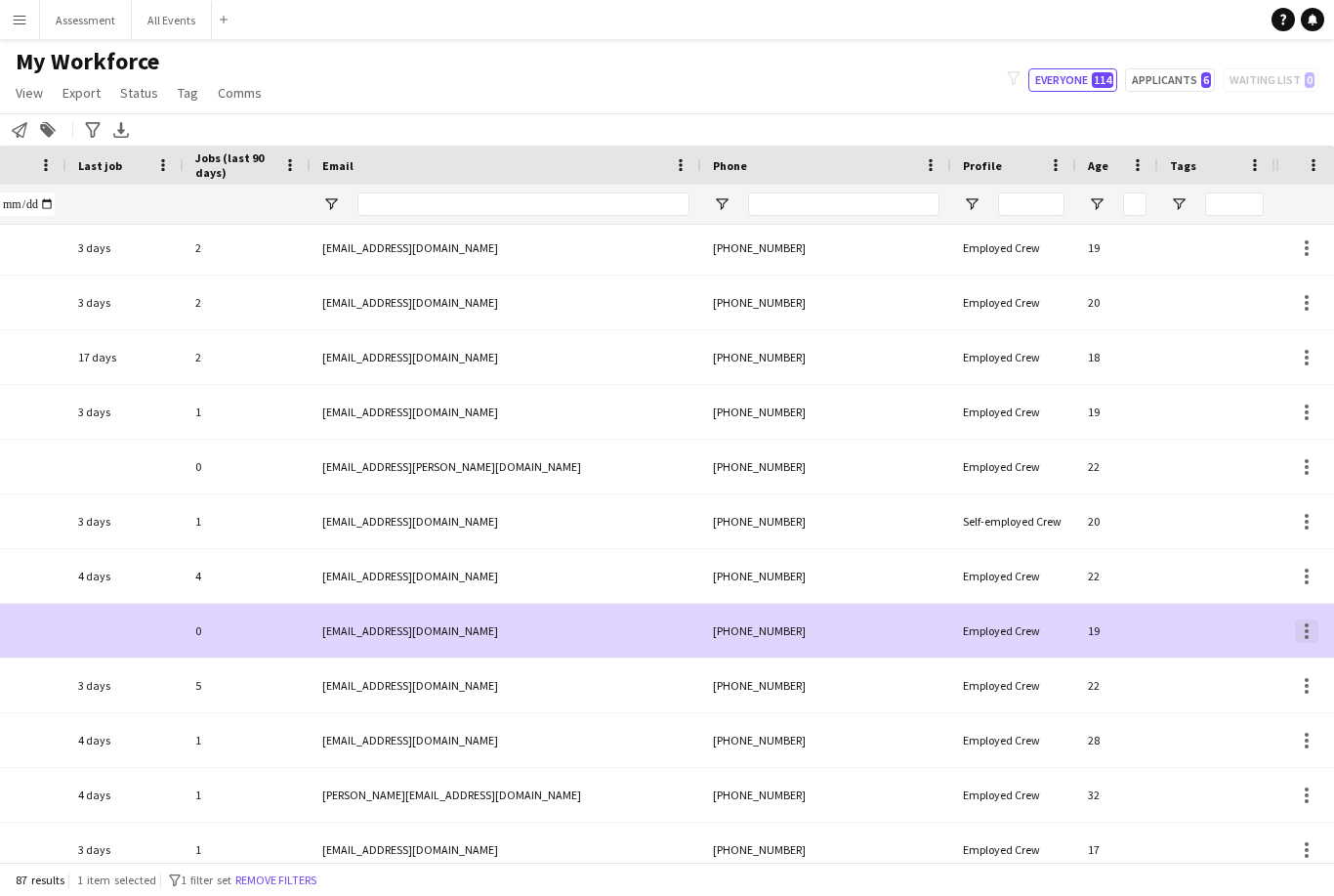
click at [661, 637] on div at bounding box center [1307, 631] width 24 height 24
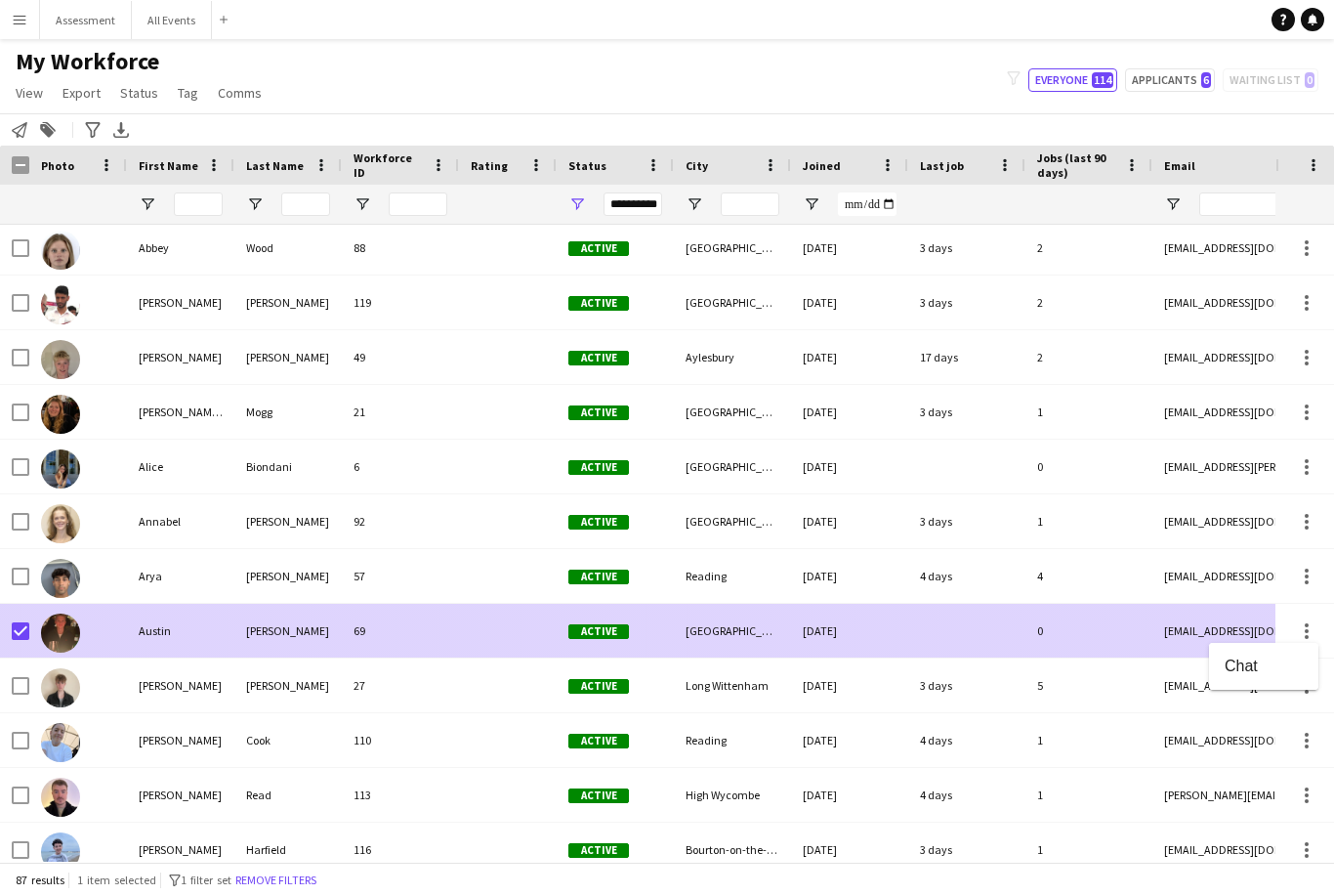
click at [311, 627] on div at bounding box center [667, 448] width 1334 height 896
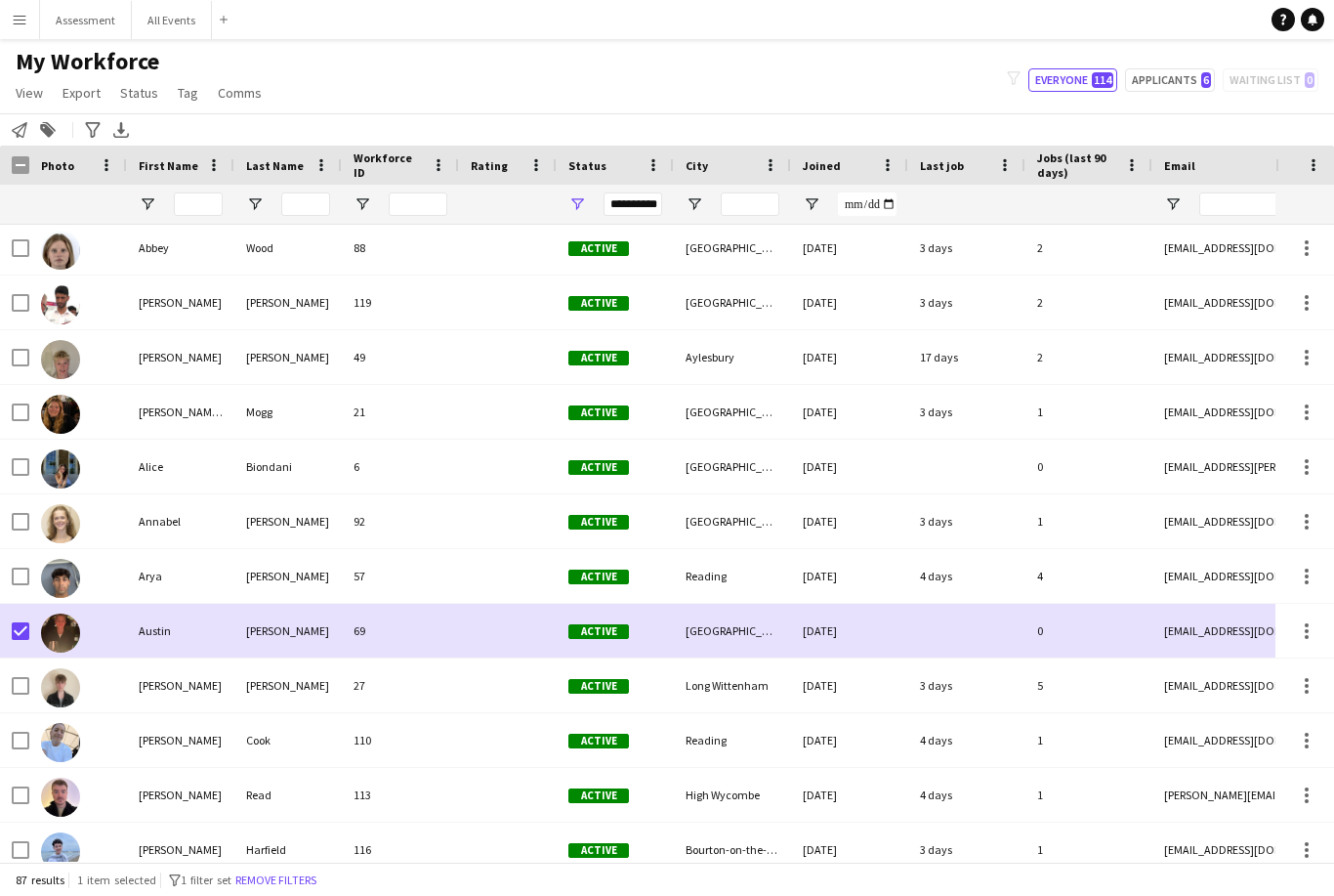
click at [168, 640] on div "Austin" at bounding box center [181, 630] width 108 height 54
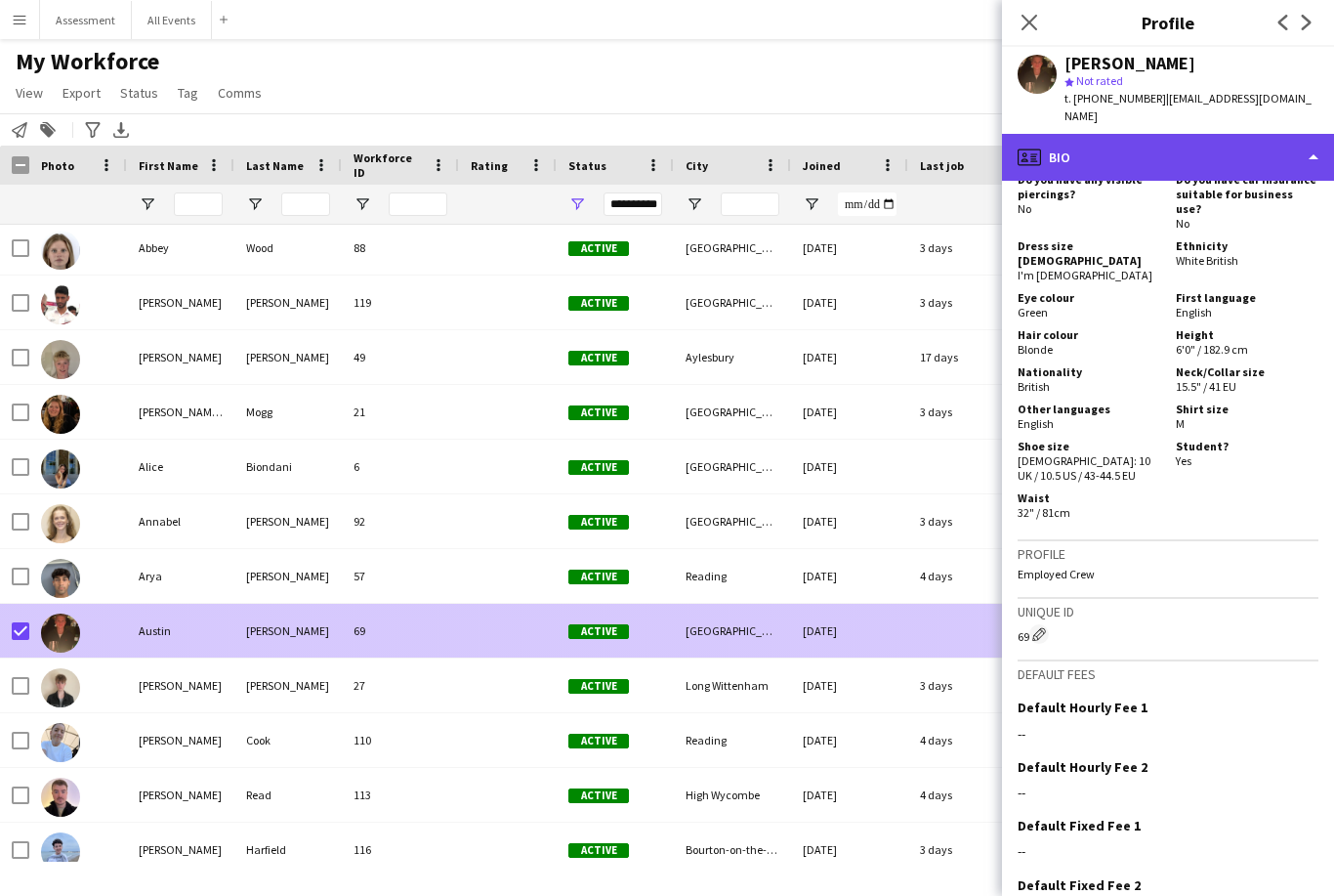
click at [661, 134] on div "profile Bio" at bounding box center [1169, 156] width 333 height 47
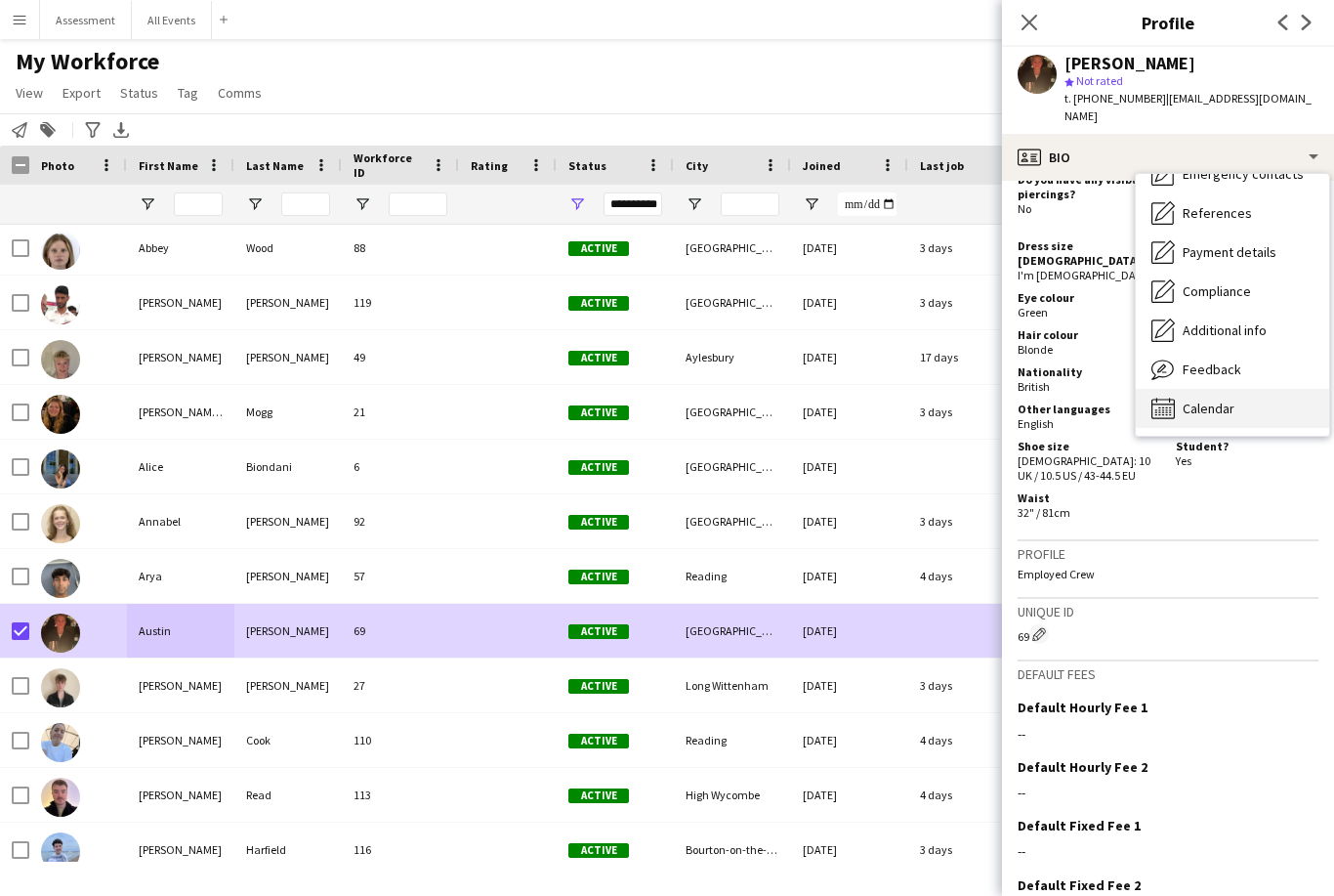
click at [661, 389] on div "Calendar Calendar" at bounding box center [1232, 407] width 193 height 39
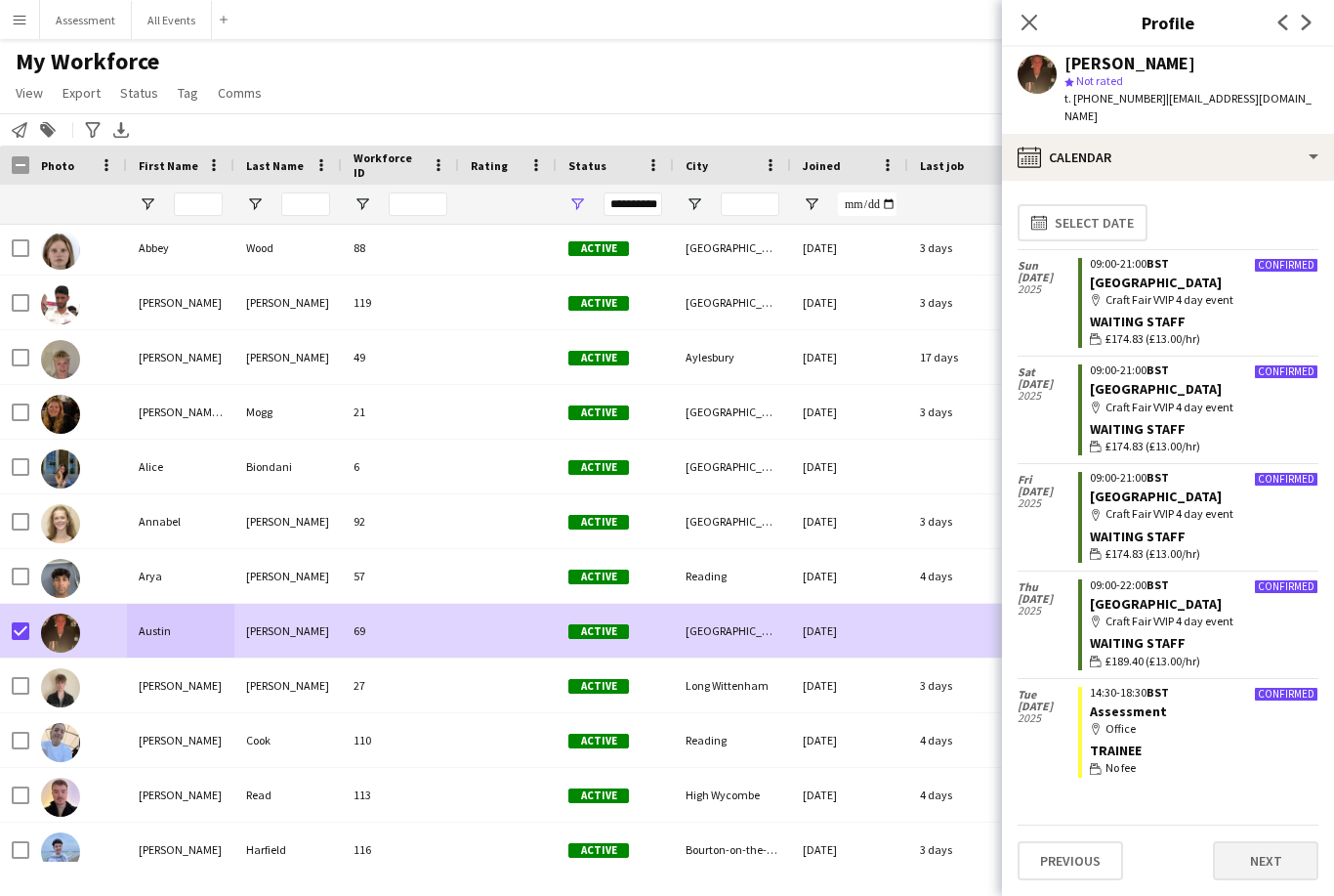
click at [661, 880] on button "Next" at bounding box center [1266, 860] width 106 height 39
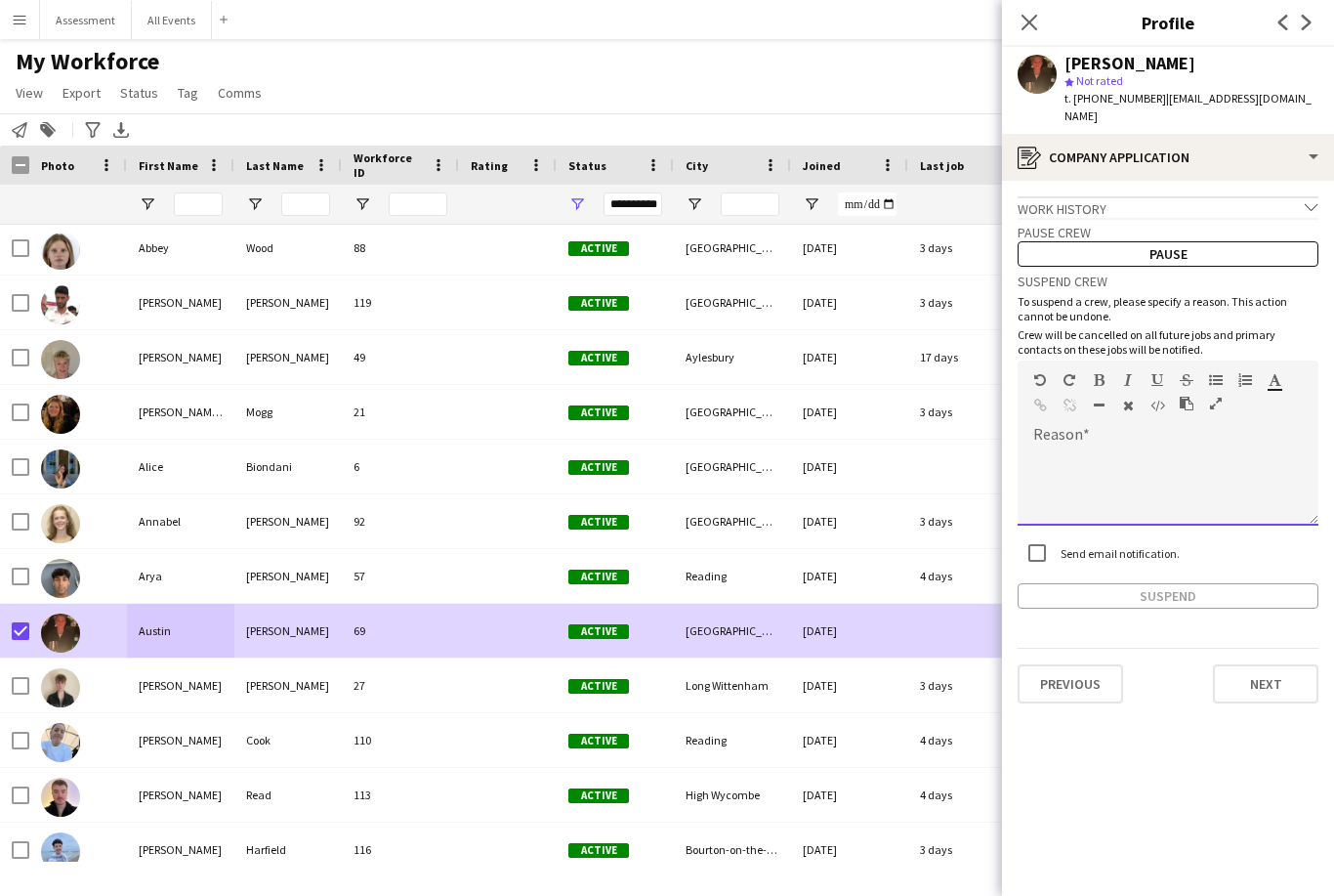
click at [661, 452] on div at bounding box center [1168, 486] width 301 height 78
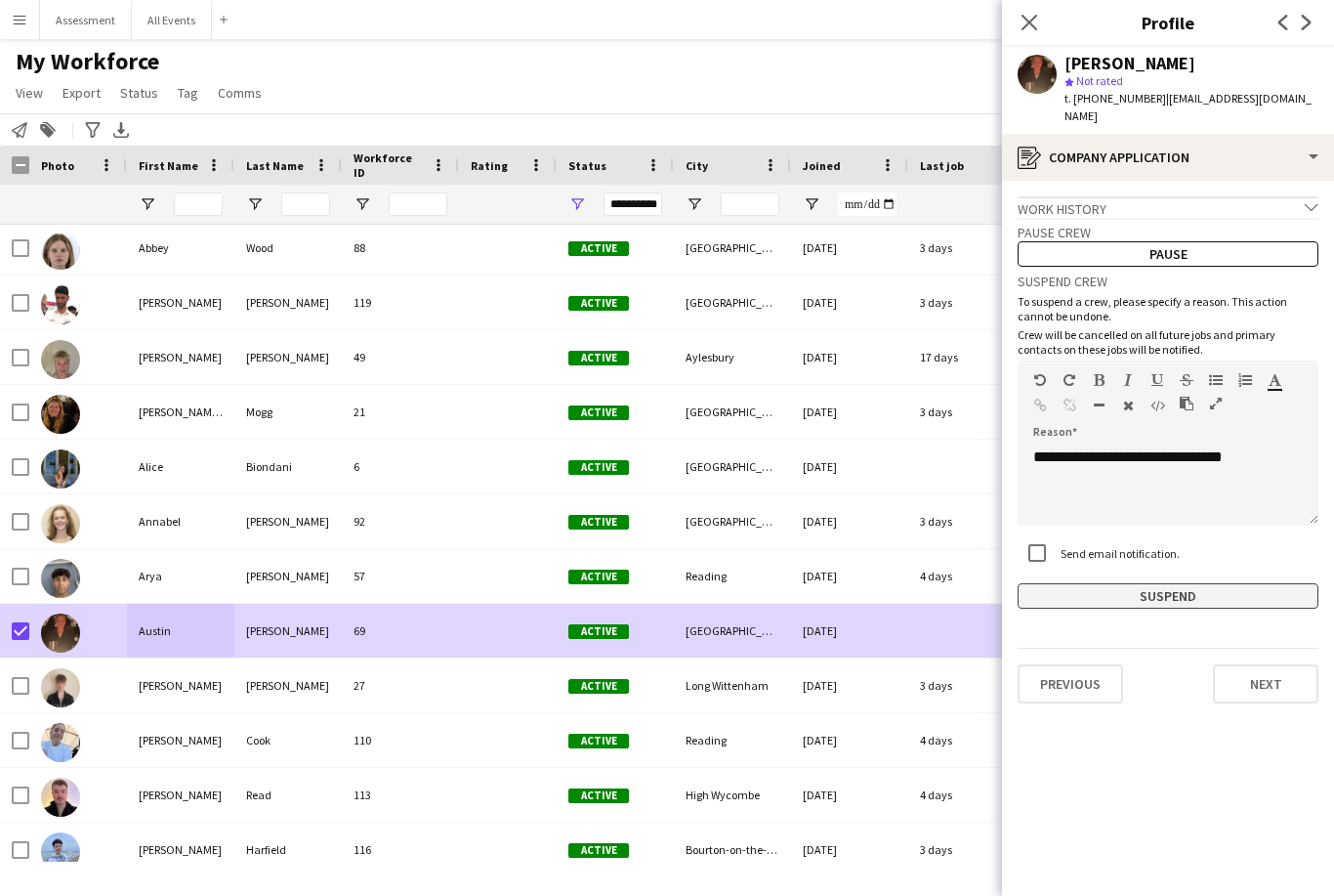
click at [661, 583] on button "Suspend" at bounding box center [1168, 596] width 301 height 26
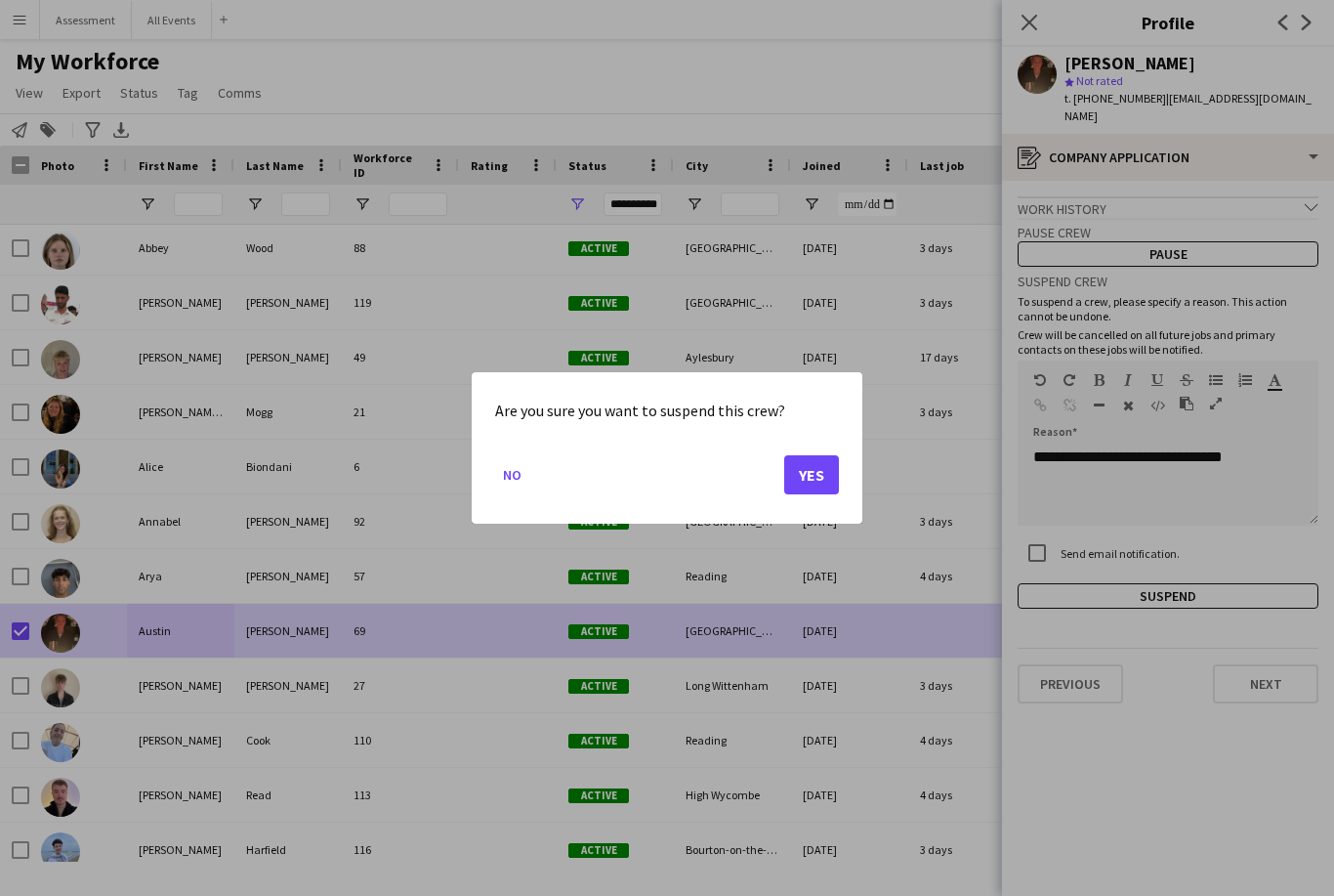
click at [661, 494] on button "Yes" at bounding box center [811, 474] width 55 height 39
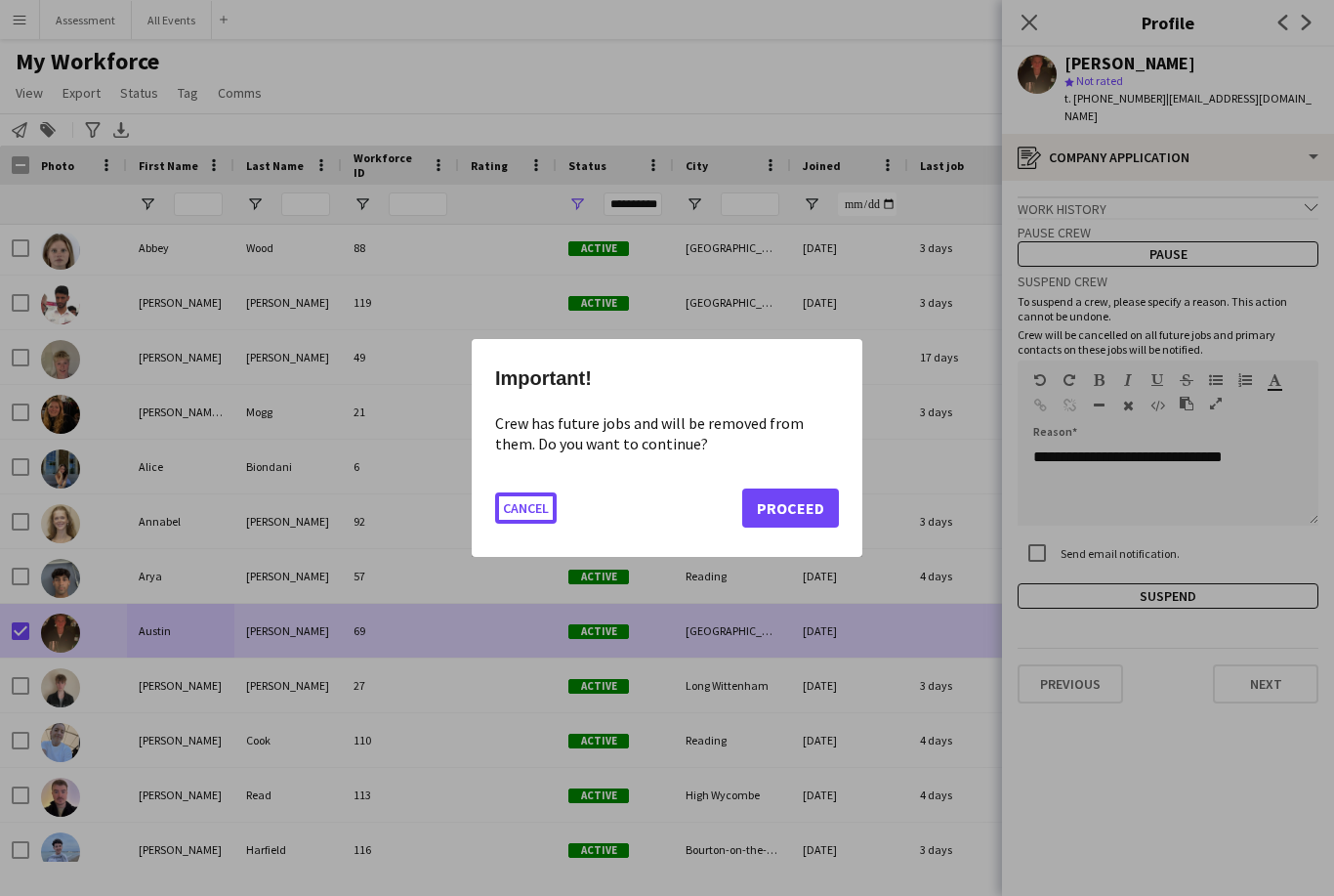
click at [661, 528] on button "Proceed" at bounding box center [790, 508] width 97 height 39
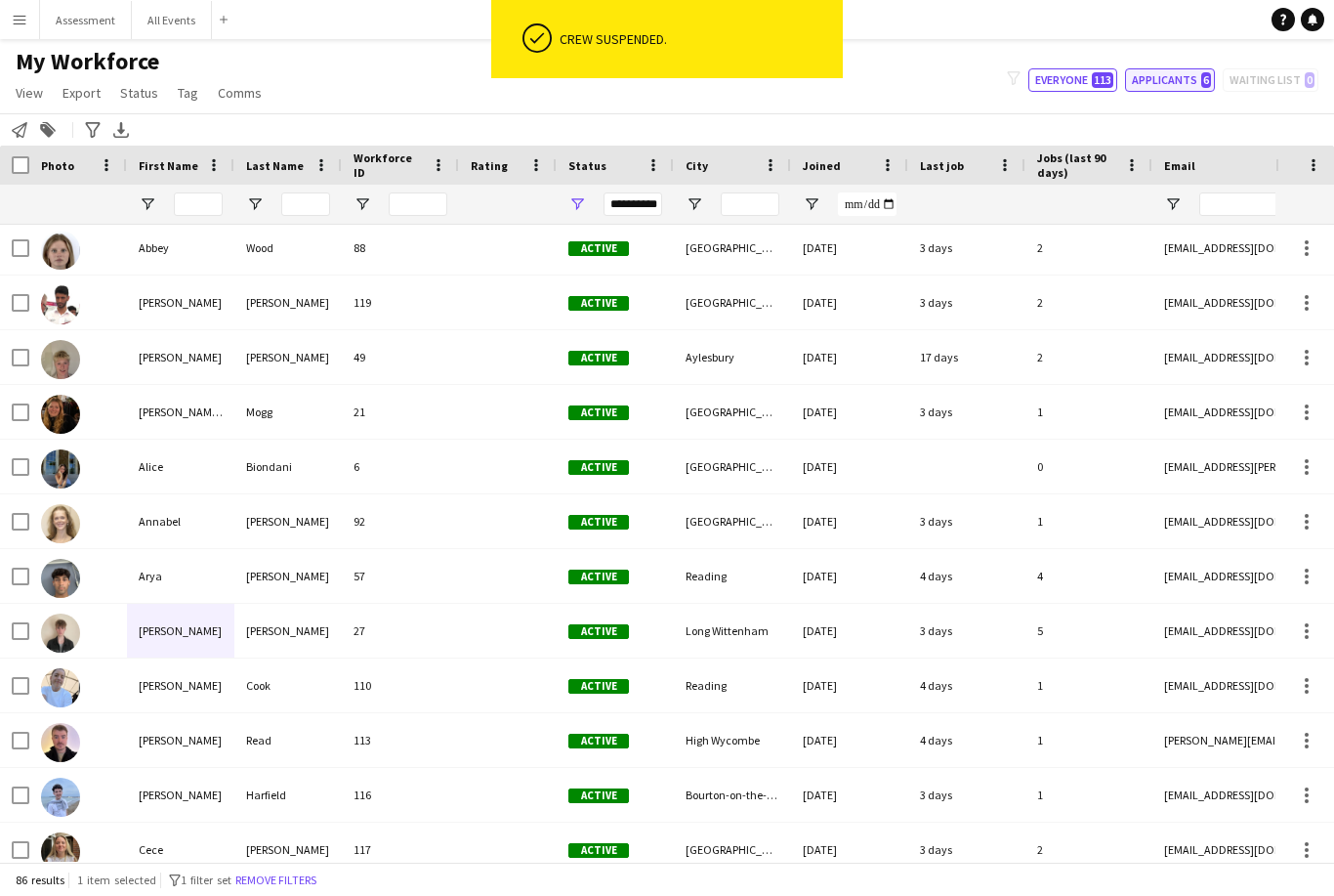
click at [661, 78] on button "Applicants 6" at bounding box center [1170, 81] width 90 height 24
type input "**********"
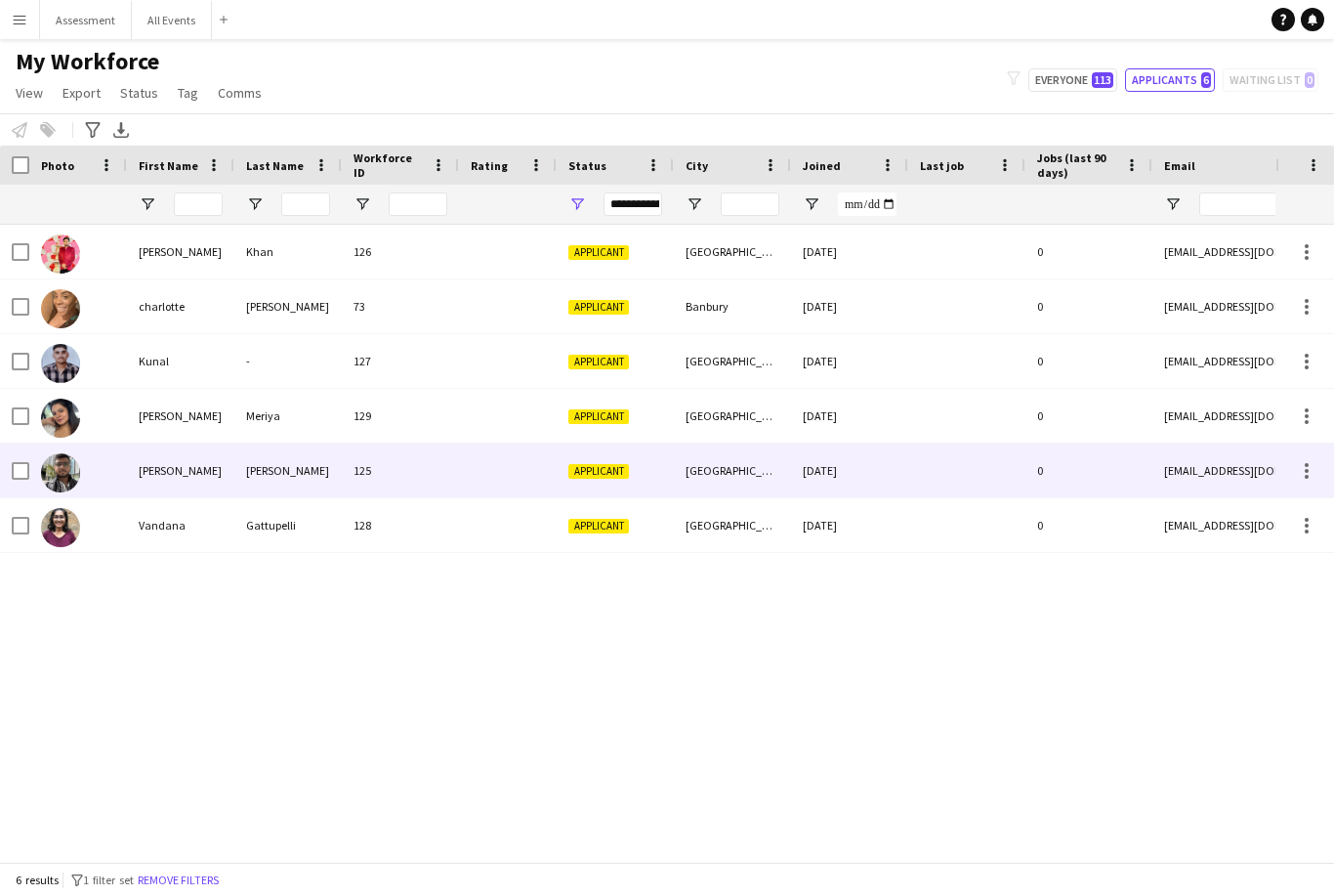
click at [661, 487] on div at bounding box center [967, 470] width 117 height 54
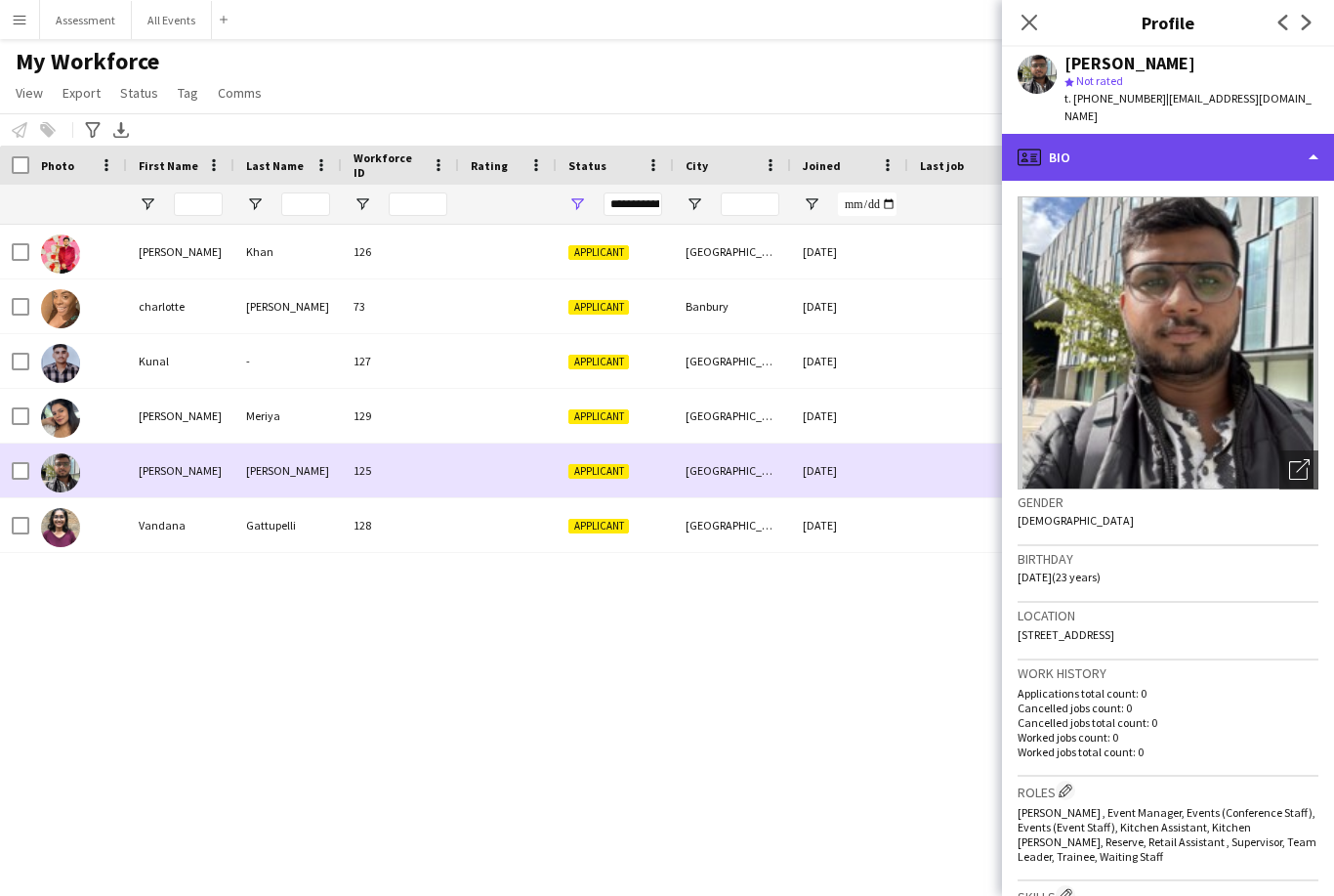
click at [661, 156] on div "profile Bio" at bounding box center [1169, 156] width 333 height 47
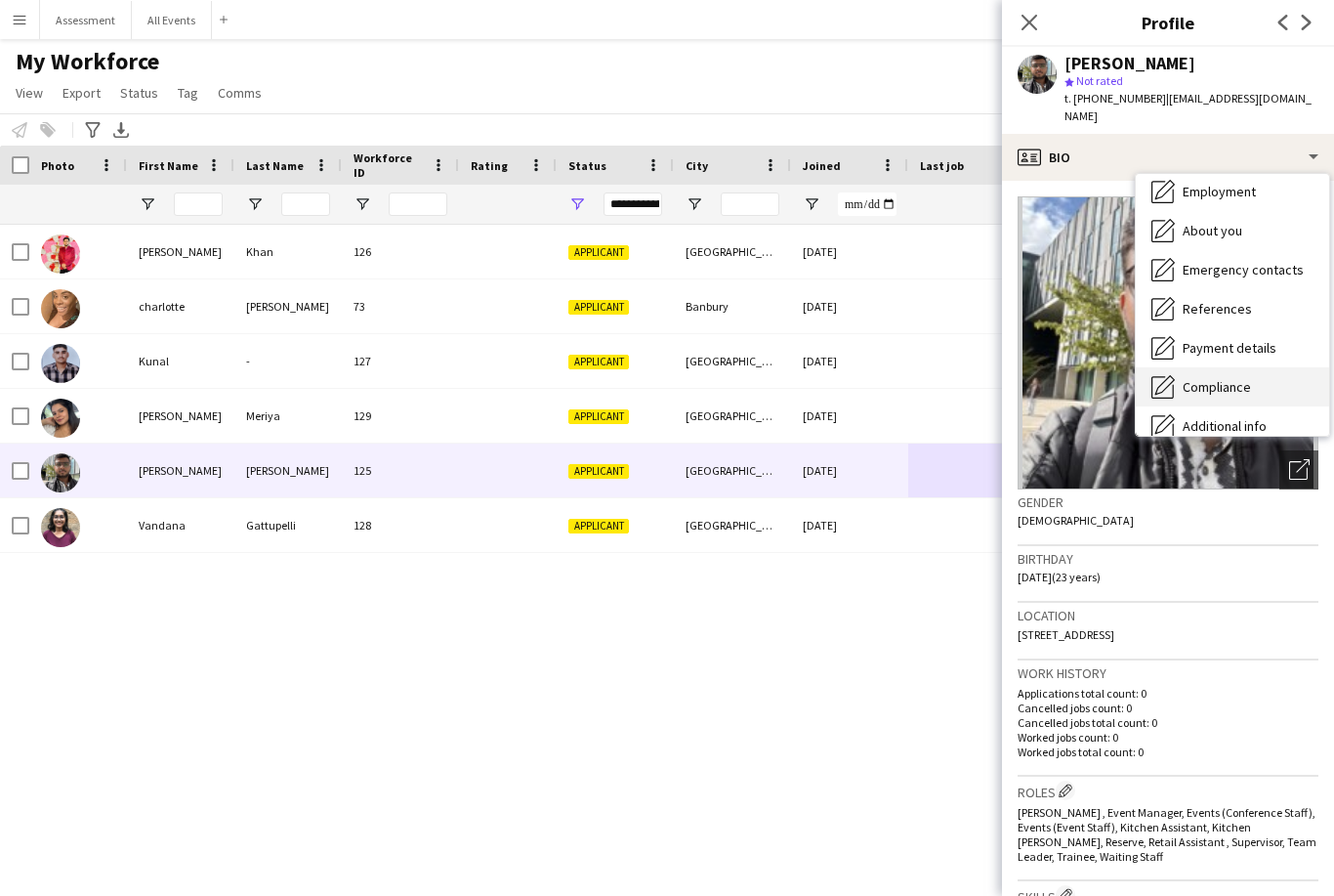
click at [661, 378] on span "Compliance" at bounding box center [1217, 387] width 69 height 18
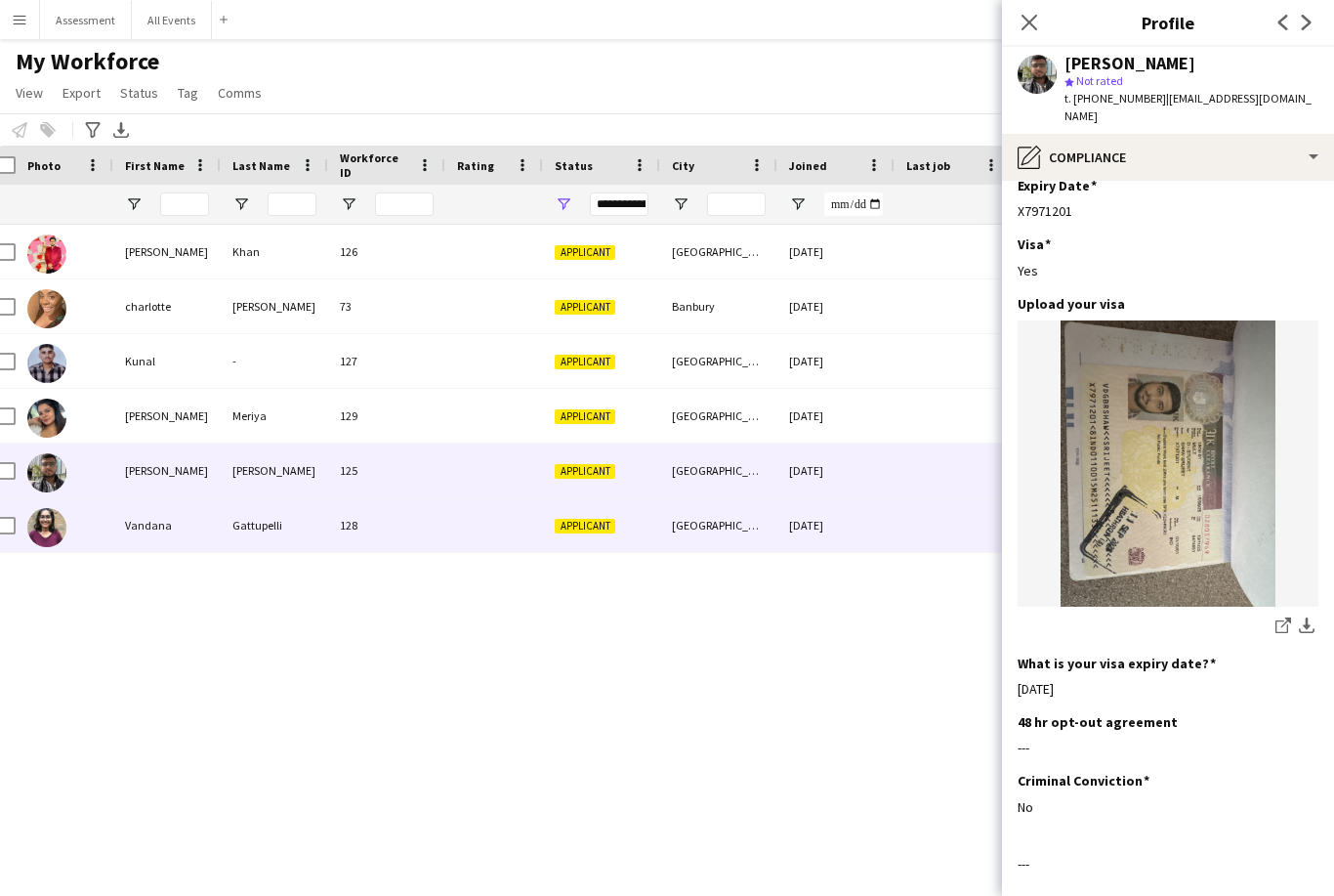
click at [661, 529] on div "[DATE]" at bounding box center [836, 525] width 117 height 54
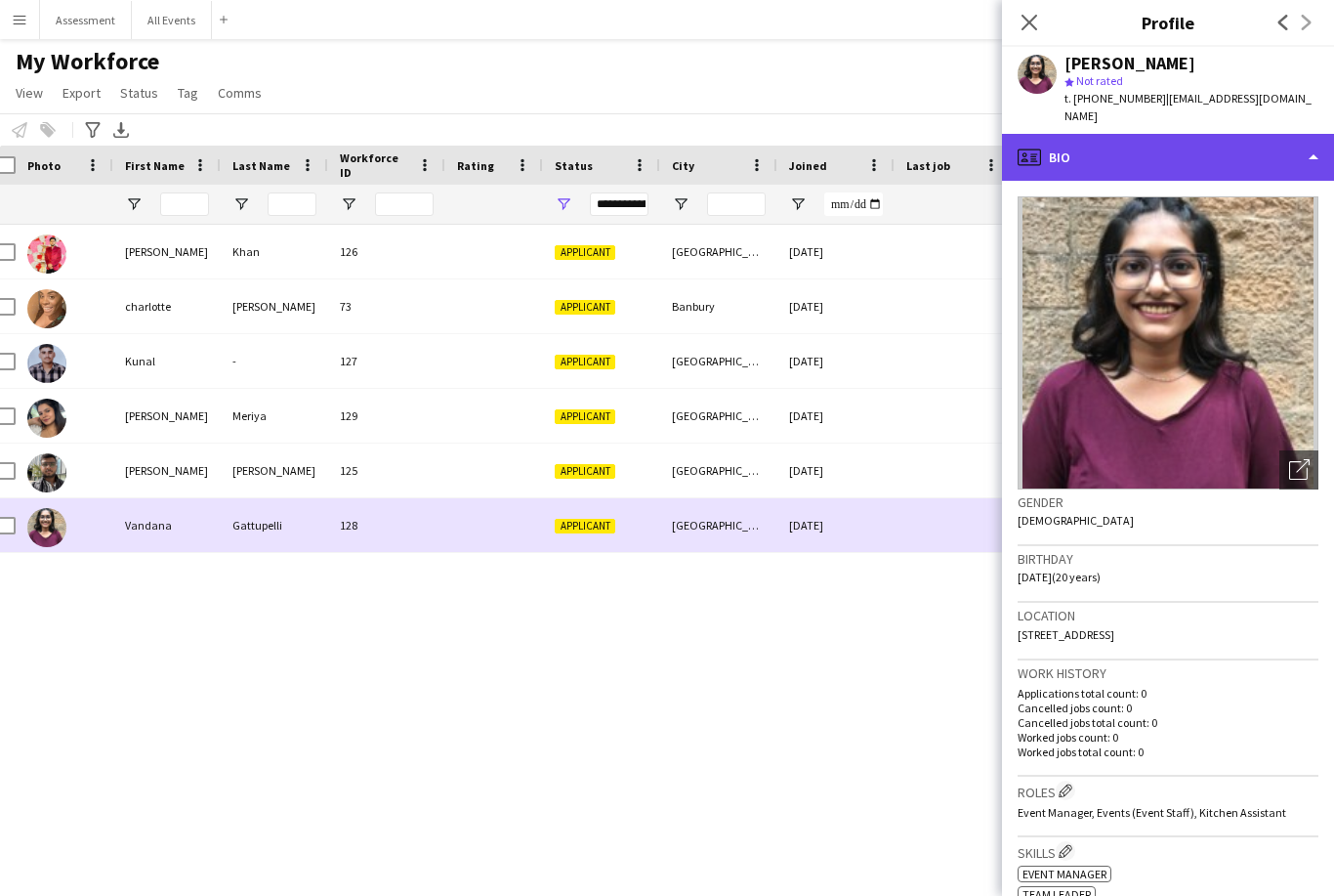
click at [661, 152] on div "profile Bio" at bounding box center [1169, 156] width 333 height 47
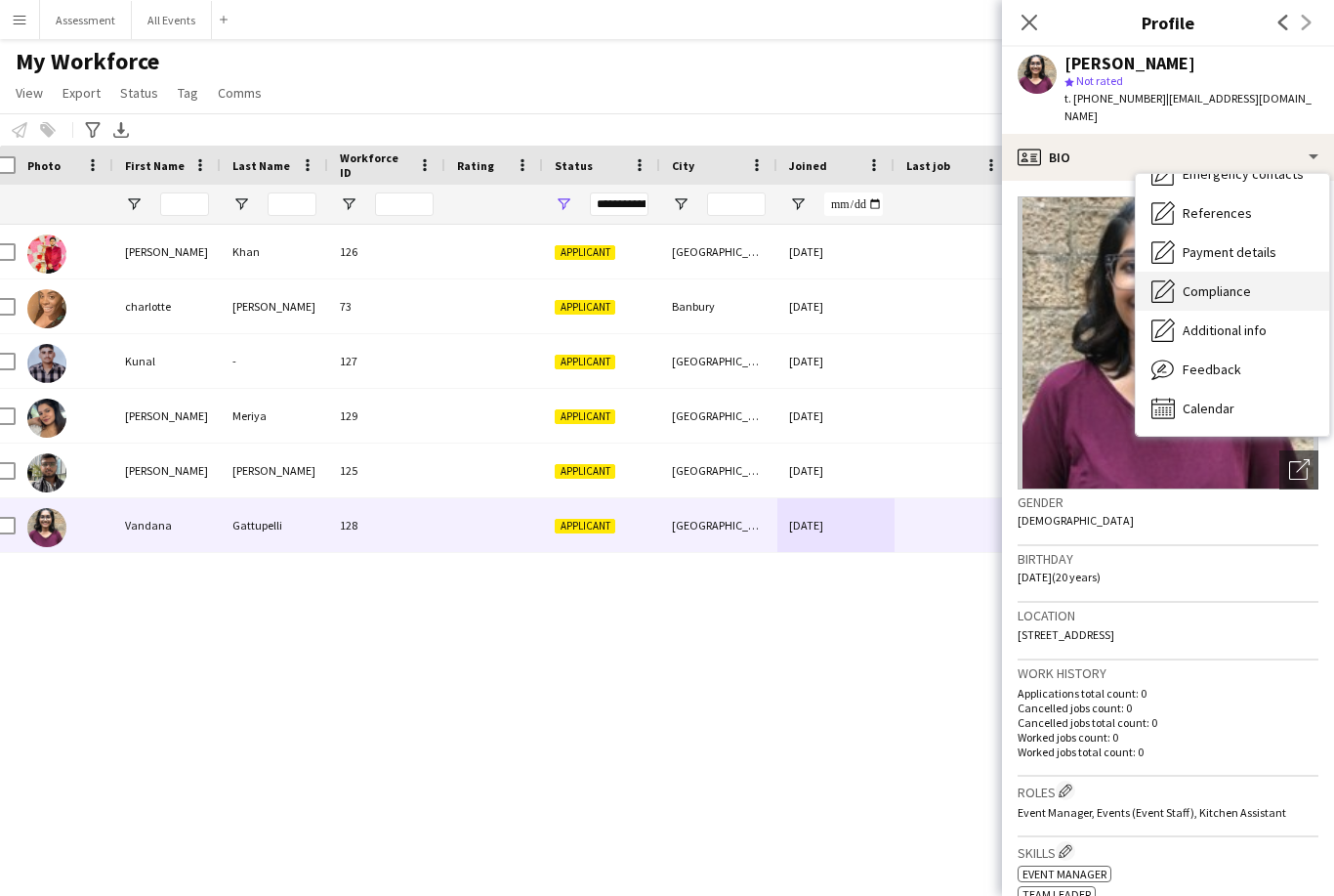
click at [661, 272] on div "Compliance Compliance" at bounding box center [1232, 291] width 193 height 39
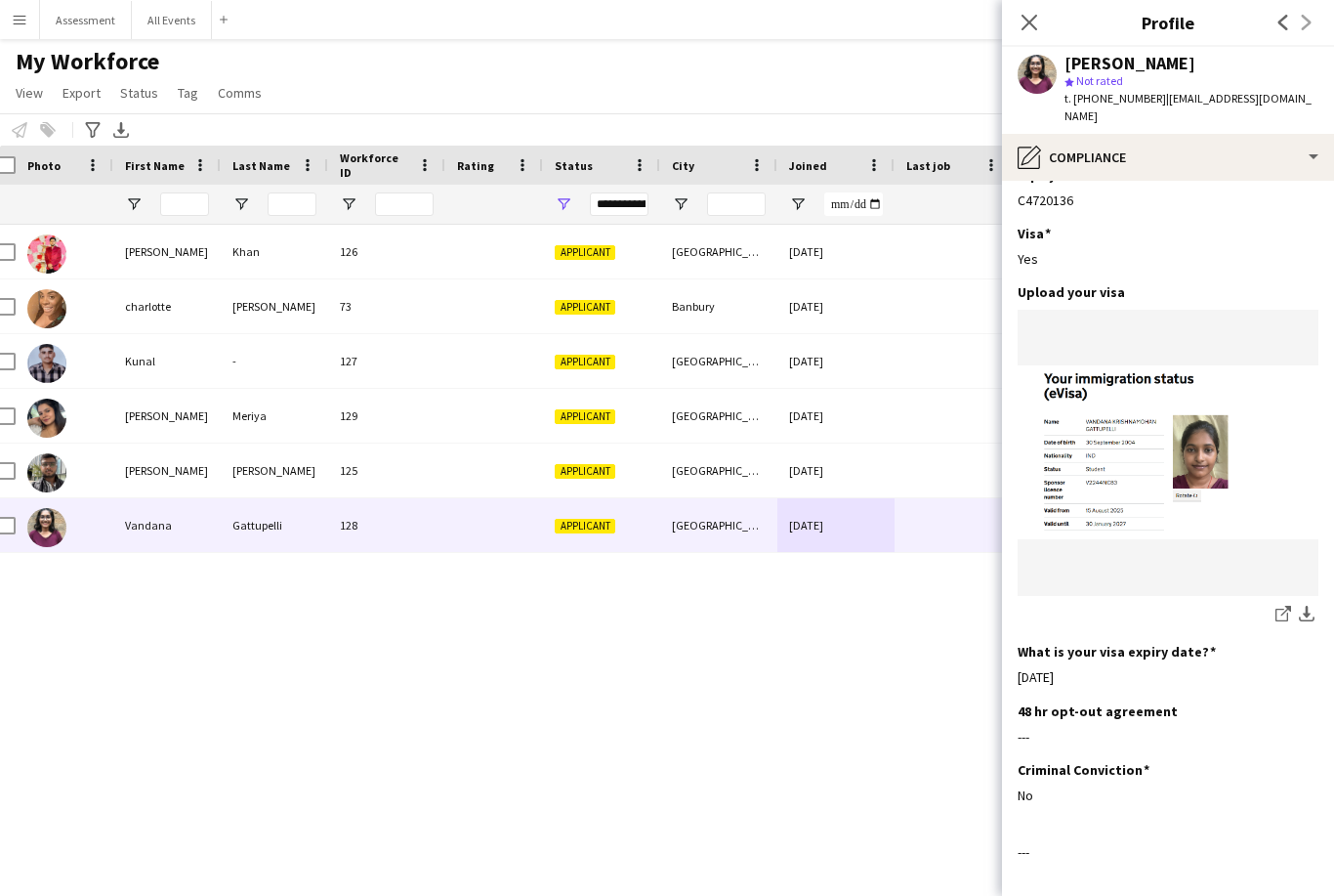
click at [661, 728] on div "[PERSON_NAME] 126 Applicant [GEOGRAPHIC_DATA] [DATE] 0 [EMAIL_ADDRESS][DOMAIN_N…" at bounding box center [637, 544] width 1275 height 637
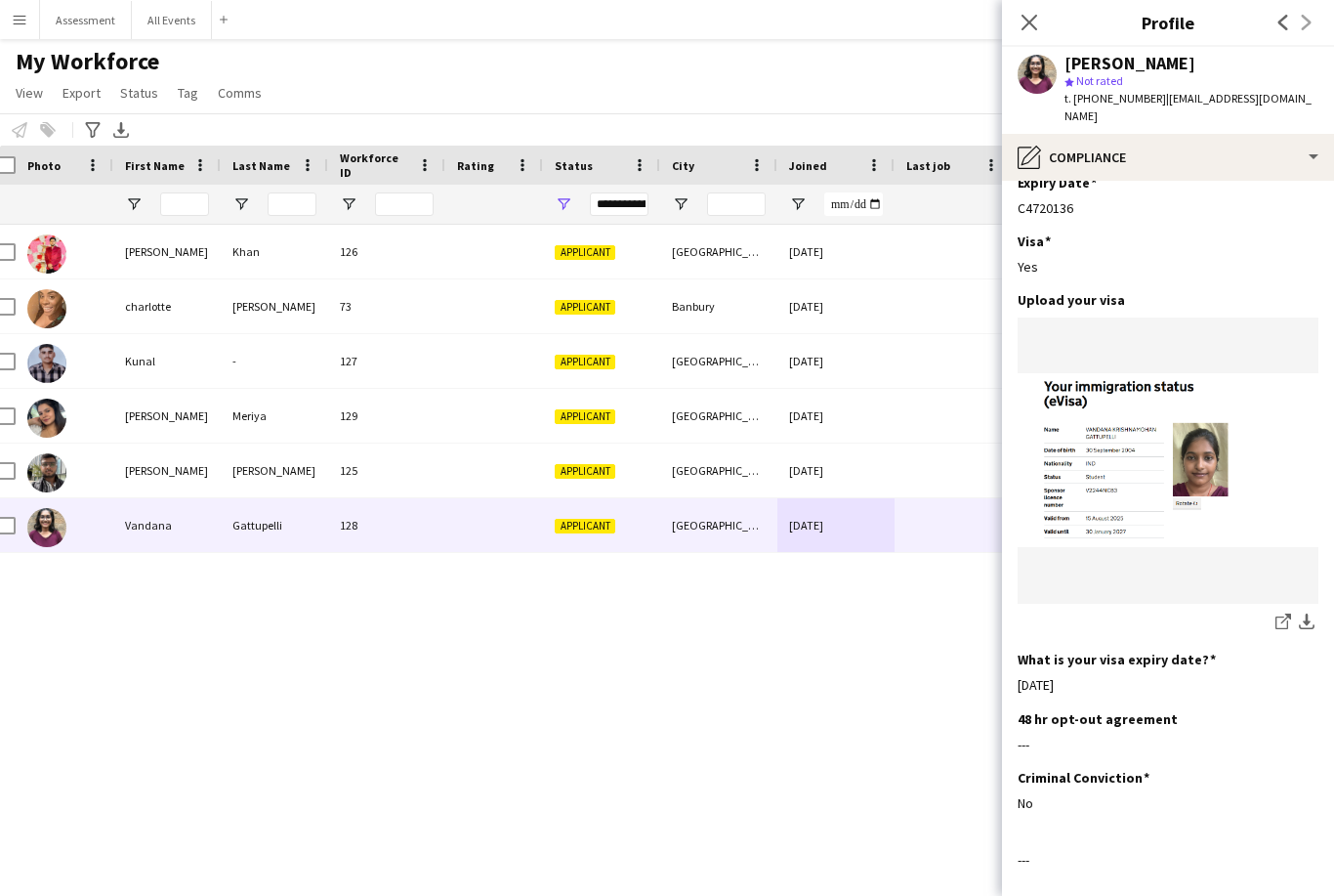
click at [661, 727] on div "[PERSON_NAME] 126 Applicant [GEOGRAPHIC_DATA] [DATE] 0 [EMAIL_ADDRESS][DOMAIN_N…" at bounding box center [637, 544] width 1275 height 637
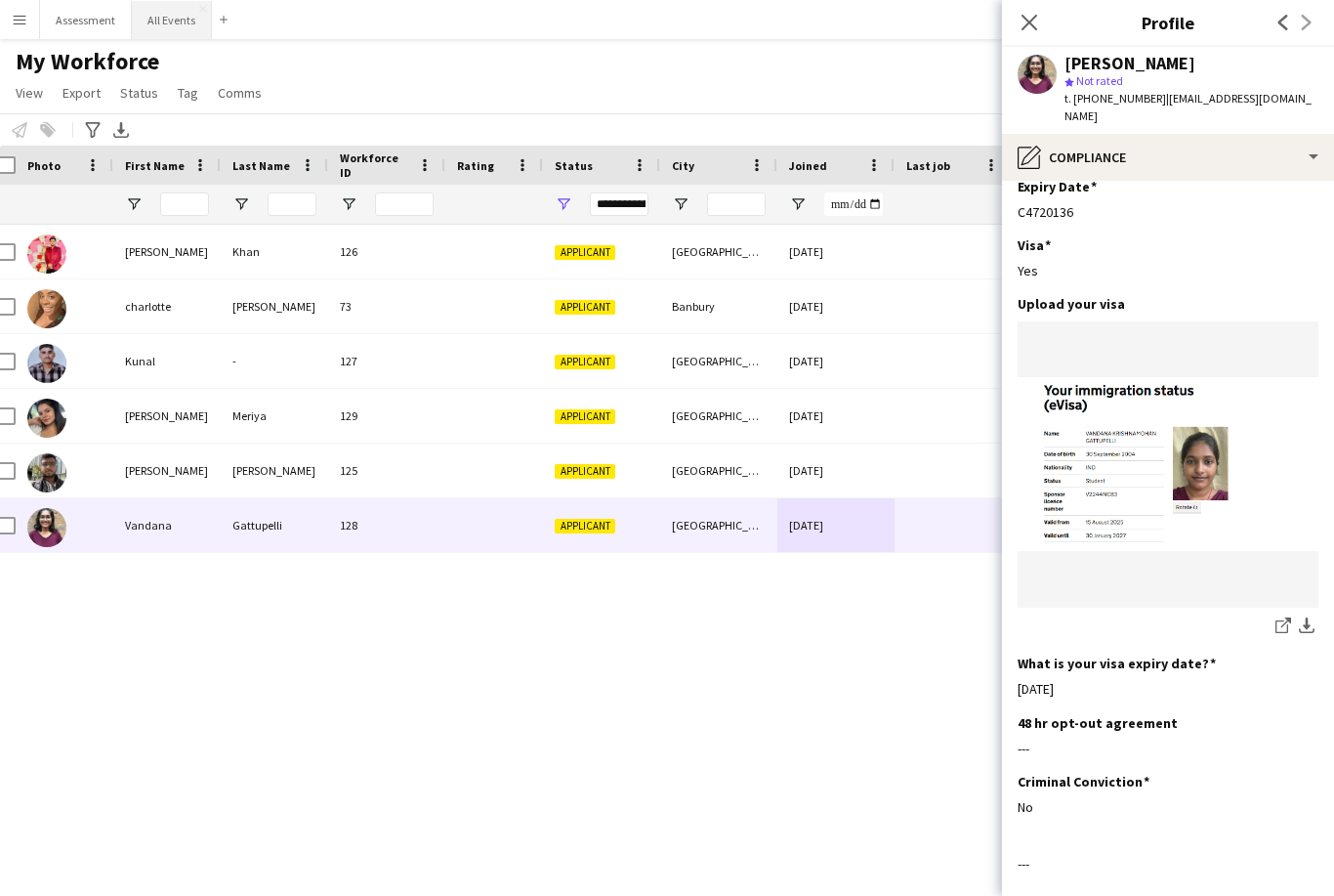
click at [165, 23] on button "All Events Close" at bounding box center [171, 20] width 80 height 38
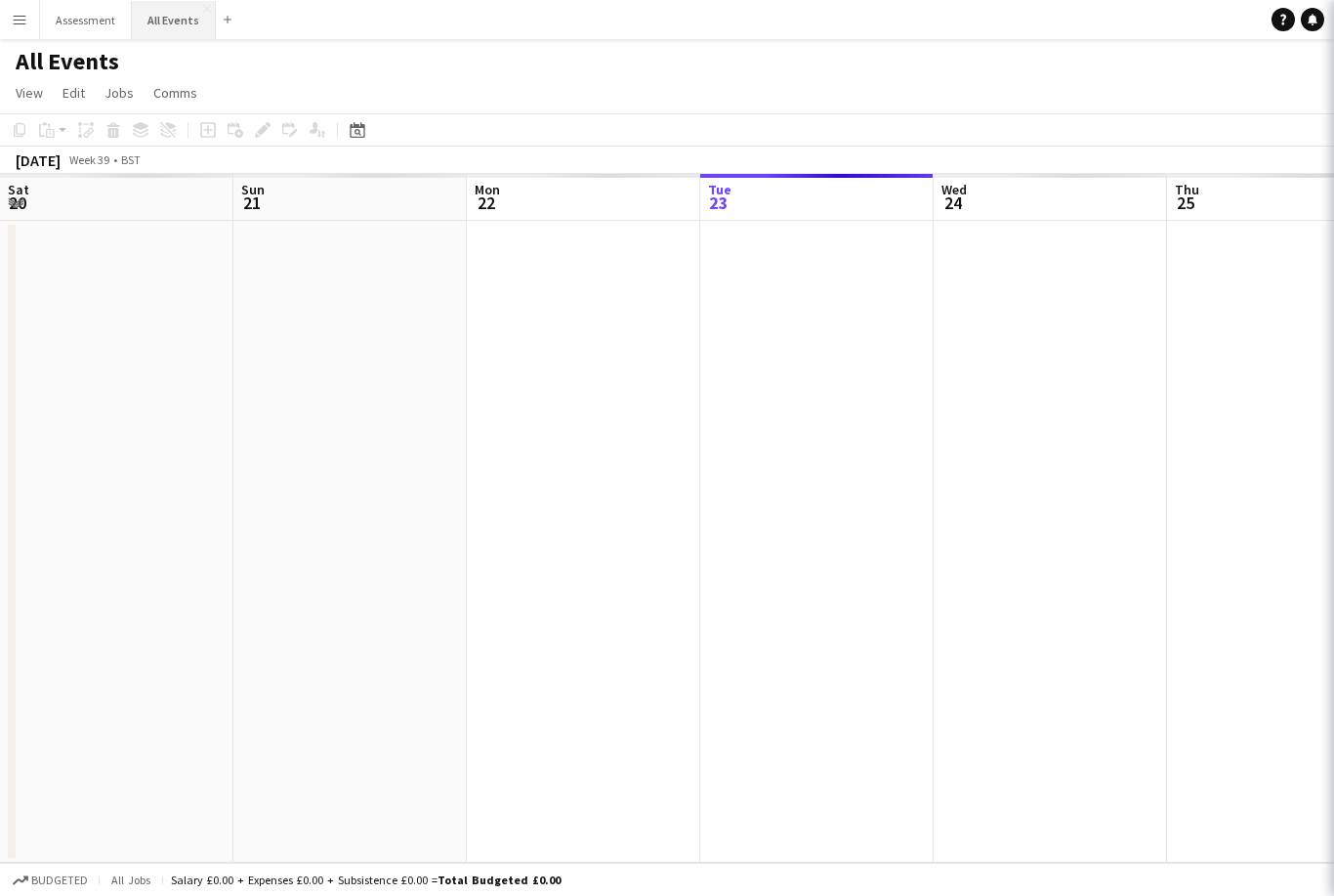
scroll to position [0, 467]
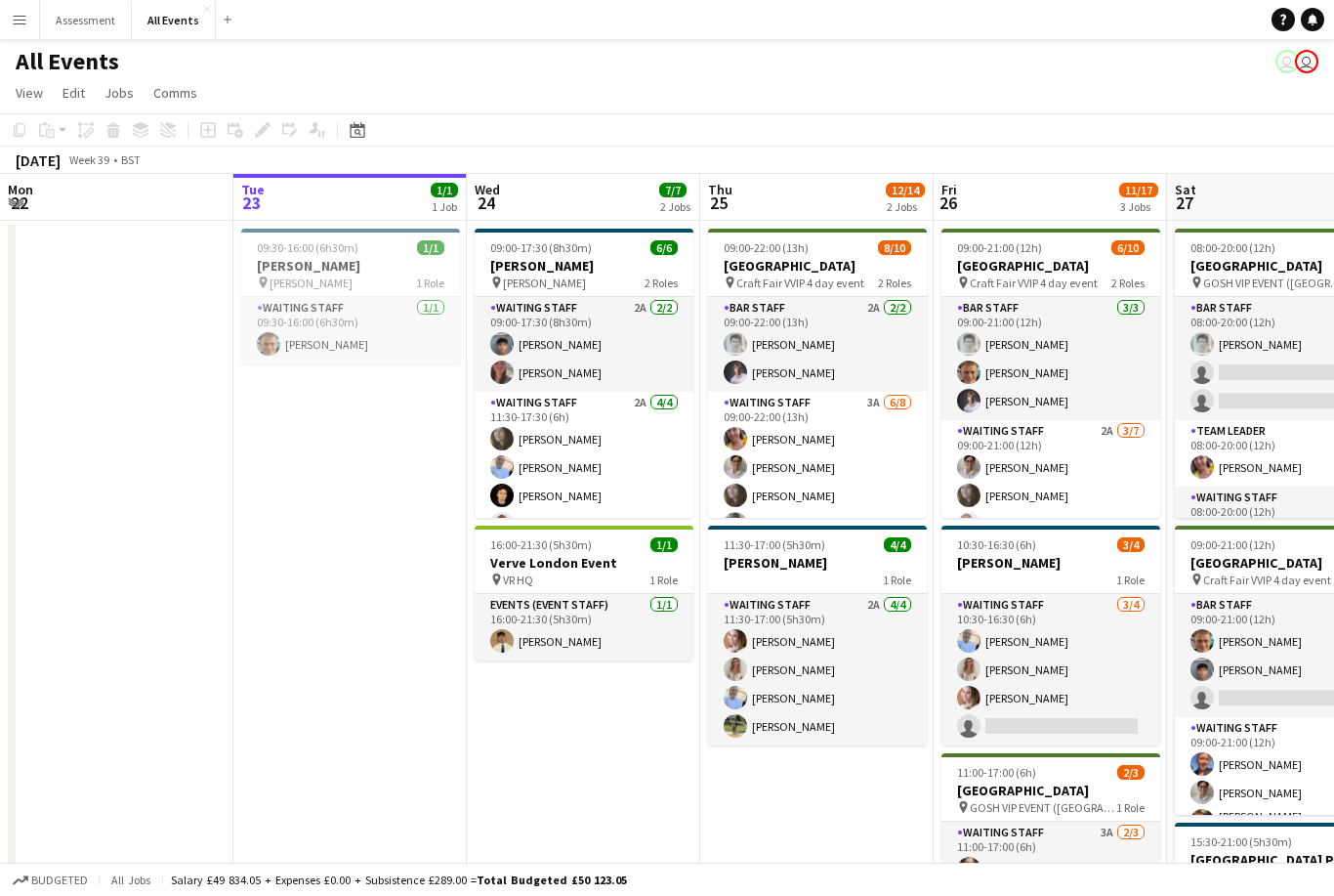
click at [26, 33] on button "Menu" at bounding box center [19, 19] width 39 height 39
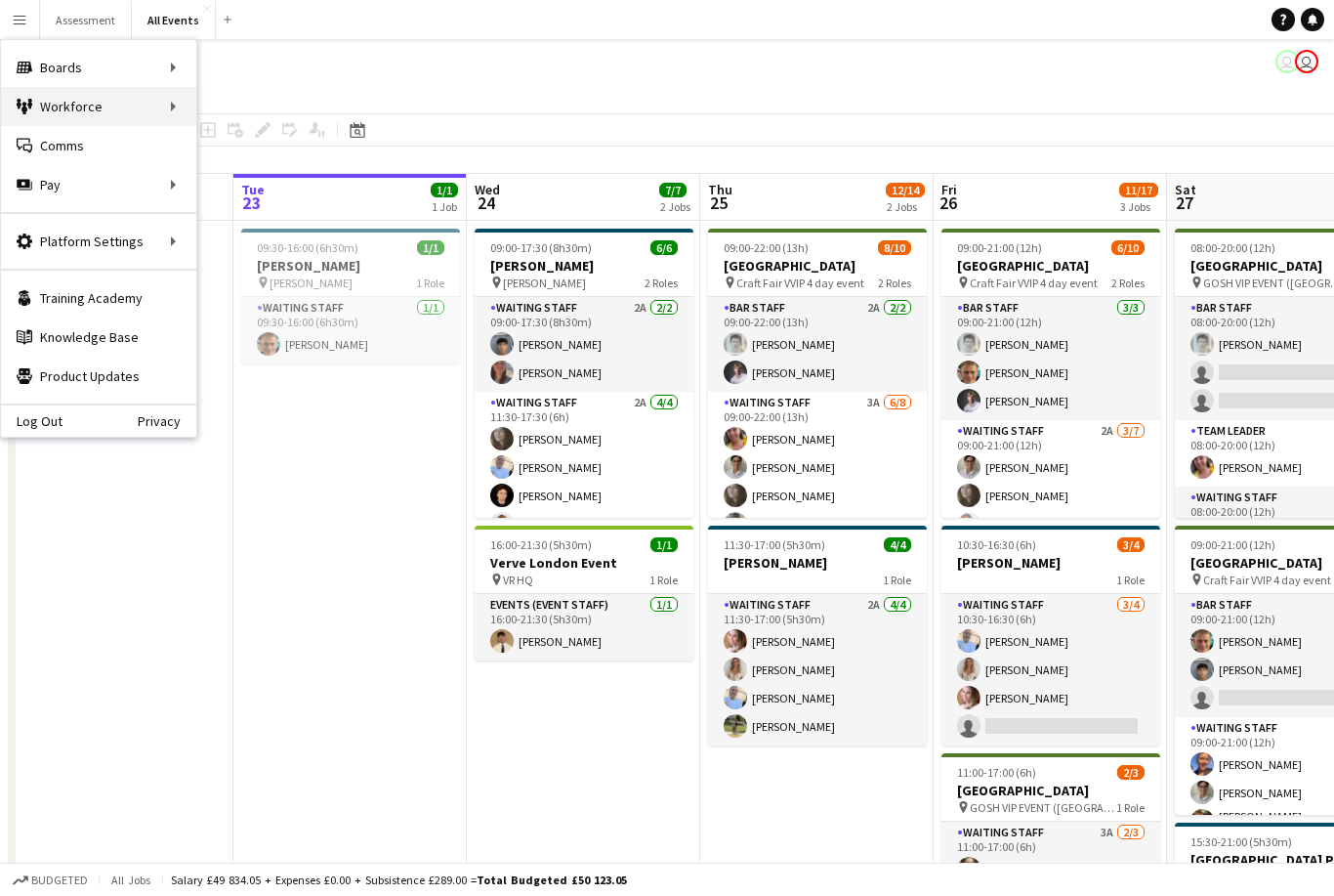
click at [132, 94] on div "Workforce Workforce" at bounding box center [99, 106] width 195 height 39
click at [289, 109] on link "My Workforce" at bounding box center [295, 106] width 195 height 39
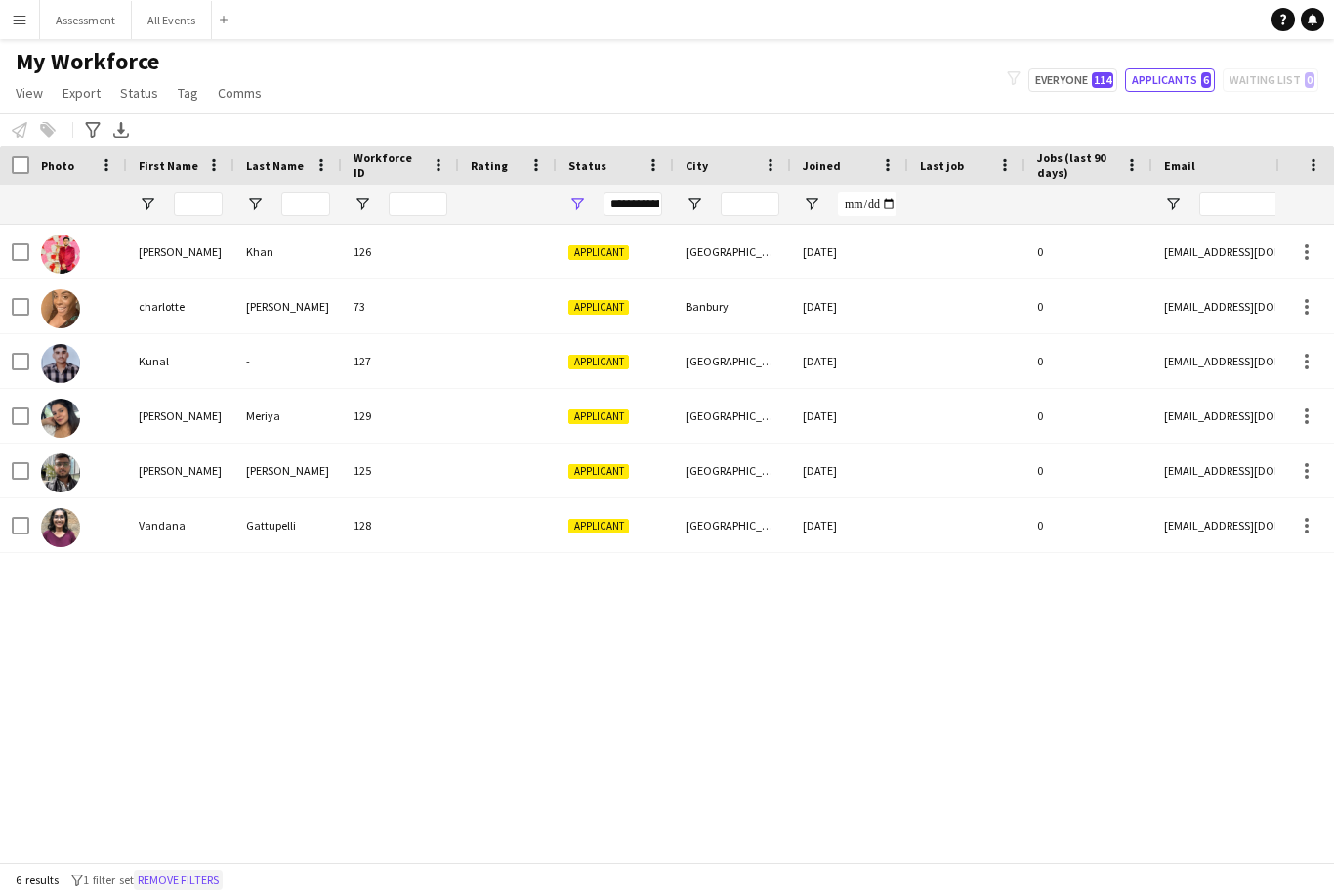
click at [197, 891] on button "Remove filters" at bounding box center [177, 880] width 89 height 22
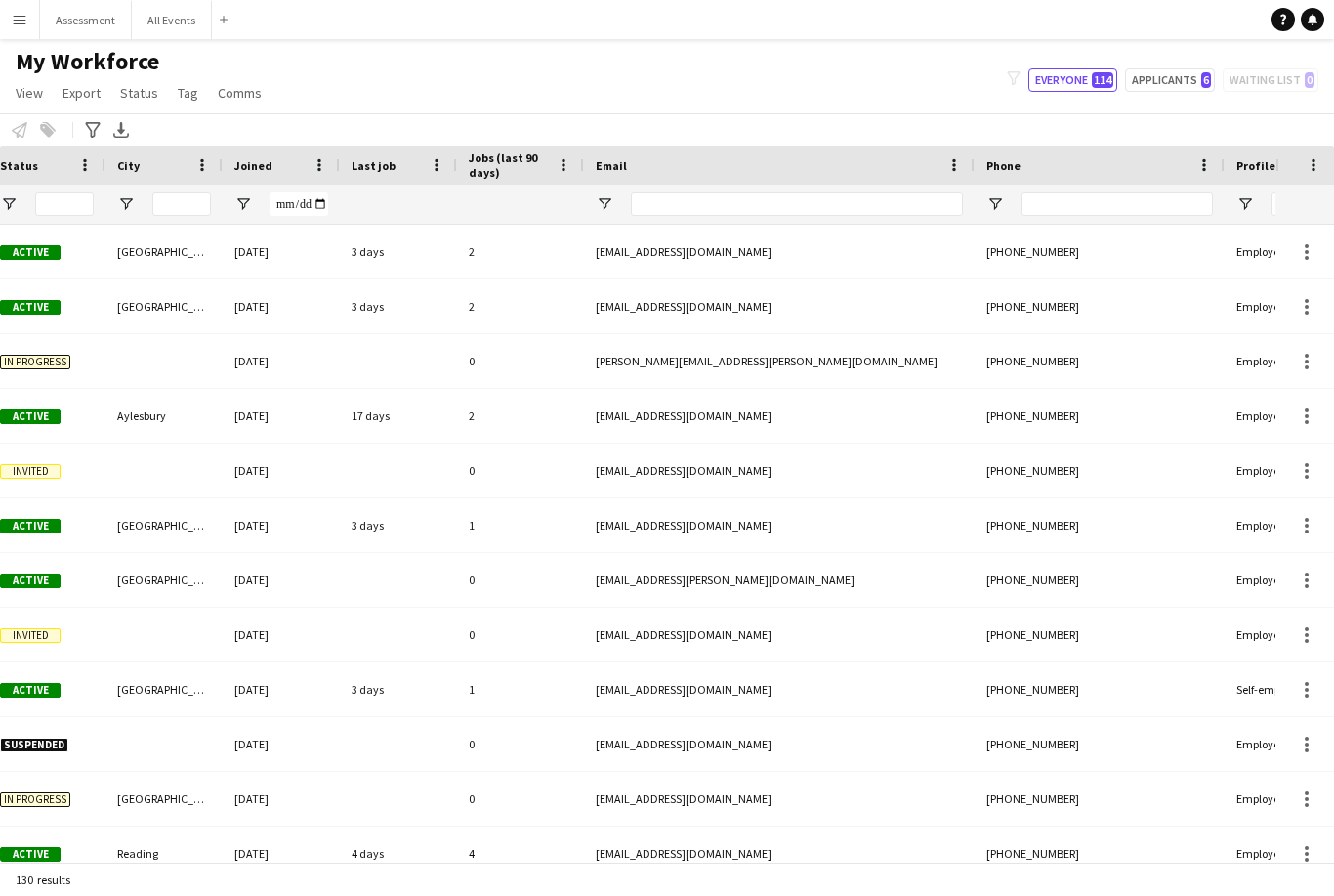
scroll to position [0, 932]
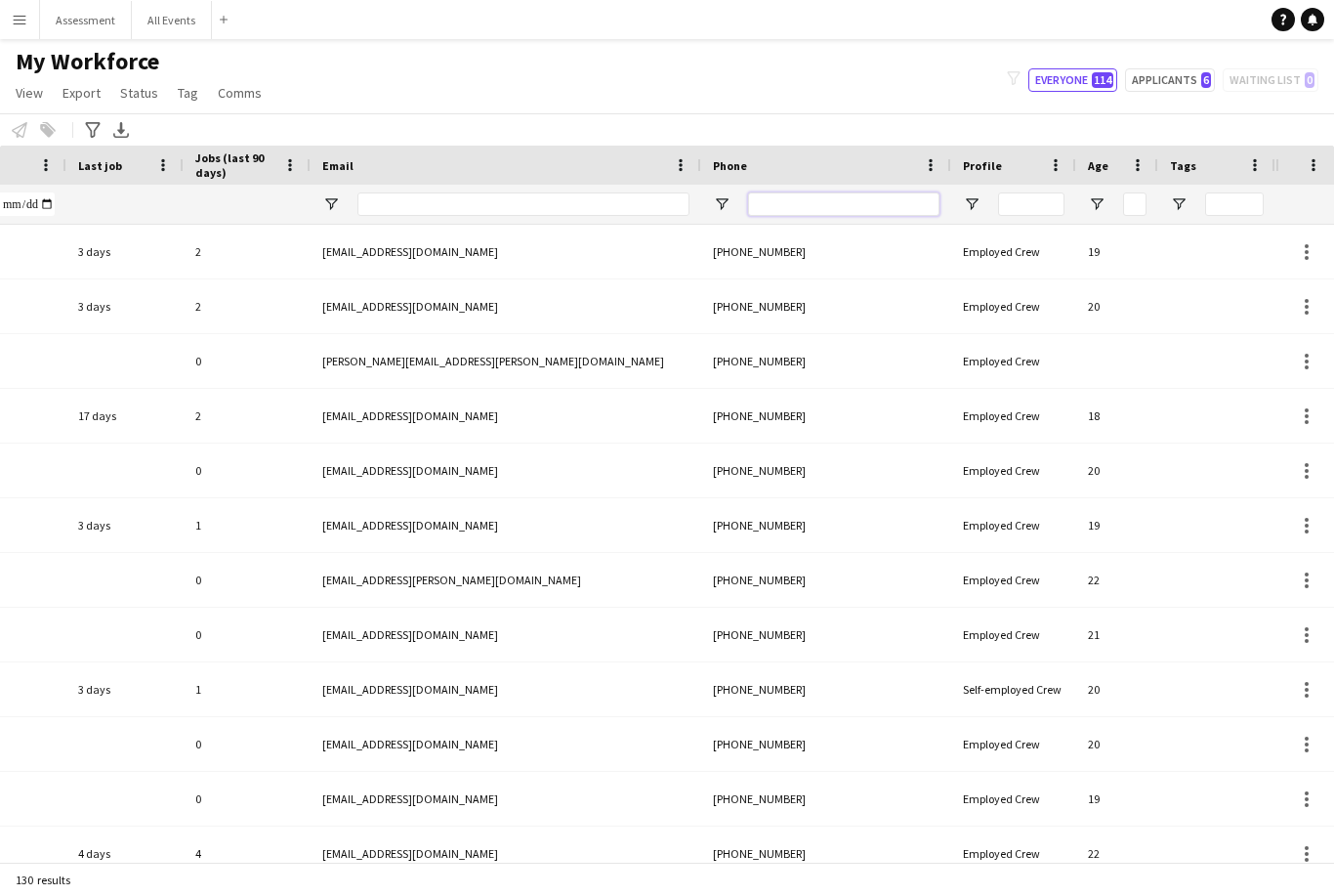
click at [661, 215] on input "Phone Filter Input" at bounding box center [844, 204] width 191 height 24
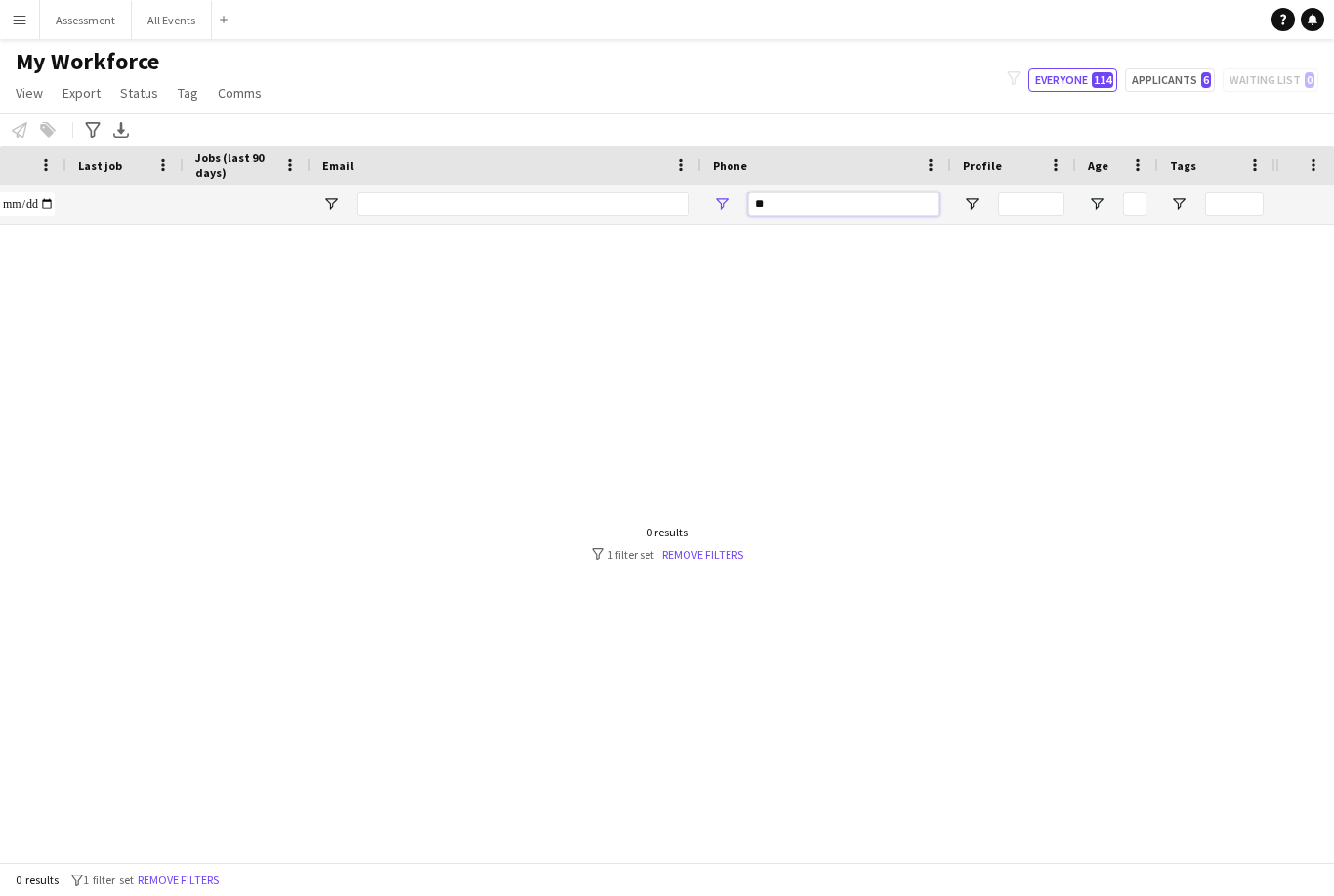
type input "*"
type input "****"
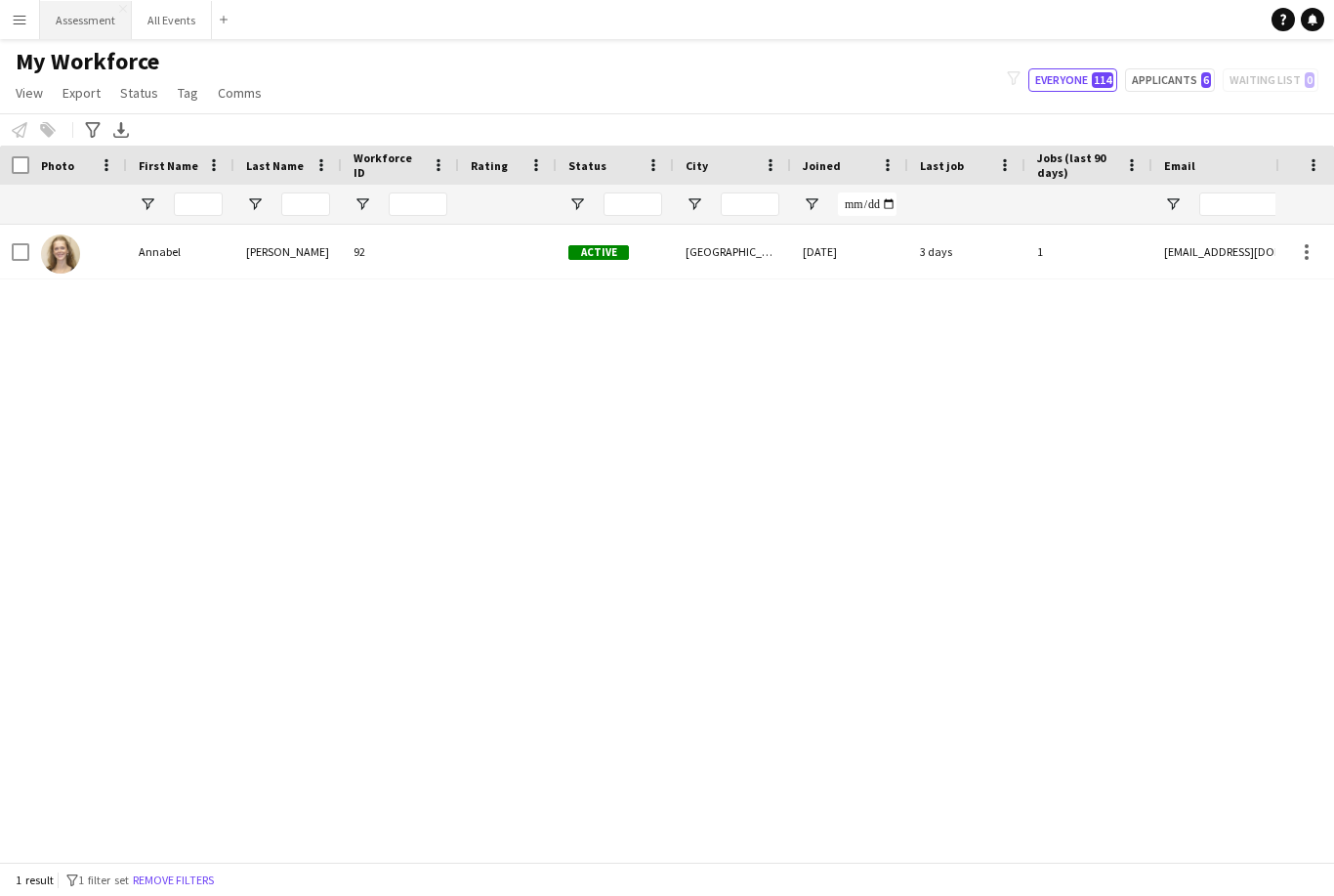
click at [97, 25] on button "Assessment Close" at bounding box center [86, 20] width 92 height 38
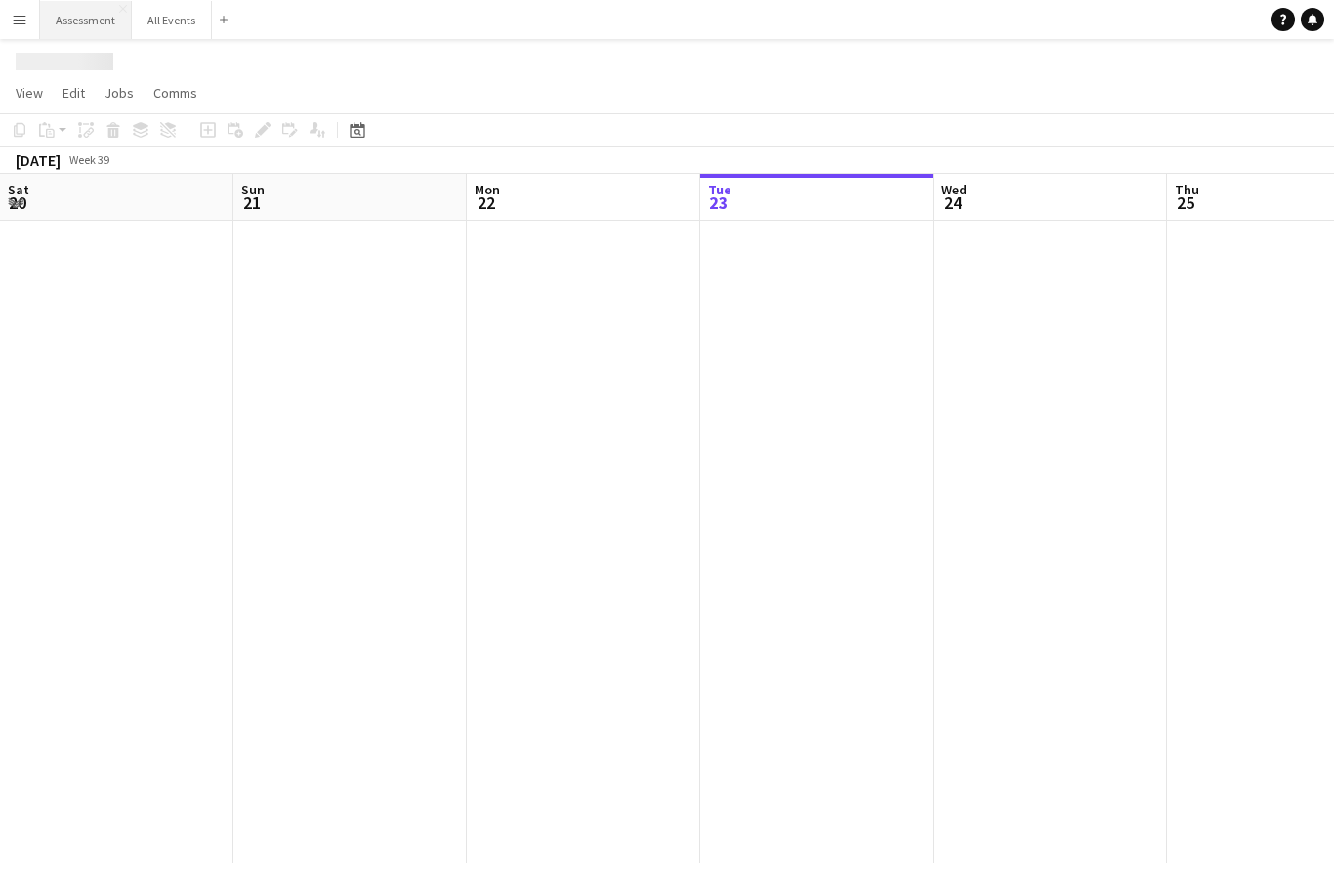
scroll to position [0, 467]
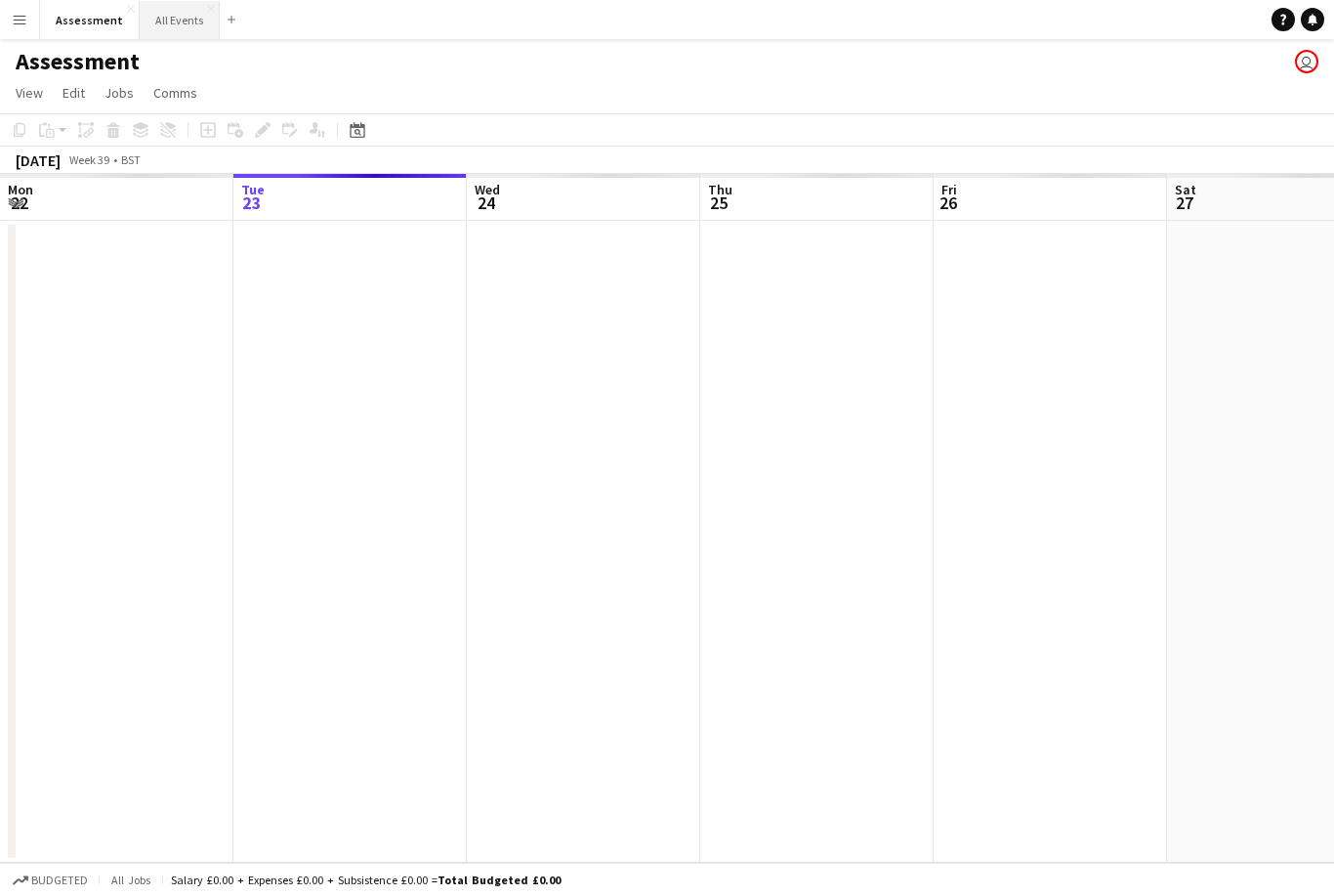
click at [180, 20] on button "All Events Close" at bounding box center [179, 20] width 80 height 38
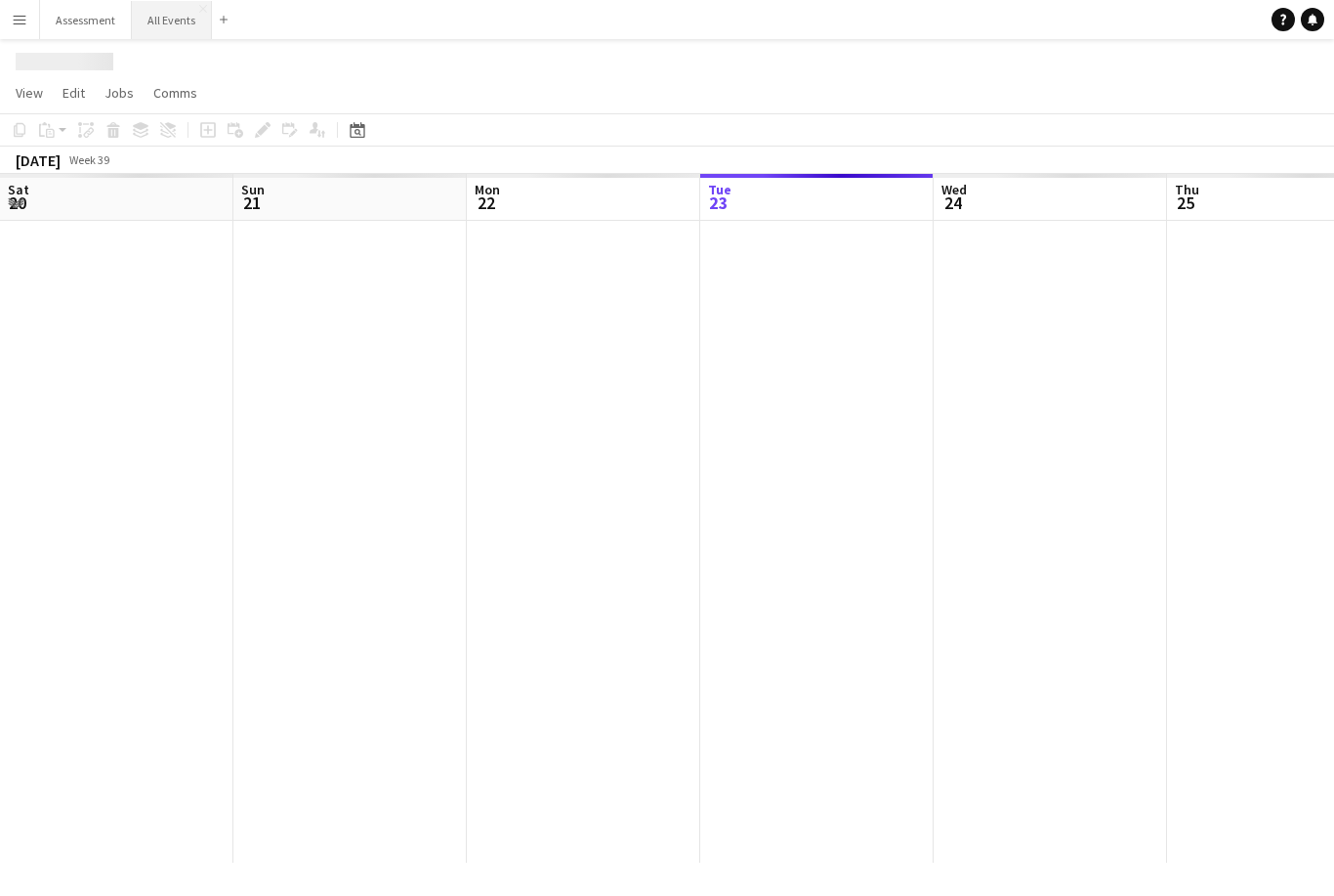
scroll to position [0, 467]
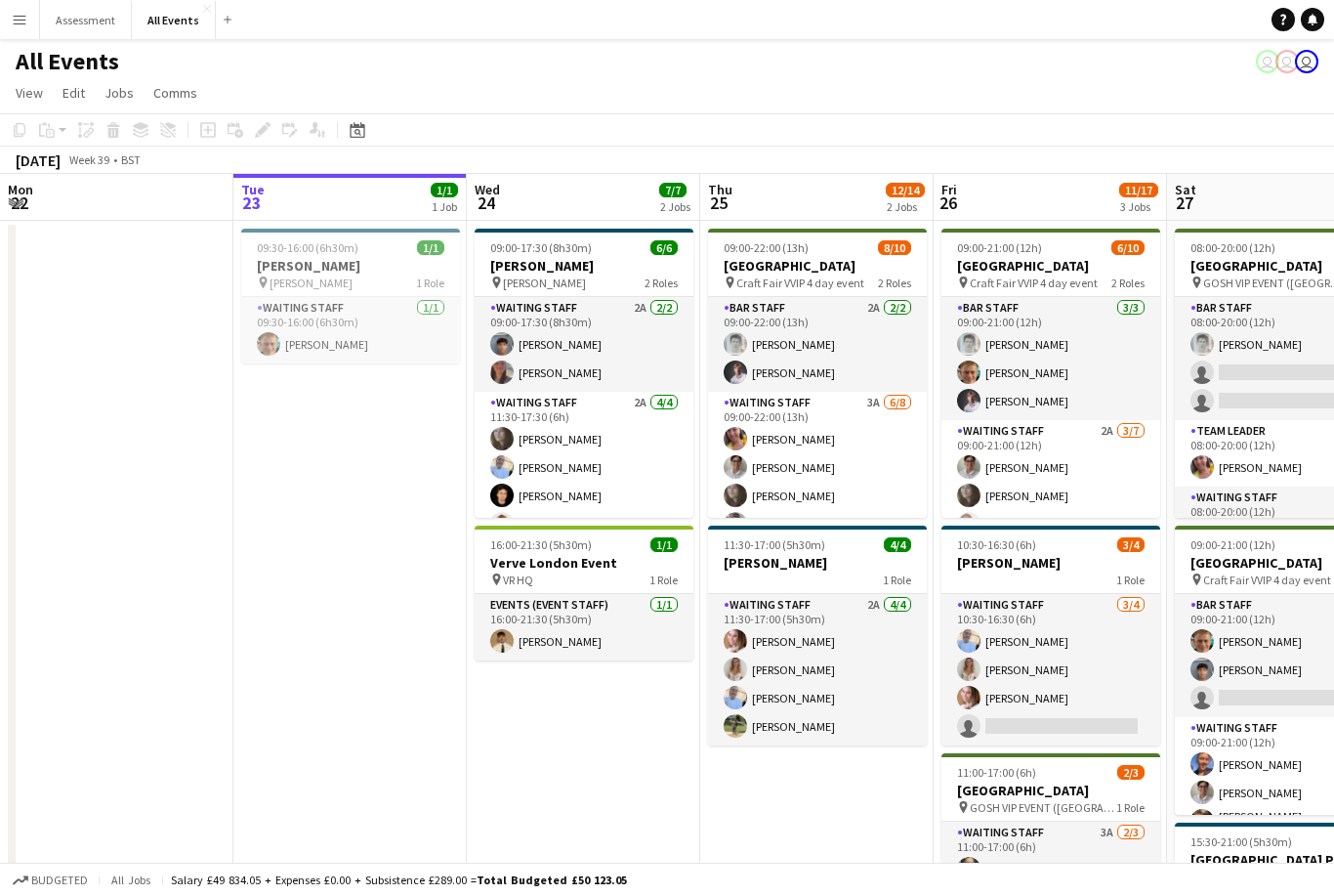
click at [16, 29] on button "Menu" at bounding box center [19, 19] width 39 height 39
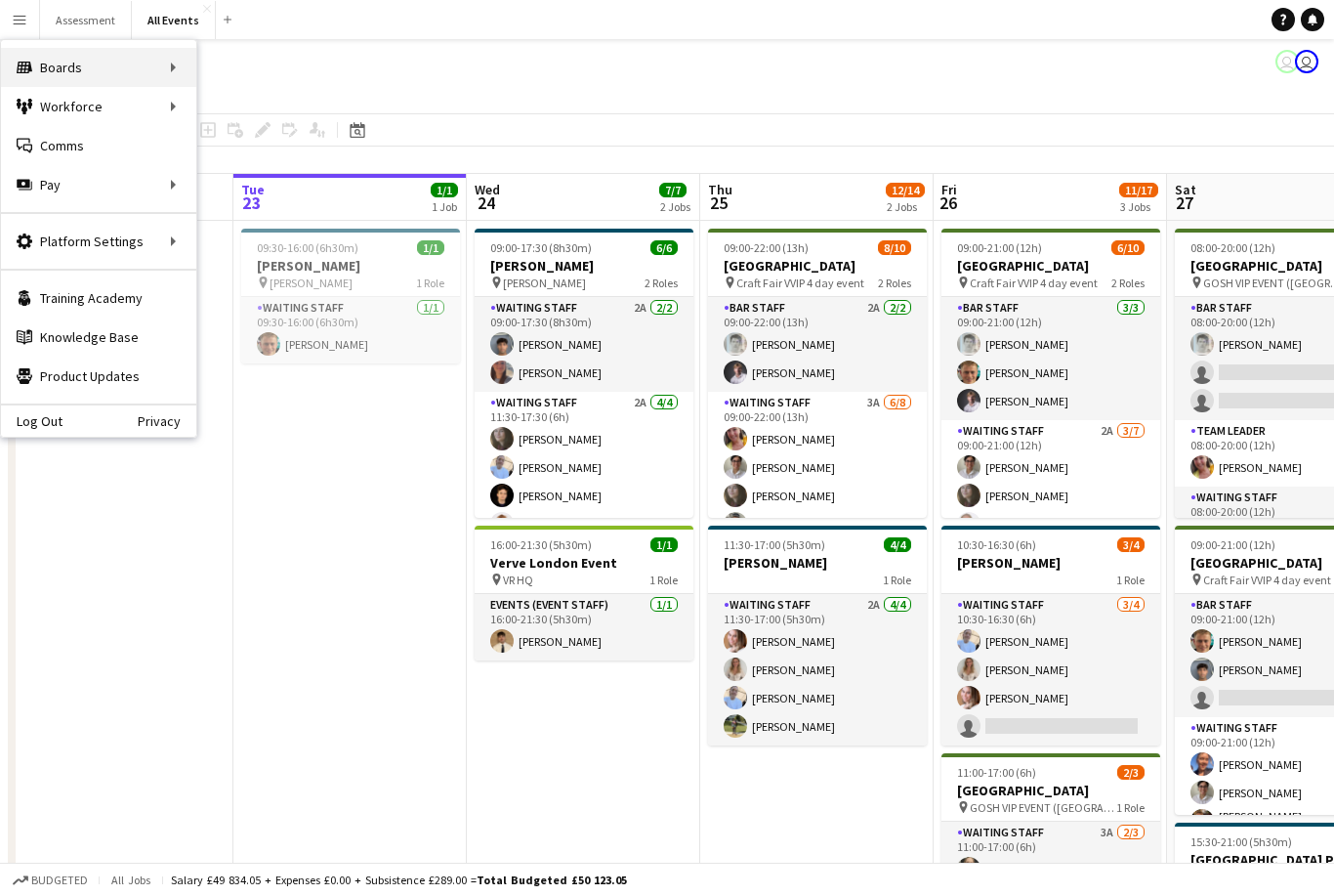
click at [148, 70] on div "Boards Boards" at bounding box center [99, 67] width 195 height 39
click at [257, 141] on link "Status" at bounding box center [295, 145] width 195 height 39
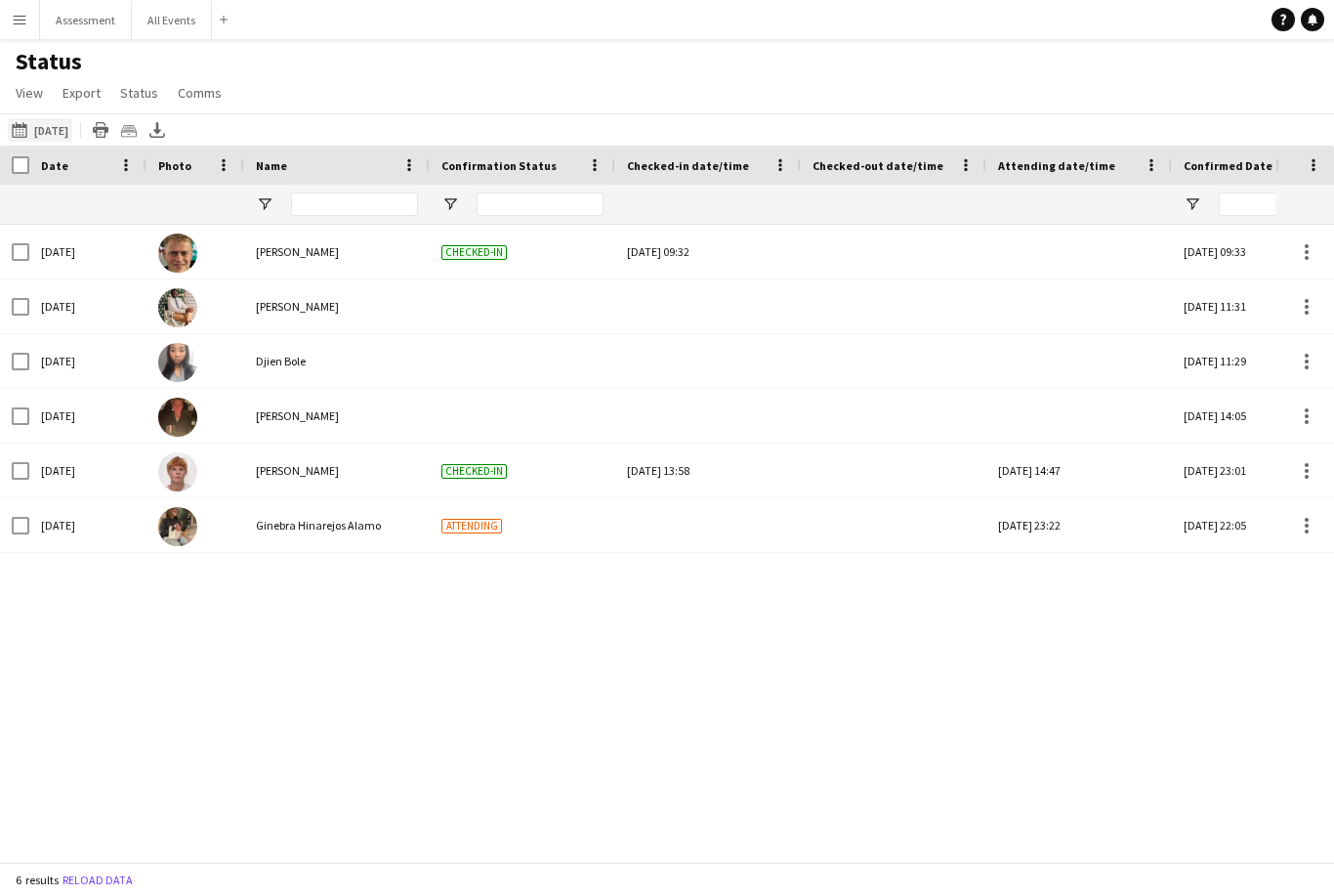
click at [61, 132] on button "[DATE] to [DATE] [DATE]" at bounding box center [40, 130] width 65 height 24
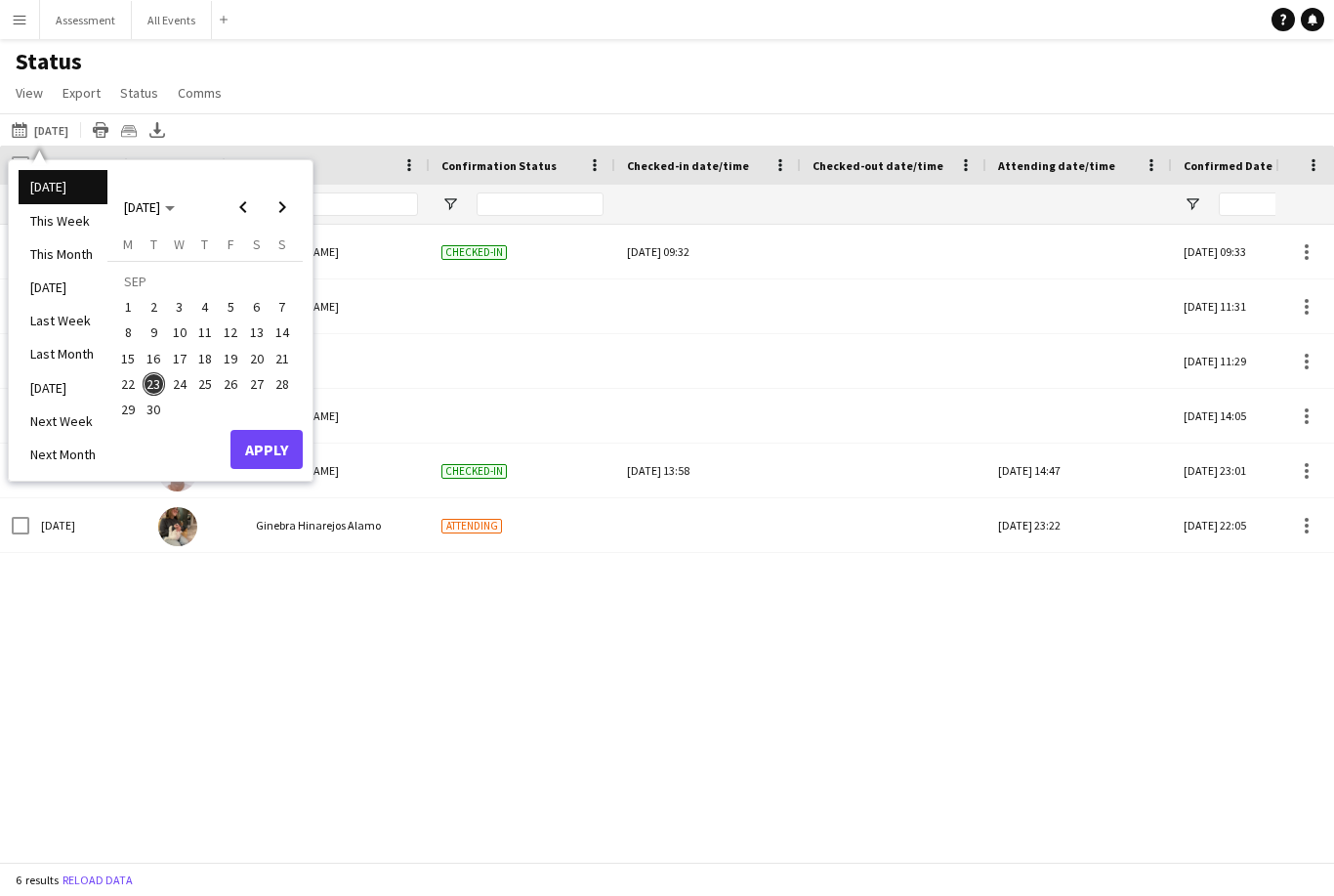
click at [175, 393] on span "24" at bounding box center [180, 384] width 24 height 24
click at [261, 449] on button "Apply" at bounding box center [267, 449] width 73 height 39
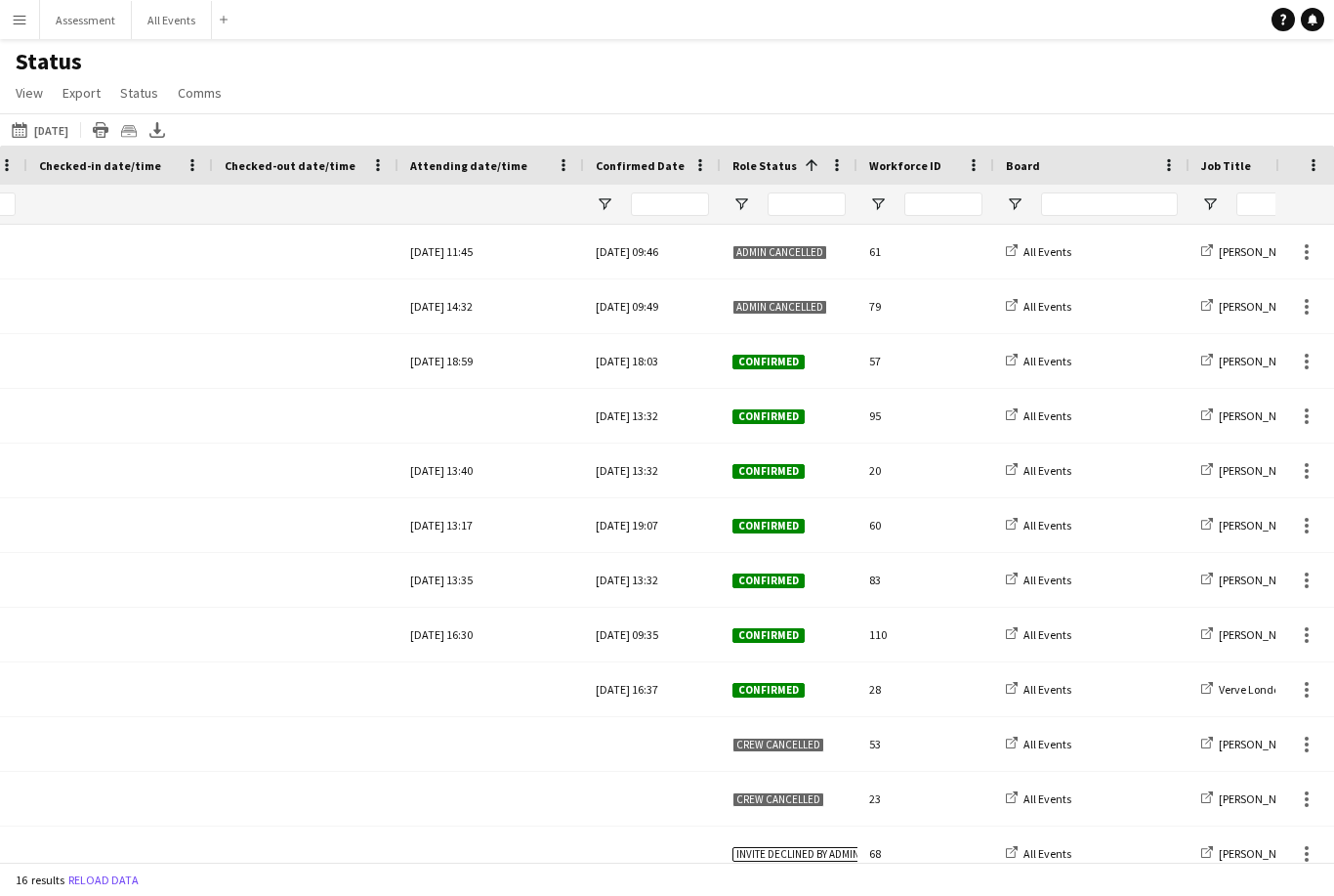
scroll to position [0, 589]
click at [661, 200] on span "Open Filter Menu" at bounding box center [741, 204] width 18 height 18
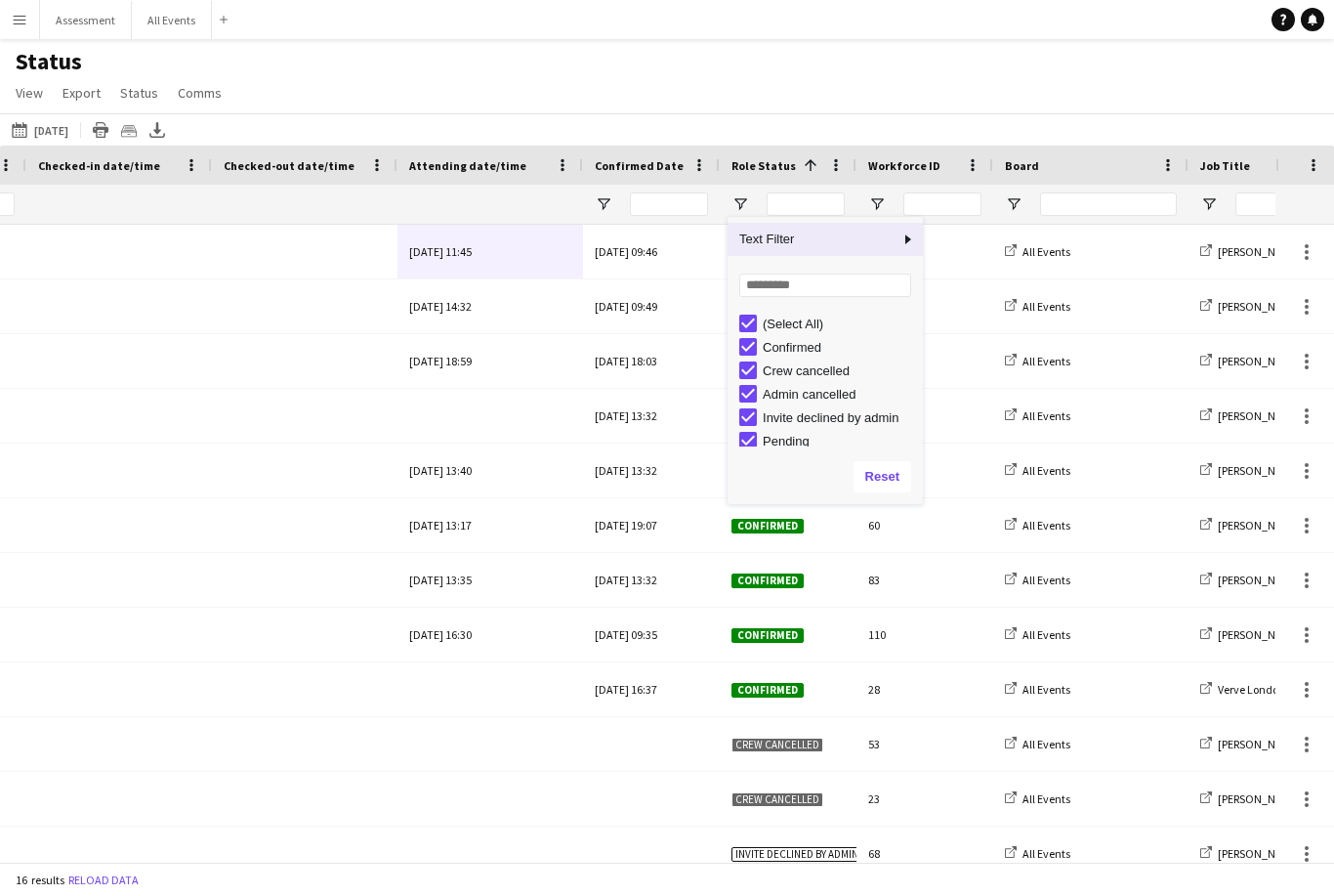
click at [661, 329] on div "(Select All)" at bounding box center [839, 324] width 154 height 15
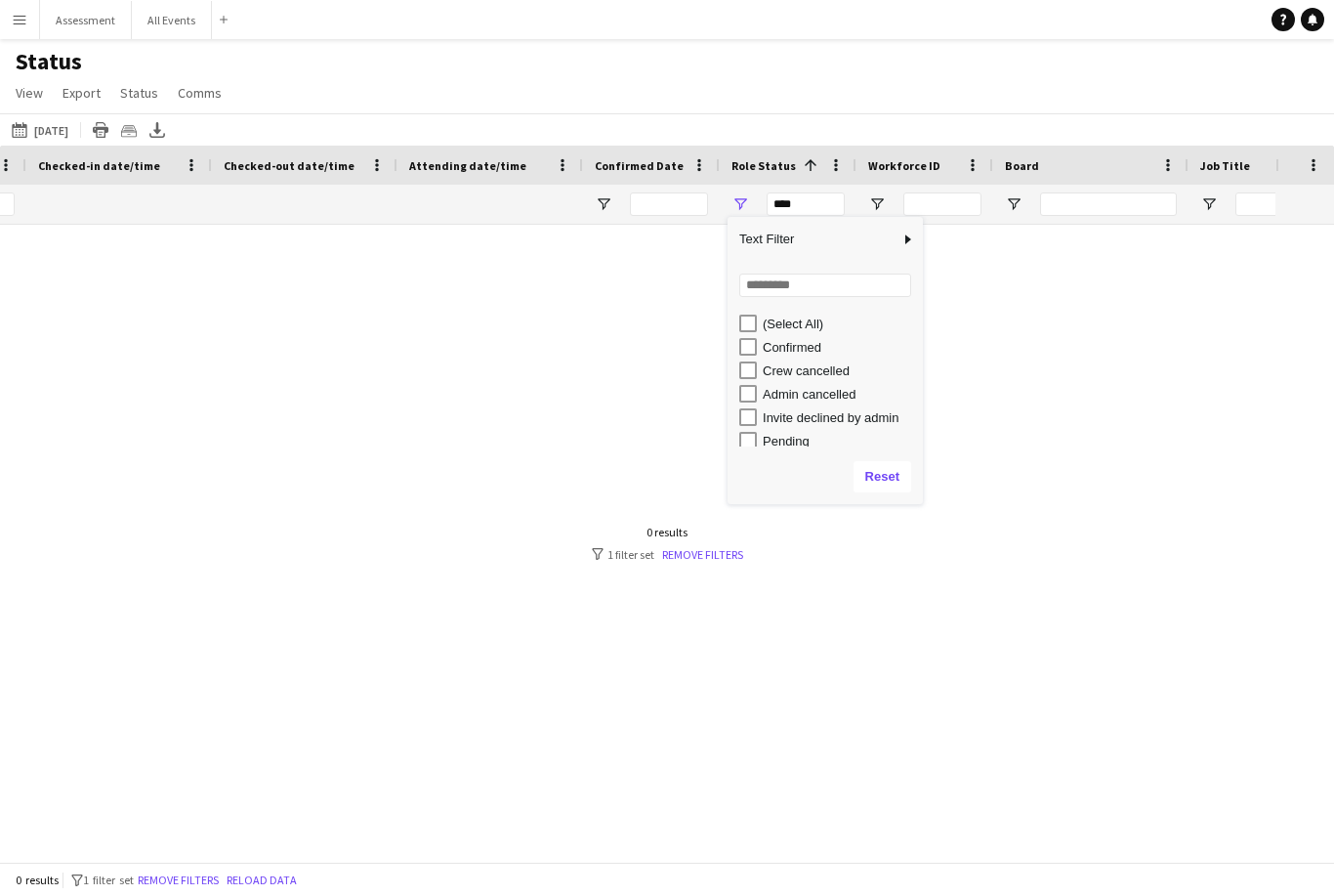
click at [661, 354] on div "Confirmed" at bounding box center [839, 346] width 154 height 15
type input "**********"
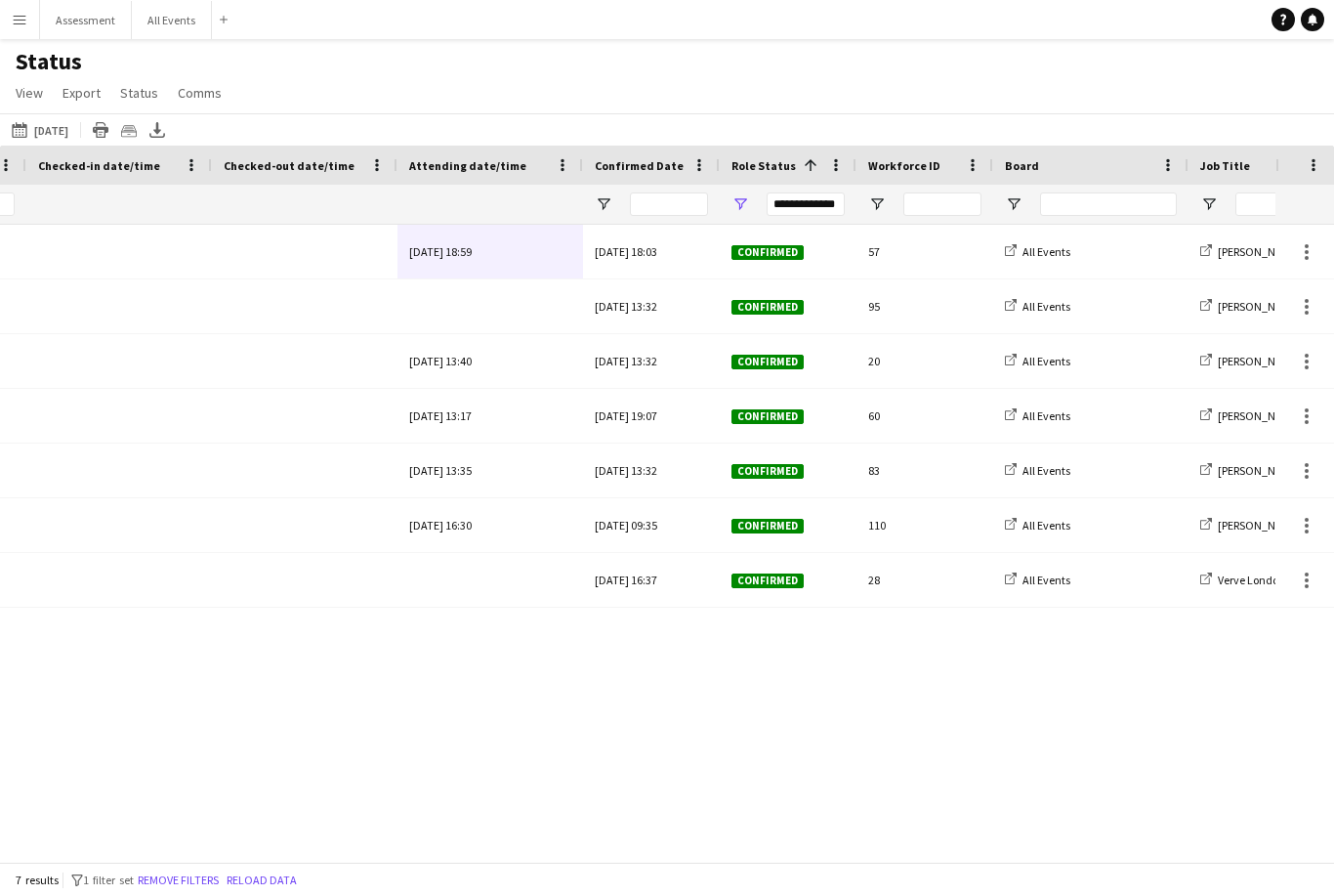
click at [661, 73] on div "Status View Views Default view New view Update view Delete view Edit name Custo…" at bounding box center [667, 80] width 1334 height 67
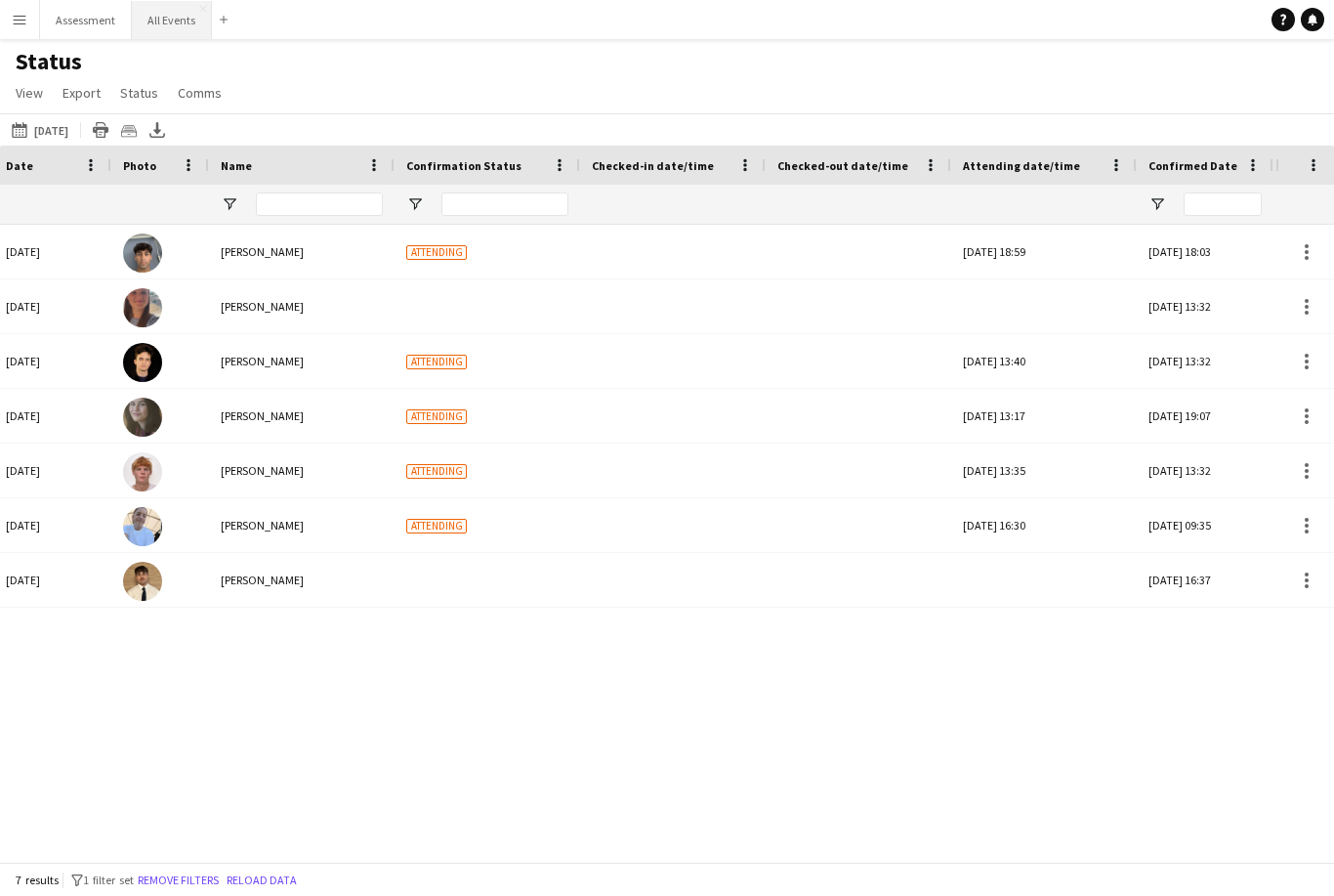
click at [167, 24] on button "All Events Close" at bounding box center [171, 20] width 80 height 38
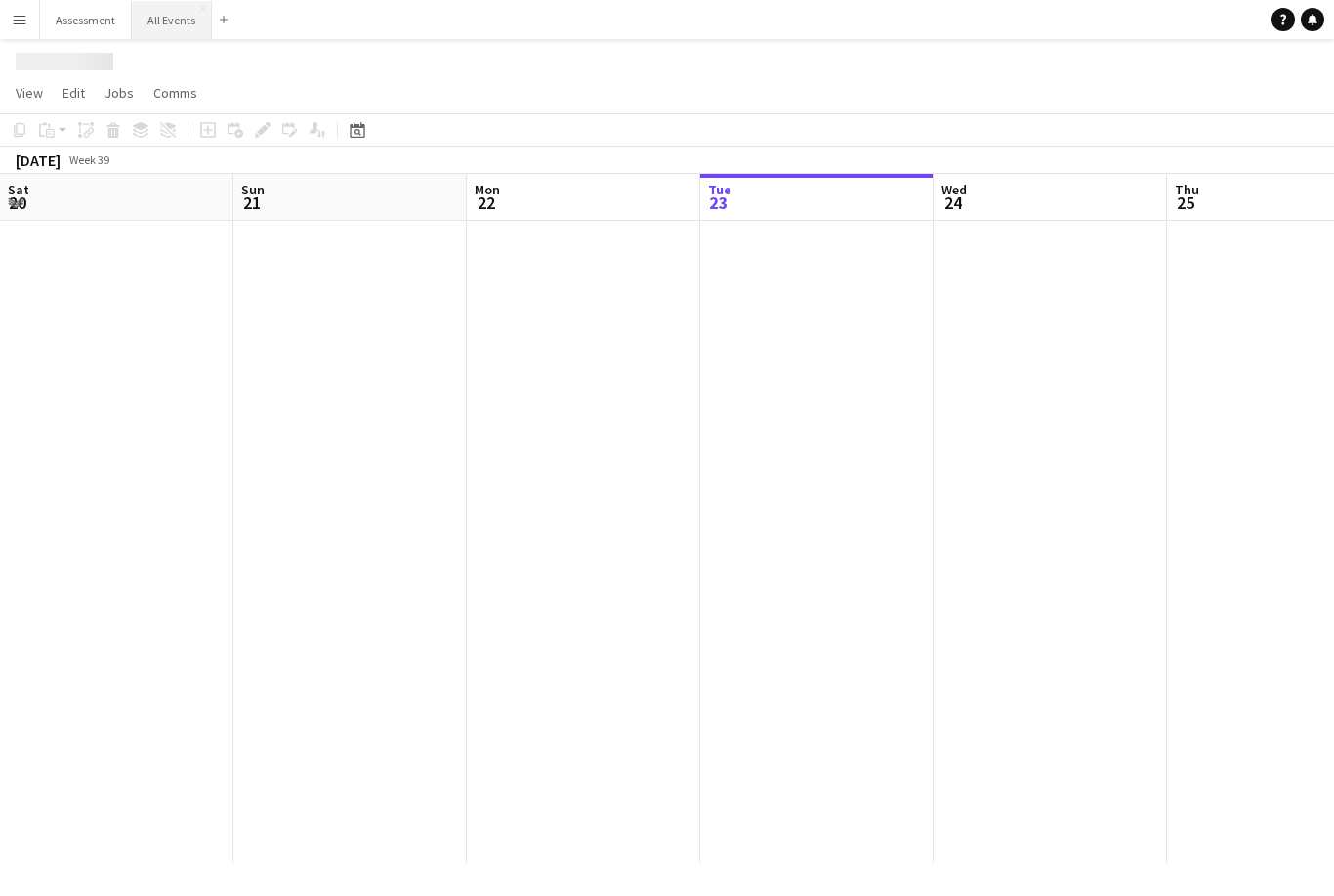
click at [172, 29] on button "All Events Close" at bounding box center [171, 20] width 80 height 38
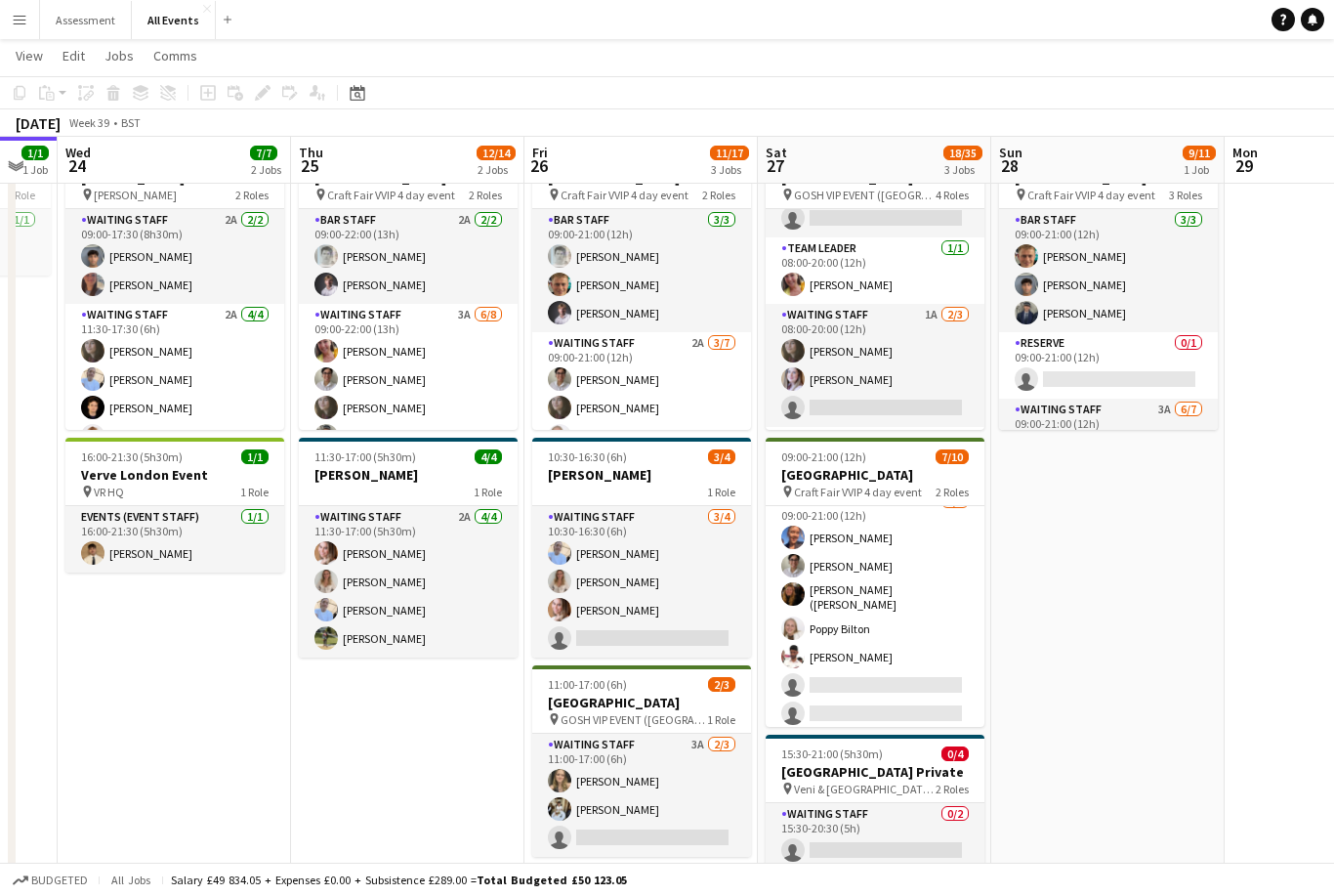
scroll to position [100, 0]
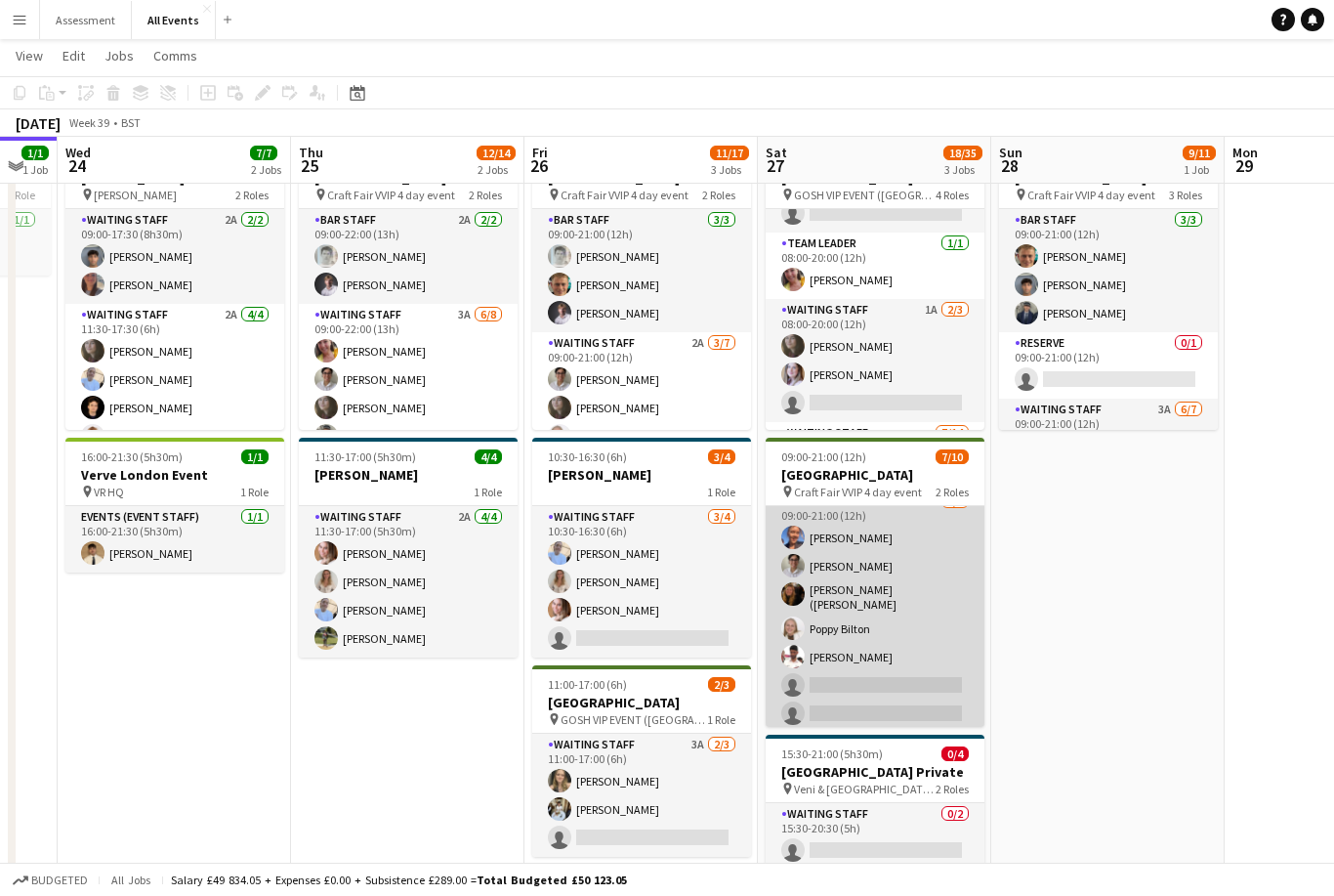
click at [661, 623] on app-card-role "Waiting Staff 5A [DATE] 09:00-21:00 (12h) [PERSON_NAME] [PERSON_NAME] [PERSON_N…" at bounding box center [875, 611] width 219 height 242
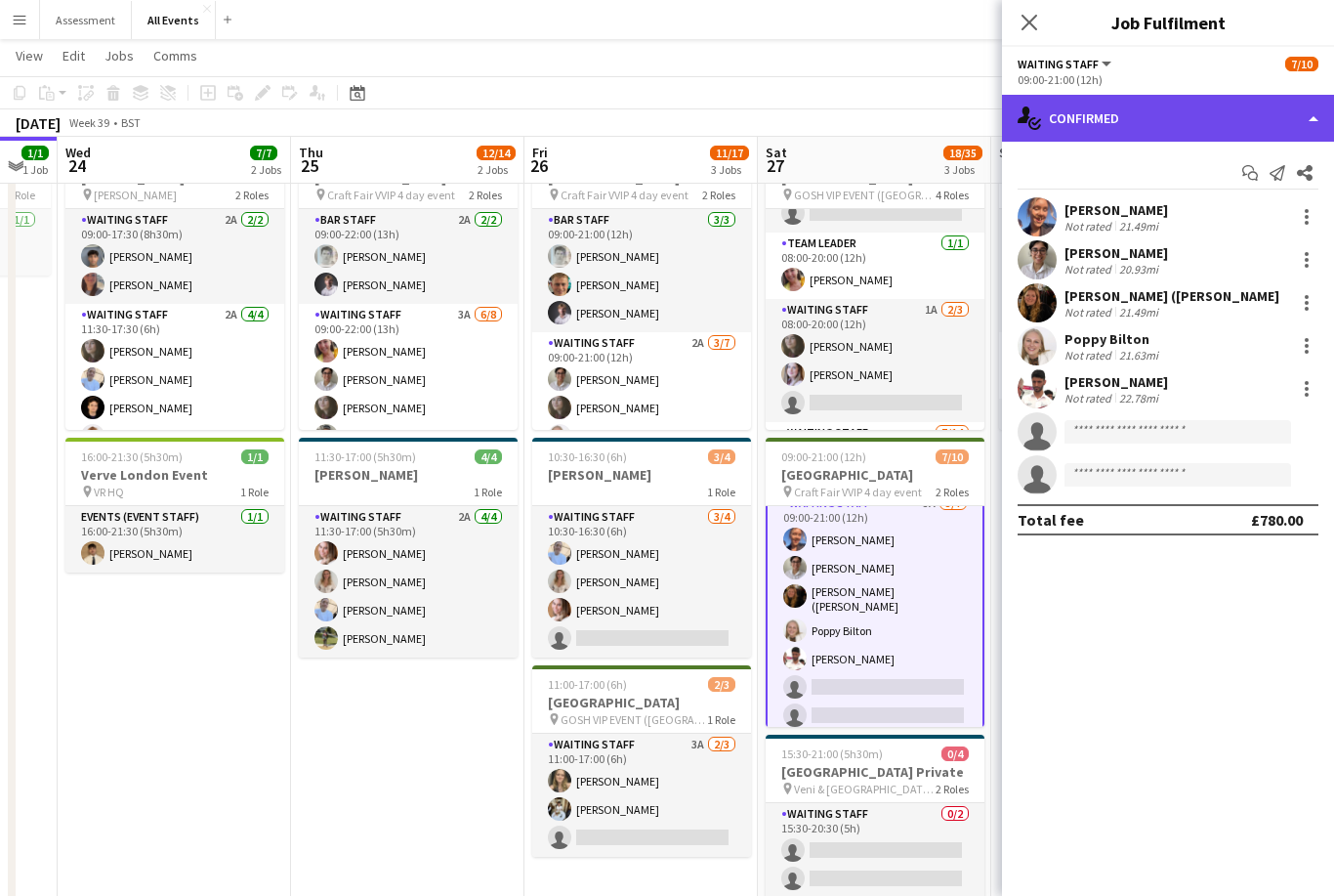
click at [661, 131] on div "single-neutral-actions-check-2 Confirmed" at bounding box center [1169, 117] width 333 height 47
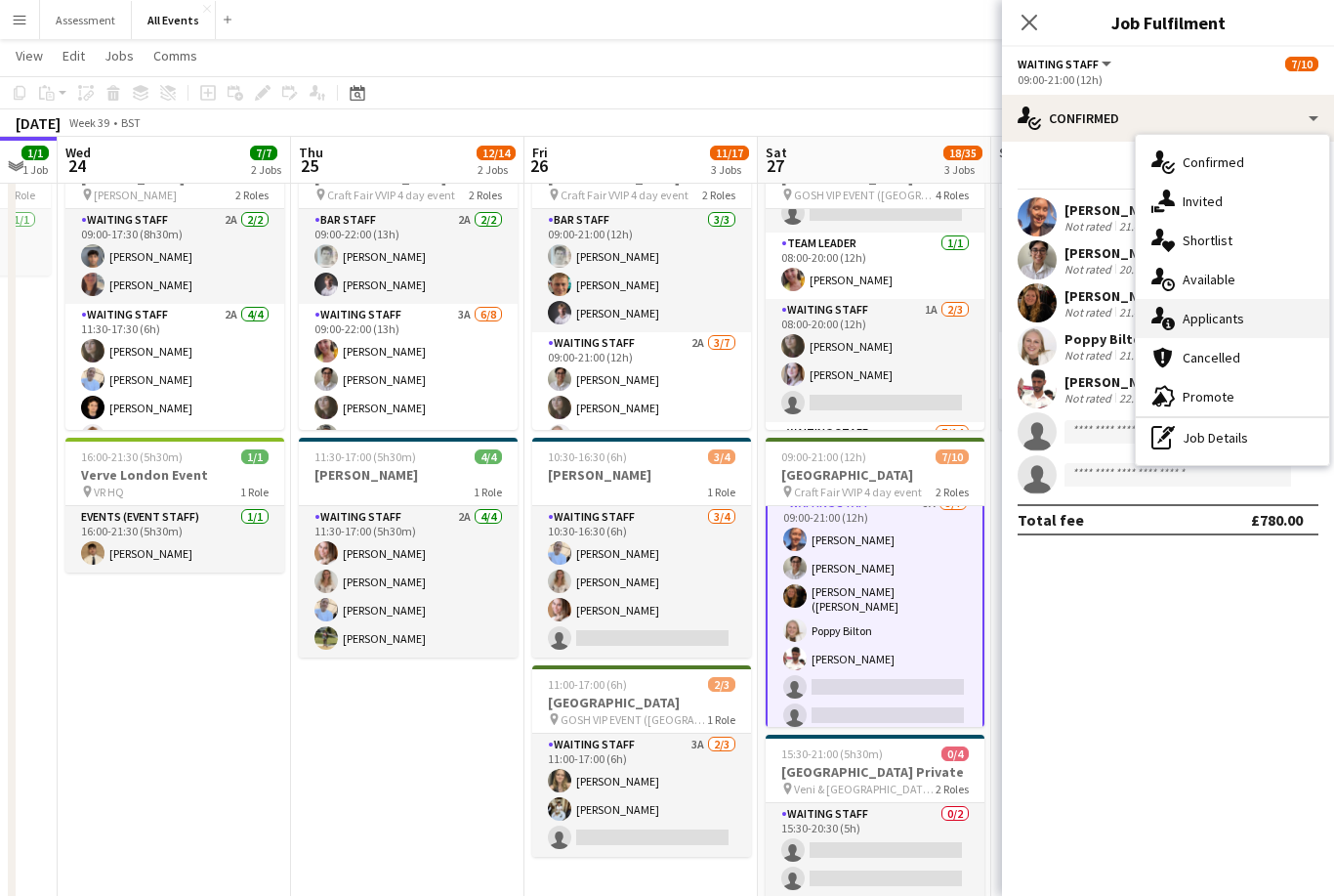
click at [661, 318] on div "single-neutral-actions-information Applicants" at bounding box center [1232, 318] width 193 height 39
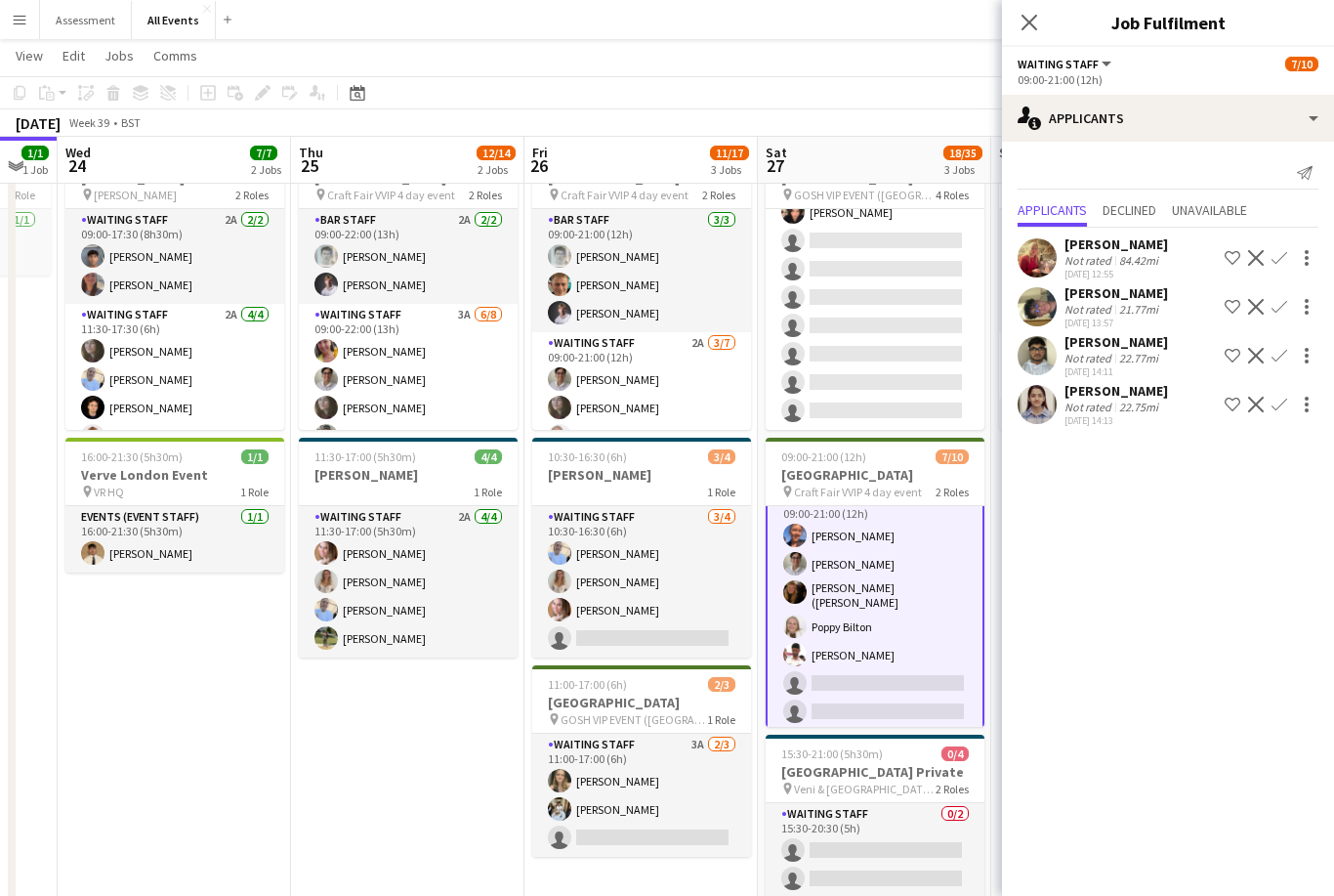
scroll to position [527, 0]
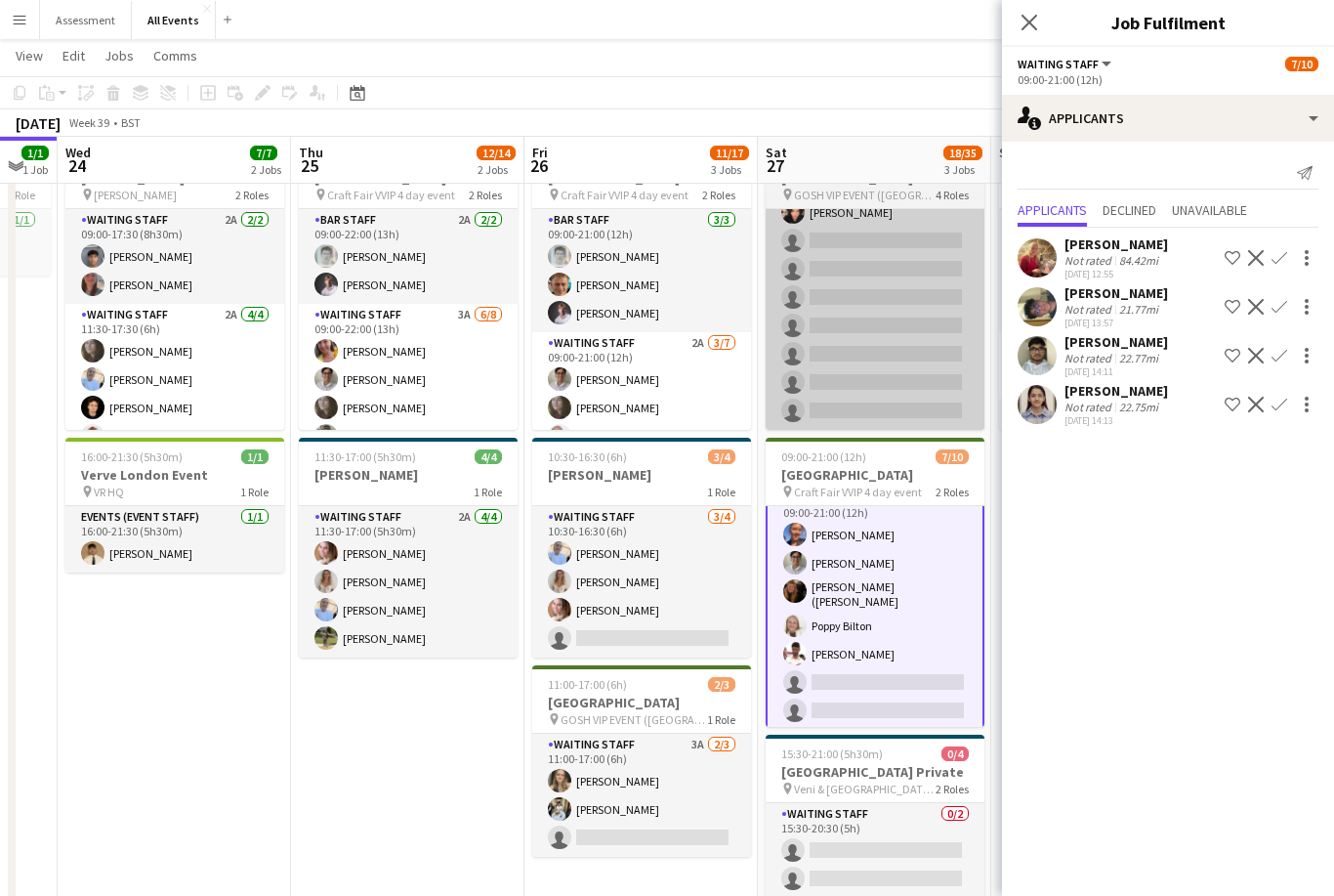
click at [661, 374] on app-card-role "Waiting Staff [DATE] 11:00-20:00 (9h) [PERSON_NAME] [PERSON_NAME] [PERSON_NAME]…" at bounding box center [875, 212] width 219 height 435
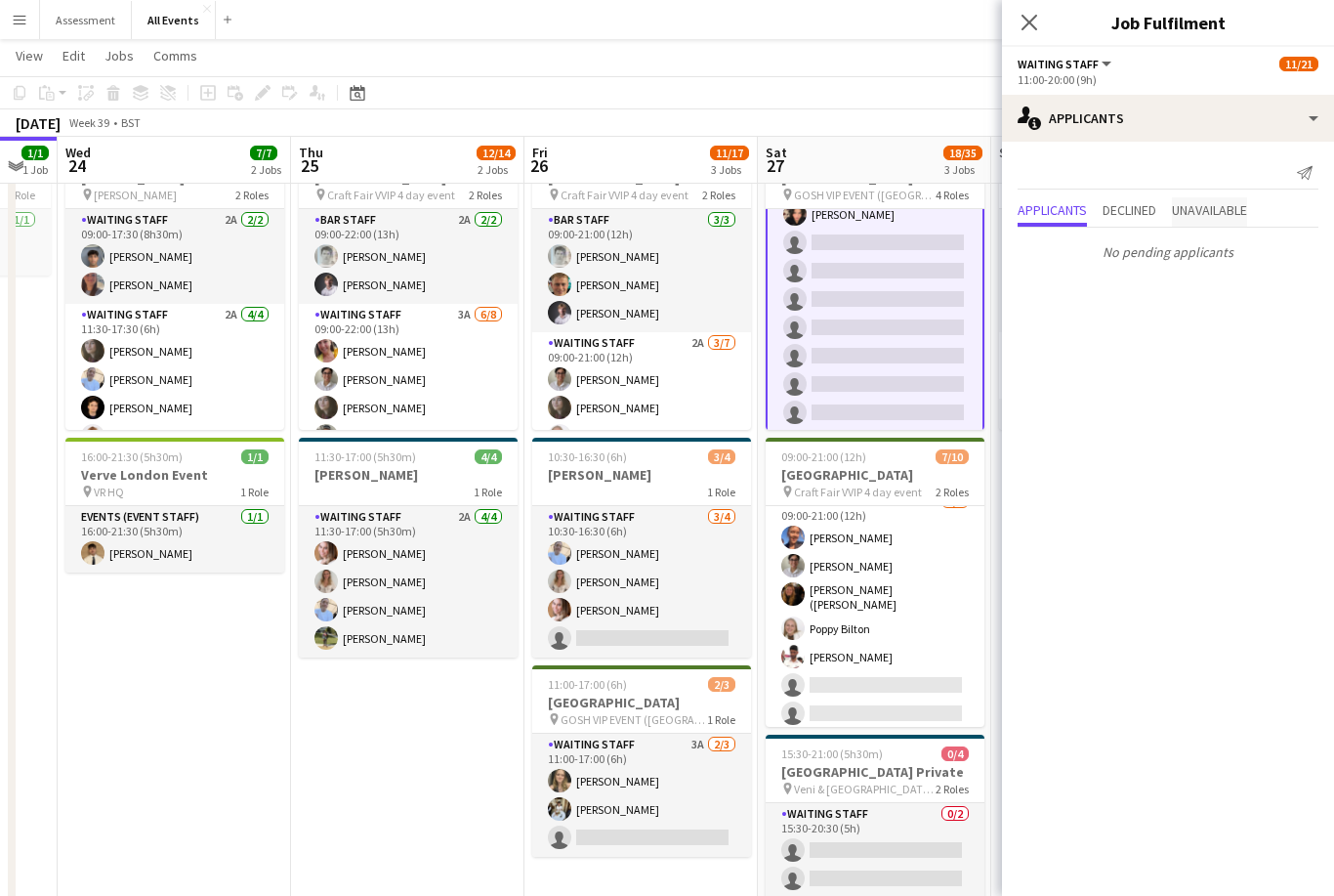
click at [661, 225] on span "Unavailable" at bounding box center [1210, 211] width 76 height 29
click at [661, 176] on span "Declined" at bounding box center [1130, 170] width 54 height 14
click at [661, 177] on span "Applicants" at bounding box center [1052, 170] width 70 height 14
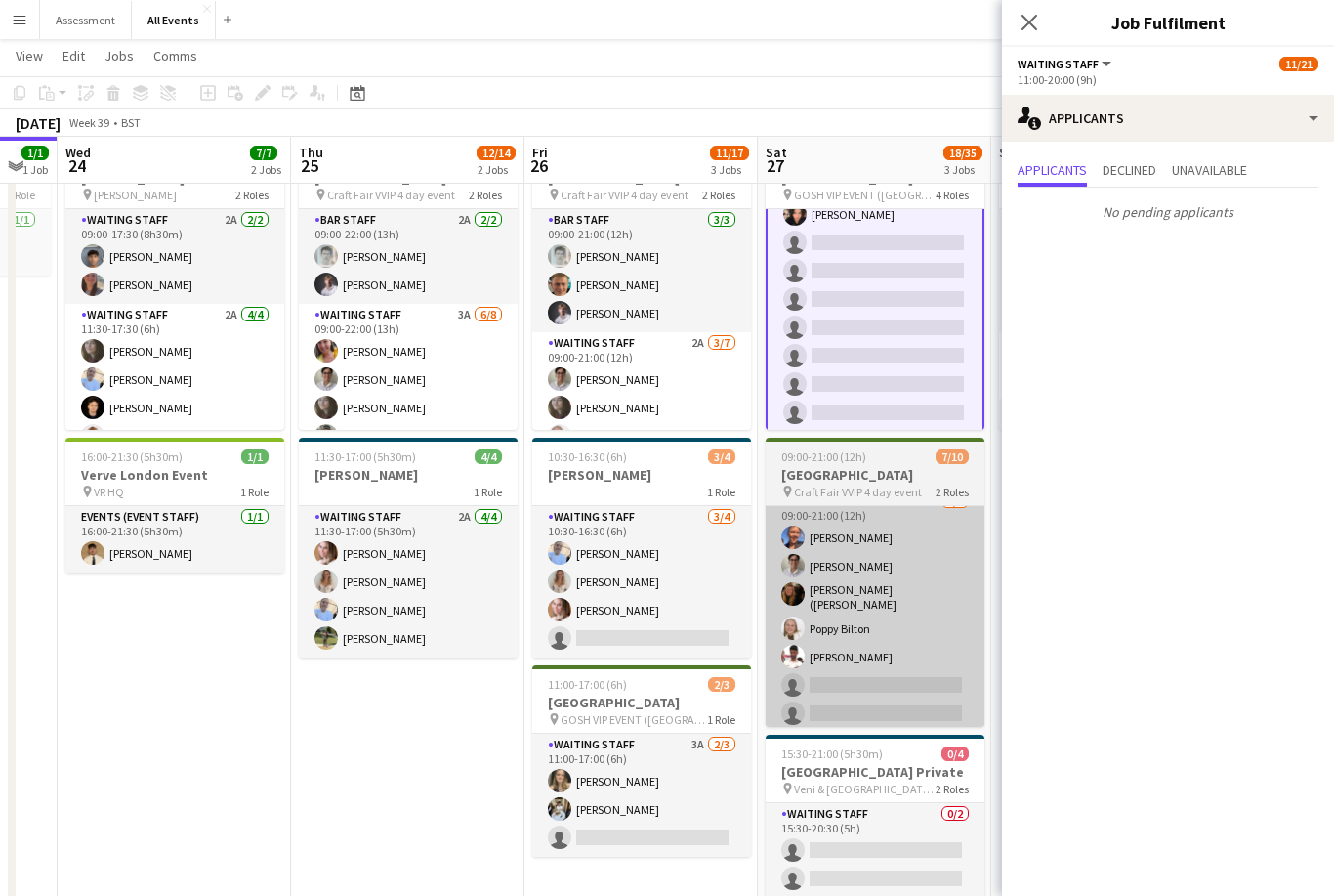
click at [661, 588] on app-card-role "Waiting Staff 5A [DATE] 09:00-21:00 (12h) [PERSON_NAME] [PERSON_NAME] [PERSON_N…" at bounding box center [875, 611] width 219 height 242
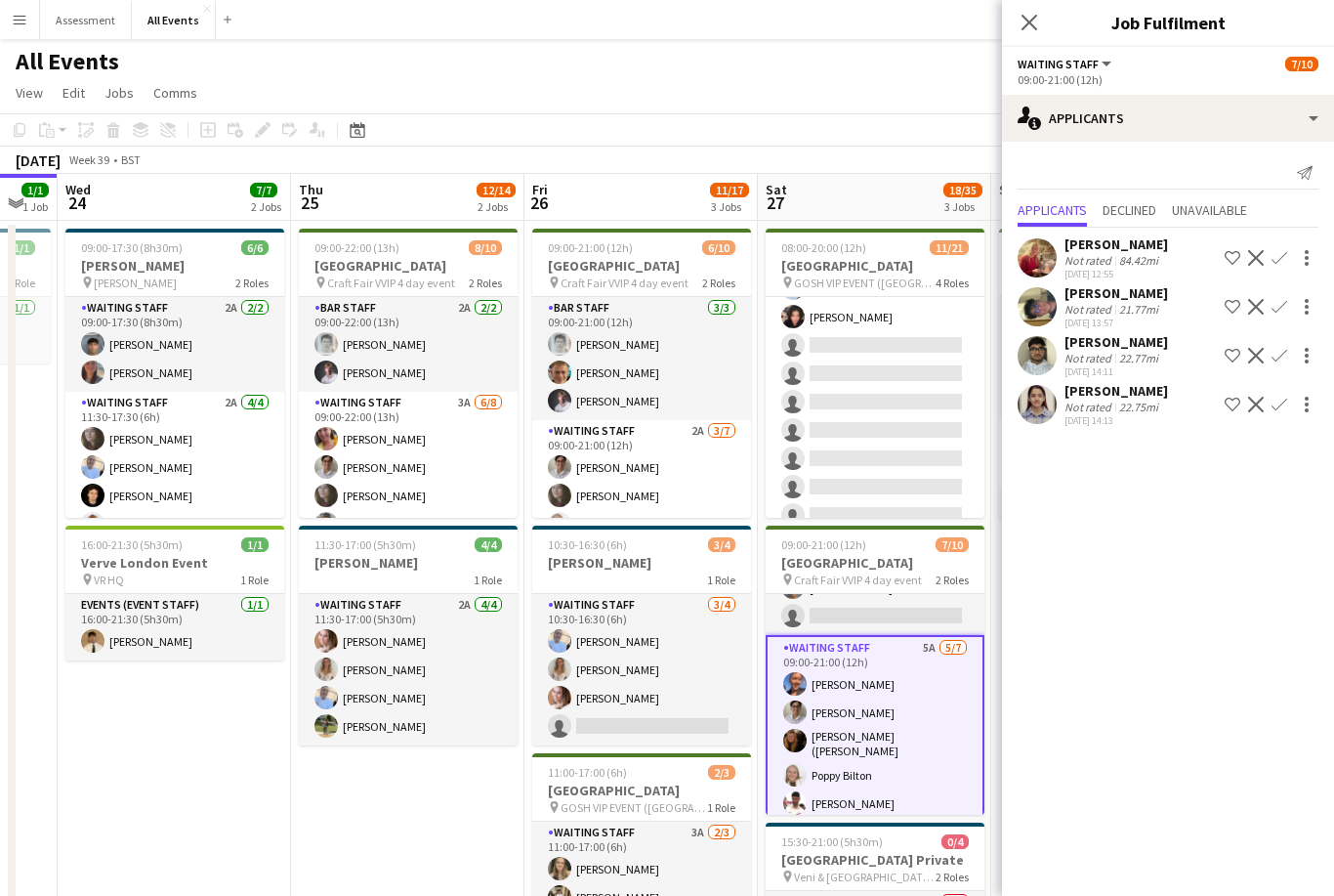
scroll to position [509, 0]
